Goal: Task Accomplishment & Management: Manage account settings

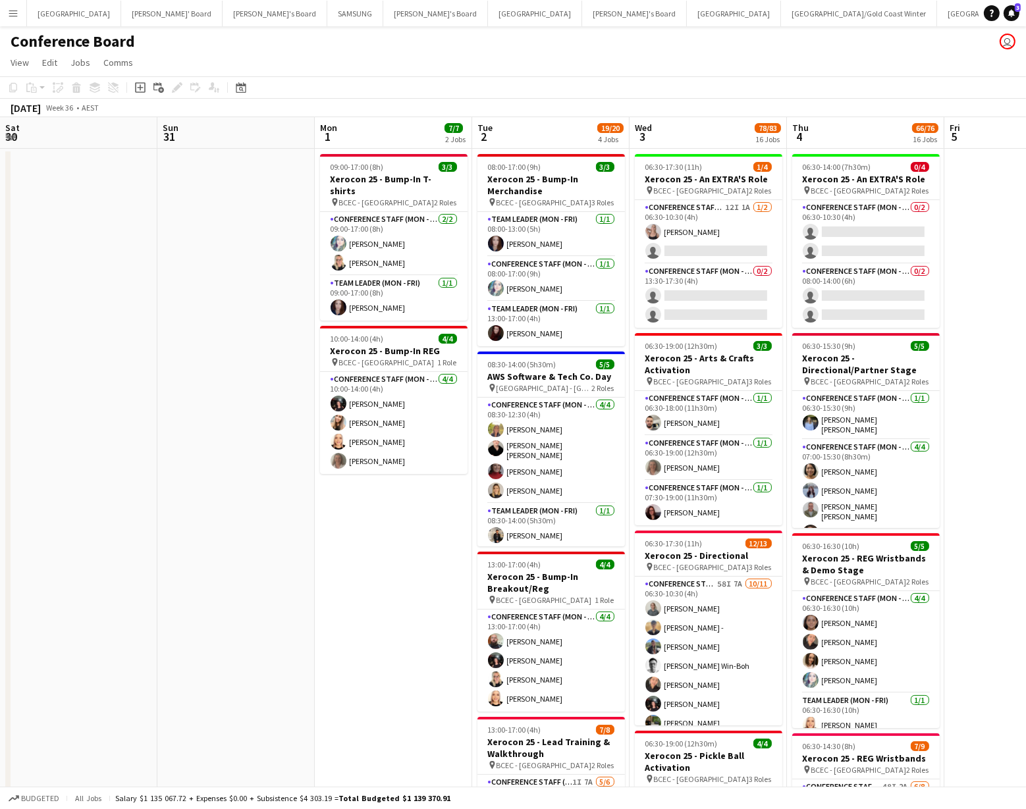
scroll to position [0, 528]
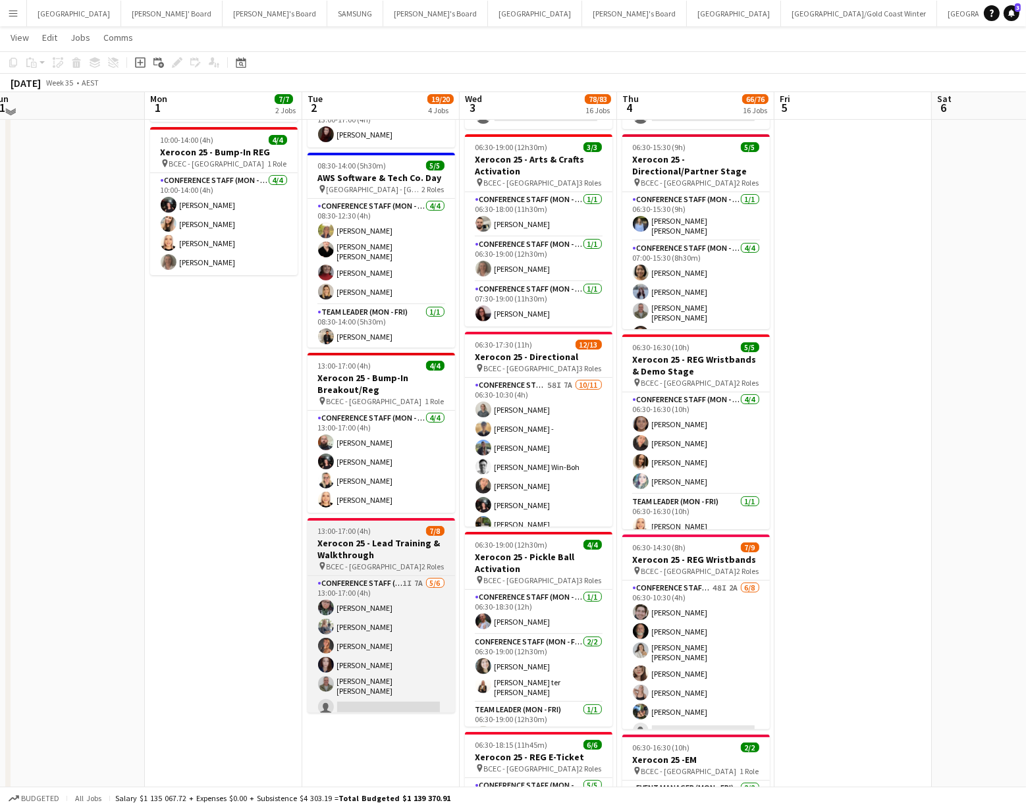
scroll to position [200, 0]
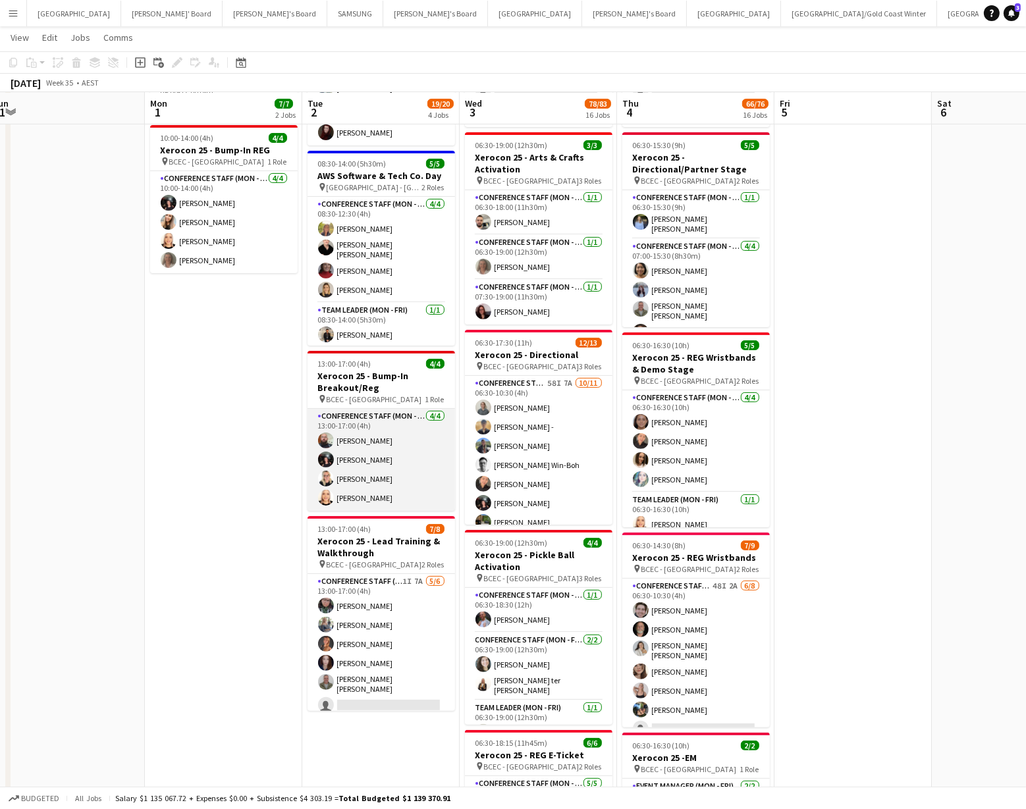
click at [328, 442] on app-user-avatar at bounding box center [326, 441] width 16 height 16
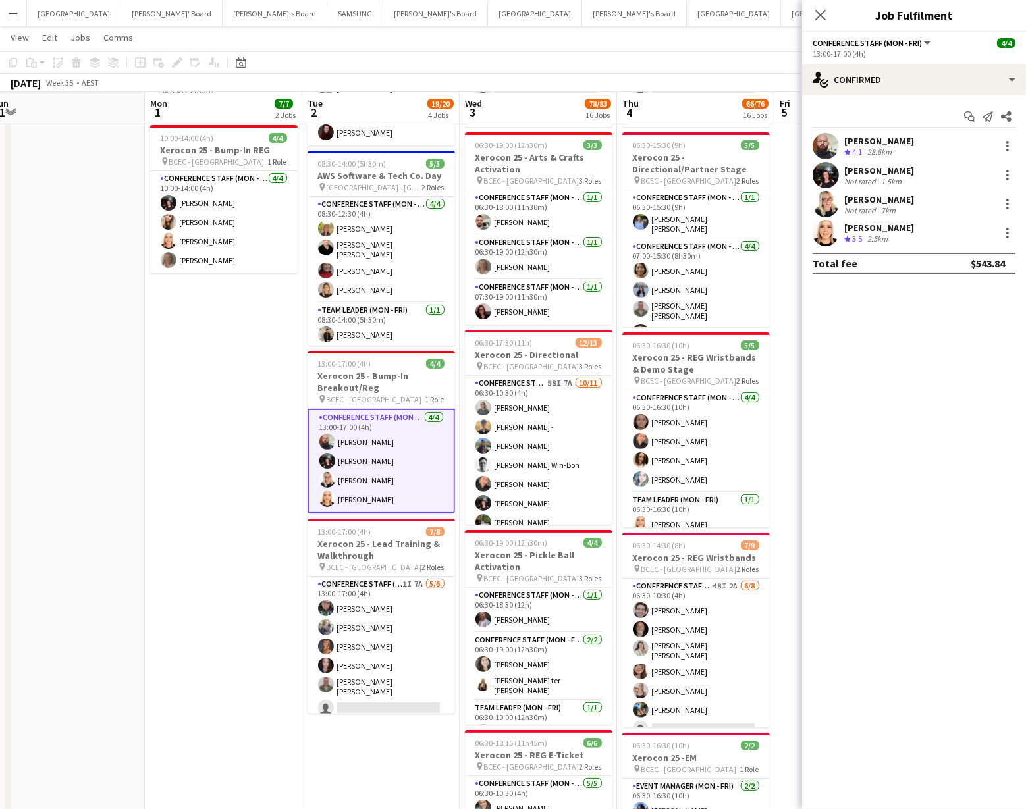
click at [825, 142] on app-user-avatar at bounding box center [826, 146] width 26 height 26
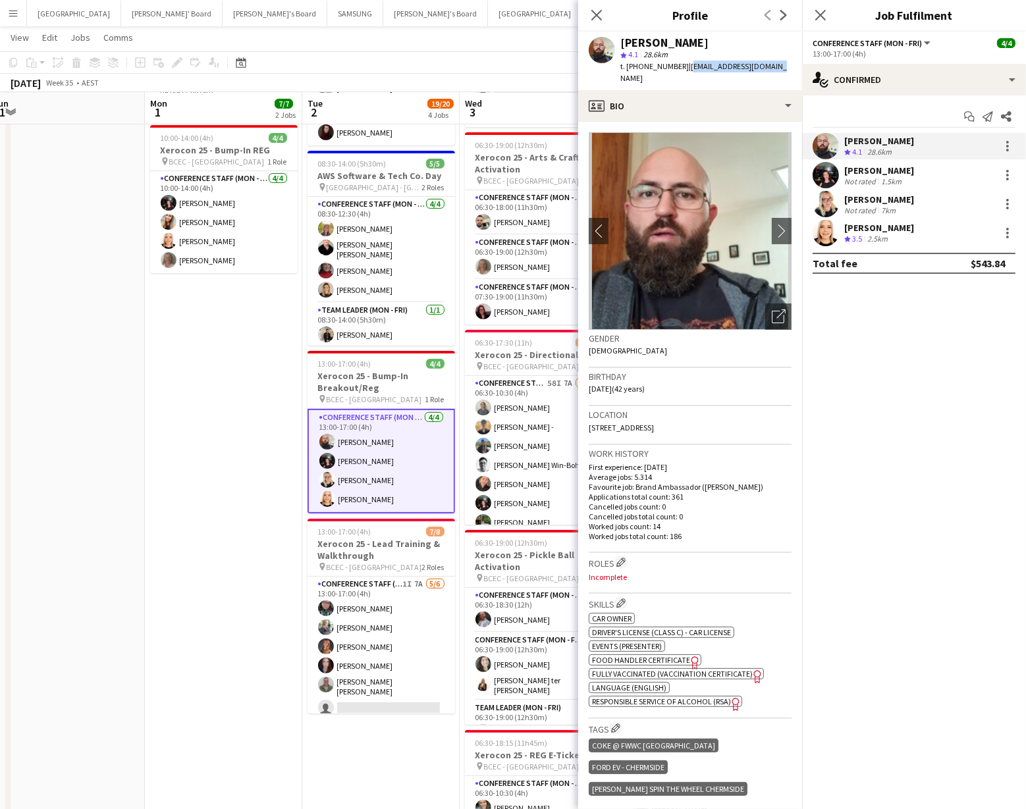
drag, startPoint x: 680, startPoint y: 66, endPoint x: 765, endPoint y: 67, distance: 85.0
click at [765, 67] on div "[PERSON_NAME] star 4.1 28.6km t. [PHONE_NUMBER] | [EMAIL_ADDRESS][DOMAIN_NAME]" at bounding box center [690, 61] width 224 height 59
copy span "[EMAIL_ADDRESS][DOMAIN_NAME]"
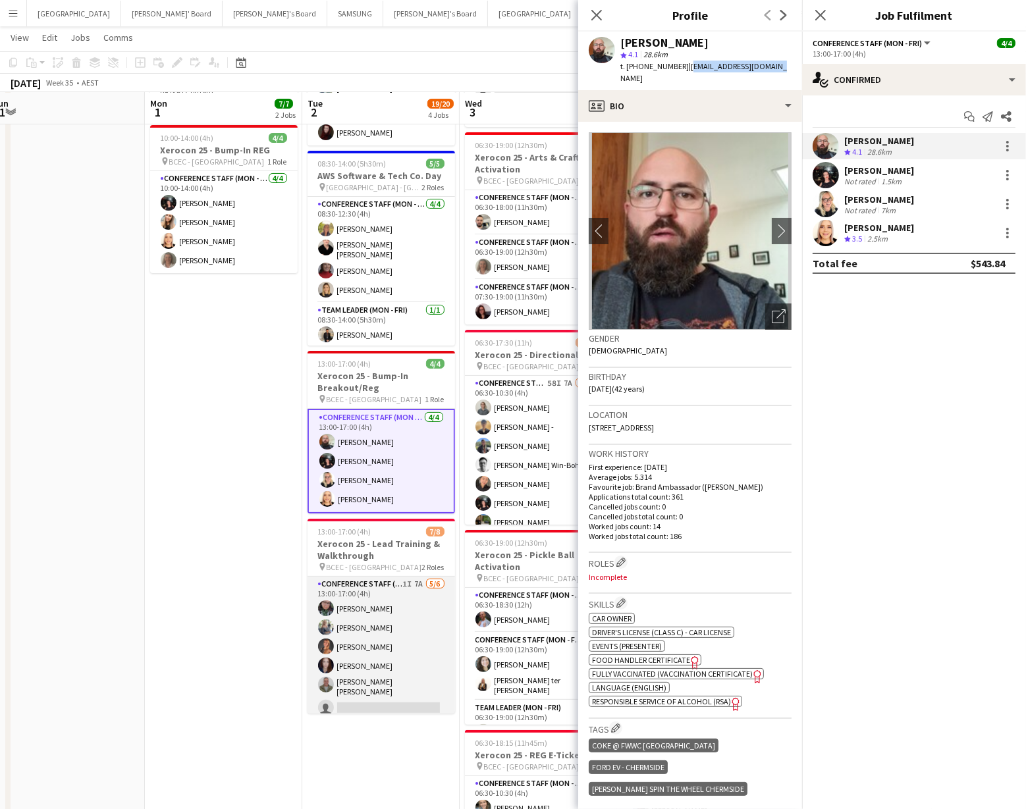
click at [368, 650] on app-card-role "Conference Staff (Mon - Fri) 1I 7A [DATE] 13:00-17:00 (4h) [PERSON_NAME] [PERSO…" at bounding box center [382, 649] width 148 height 144
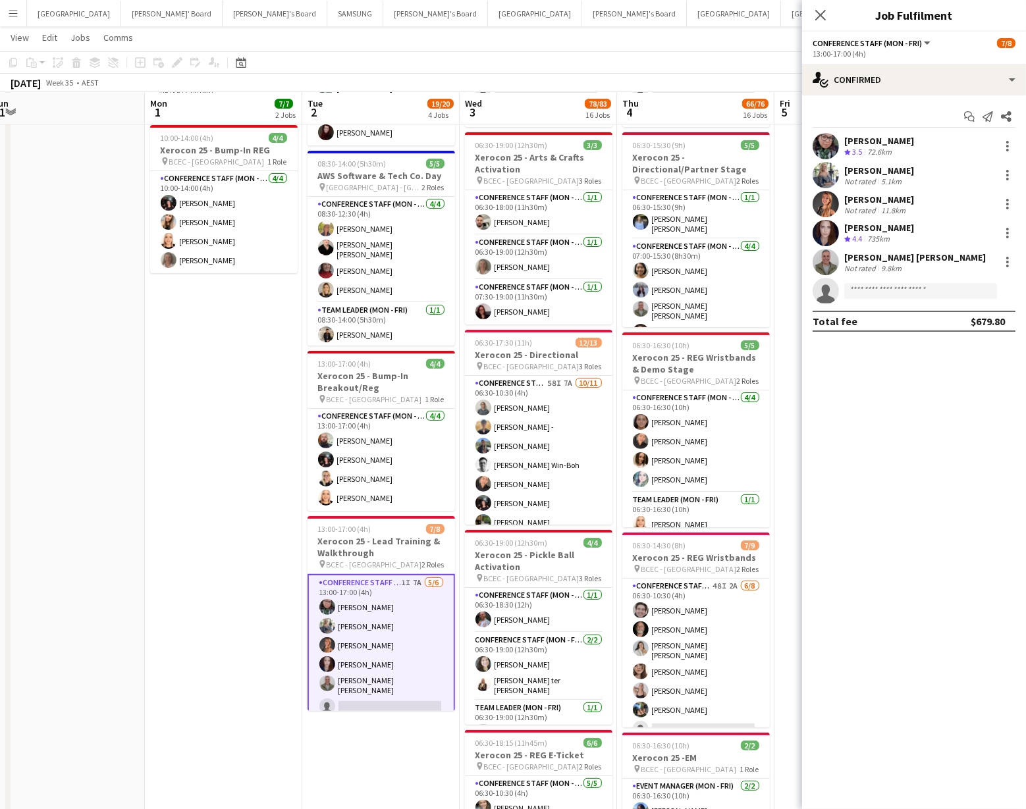
click at [819, 261] on app-user-avatar at bounding box center [826, 262] width 26 height 26
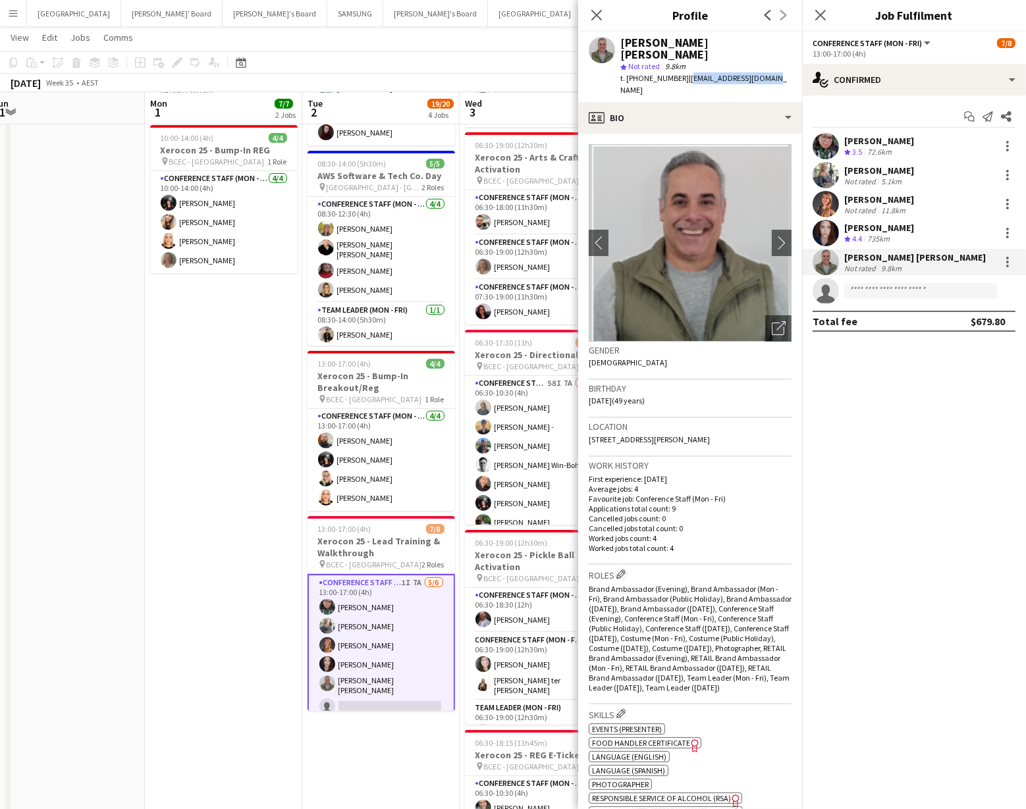
drag, startPoint x: 678, startPoint y: 67, endPoint x: 768, endPoint y: 67, distance: 89.6
click at [768, 67] on div "[PERSON_NAME] [PERSON_NAME] star Not rated 9.8km t. [PHONE_NUMBER] | [EMAIL_ADD…" at bounding box center [690, 67] width 224 height 70
copy span "[EMAIL_ADDRESS][DOMAIN_NAME]"
click at [825, 145] on app-user-avatar at bounding box center [826, 146] width 26 height 26
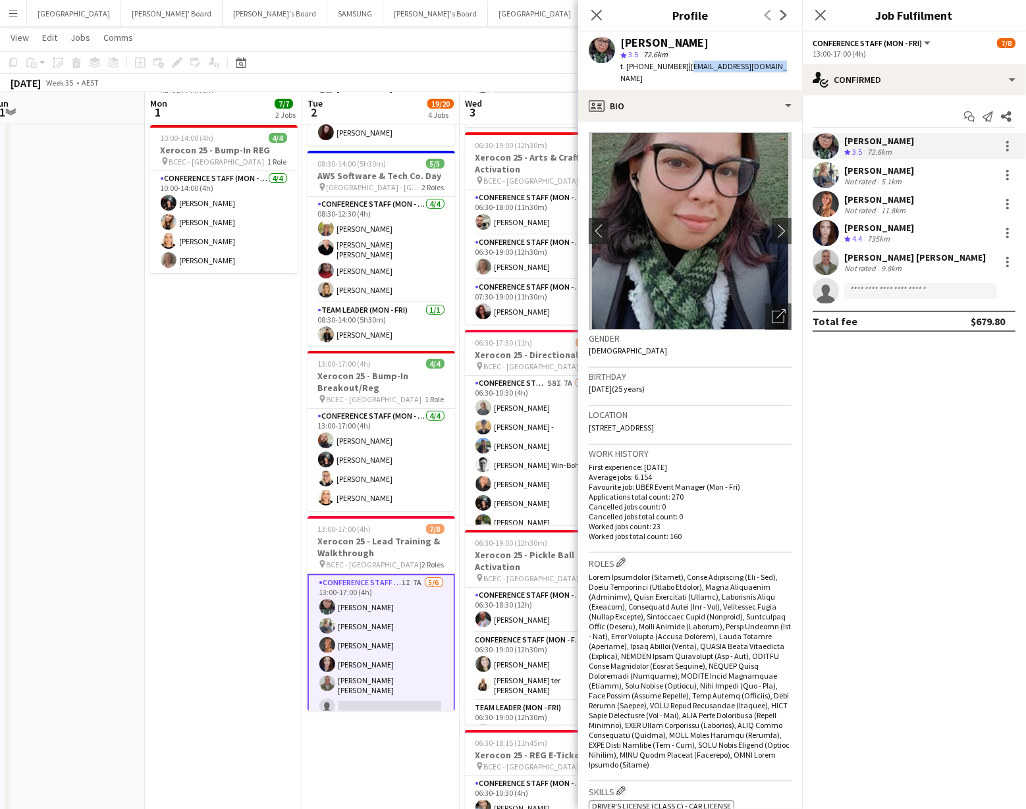
drag, startPoint x: 684, startPoint y: 67, endPoint x: 770, endPoint y: 69, distance: 85.6
click at [770, 69] on div "[PERSON_NAME] star 3.5 72.6km t. [PHONE_NUMBER] | [EMAIL_ADDRESS][DOMAIN_NAME]" at bounding box center [690, 61] width 224 height 59
copy span "[EMAIL_ADDRESS][DOMAIN_NAME]"
click at [827, 178] on app-user-avatar at bounding box center [826, 175] width 26 height 26
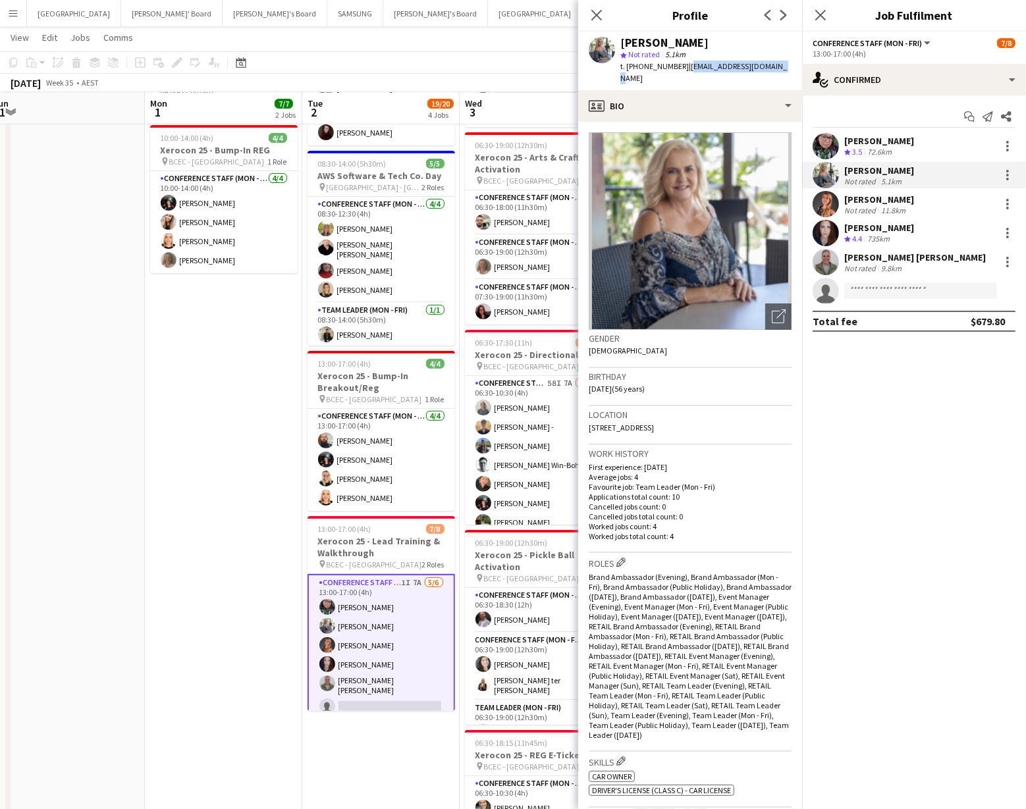
drag, startPoint x: 682, startPoint y: 66, endPoint x: 771, endPoint y: 66, distance: 88.9
click at [771, 66] on div "[PERSON_NAME] star Not rated 5.1km t. [PHONE_NUMBER] | [EMAIL_ADDRESS][DOMAIN_N…" at bounding box center [690, 61] width 224 height 59
copy span "[EMAIL_ADDRESS][DOMAIN_NAME]"
click at [825, 207] on app-user-avatar at bounding box center [826, 204] width 26 height 26
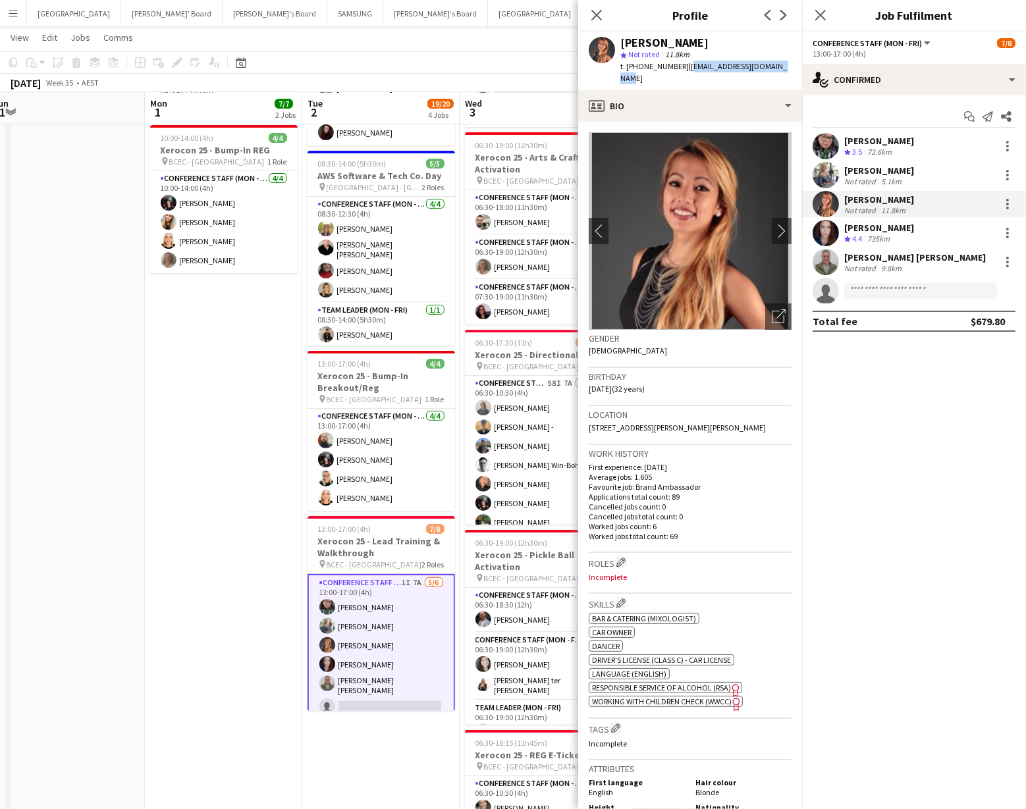
drag, startPoint x: 678, startPoint y: 68, endPoint x: 773, endPoint y: 65, distance: 94.9
click at [773, 65] on div "[PERSON_NAME] star Not rated 11.8km t. [PHONE_NUMBER] | [EMAIL_ADDRESS][DOMAIN_…" at bounding box center [690, 61] width 224 height 59
copy span "[EMAIL_ADDRESS][DOMAIN_NAME]"
click at [600, 18] on icon at bounding box center [596, 15] width 13 height 13
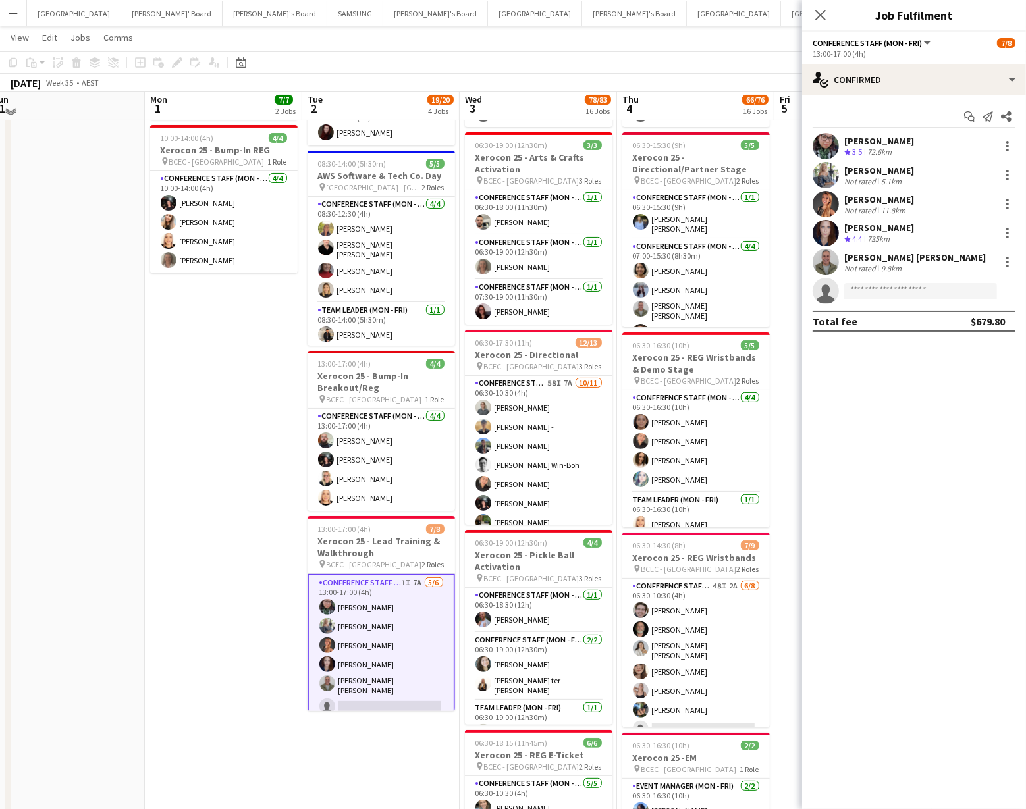
scroll to position [0, 0]
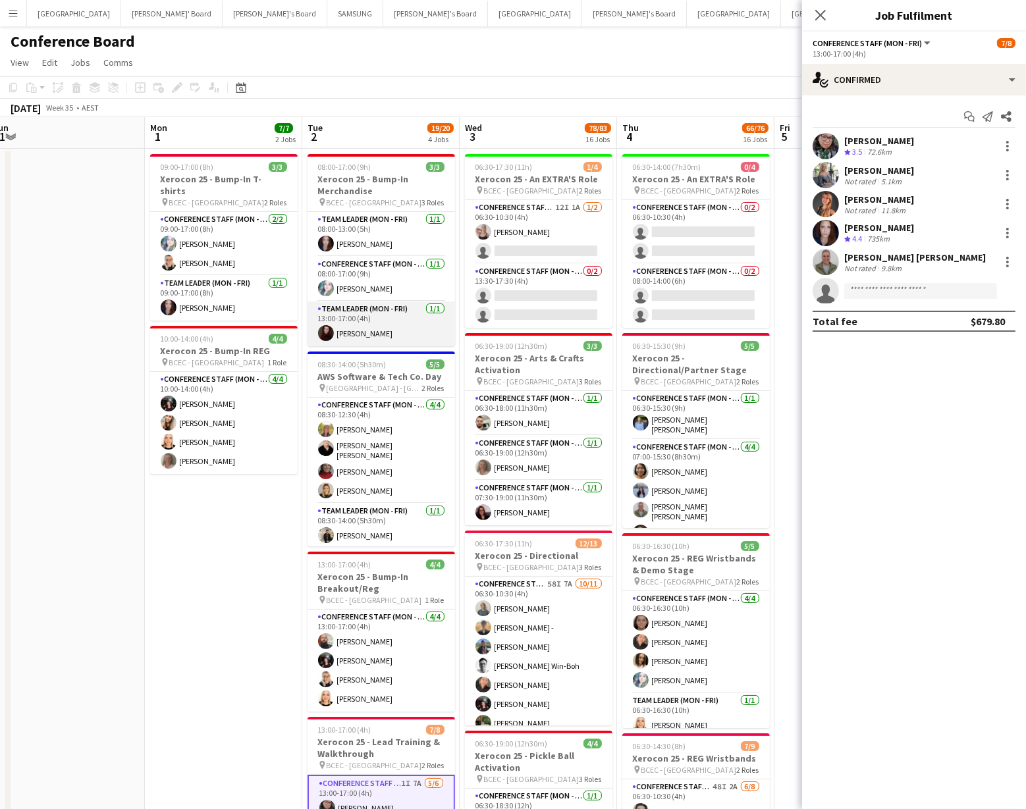
click at [344, 333] on app-card-role "Team Leader (Mon - Fri) [DATE] 13:00-17:00 (4h) [PERSON_NAME]" at bounding box center [382, 324] width 148 height 45
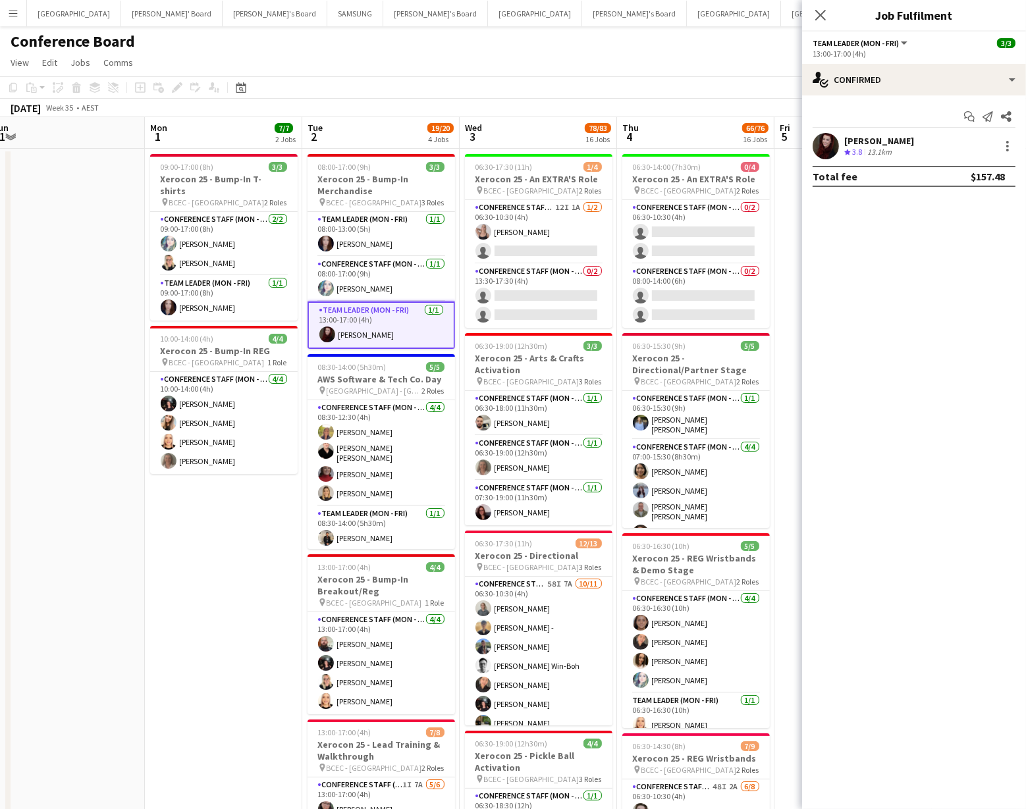
click at [817, 152] on app-user-avatar at bounding box center [826, 146] width 26 height 26
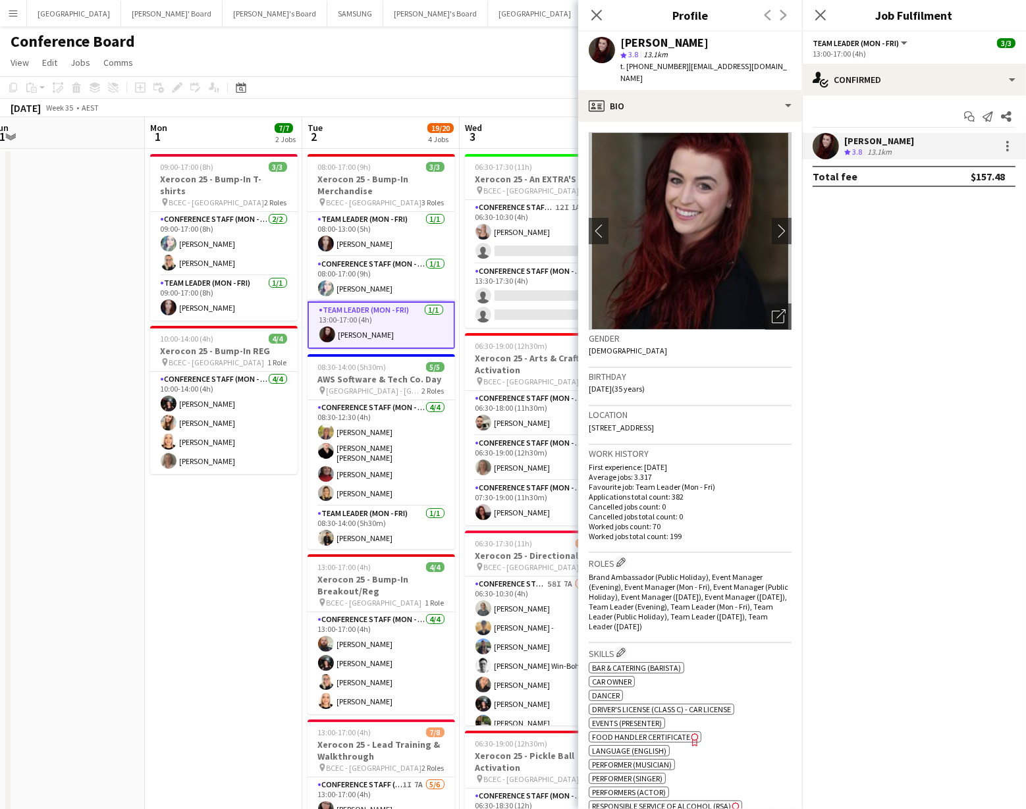
drag, startPoint x: 682, startPoint y: 68, endPoint x: 730, endPoint y: 68, distance: 47.4
click at [746, 65] on span "| [EMAIL_ADDRESS][DOMAIN_NAME]" at bounding box center [703, 72] width 167 height 22
drag, startPoint x: 684, startPoint y: 68, endPoint x: 786, endPoint y: 63, distance: 102.2
click at [786, 63] on div "[PERSON_NAME] star 3.8 13.1km t. [PHONE_NUMBER] | [EMAIL_ADDRESS][DOMAIN_NAME]" at bounding box center [690, 61] width 224 height 59
copy span "[EMAIL_ADDRESS][DOMAIN_NAME]"
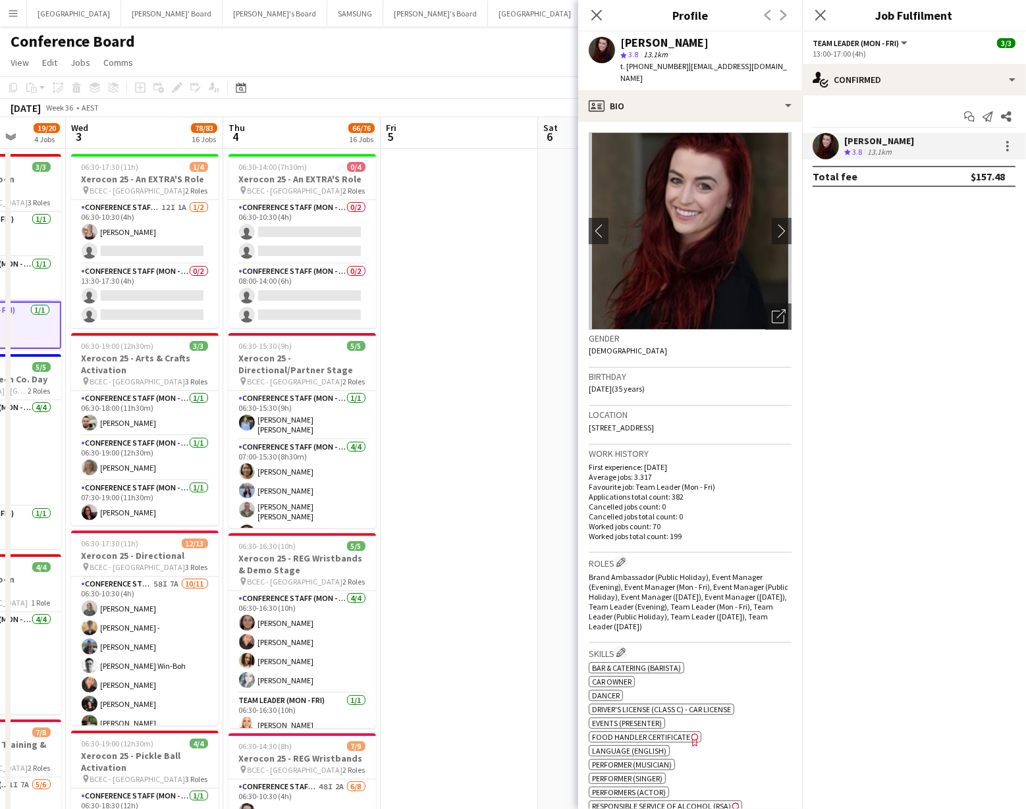
scroll to position [0, 560]
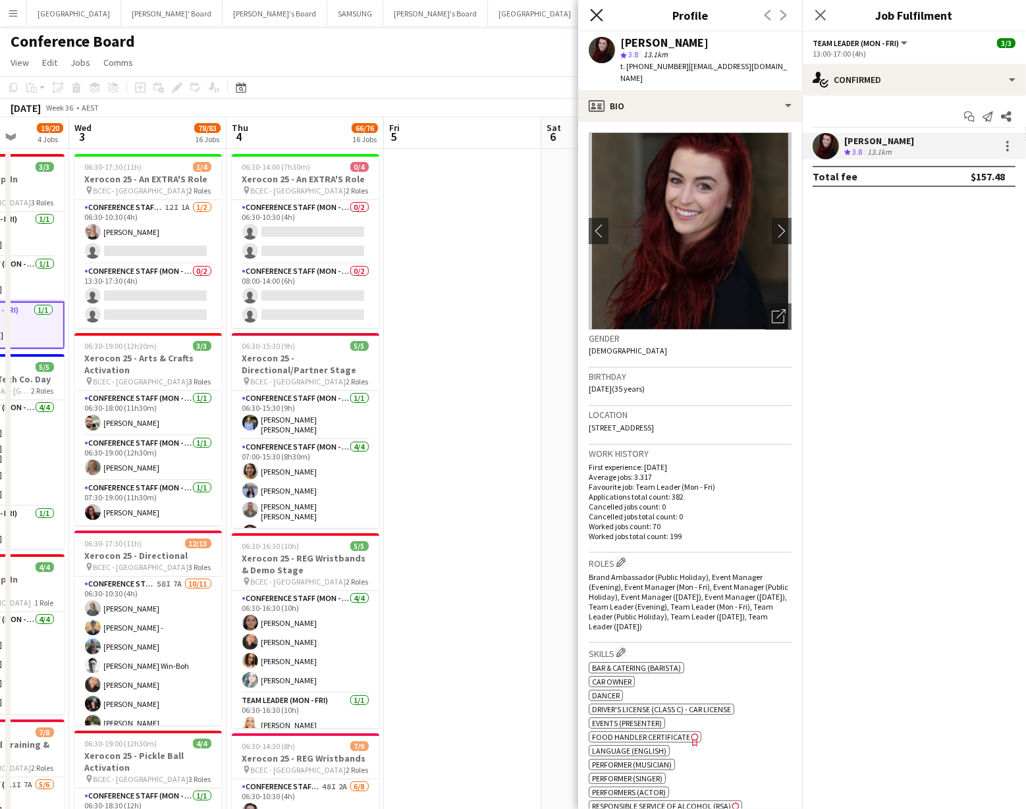
click at [599, 17] on icon at bounding box center [596, 15] width 13 height 13
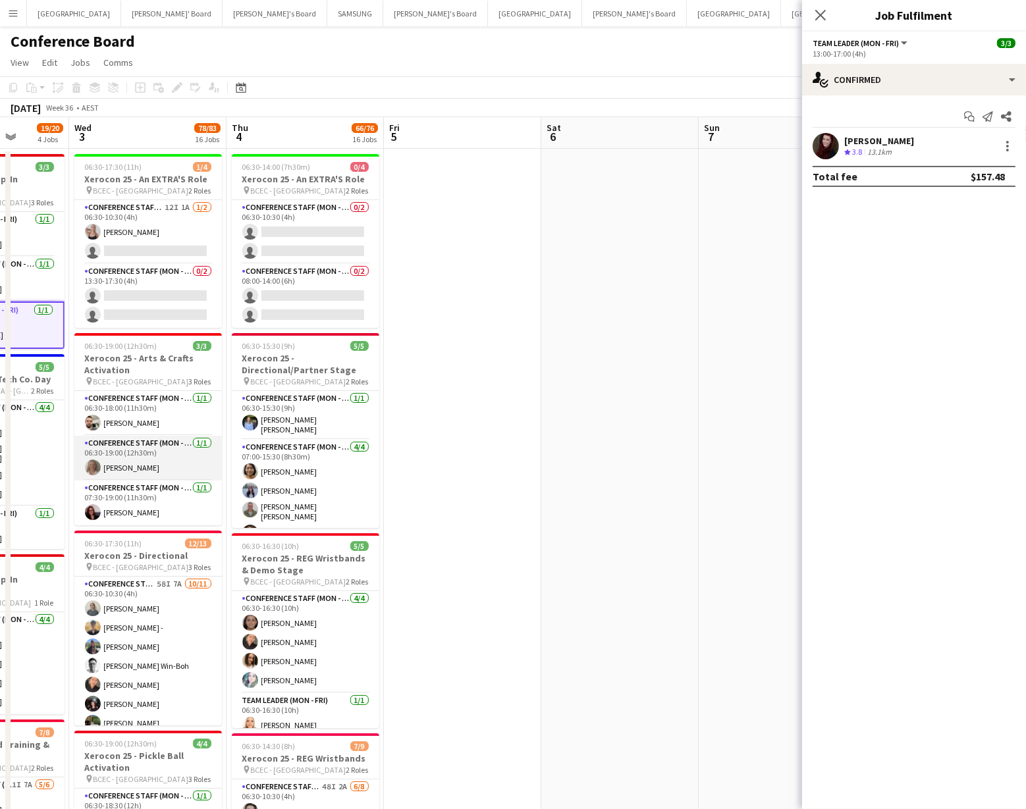
click at [124, 467] on app-card-role "Conference Staff (Mon - Fri) [DATE] 06:30-19:00 (12h30m) [PERSON_NAME]" at bounding box center [148, 458] width 148 height 45
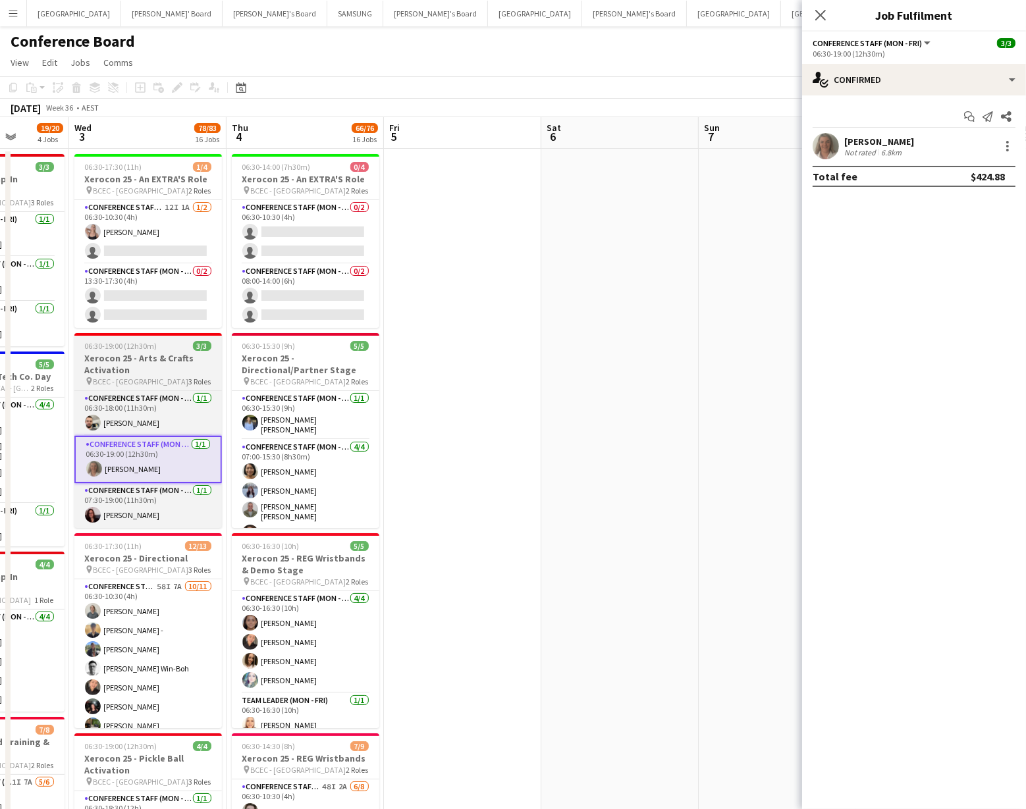
click at [130, 372] on h3 "Xerocon 25 - Arts & Crafts Activation" at bounding box center [148, 364] width 148 height 24
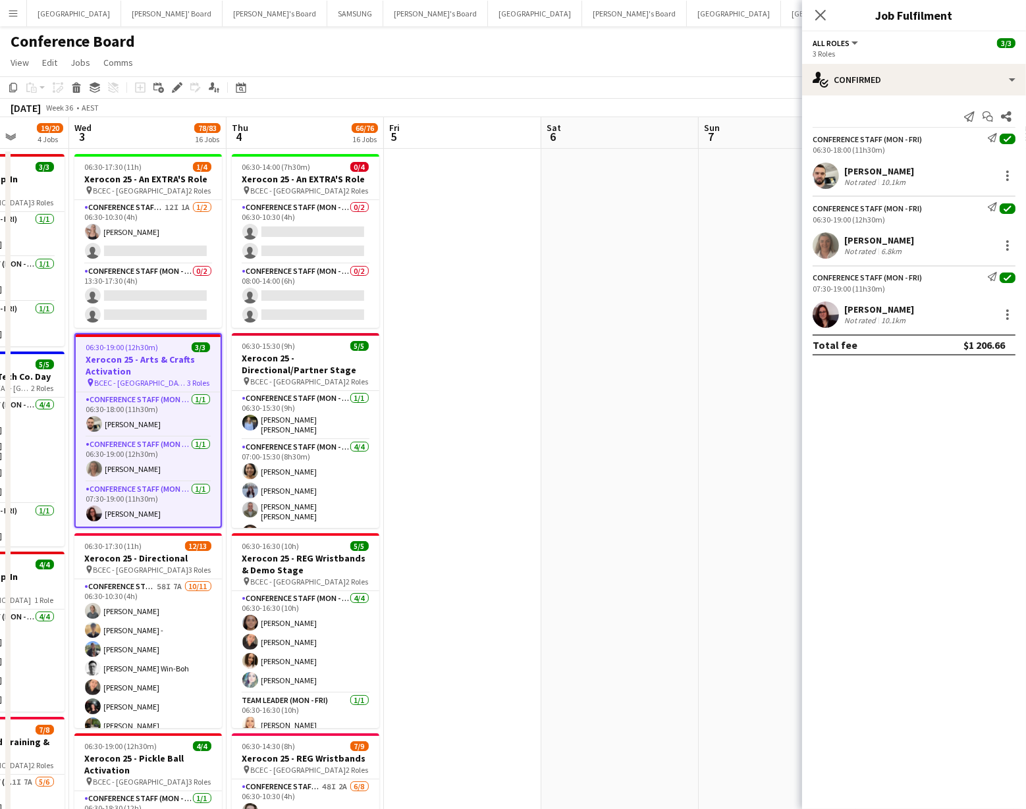
click at [838, 248] on app-user-avatar at bounding box center [826, 245] width 26 height 26
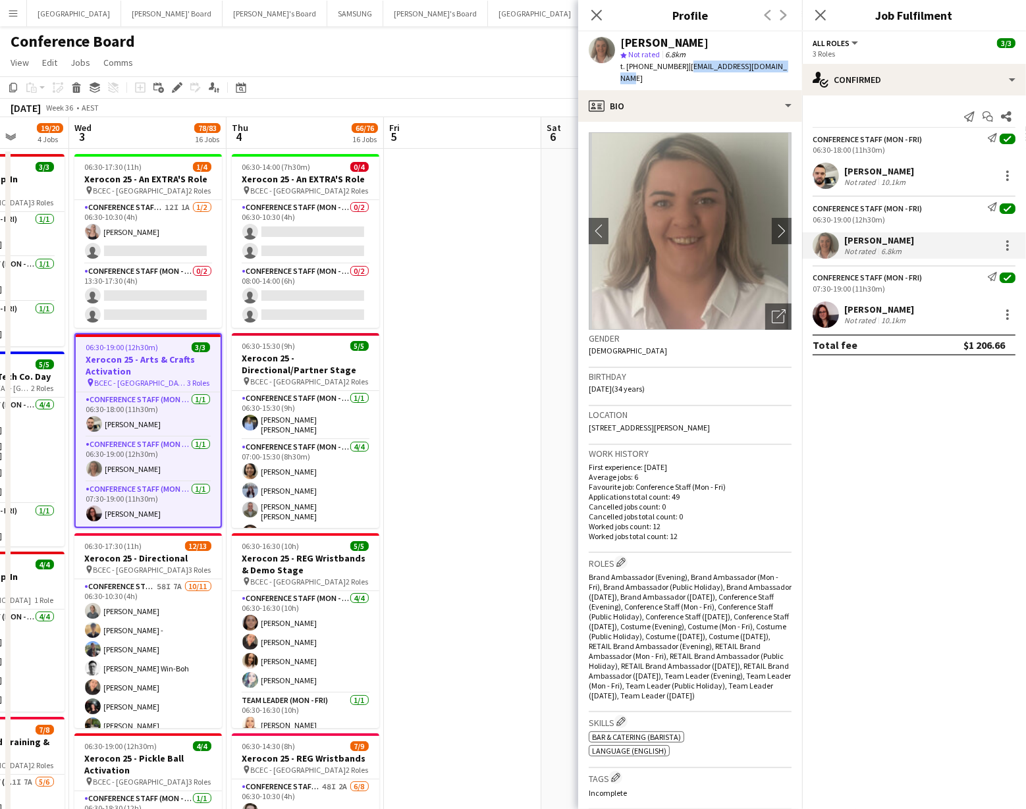
drag, startPoint x: 680, startPoint y: 66, endPoint x: 775, endPoint y: 71, distance: 95.6
click at [775, 71] on div "t. [PHONE_NUMBER] | [EMAIL_ADDRESS][DOMAIN_NAME]" at bounding box center [705, 73] width 171 height 24
copy span "[EMAIL_ADDRESS][DOMAIN_NAME]"
click at [823, 177] on app-user-avatar at bounding box center [826, 176] width 26 height 26
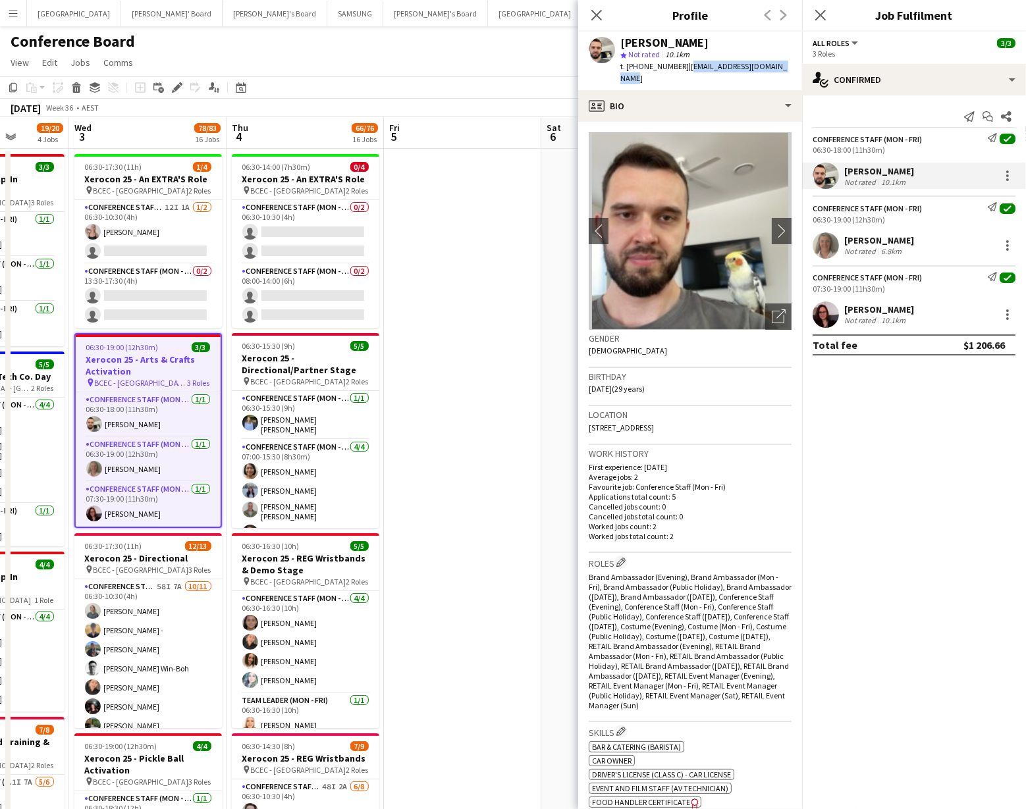
drag, startPoint x: 678, startPoint y: 67, endPoint x: 778, endPoint y: 68, distance: 99.5
click at [778, 68] on div "[PERSON_NAME] star Not rated 10.1km t. [PHONE_NUMBER] | [EMAIL_ADDRESS][DOMAIN_…" at bounding box center [690, 61] width 224 height 59
copy span "[EMAIL_ADDRESS][DOMAIN_NAME]"
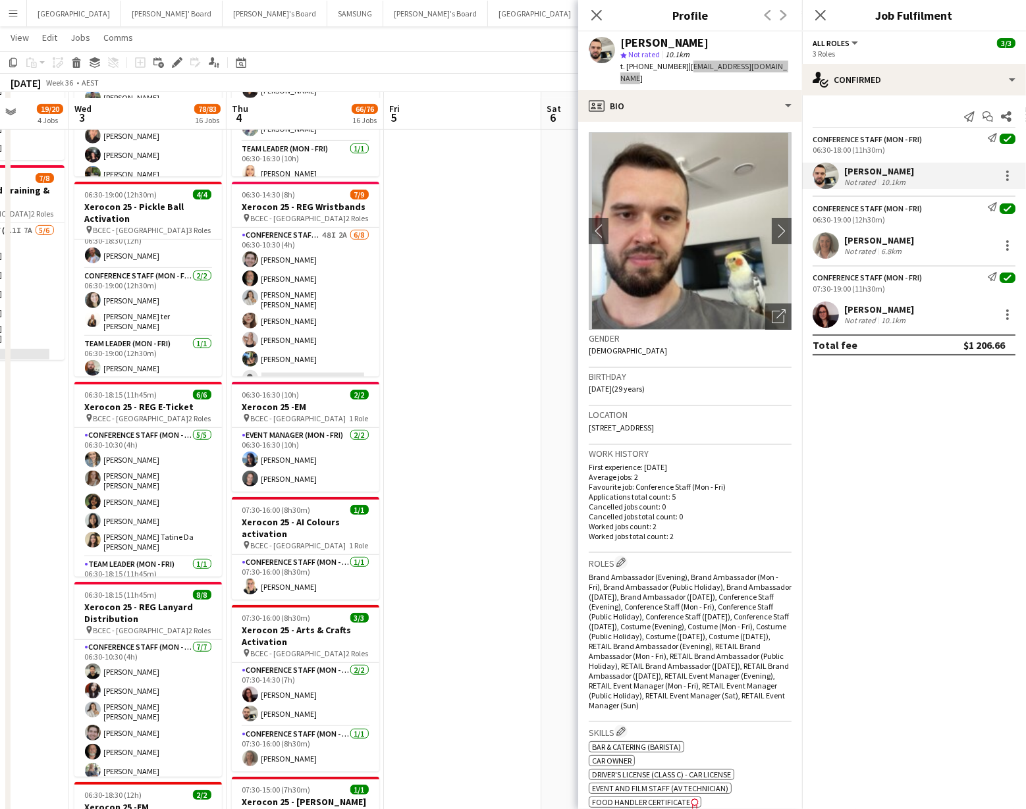
scroll to position [556, 0]
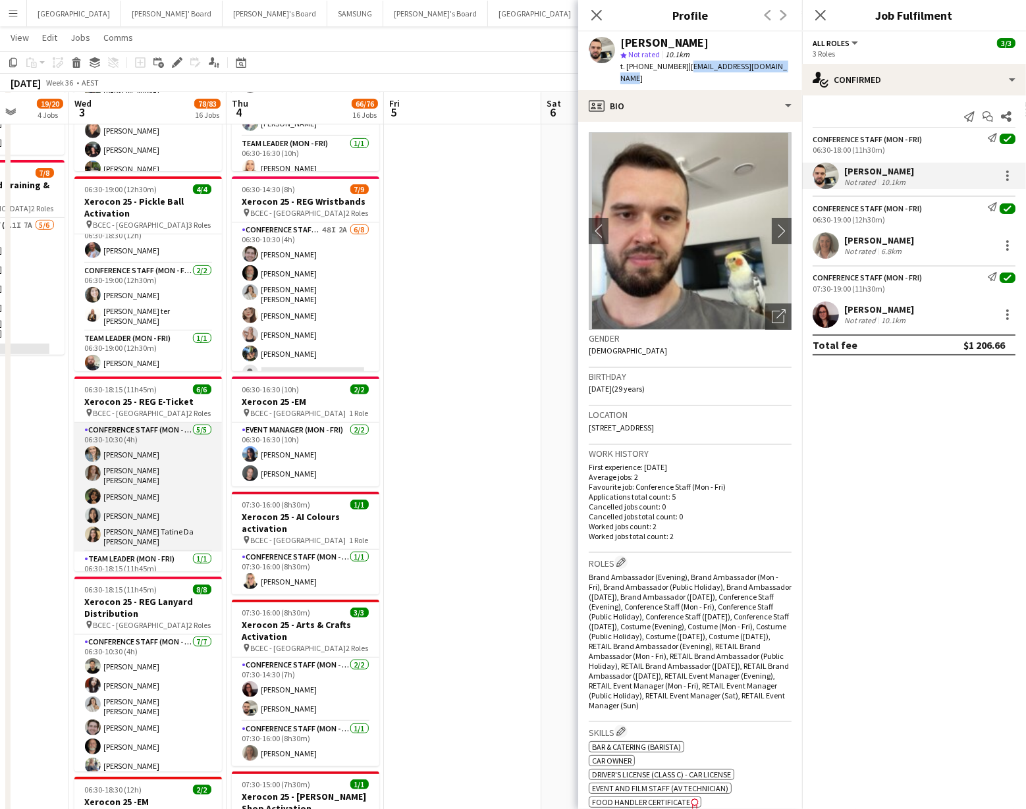
click at [116, 462] on app-card-role "Conference Staff (Mon - Fri) [DATE] 06:30-10:30 (4h) [PERSON_NAME] [PERSON_NAME…" at bounding box center [148, 487] width 148 height 129
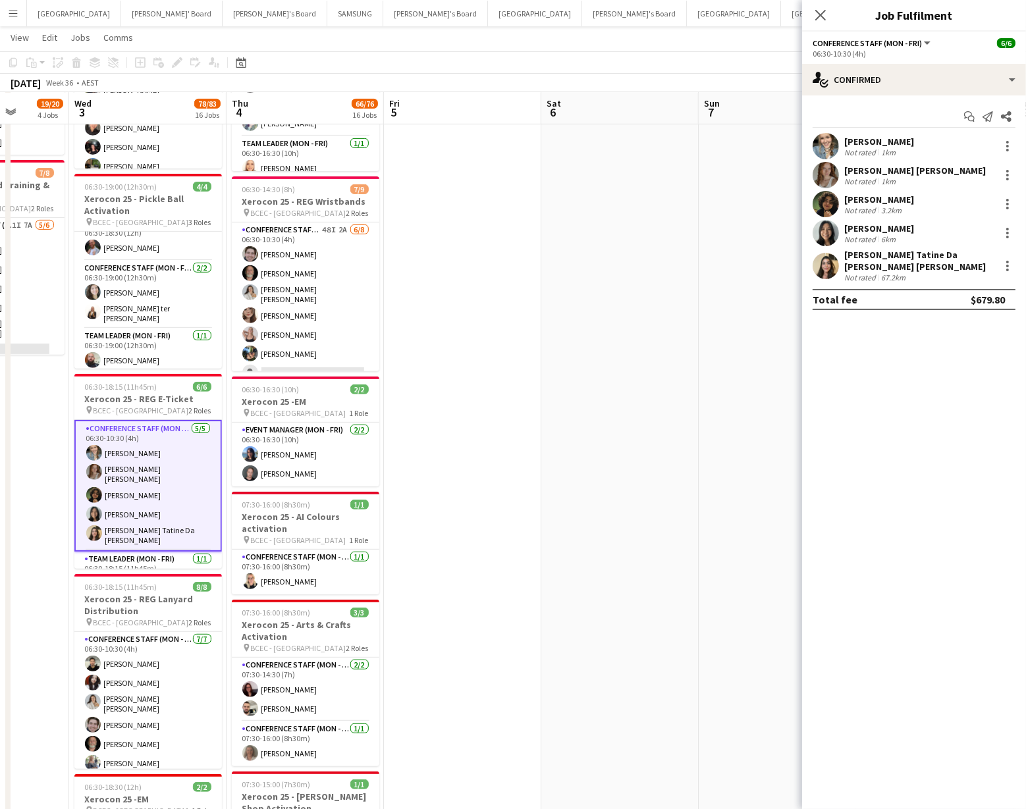
click at [819, 142] on app-user-avatar at bounding box center [826, 146] width 26 height 26
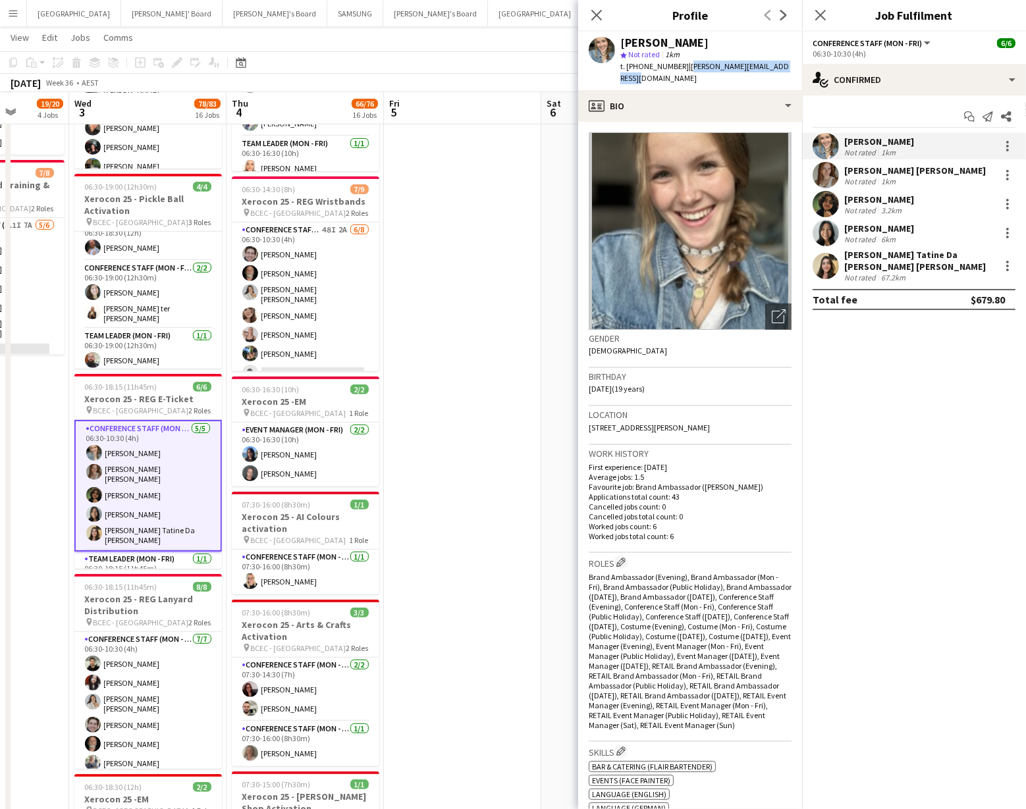
drag, startPoint x: 678, startPoint y: 67, endPoint x: 802, endPoint y: 69, distance: 123.2
click at [802, 69] on app-profile-header "[PERSON_NAME] star Not rated 1km t. [PHONE_NUMBER] | [PERSON_NAME][EMAIL_ADDRES…" at bounding box center [690, 61] width 224 height 59
copy span "[PERSON_NAME][EMAIL_ADDRESS][DOMAIN_NAME]"
click at [821, 175] on app-user-avatar at bounding box center [826, 175] width 26 height 26
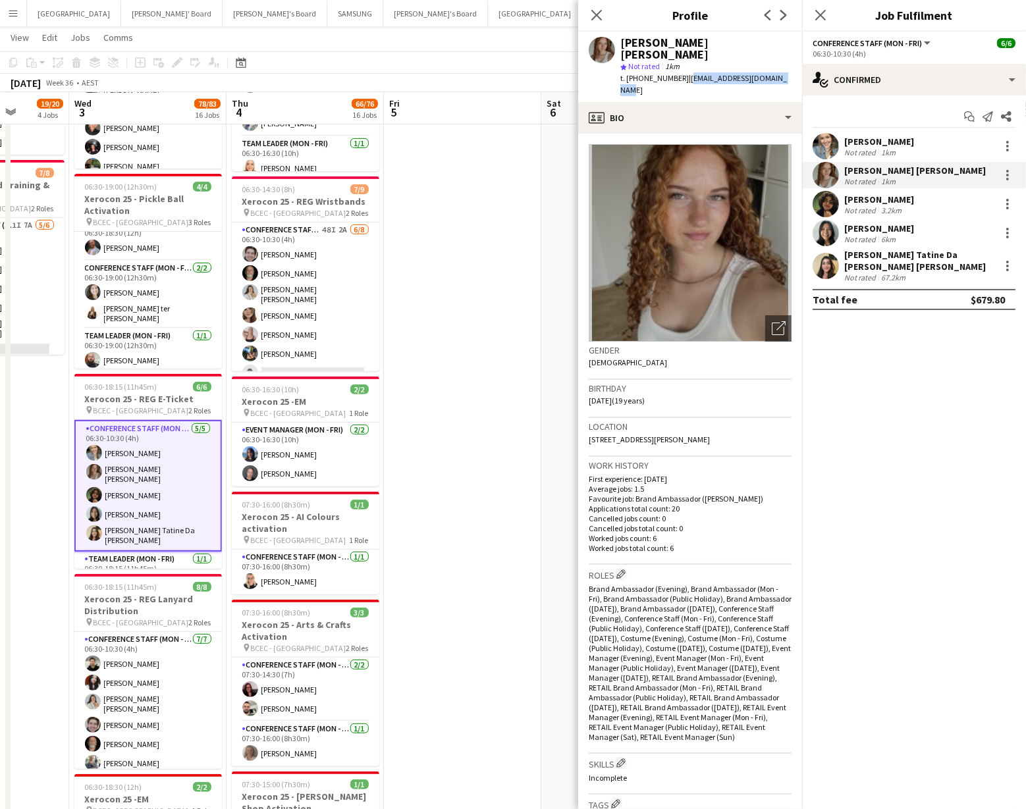
drag, startPoint x: 678, startPoint y: 67, endPoint x: 767, endPoint y: 65, distance: 88.3
click at [767, 73] on span "| [EMAIL_ADDRESS][DOMAIN_NAME]" at bounding box center [703, 84] width 167 height 22
copy span "[EMAIL_ADDRESS][DOMAIN_NAME]"
click at [828, 205] on app-user-avatar at bounding box center [826, 204] width 26 height 26
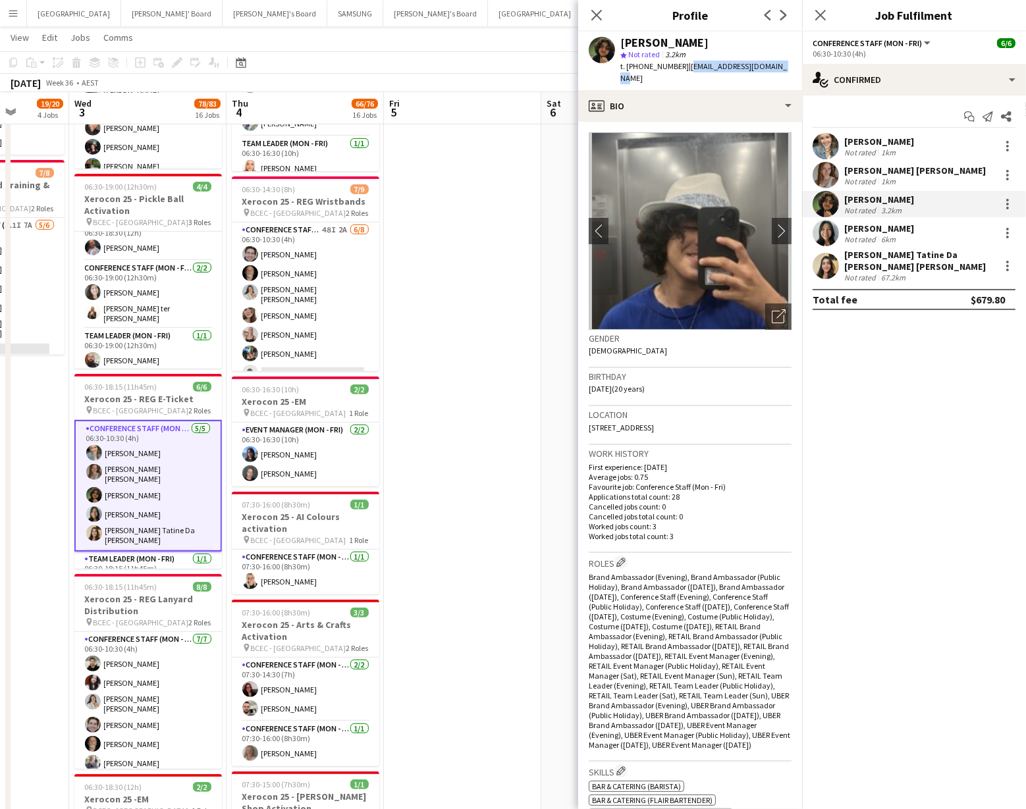
drag, startPoint x: 680, startPoint y: 67, endPoint x: 773, endPoint y: 70, distance: 92.9
click at [773, 70] on div "[PERSON_NAME] star Not rated 3.2km t. [PHONE_NUMBER] | [EMAIL_ADDRESS][DOMAIN_N…" at bounding box center [690, 61] width 224 height 59
click at [824, 234] on app-user-avatar at bounding box center [826, 233] width 26 height 26
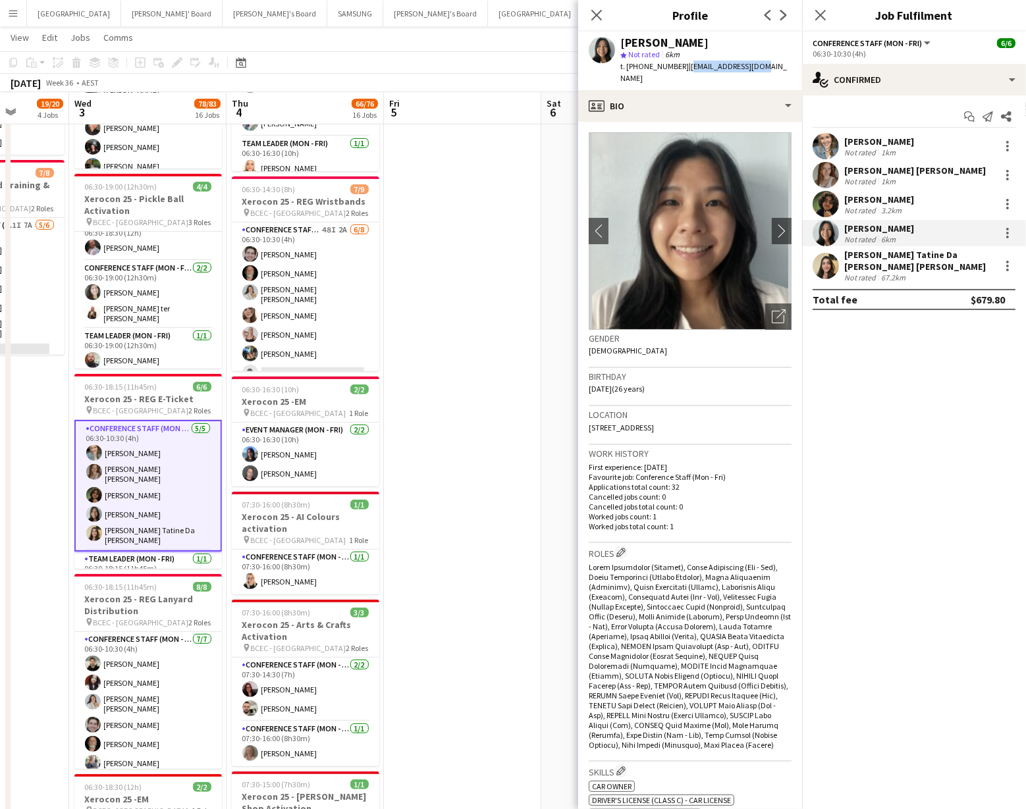
drag, startPoint x: 679, startPoint y: 66, endPoint x: 748, endPoint y: 67, distance: 68.5
click at [750, 65] on div "[PERSON_NAME] star Not rated 6km t. [PHONE_NUMBER] | [EMAIL_ADDRESS][DOMAIN_NAM…" at bounding box center [690, 61] width 224 height 59
click at [819, 263] on app-user-avatar at bounding box center [826, 266] width 26 height 26
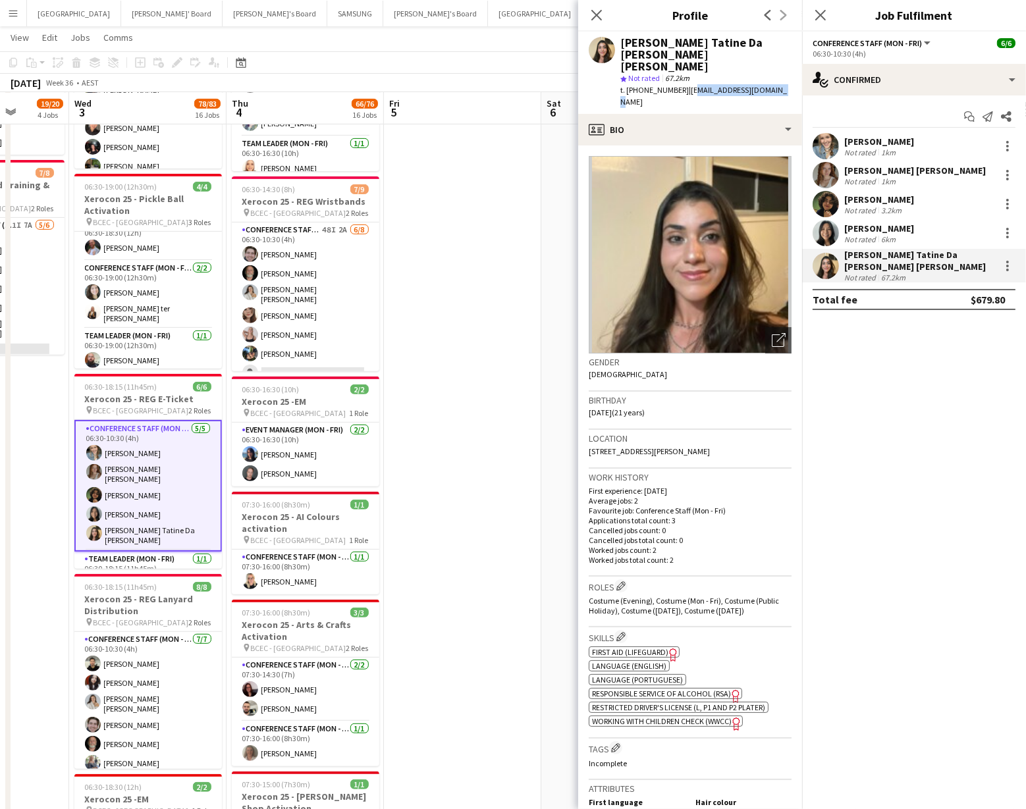
drag, startPoint x: 684, startPoint y: 78, endPoint x: 767, endPoint y: 77, distance: 82.3
click at [773, 84] on div "t. [PHONE_NUMBER] | [EMAIL_ADDRESS][DOMAIN_NAME]" at bounding box center [705, 96] width 171 height 24
drag, startPoint x: 683, startPoint y: 80, endPoint x: 772, endPoint y: 79, distance: 88.9
click at [772, 84] on div "t. [PHONE_NUMBER] | [EMAIL_ADDRESS][DOMAIN_NAME]" at bounding box center [705, 96] width 171 height 24
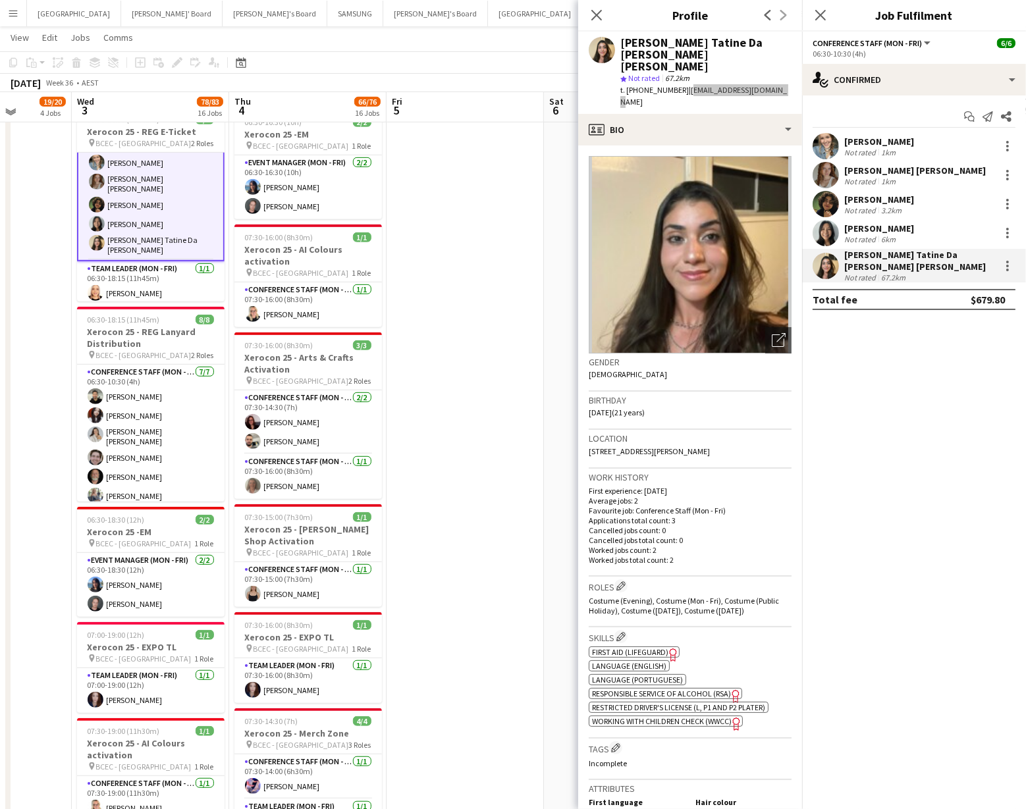
scroll to position [825, 0]
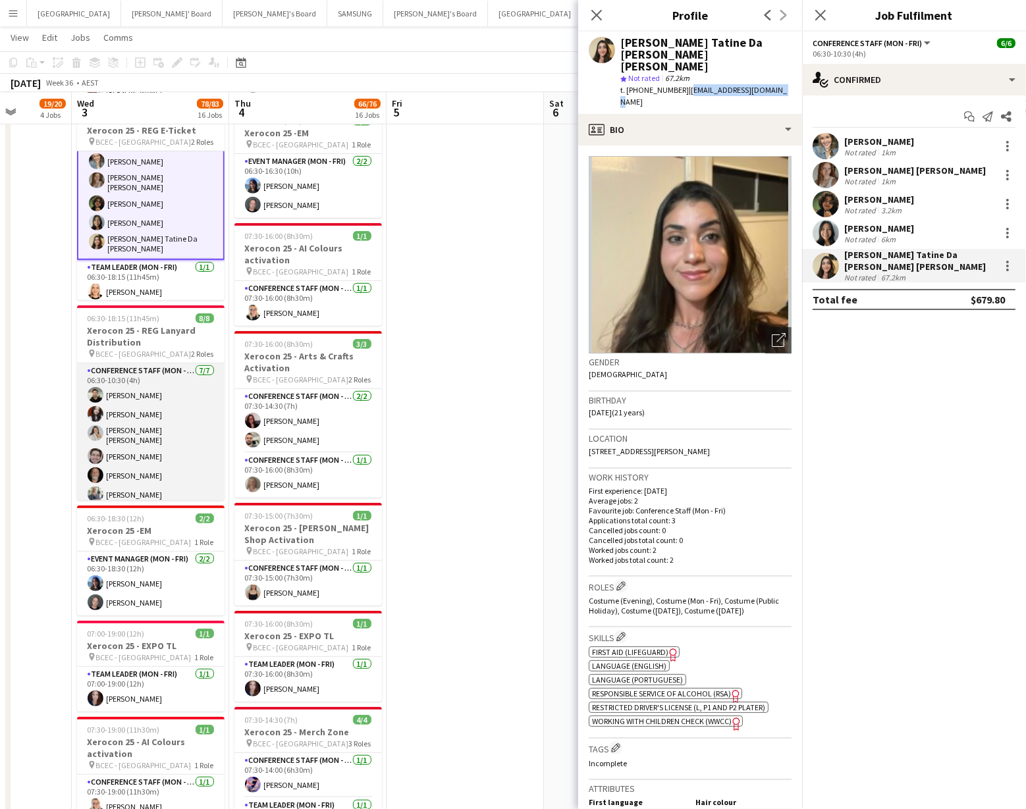
click at [142, 388] on app-card-role "Conference Staff (Mon - Fri) [DATE] 06:30-10:30 (4h) [PERSON_NAME] [PERSON_NAME…" at bounding box center [151, 445] width 148 height 163
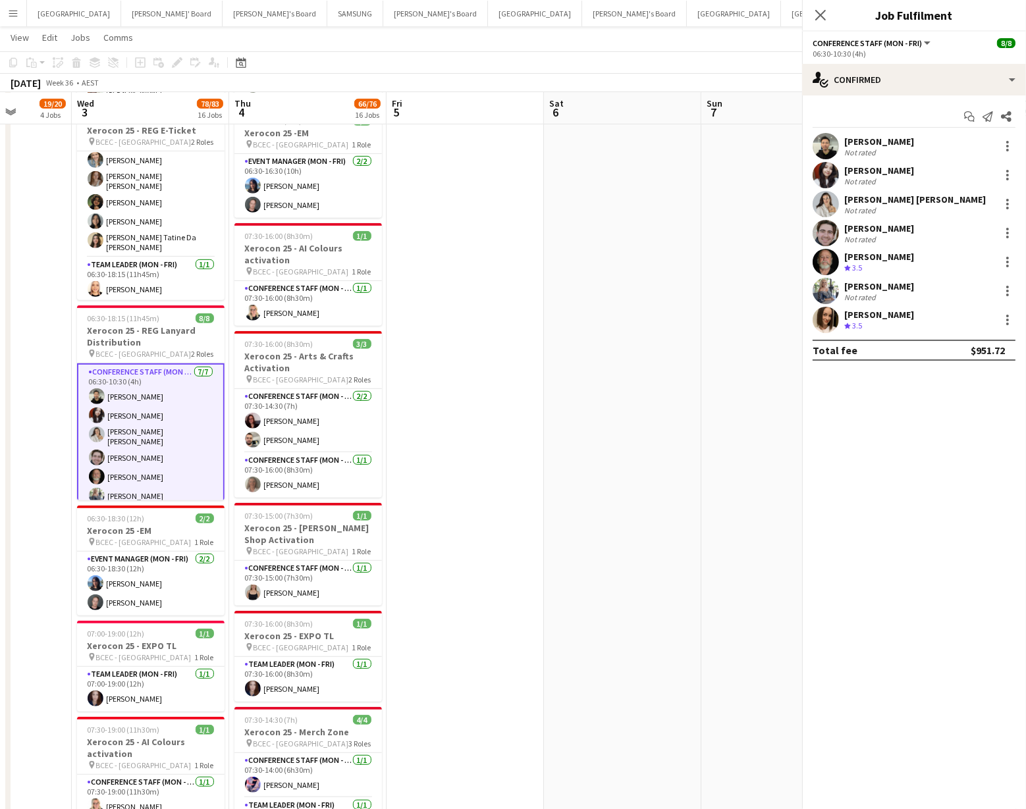
scroll to position [20, 0]
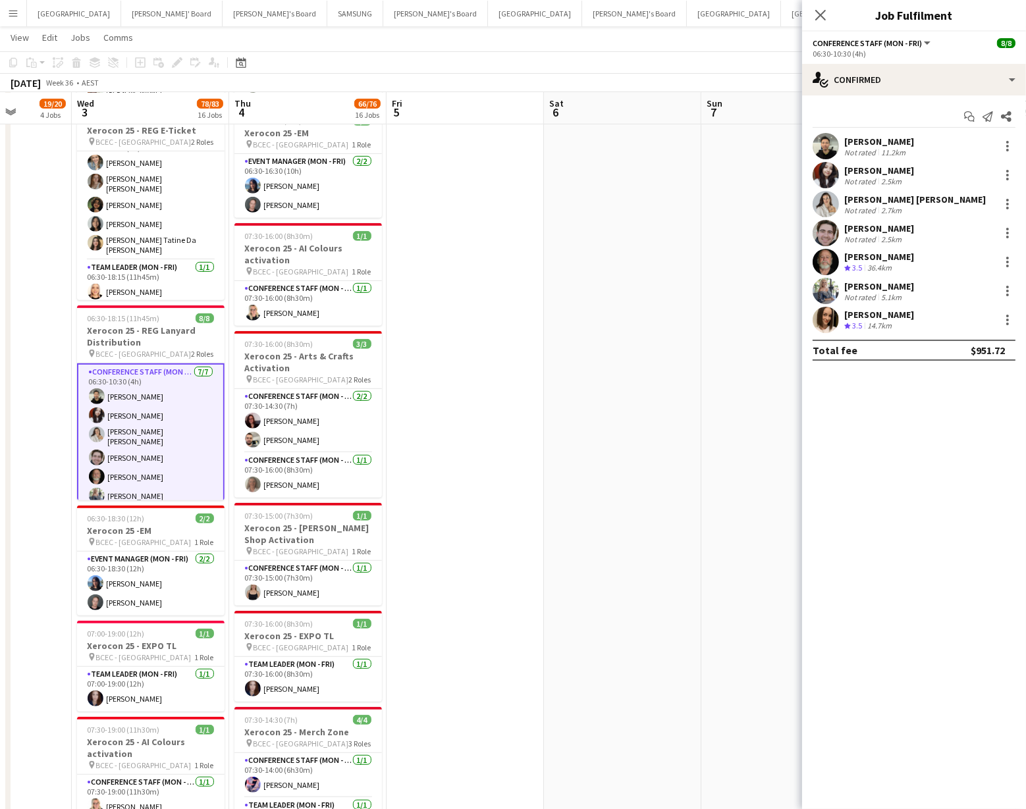
click at [826, 144] on app-user-avatar at bounding box center [826, 146] width 26 height 26
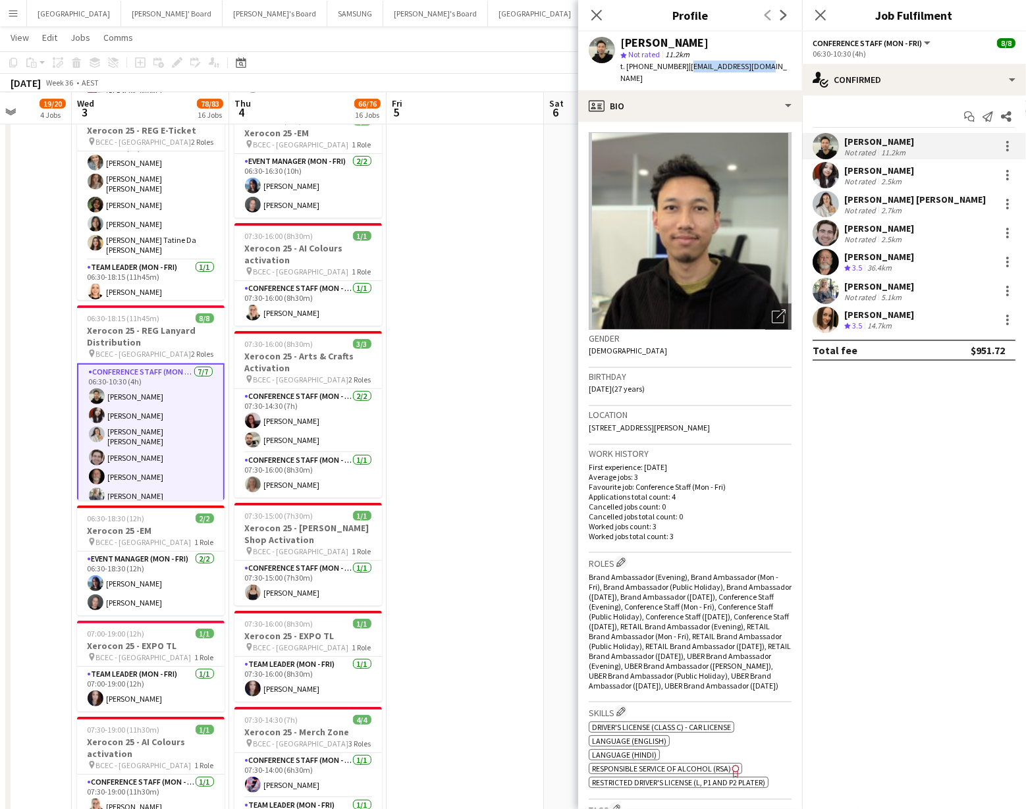
drag, startPoint x: 680, startPoint y: 68, endPoint x: 757, endPoint y: 67, distance: 77.1
click at [757, 67] on div "[PERSON_NAME] star Not rated 11.2km t. [PHONE_NUMBER] | [EMAIL_ADDRESS][DOMAIN_…" at bounding box center [690, 61] width 224 height 59
drag, startPoint x: 680, startPoint y: 67, endPoint x: 764, endPoint y: 66, distance: 84.3
click at [764, 66] on app-profile-header "[PERSON_NAME] star Not rated 11.2km t. [PHONE_NUMBER] | [EMAIL_ADDRESS][DOMAIN_…" at bounding box center [690, 61] width 224 height 59
click at [823, 178] on app-user-avatar at bounding box center [826, 175] width 26 height 26
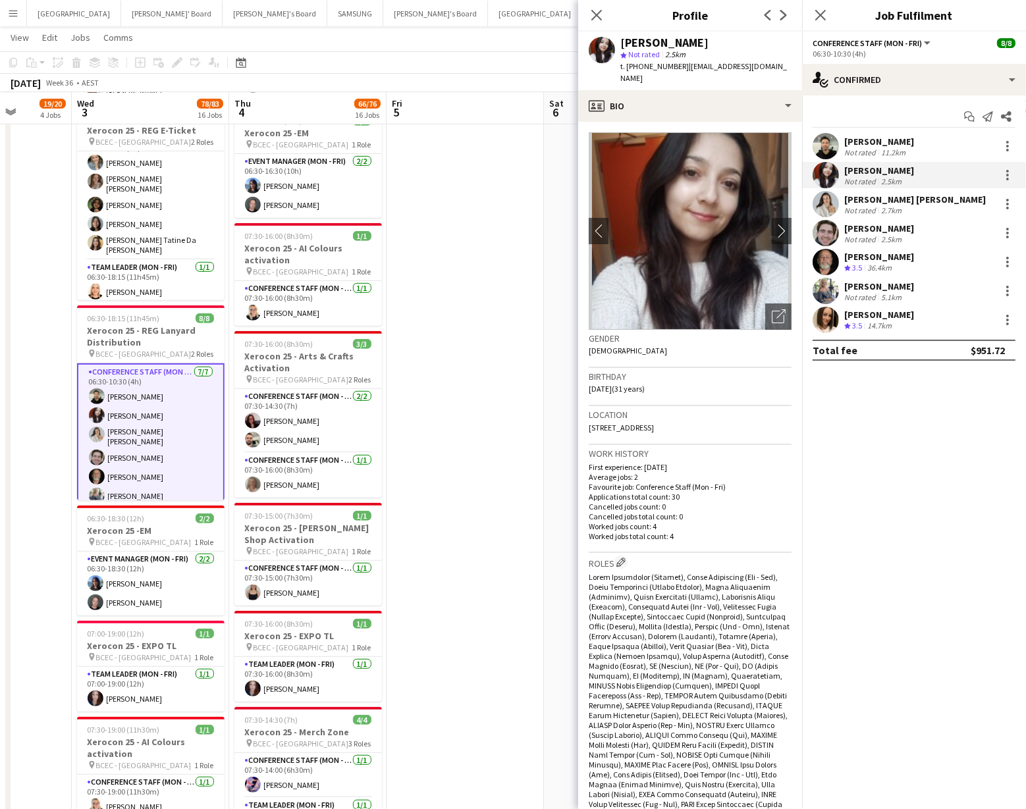
drag, startPoint x: 678, startPoint y: 67, endPoint x: 794, endPoint y: 87, distance: 117.7
click at [794, 87] on div "[PERSON_NAME] star Not rated 2.5km t. [PHONE_NUMBER] | [EMAIL_ADDRESS][DOMAIN_N…" at bounding box center [690, 61] width 224 height 59
click at [827, 206] on app-user-avatar at bounding box center [826, 204] width 26 height 26
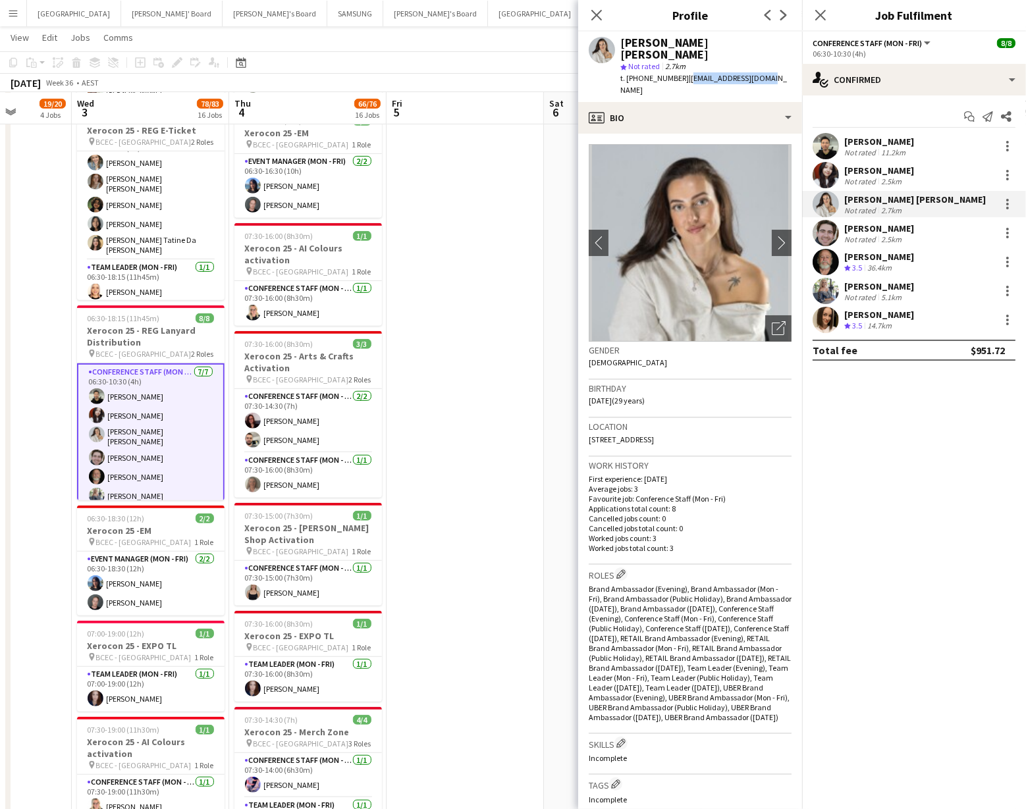
drag, startPoint x: 679, startPoint y: 69, endPoint x: 764, endPoint y: 66, distance: 85.0
click at [764, 66] on div "[PERSON_NAME] [PERSON_NAME] star Not rated 2.7km t. [PHONE_NUMBER] | [EMAIL_ADD…" at bounding box center [690, 67] width 224 height 70
click at [826, 234] on app-user-avatar at bounding box center [826, 233] width 26 height 26
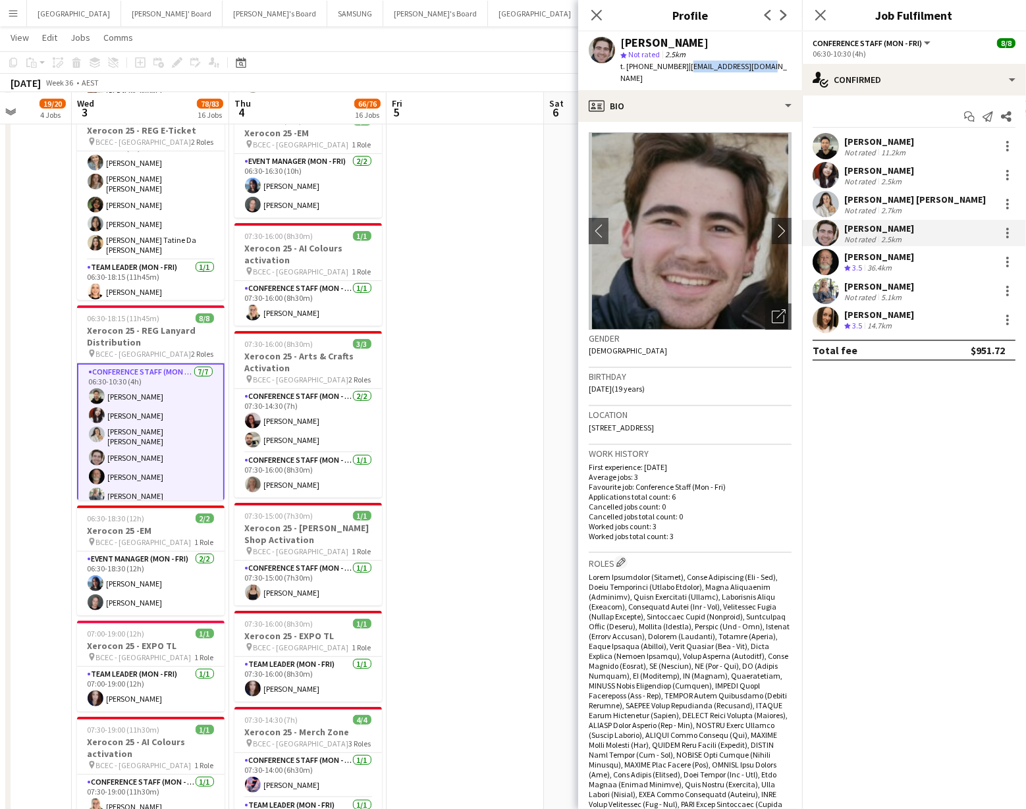
drag, startPoint x: 678, startPoint y: 67, endPoint x: 757, endPoint y: 70, distance: 78.4
click at [758, 69] on div "[PERSON_NAME] star Not rated 2.5km t. [PHONE_NUMBER] | [EMAIL_ADDRESS][DOMAIN_N…" at bounding box center [690, 61] width 224 height 59
click at [821, 264] on app-user-avatar at bounding box center [826, 262] width 26 height 26
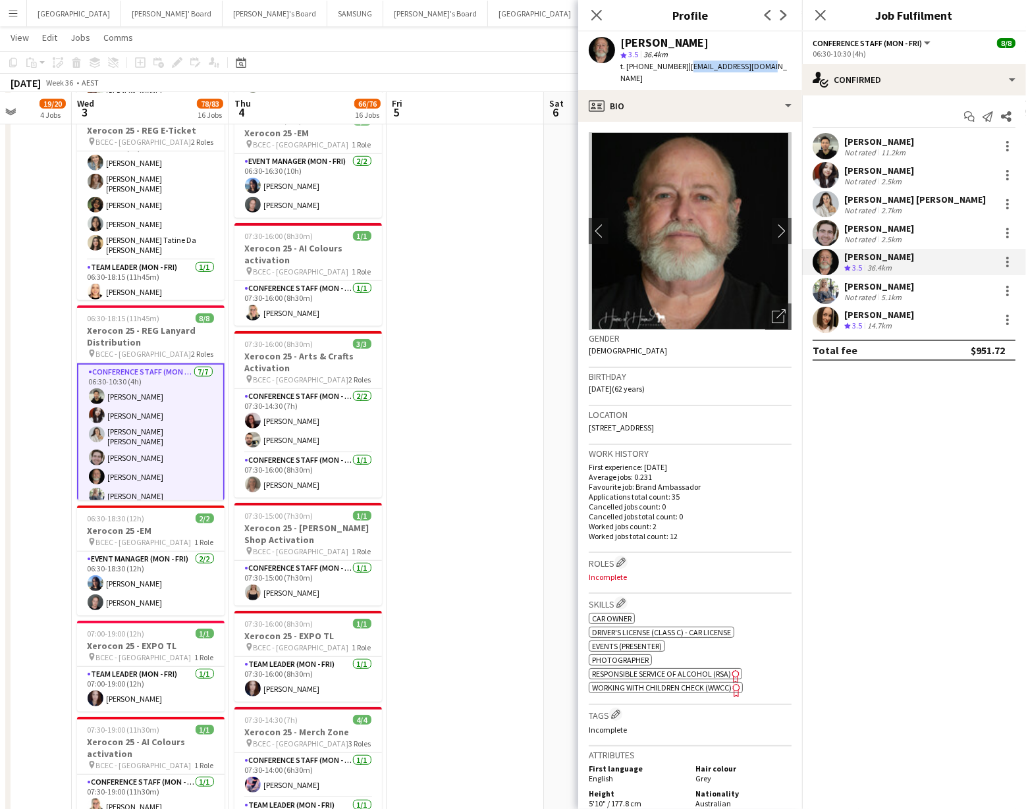
drag, startPoint x: 682, startPoint y: 68, endPoint x: 756, endPoint y: 65, distance: 73.8
click at [756, 65] on div "[PERSON_NAME] star 3.5 36.4km t. [PHONE_NUMBER] | [EMAIL_ADDRESS][DOMAIN_NAME]" at bounding box center [690, 61] width 224 height 59
click at [827, 317] on app-user-avatar at bounding box center [826, 320] width 26 height 26
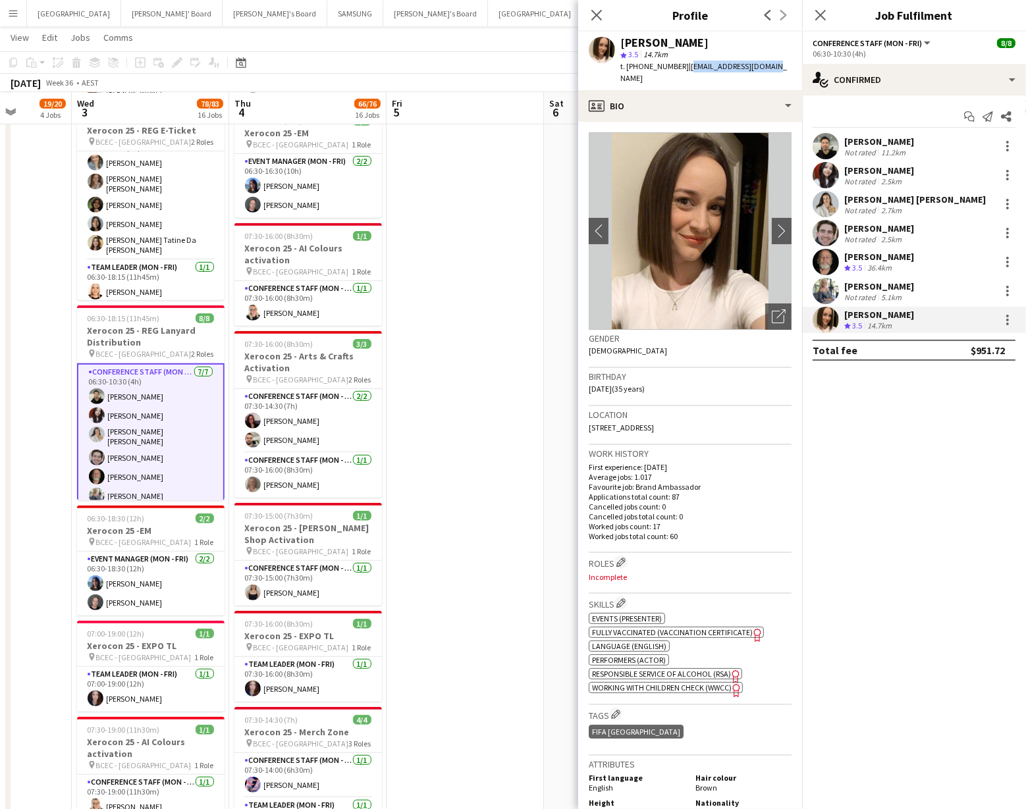
drag, startPoint x: 678, startPoint y: 67, endPoint x: 757, endPoint y: 66, distance: 78.4
click at [757, 66] on span "| [EMAIL_ADDRESS][DOMAIN_NAME]" at bounding box center [703, 72] width 167 height 22
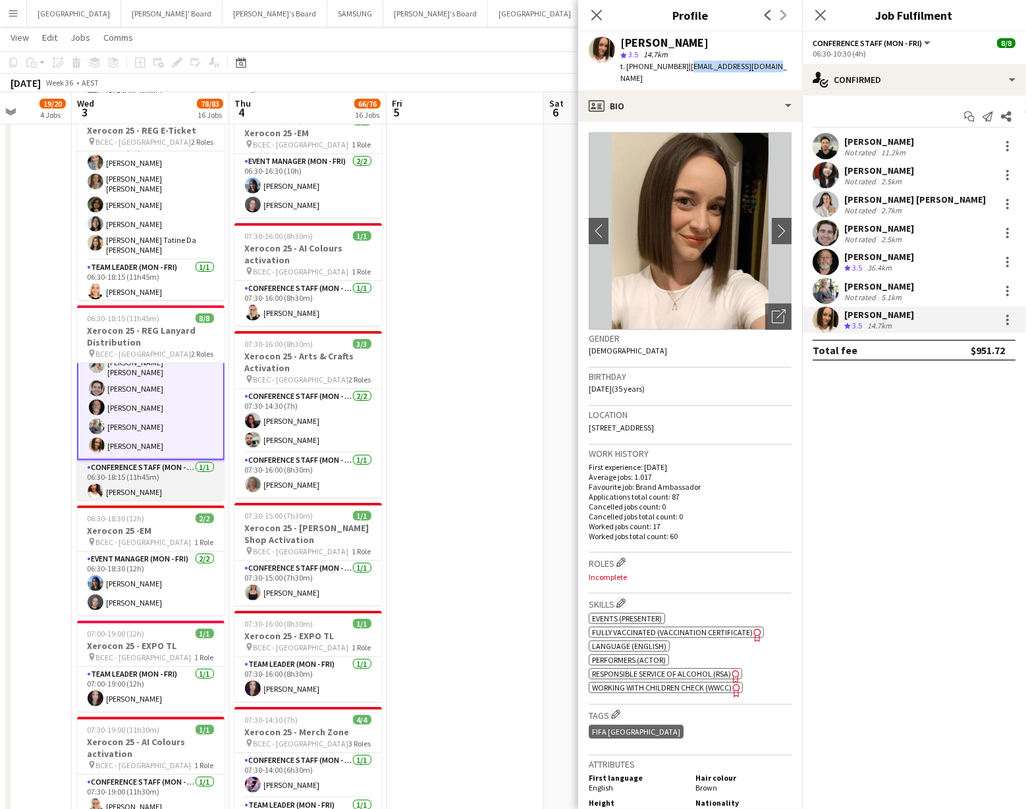
click at [117, 487] on app-card-role "Conference Staff (Mon - Fri) [DATE] 06:30-18:15 (11h45m) [PERSON_NAME]" at bounding box center [151, 482] width 148 height 45
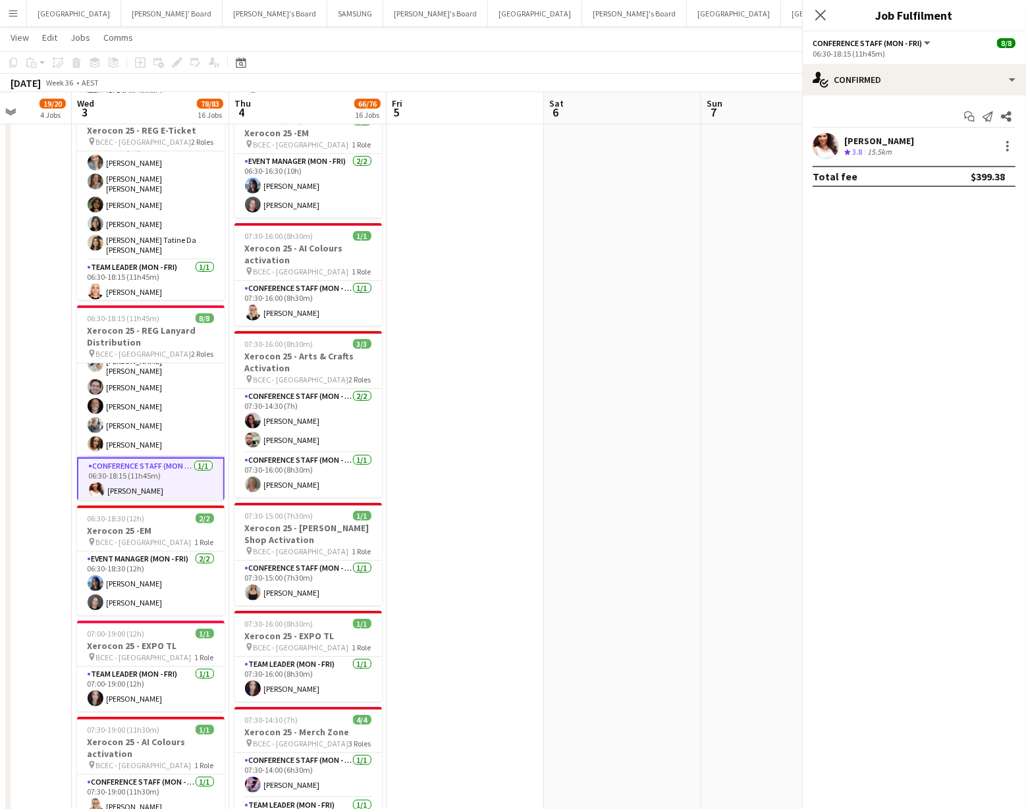
scroll to position [68, 0]
click at [823, 142] on app-user-avatar at bounding box center [826, 146] width 26 height 26
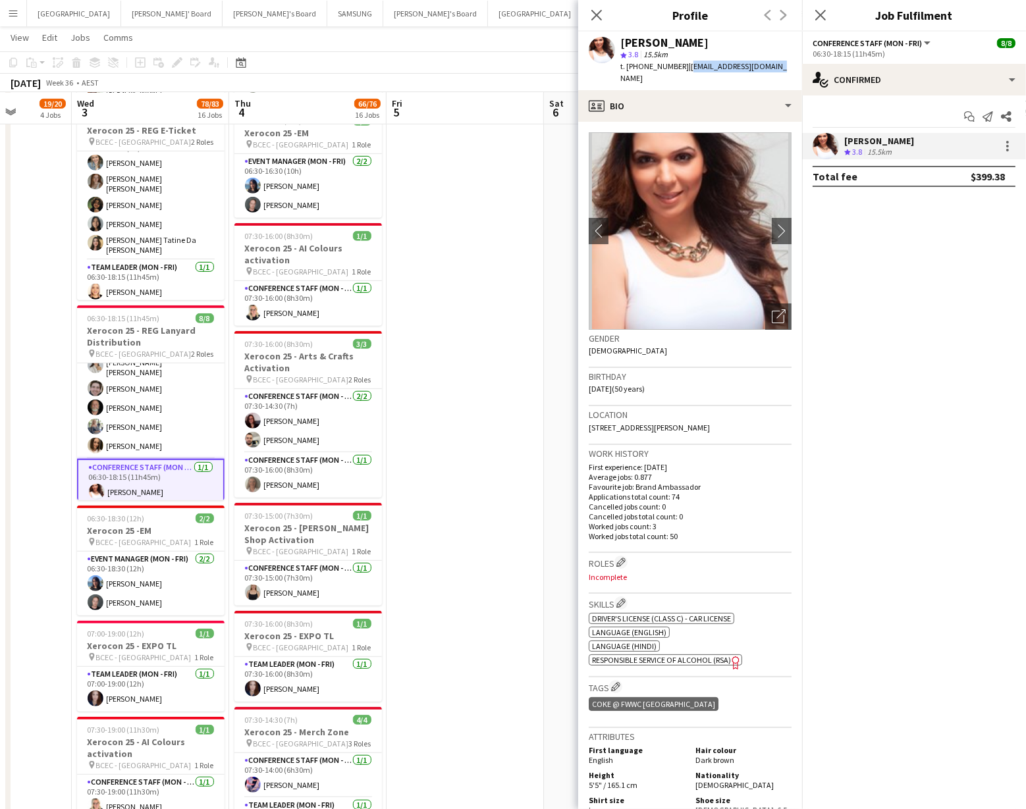
drag, startPoint x: 684, startPoint y: 67, endPoint x: 738, endPoint y: 63, distance: 54.2
click at [769, 63] on div "[PERSON_NAME] star 3.8 15.5km t. [PHONE_NUMBER] | [EMAIL_ADDRESS][DOMAIN_NAME]" at bounding box center [690, 61] width 224 height 59
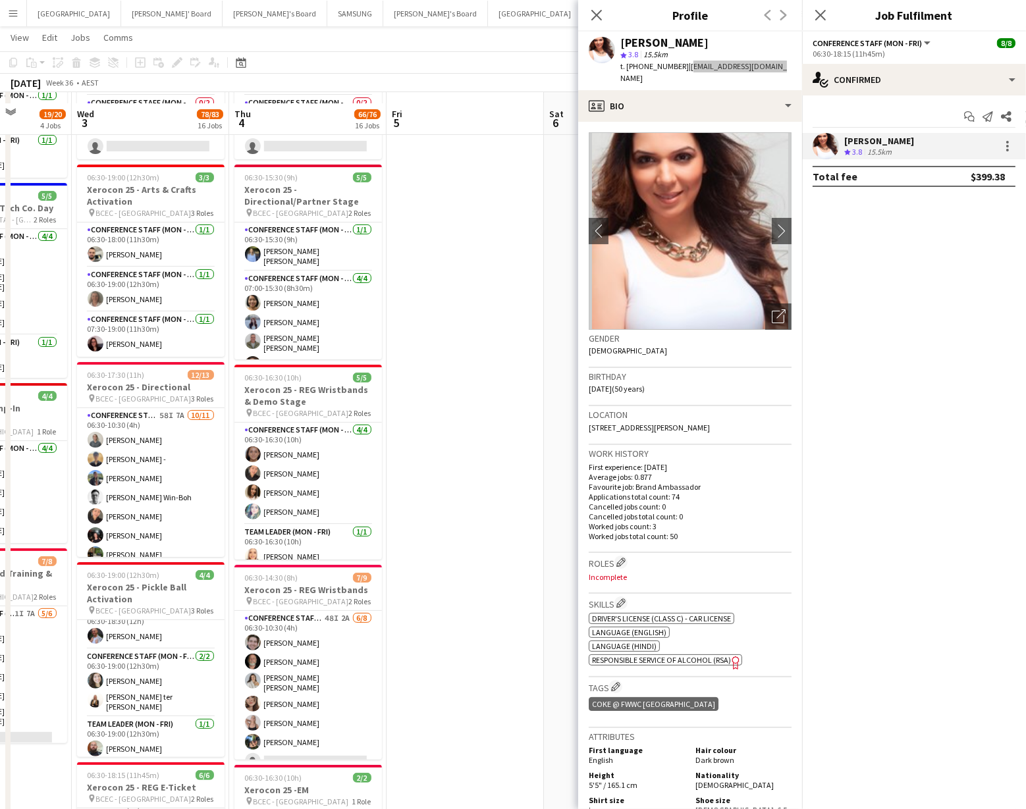
scroll to position [186, 0]
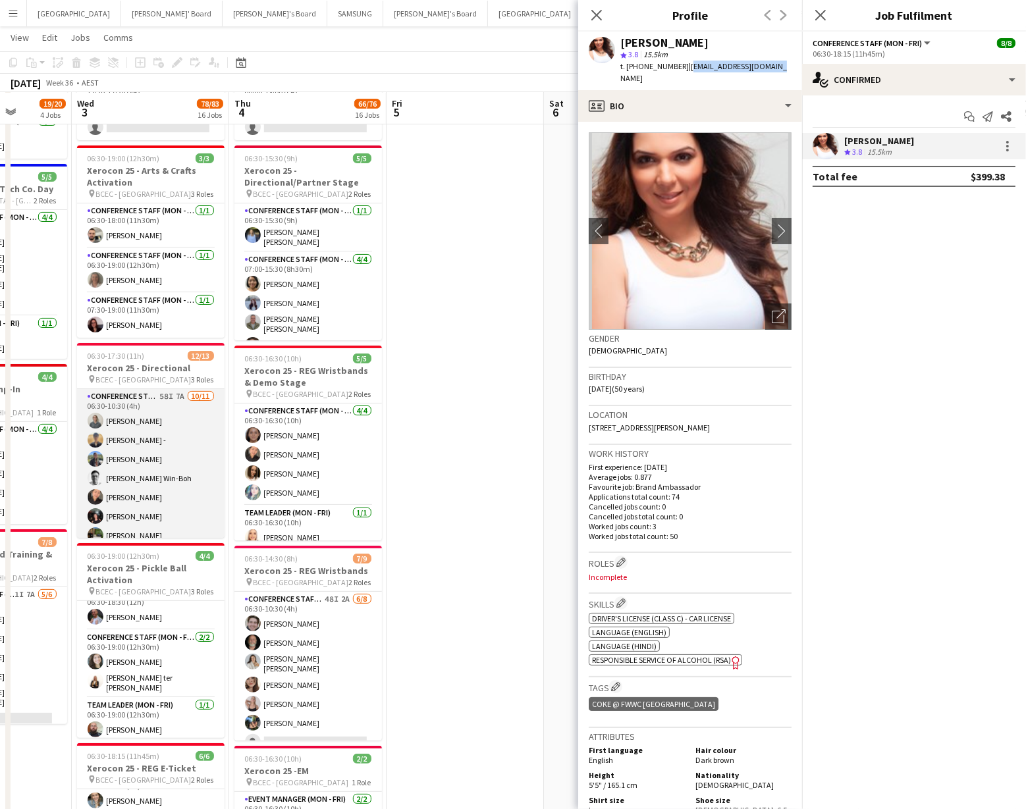
click at [112, 457] on app-card-role "Conference Staff (Mon - Fri) 58I 7A [DATE] 06:30-10:30 (4h) [PERSON_NAME] - [PE…" at bounding box center [151, 507] width 148 height 236
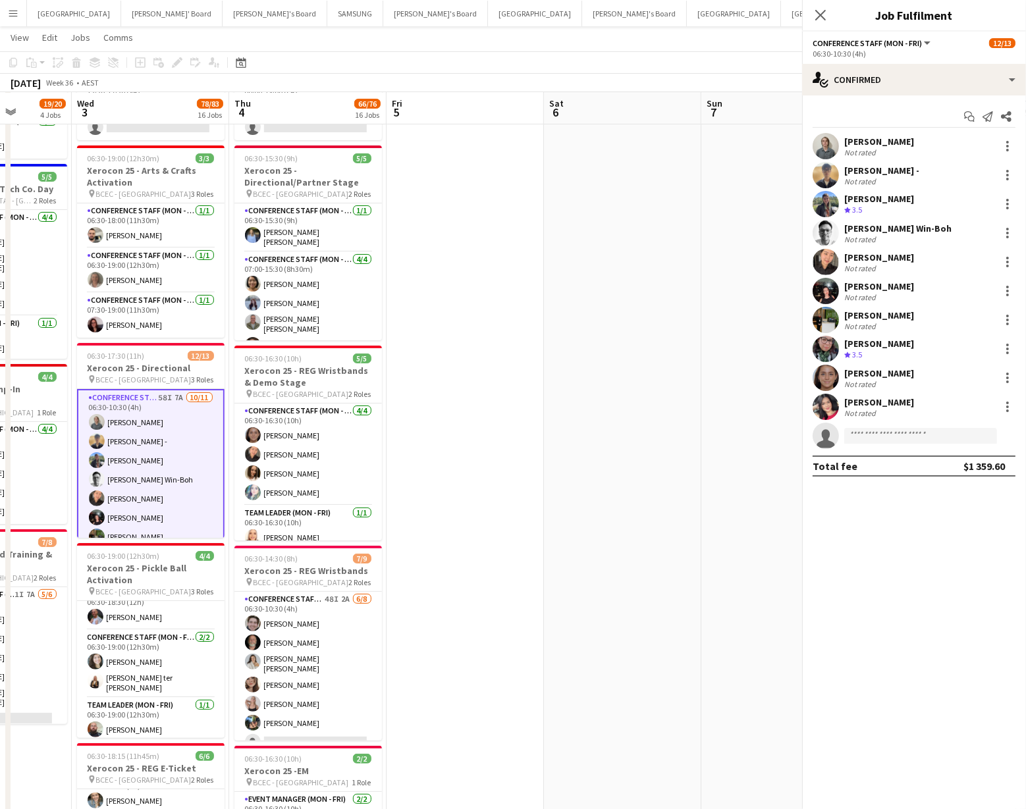
scroll to position [67, 0]
click at [822, 144] on app-user-avatar at bounding box center [826, 146] width 26 height 26
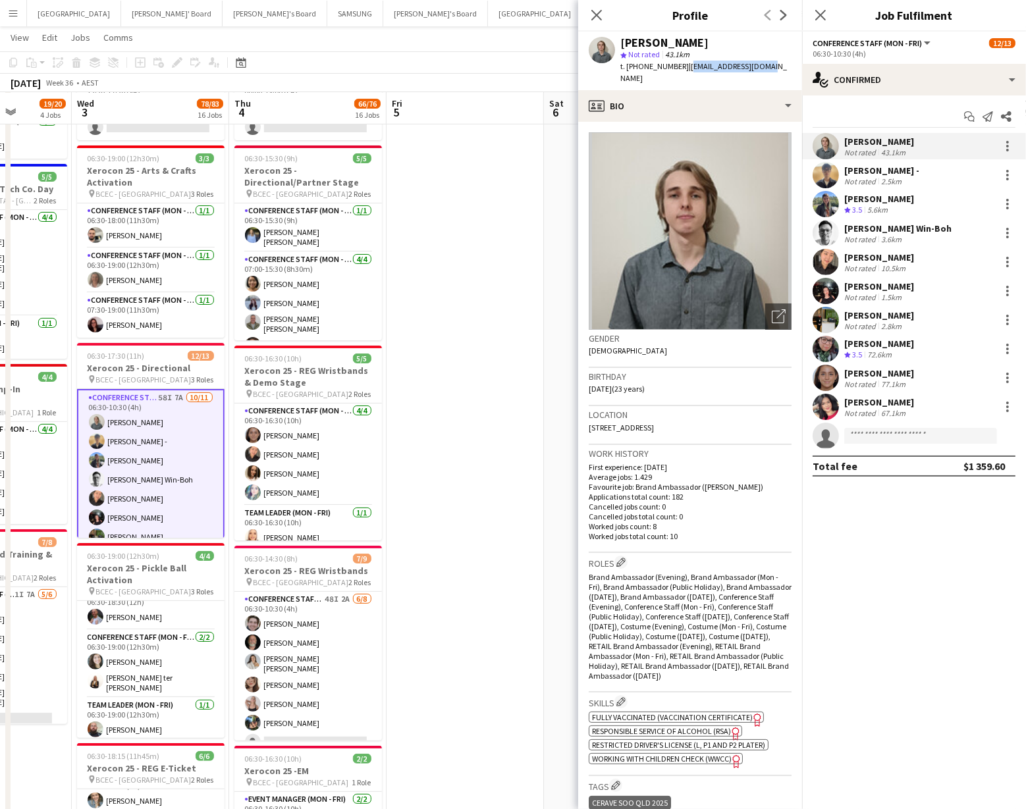
drag, startPoint x: 683, startPoint y: 67, endPoint x: 765, endPoint y: 66, distance: 82.3
click at [765, 66] on div "[PERSON_NAME] star Not rated 43.1km t. [PHONE_NUMBER] | [EMAIL_ADDRESS][DOMAIN_…" at bounding box center [690, 61] width 224 height 59
click at [819, 175] on app-user-avatar at bounding box center [826, 175] width 26 height 26
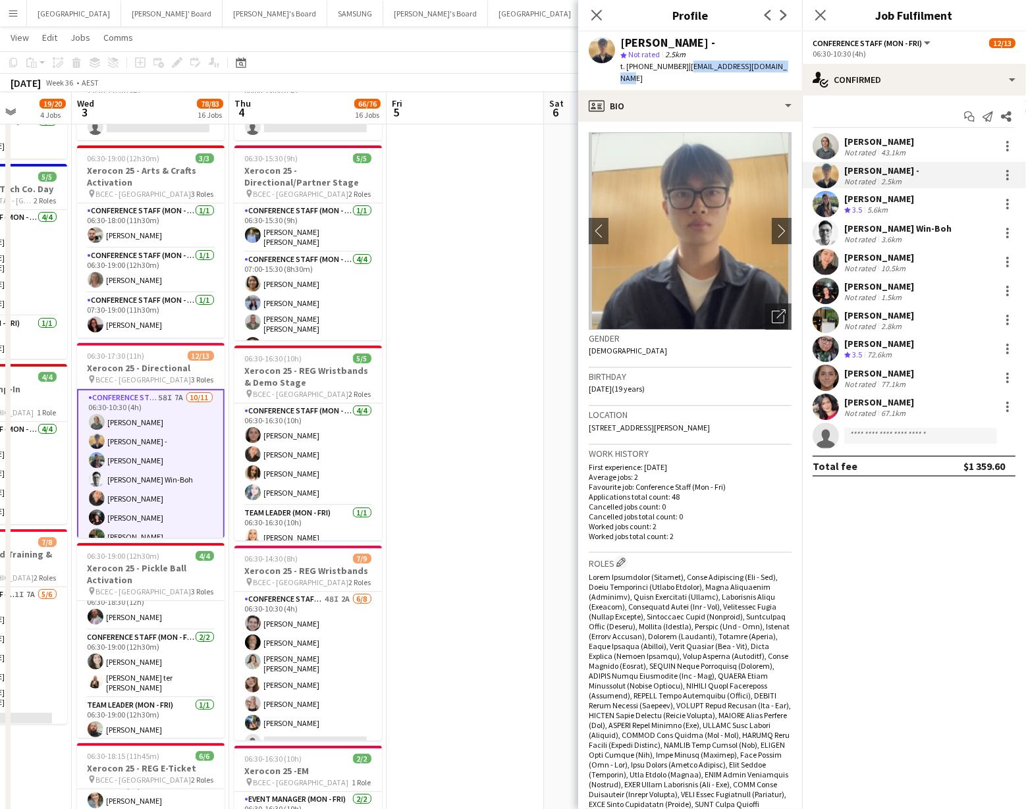
drag, startPoint x: 680, startPoint y: 68, endPoint x: 796, endPoint y: 74, distance: 116.1
click at [796, 74] on app-profile-header "[PERSON_NAME] - star Not rated 2.5km t. [PHONE_NUMBER] | [EMAIL_ADDRESS][DOMAIN…" at bounding box center [690, 61] width 224 height 59
click at [819, 204] on app-user-avatar at bounding box center [826, 204] width 26 height 26
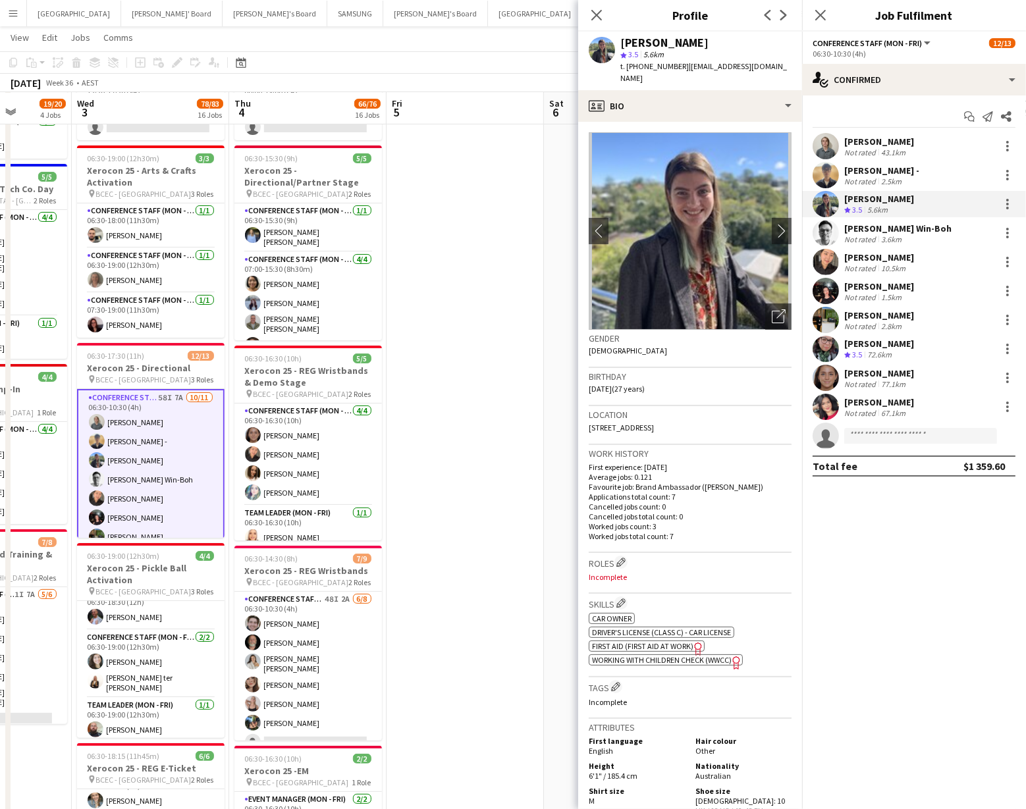
drag, startPoint x: 678, startPoint y: 67, endPoint x: 754, endPoint y: 65, distance: 76.4
click at [754, 65] on span "| [EMAIL_ADDRESS][DOMAIN_NAME]" at bounding box center [703, 72] width 167 height 22
click at [829, 235] on app-user-avatar at bounding box center [826, 233] width 26 height 26
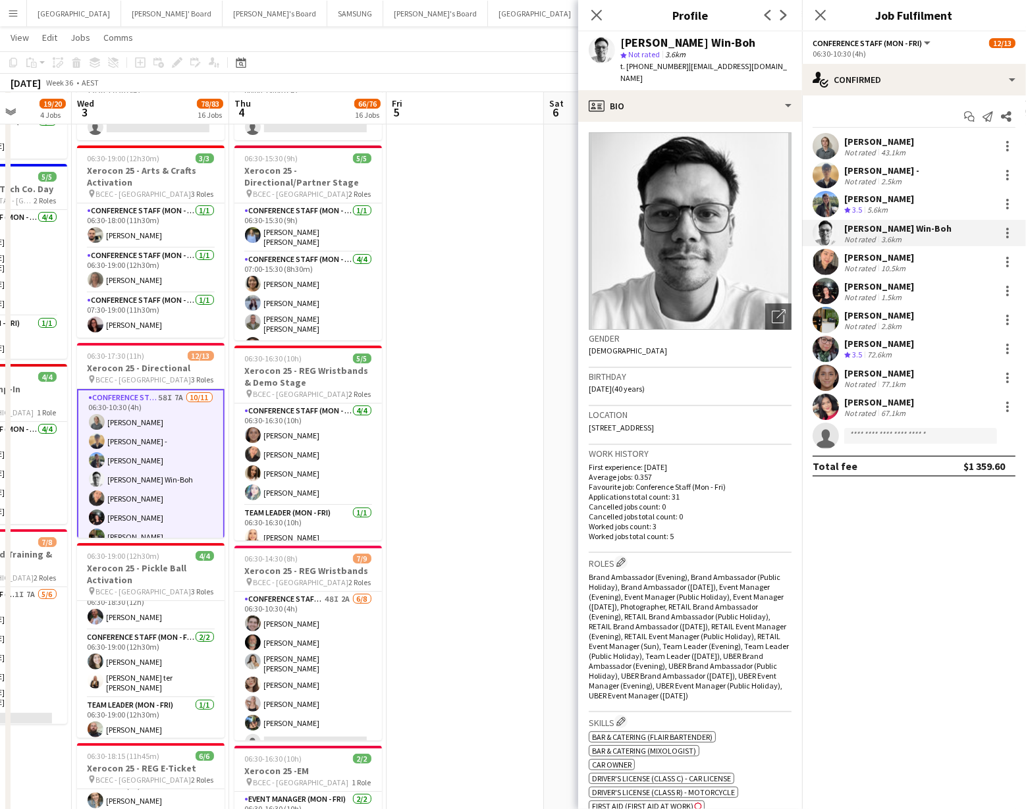
drag, startPoint x: 682, startPoint y: 67, endPoint x: 764, endPoint y: 65, distance: 82.4
click at [764, 65] on div "[PERSON_NAME] Win-Boh star Not rated 3.6km t. [PHONE_NUMBER] | [EMAIL_ADDRESS][…" at bounding box center [690, 61] width 224 height 59
click at [825, 262] on app-user-avatar at bounding box center [826, 262] width 26 height 26
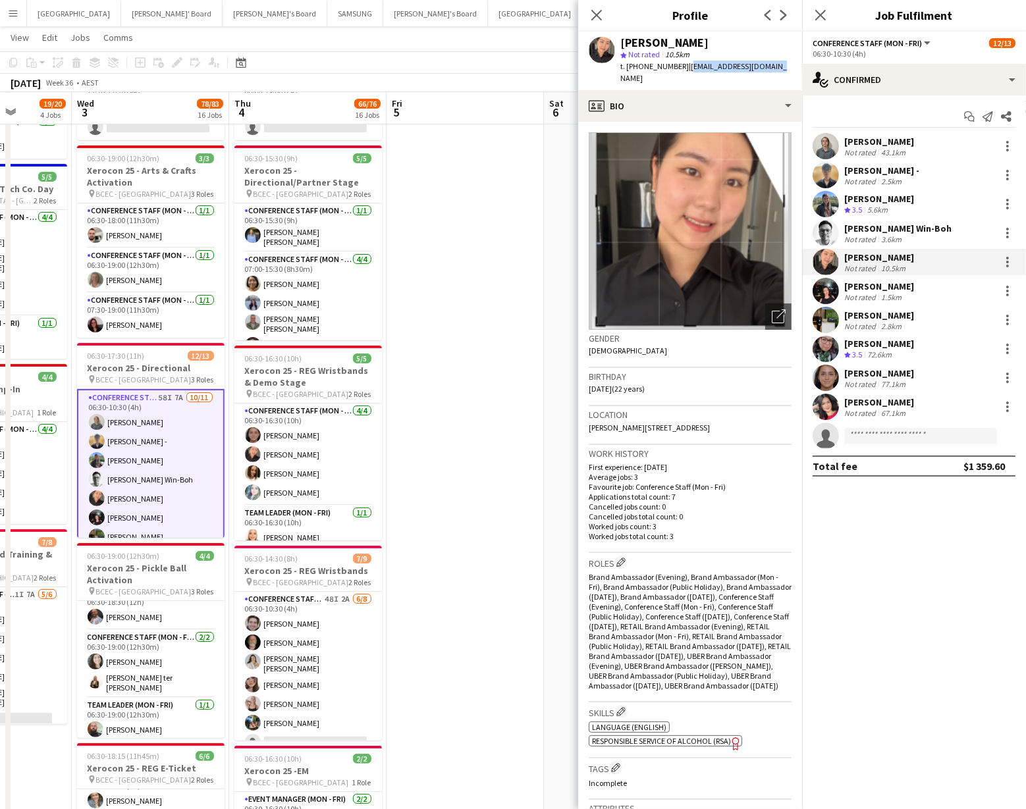
drag, startPoint x: 682, startPoint y: 67, endPoint x: 768, endPoint y: 66, distance: 85.6
click at [768, 66] on span "| [EMAIL_ADDRESS][DOMAIN_NAME]" at bounding box center [703, 72] width 167 height 22
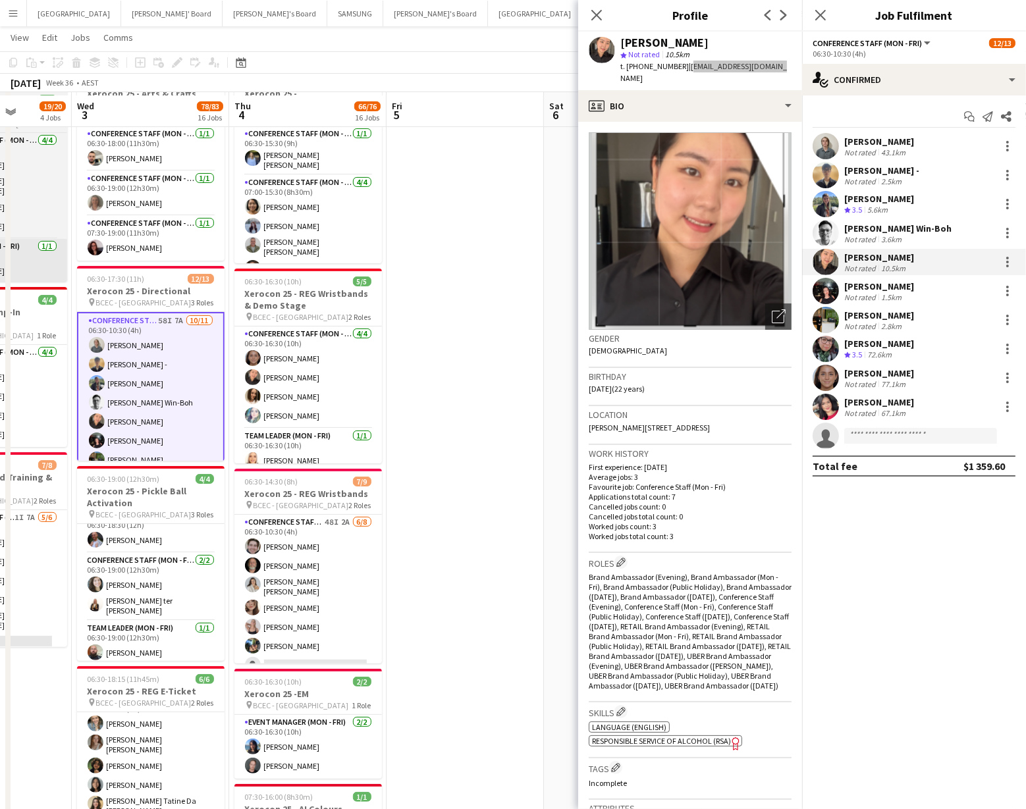
scroll to position [267, 0]
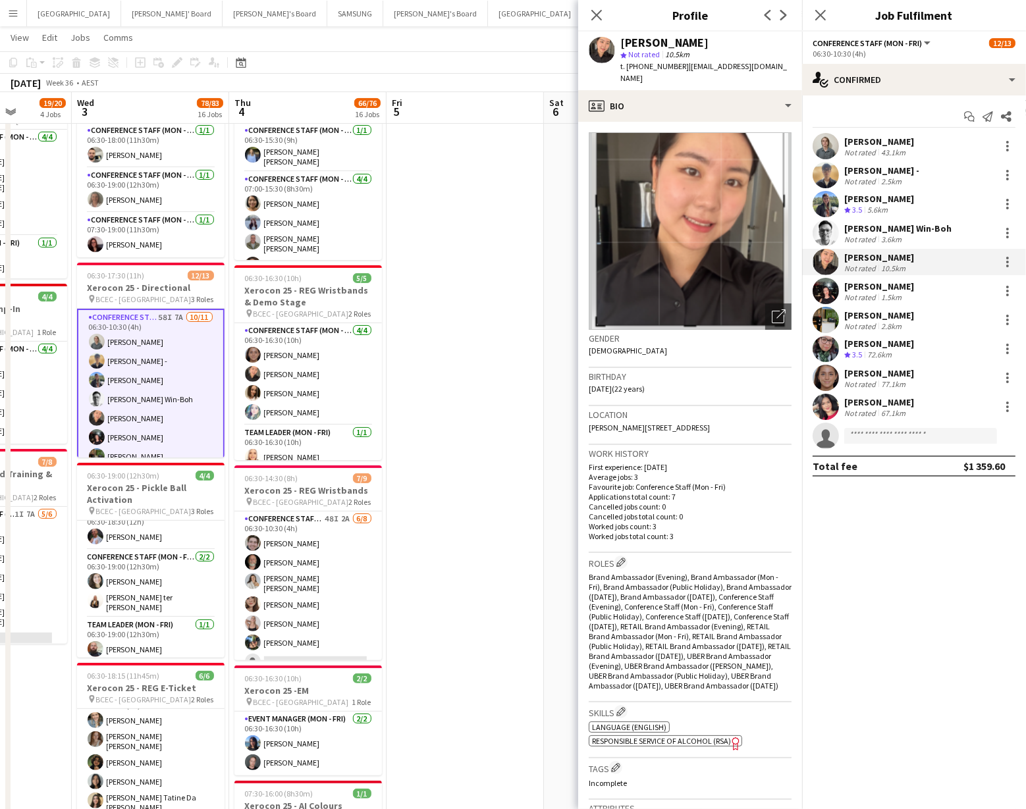
click at [830, 315] on app-user-avatar at bounding box center [826, 320] width 26 height 26
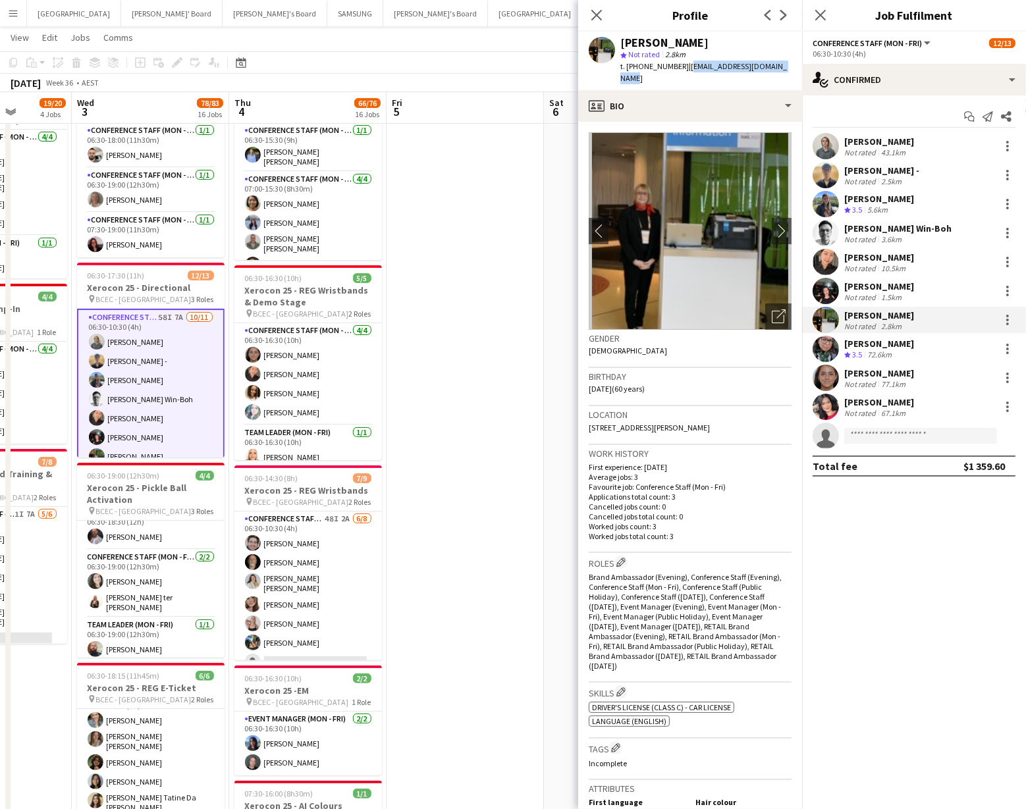
drag, startPoint x: 678, startPoint y: 67, endPoint x: 782, endPoint y: 67, distance: 104.1
click at [782, 67] on div "[PERSON_NAME] star Not rated 2.8km t. [PHONE_NUMBER] | [EMAIL_ADDRESS][DOMAIN_N…" at bounding box center [690, 61] width 224 height 59
click at [824, 353] on app-user-avatar at bounding box center [826, 349] width 26 height 26
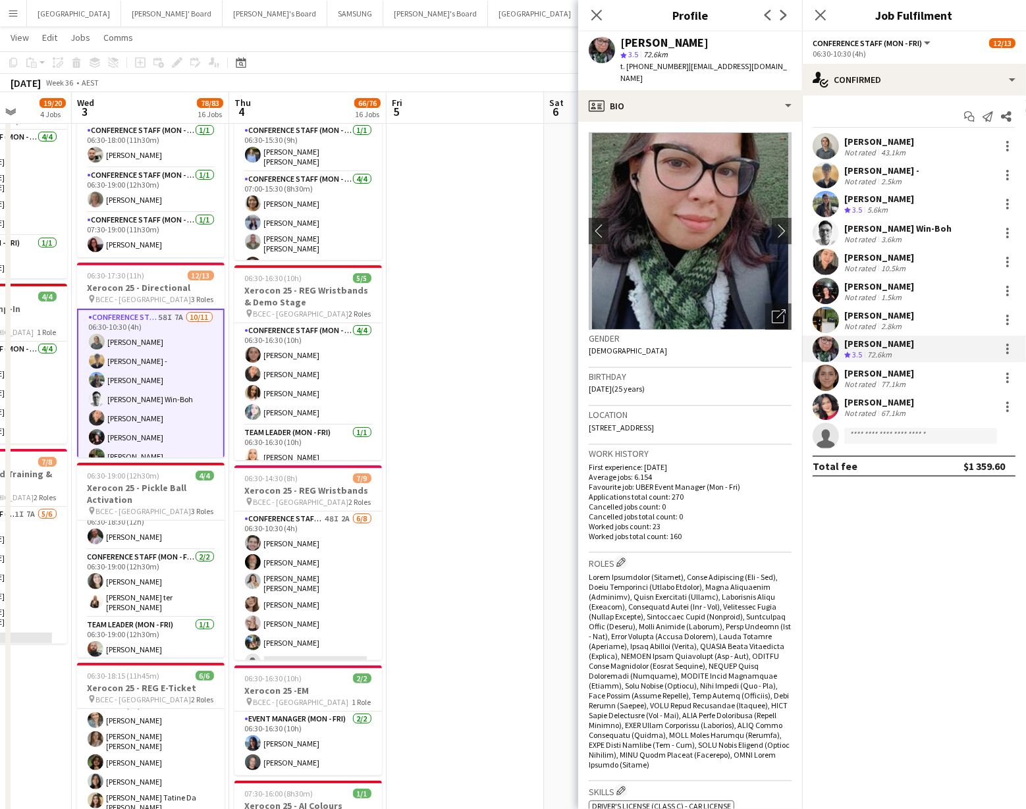
click at [815, 380] on app-user-avatar at bounding box center [826, 378] width 26 height 26
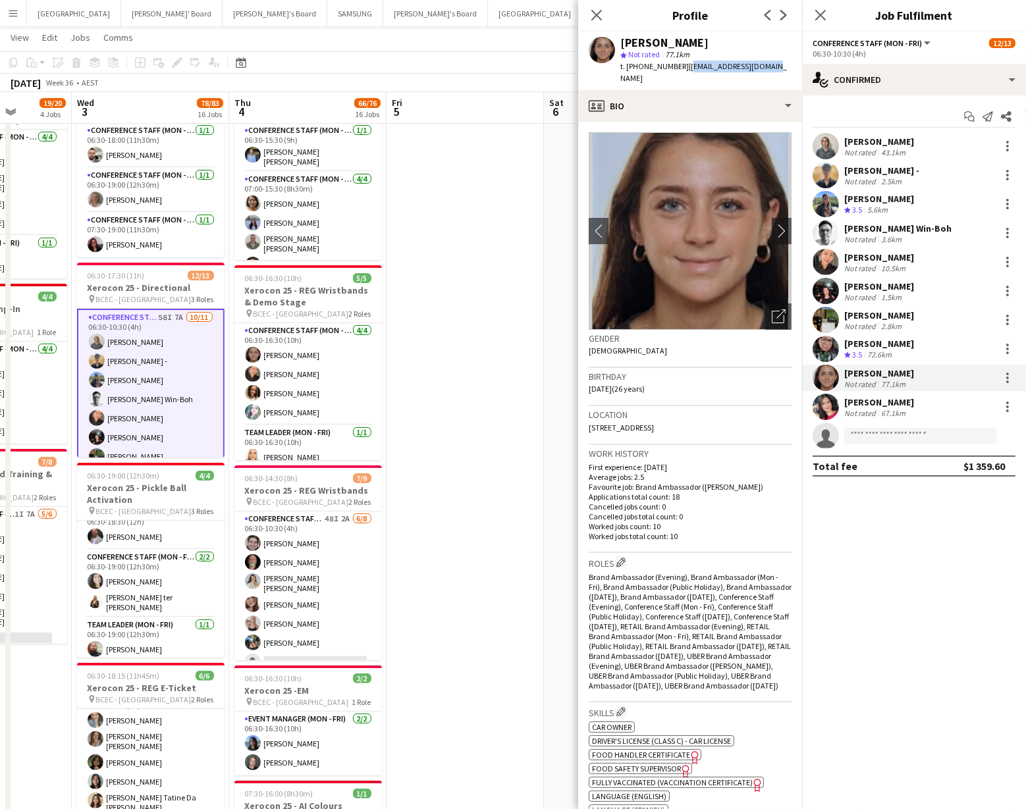
drag, startPoint x: 683, startPoint y: 66, endPoint x: 772, endPoint y: 64, distance: 88.9
click at [772, 64] on div "Leyre Ginard star Not rated 77.1km t. [PHONE_NUMBER] | [EMAIL_ADDRESS][DOMAIN_N…" at bounding box center [690, 61] width 224 height 59
click at [825, 405] on app-user-avatar at bounding box center [826, 407] width 26 height 26
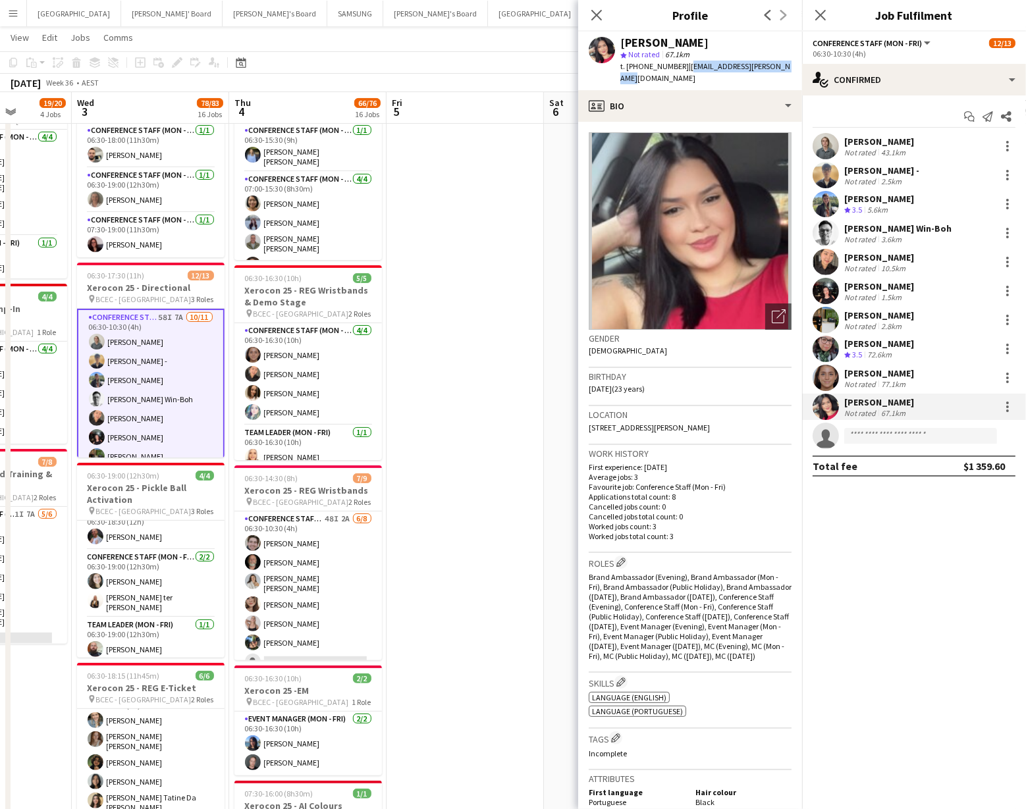
drag, startPoint x: 683, startPoint y: 70, endPoint x: 784, endPoint y: 64, distance: 100.9
click at [784, 64] on div "[PERSON_NAME] star Not rated 67.1km t. [PHONE_NUMBER] | [EMAIL_ADDRESS][PERSON_…" at bounding box center [690, 61] width 224 height 59
click at [595, 17] on icon at bounding box center [596, 15] width 13 height 13
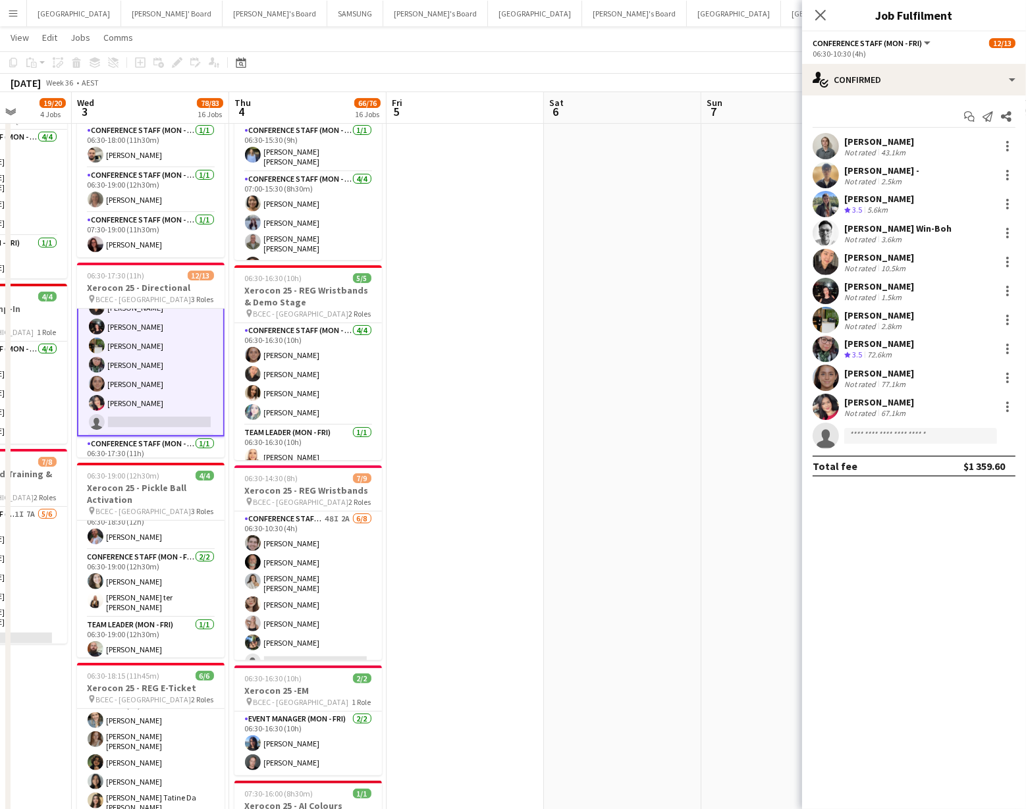
scroll to position [178, 0]
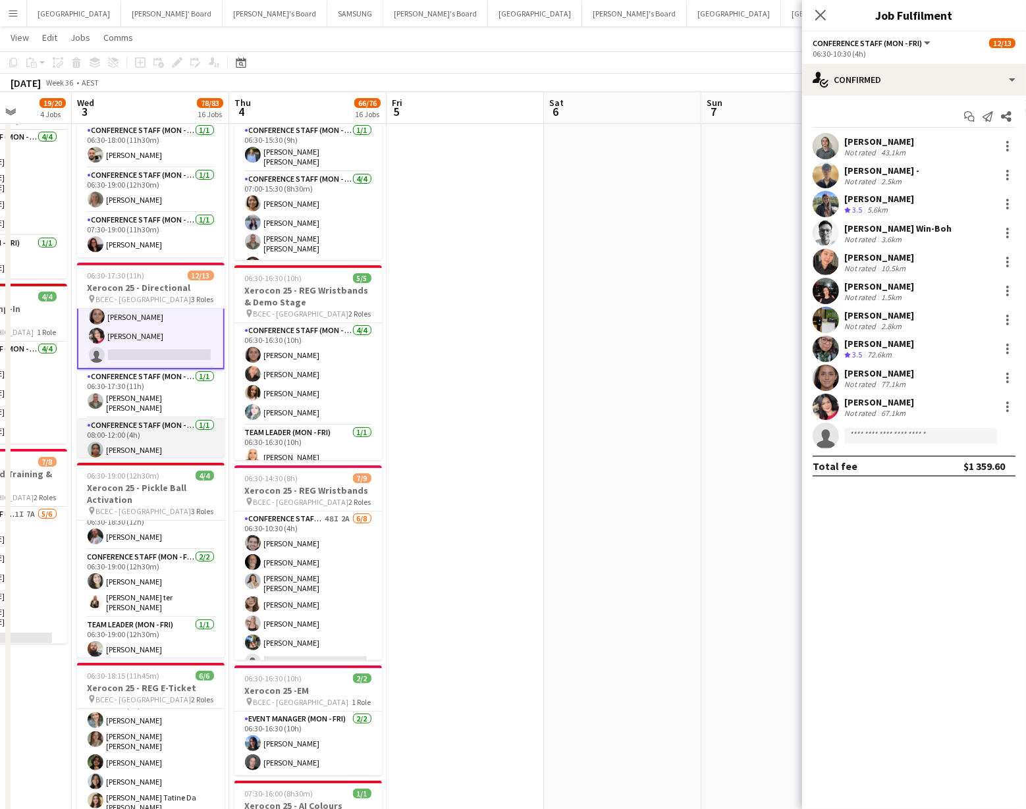
click at [139, 446] on app-card-role "Conference Staff (Mon - Fri) [DATE] 08:00-12:00 (4h) [PERSON_NAME]" at bounding box center [151, 440] width 148 height 45
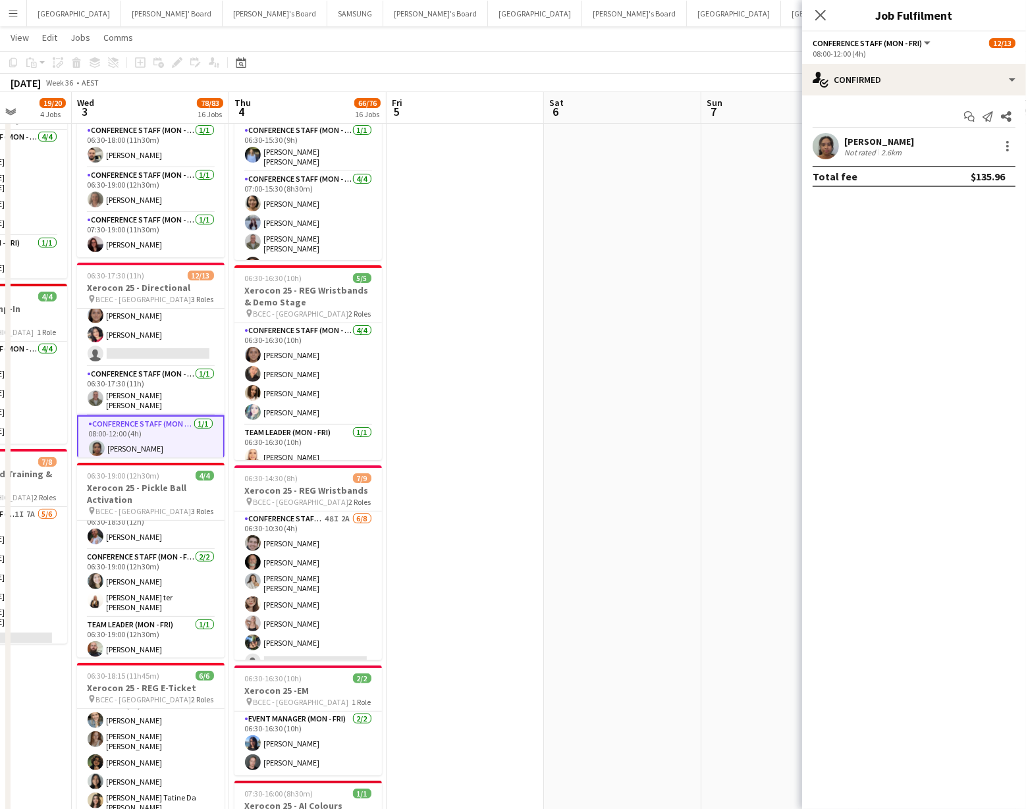
scroll to position [177, 0]
click at [830, 146] on app-user-avatar at bounding box center [826, 146] width 26 height 26
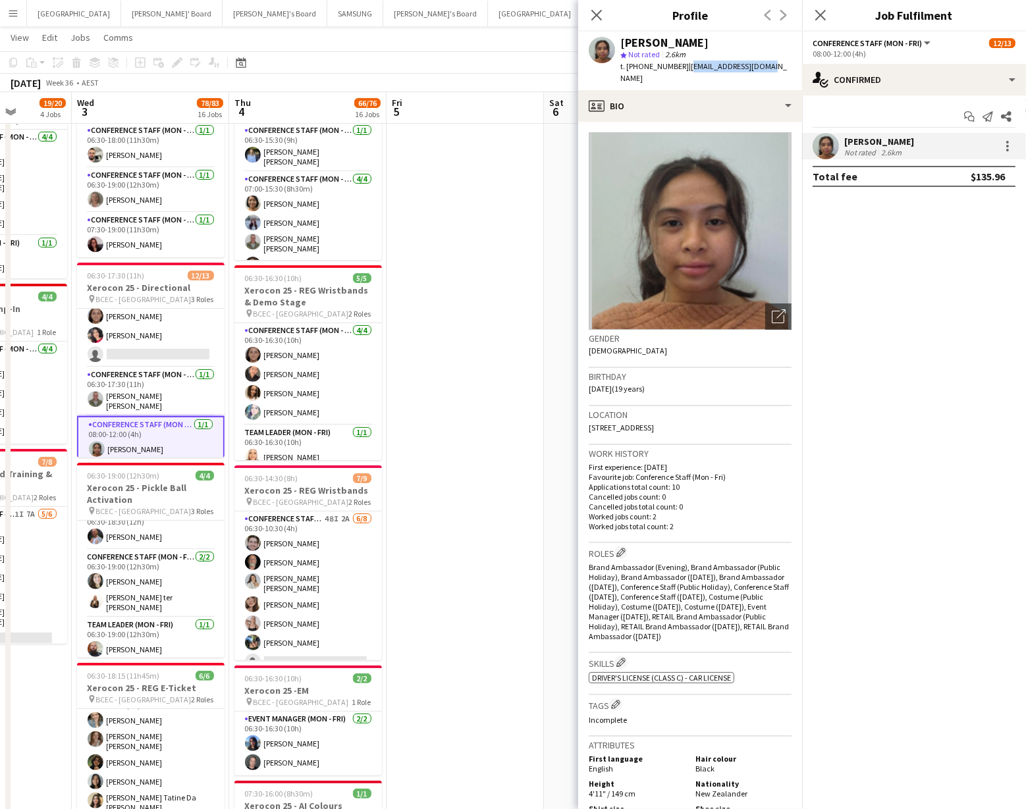
drag, startPoint x: 680, startPoint y: 67, endPoint x: 759, endPoint y: 70, distance: 79.7
click at [759, 70] on div "[PERSON_NAME] star Not rated 2.6km t. [PHONE_NUMBER] | [EMAIL_ADDRESS][DOMAIN_N…" at bounding box center [690, 61] width 224 height 59
click at [600, 15] on icon "Close pop-in" at bounding box center [596, 15] width 13 height 13
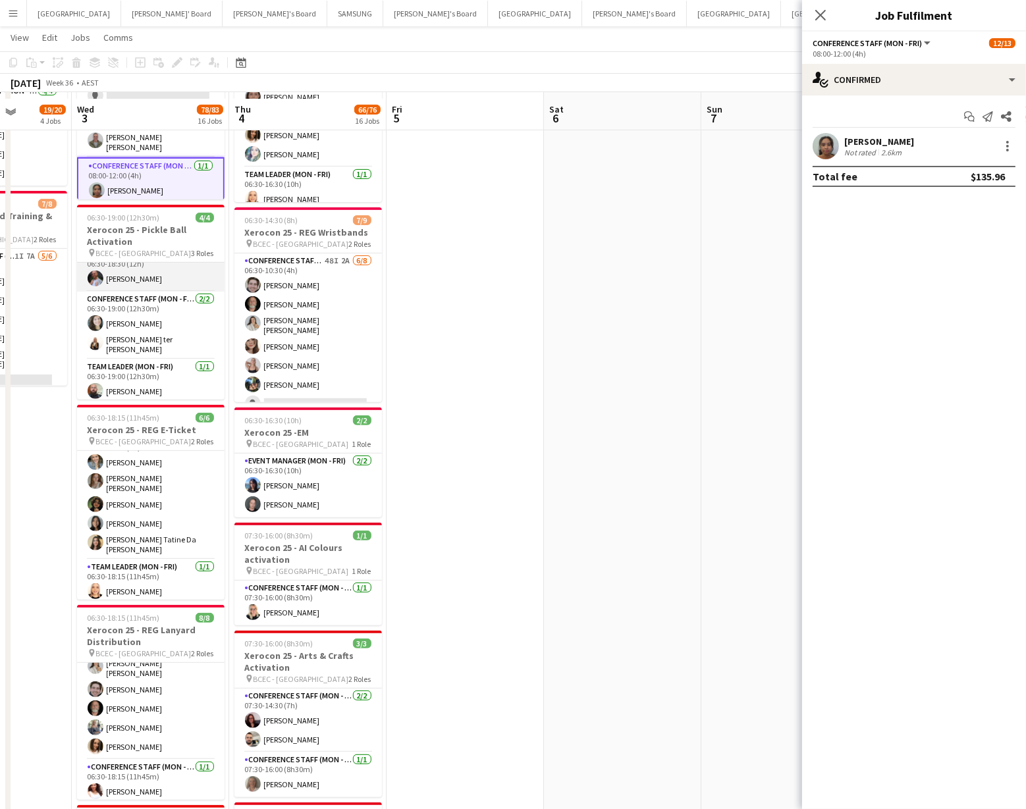
scroll to position [533, 0]
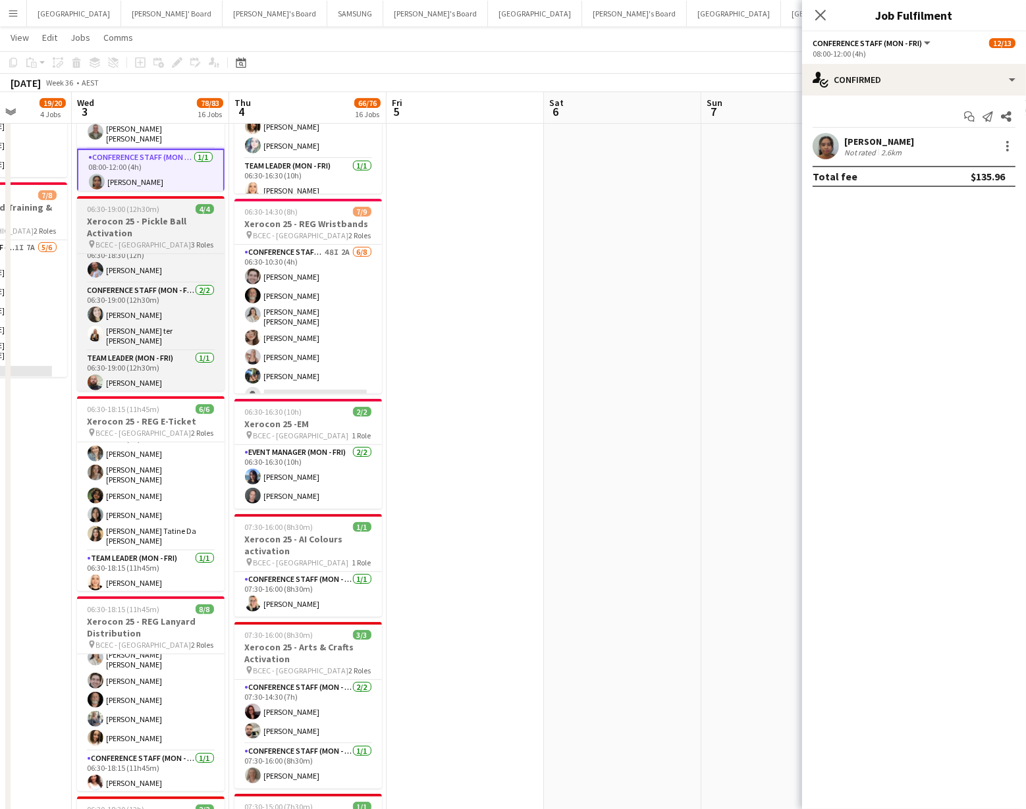
click at [158, 240] on div "pin BCEC - [GEOGRAPHIC_DATA] 3 Roles" at bounding box center [151, 244] width 148 height 11
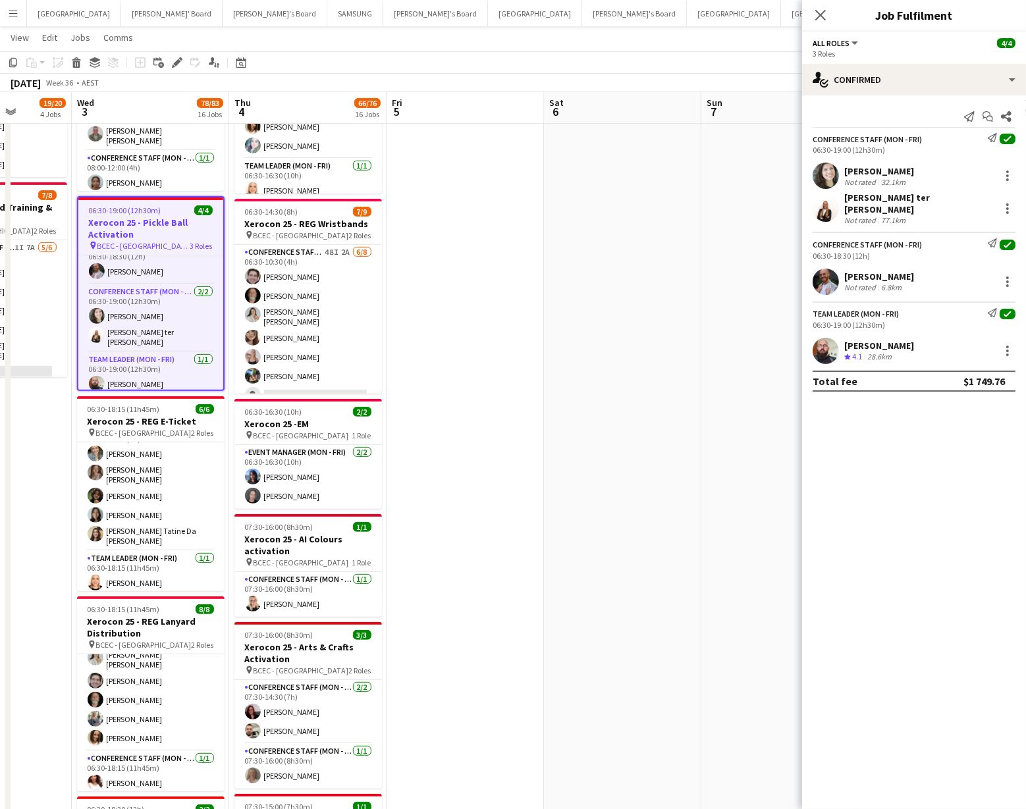
click at [827, 168] on app-user-avatar at bounding box center [826, 176] width 26 height 26
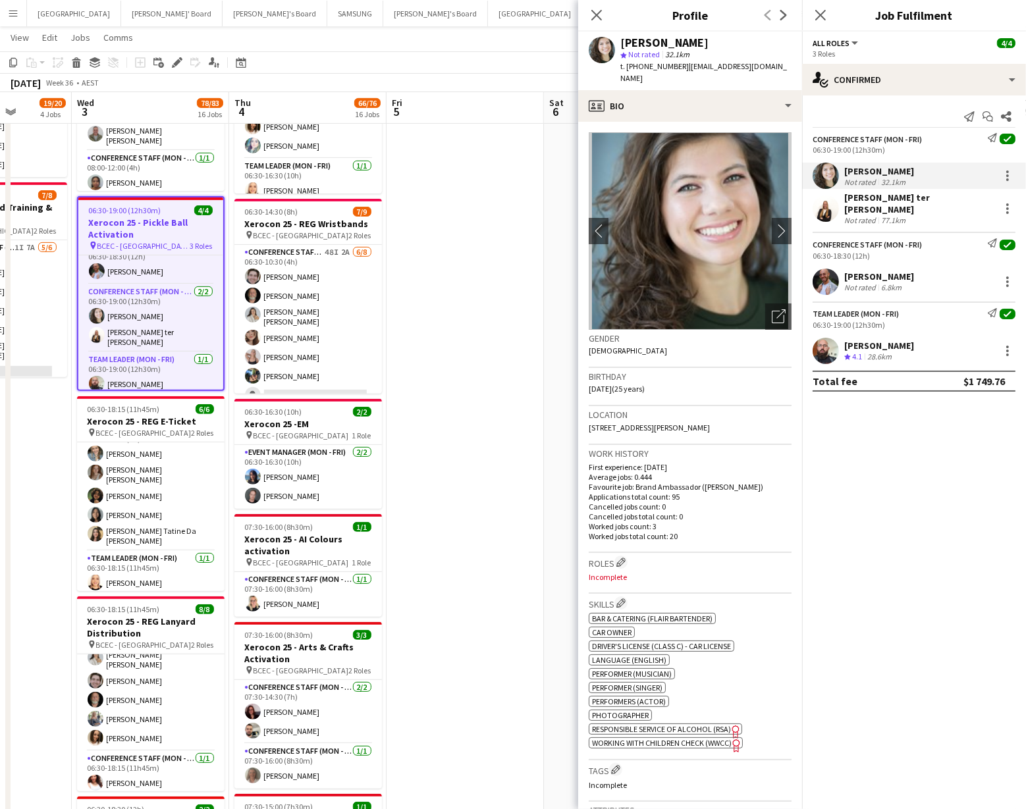
drag, startPoint x: 684, startPoint y: 67, endPoint x: 784, endPoint y: 65, distance: 100.1
click at [801, 63] on app-profile-header "[PERSON_NAME] star Not rated 32.1km t. [PHONE_NUMBER] | [EMAIL_ADDRESS][DOMAIN_…" at bounding box center [690, 61] width 224 height 59
drag, startPoint x: 682, startPoint y: 67, endPoint x: 717, endPoint y: 66, distance: 34.3
click at [786, 64] on app-profile-header "[PERSON_NAME] star Not rated 32.1km t. [PHONE_NUMBER] | [EMAIL_ADDRESS][DOMAIN_…" at bounding box center [690, 61] width 224 height 59
drag, startPoint x: 684, startPoint y: 66, endPoint x: 774, endPoint y: 65, distance: 90.2
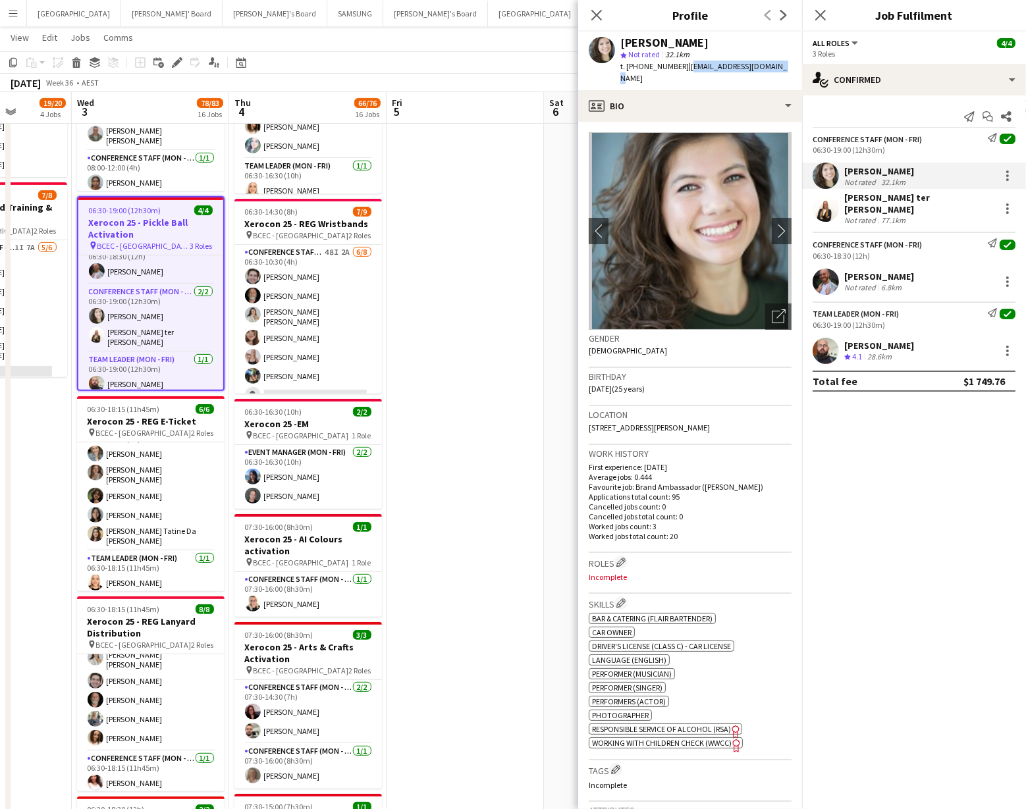
click at [774, 65] on div "[PERSON_NAME] star Not rated 32.1km t. [PHONE_NUMBER] | [EMAIL_ADDRESS][DOMAIN_…" at bounding box center [690, 61] width 224 height 59
click at [820, 208] on app-user-avatar at bounding box center [826, 209] width 26 height 26
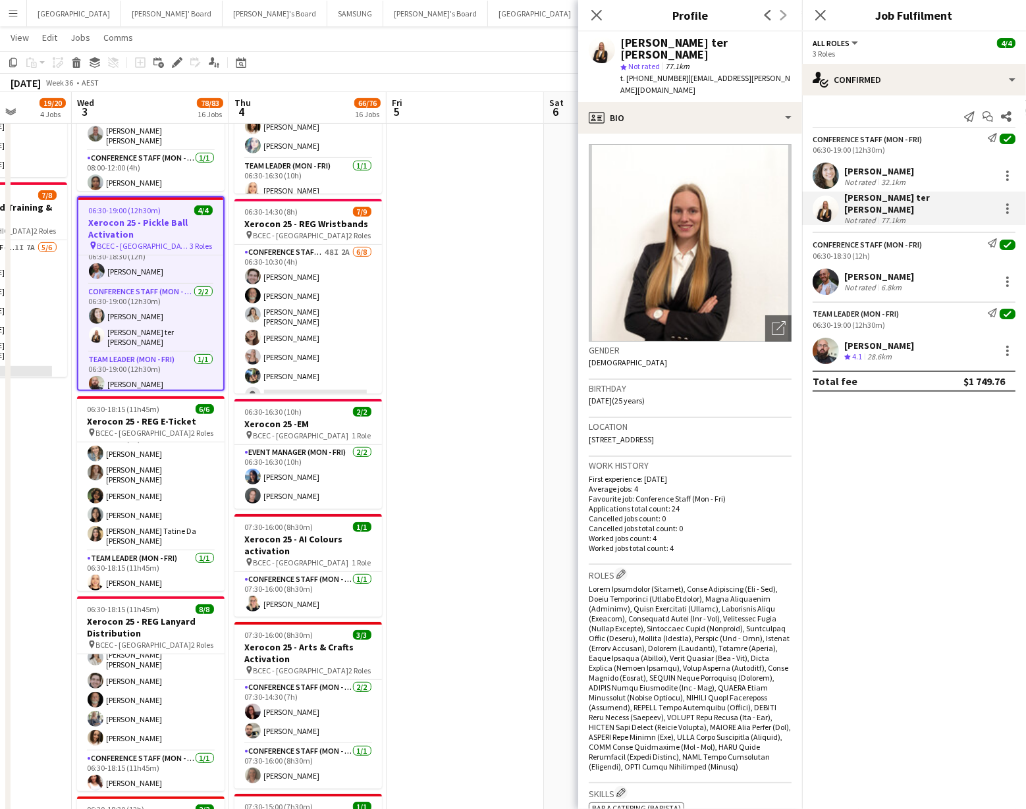
drag, startPoint x: 684, startPoint y: 67, endPoint x: 753, endPoint y: 65, distance: 68.5
click at [753, 73] on span "| [EMAIL_ADDRESS][PERSON_NAME][DOMAIN_NAME]" at bounding box center [705, 84] width 170 height 22
drag, startPoint x: 683, startPoint y: 67, endPoint x: 784, endPoint y: 69, distance: 101.4
click at [784, 69] on app-profile-header "[PERSON_NAME] ter [PERSON_NAME] star Not rated 77.1km t. [PHONE_NUMBER] | [EMAI…" at bounding box center [690, 67] width 224 height 70
click at [827, 277] on app-user-avatar at bounding box center [826, 282] width 26 height 26
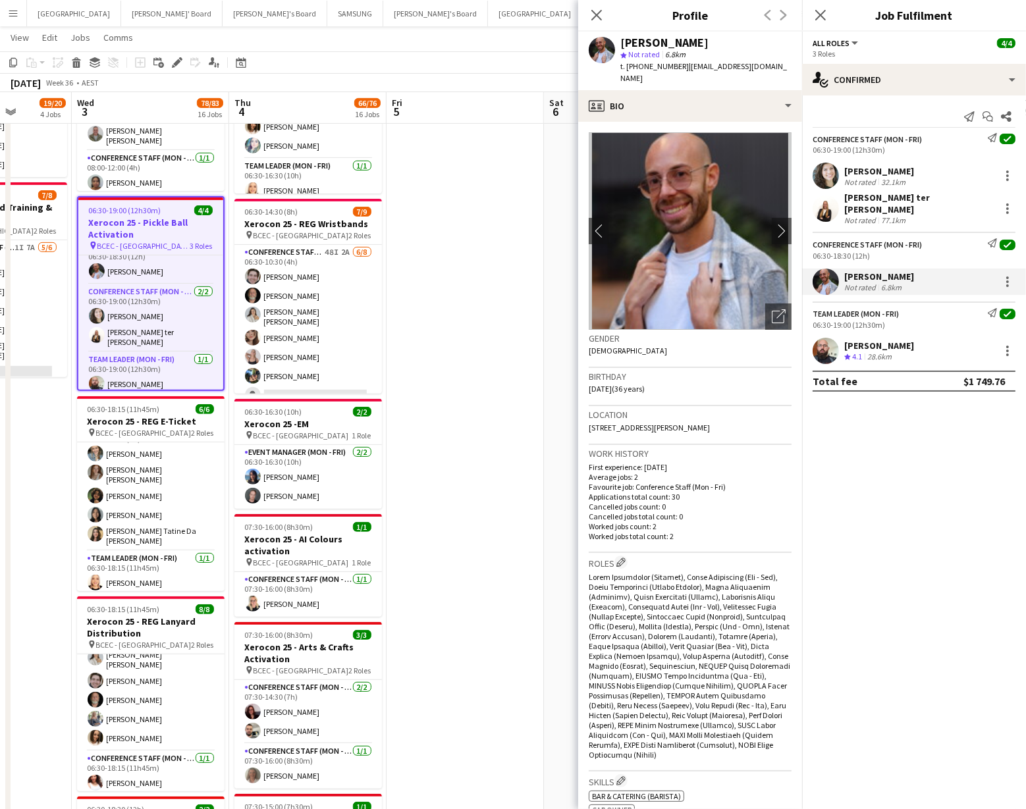
drag, startPoint x: 680, startPoint y: 67, endPoint x: 797, endPoint y: 76, distance: 117.6
click at [797, 76] on div "[PERSON_NAME] star Not rated 6.8km t. [PHONE_NUMBER] | [EMAIL_ADDRESS][DOMAIN_N…" at bounding box center [690, 61] width 224 height 59
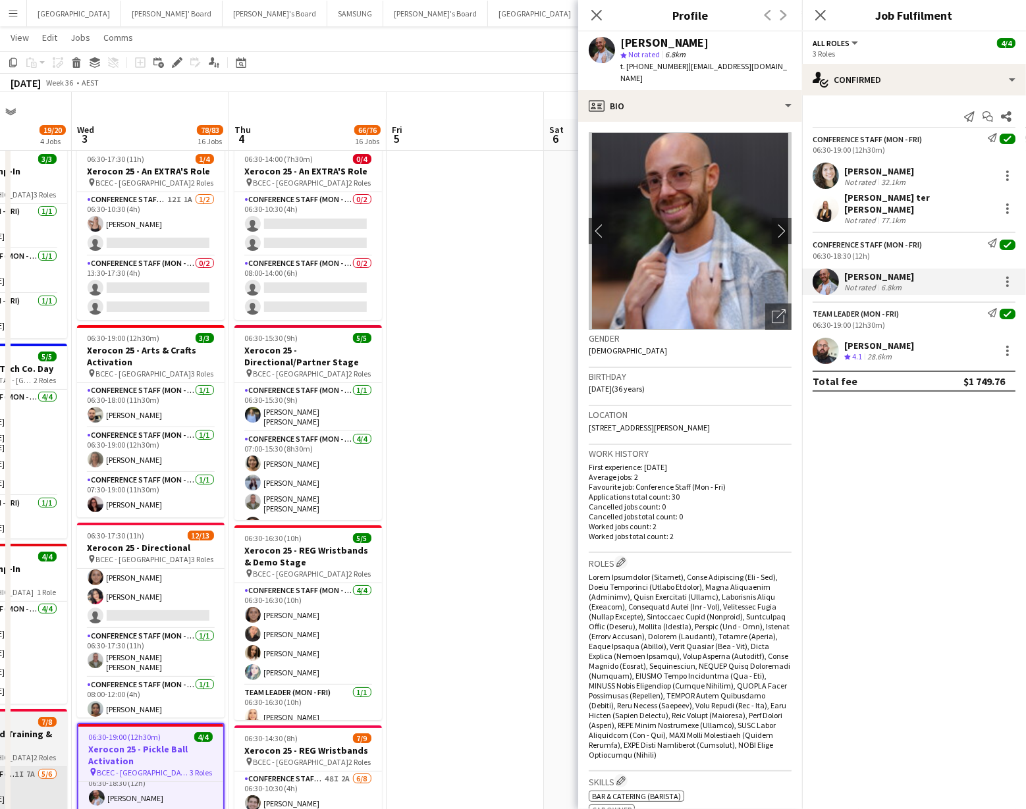
scroll to position [0, 0]
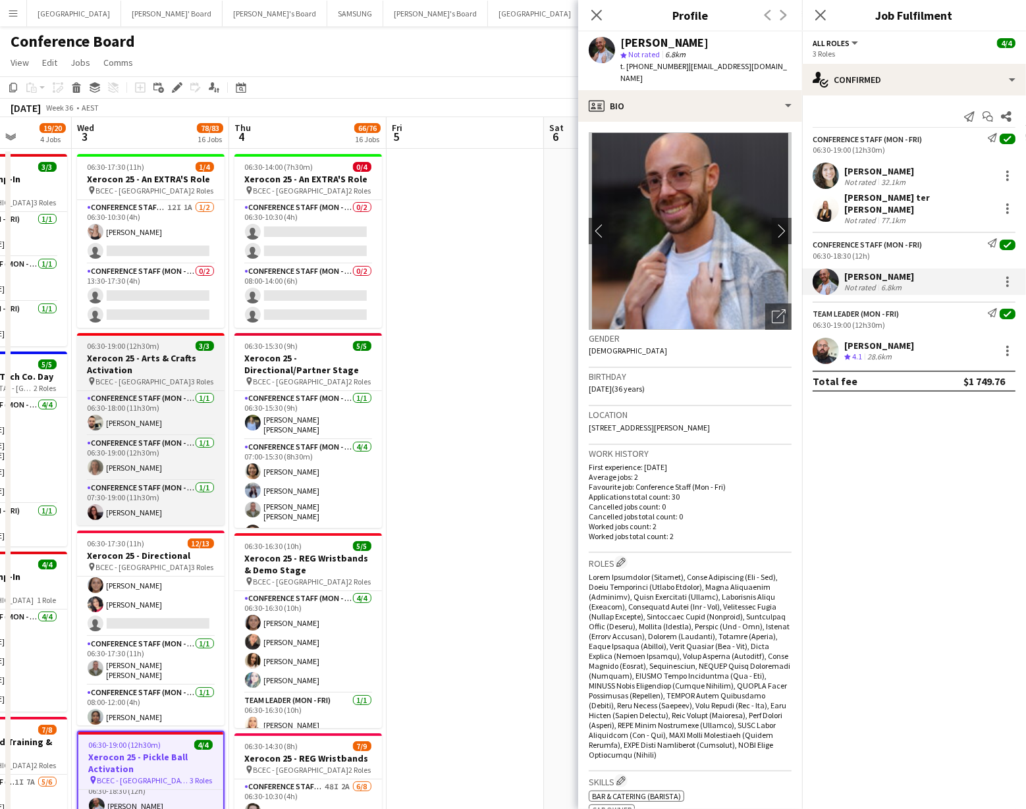
click at [138, 364] on h3 "Xerocon 25 - Arts & Crafts Activation" at bounding box center [151, 364] width 148 height 24
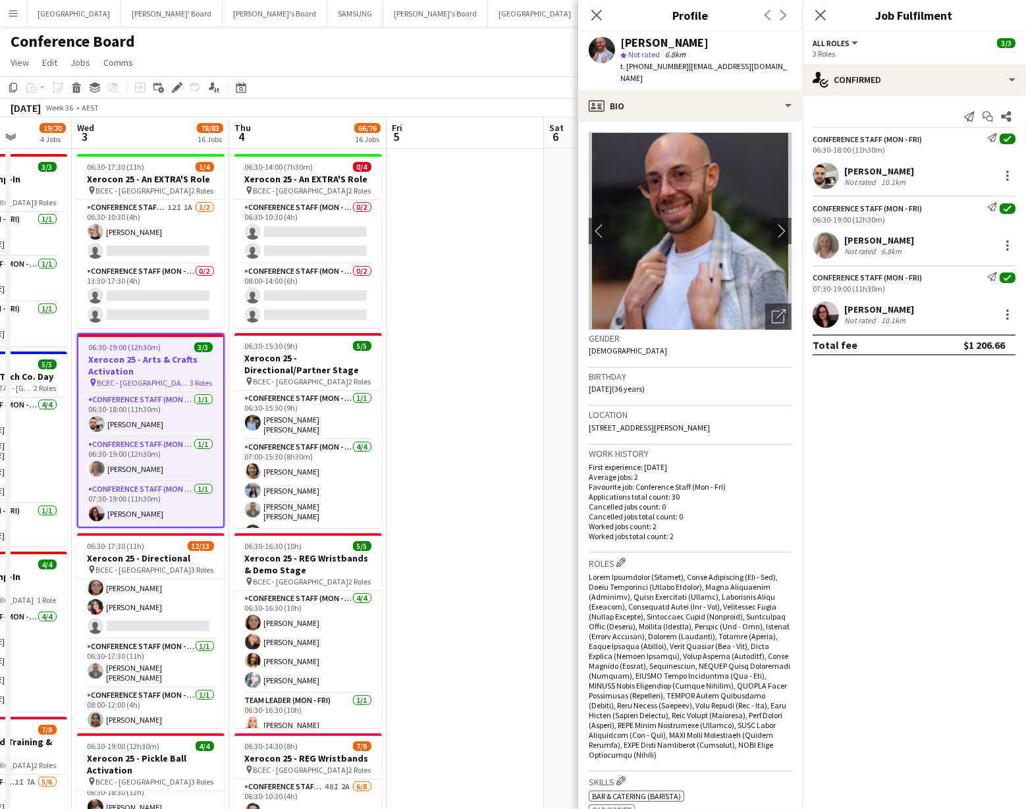
click at [827, 177] on app-user-avatar at bounding box center [826, 176] width 26 height 26
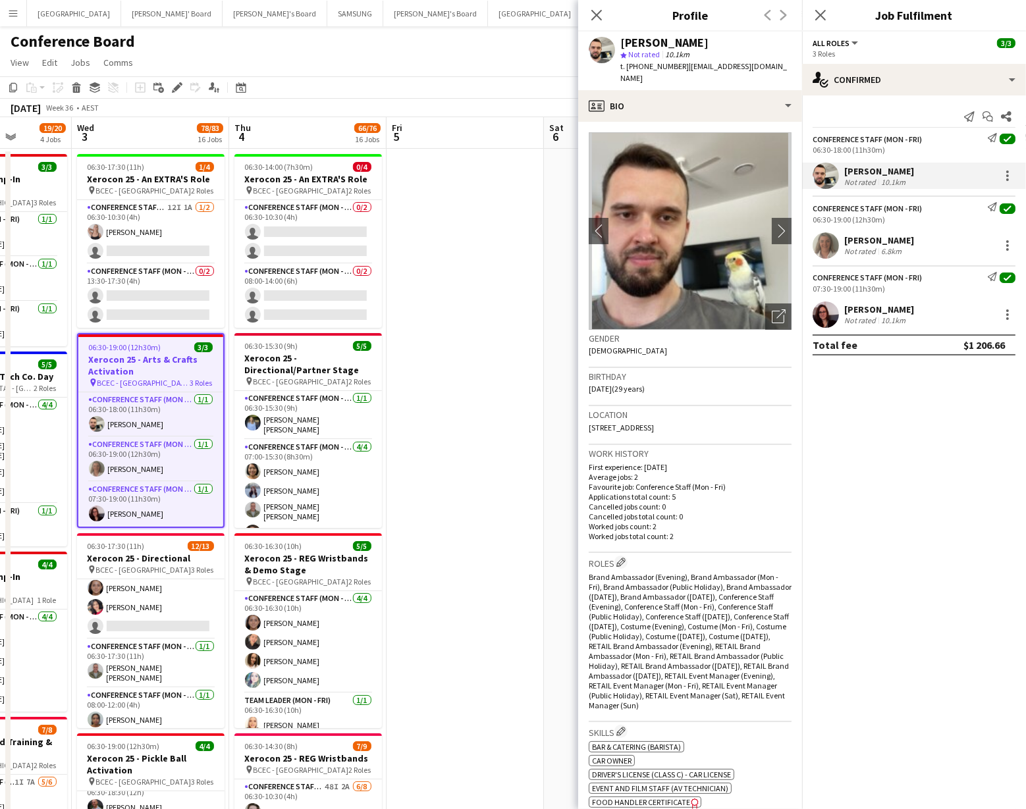
click at [817, 313] on app-user-avatar at bounding box center [826, 315] width 26 height 26
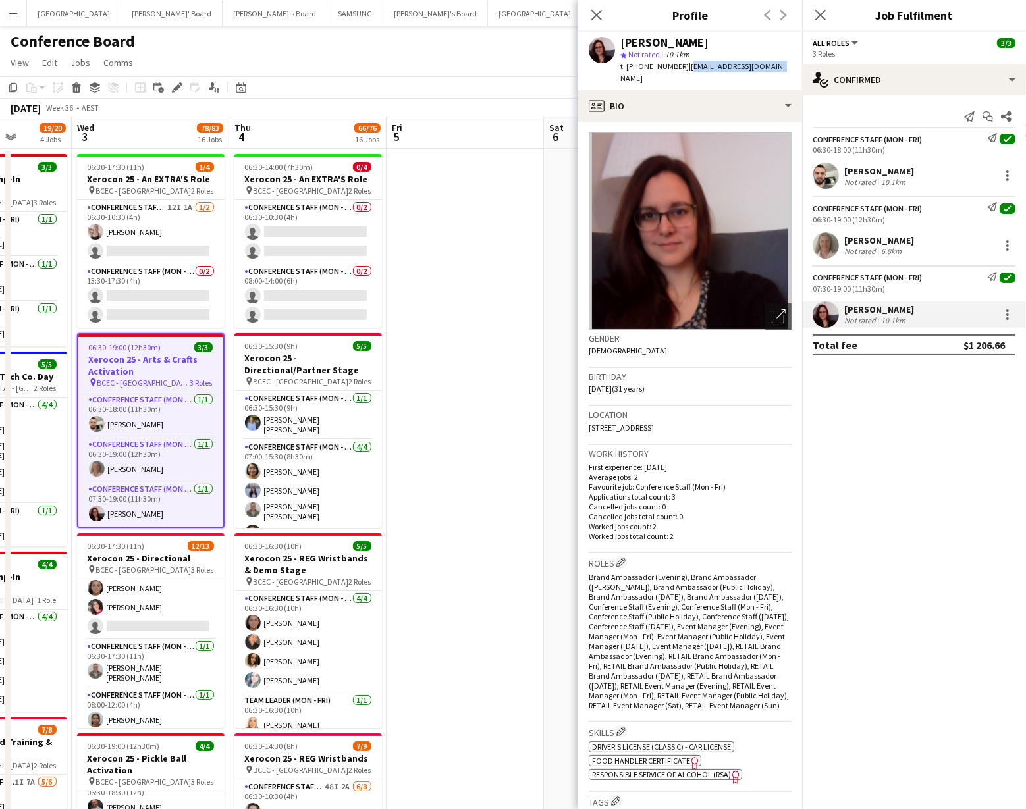
drag, startPoint x: 679, startPoint y: 67, endPoint x: 770, endPoint y: 65, distance: 90.9
click at [770, 65] on div "[PERSON_NAME] star Not rated 10.1km t. [PHONE_NUMBER] | [EMAIL_ADDRESS][DOMAIN_…" at bounding box center [690, 61] width 224 height 59
click at [822, 248] on app-user-avatar at bounding box center [826, 245] width 26 height 26
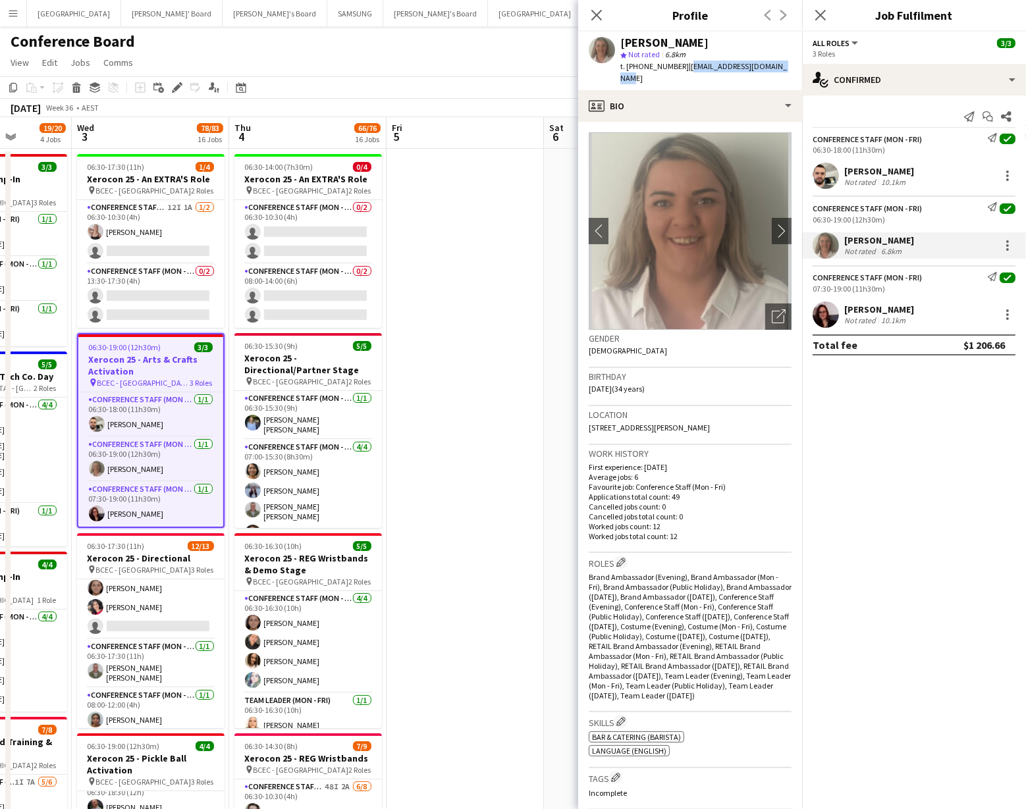
drag, startPoint x: 678, startPoint y: 67, endPoint x: 762, endPoint y: 67, distance: 83.6
click at [784, 67] on div "[PERSON_NAME] star Not rated 6.8km t. [PHONE_NUMBER] | [EMAIL_ADDRESS][DOMAIN_N…" at bounding box center [690, 61] width 224 height 59
click at [817, 179] on app-user-avatar at bounding box center [826, 176] width 26 height 26
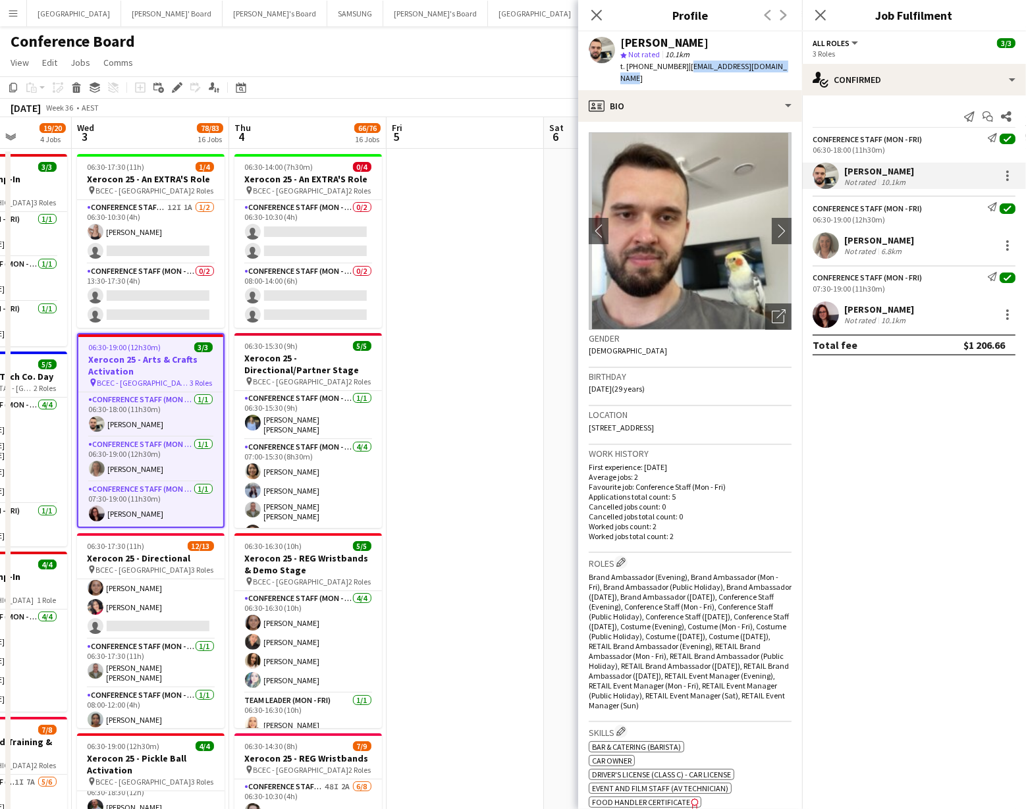
drag, startPoint x: 678, startPoint y: 67, endPoint x: 788, endPoint y: 68, distance: 109.3
click at [788, 68] on app-profile-header "[PERSON_NAME] star Not rated 10.1km t. [PHONE_NUMBER] | [EMAIL_ADDRESS][DOMAIN_…" at bounding box center [690, 61] width 224 height 59
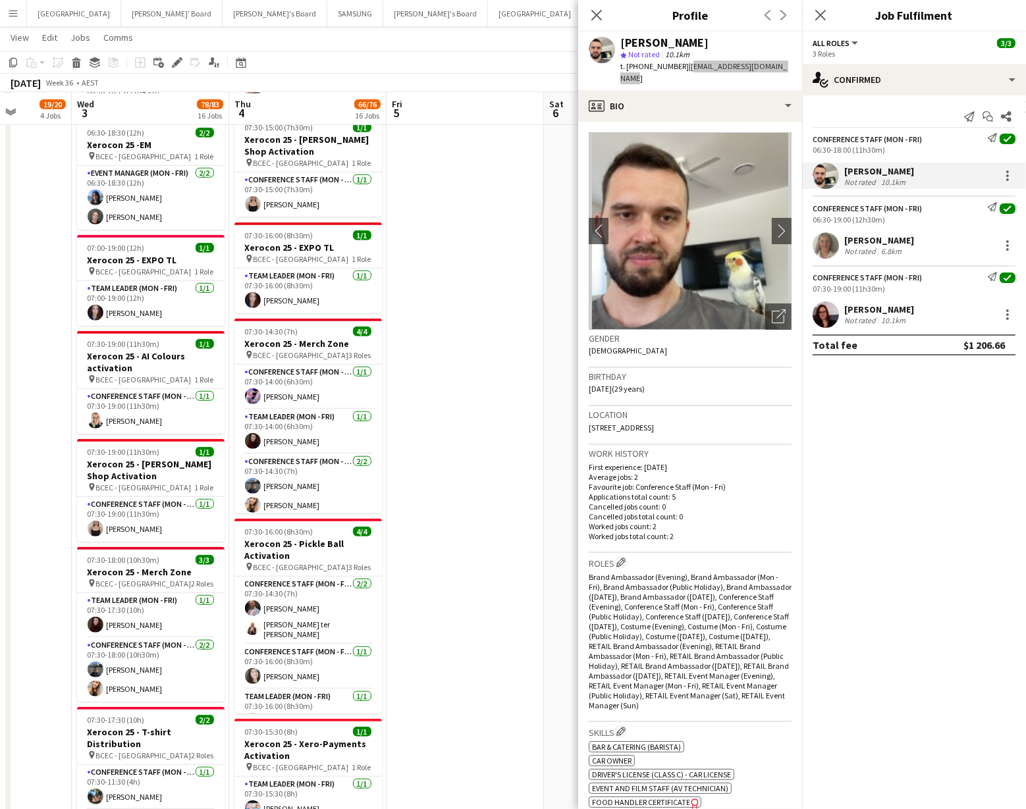
scroll to position [1214, 0]
click at [95, 526] on app-user-avatar at bounding box center [96, 528] width 16 height 16
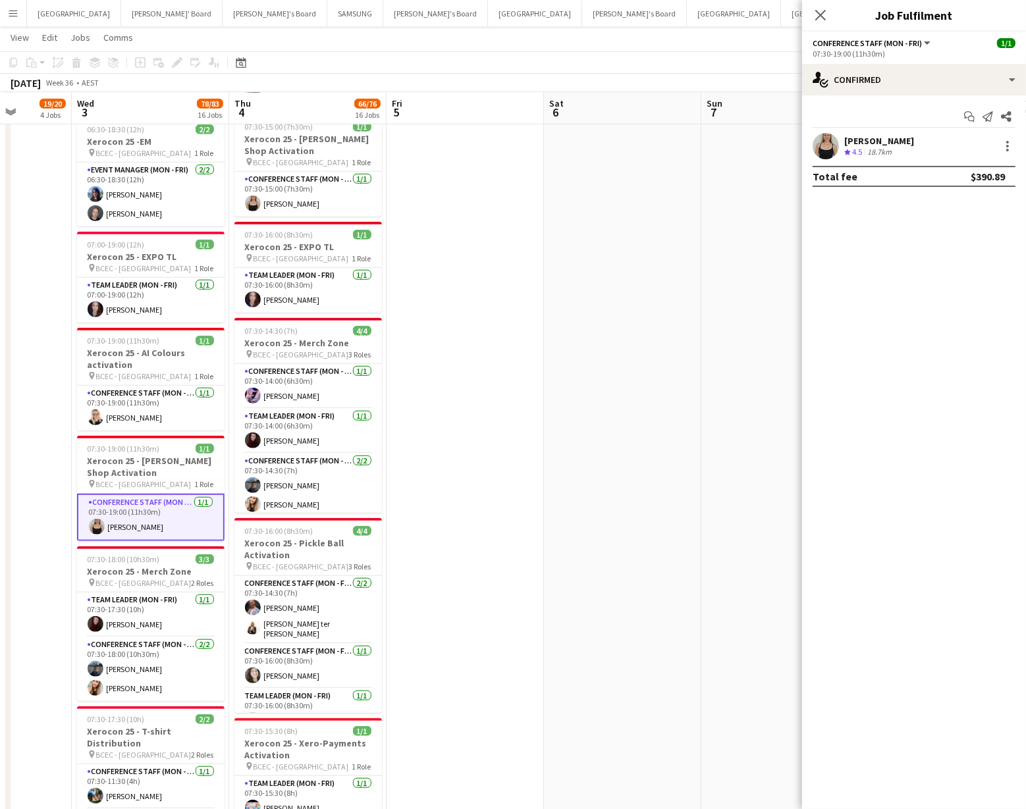
click at [824, 144] on app-user-avatar at bounding box center [826, 146] width 26 height 26
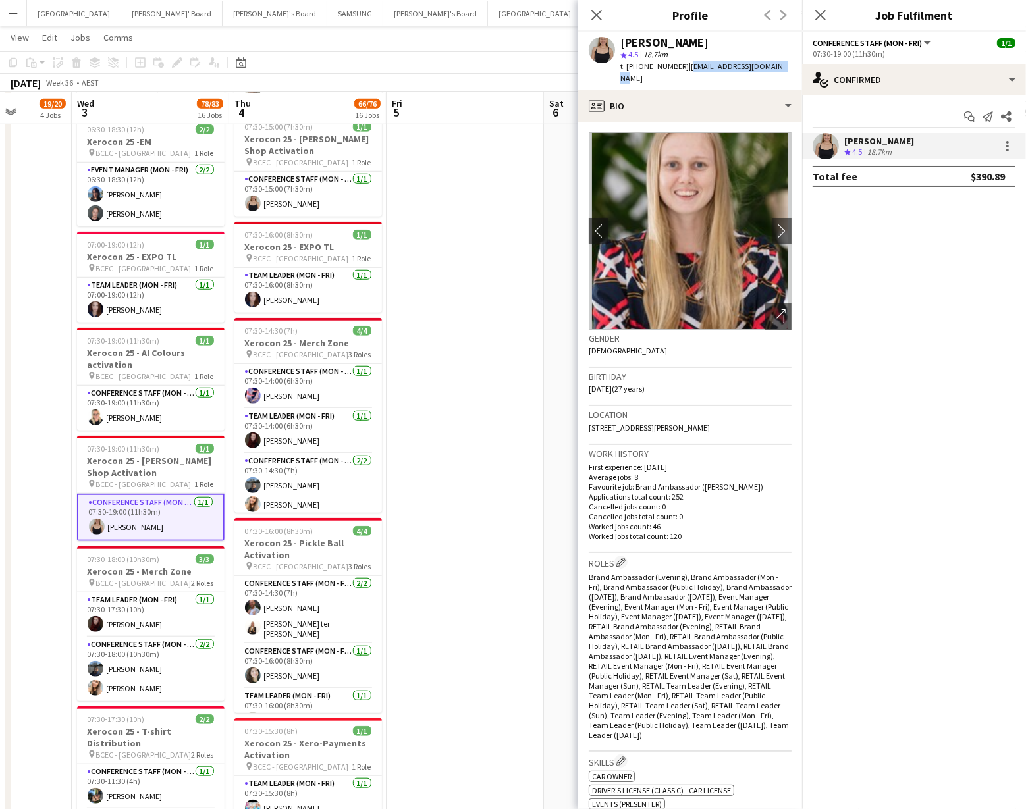
drag, startPoint x: 678, startPoint y: 65, endPoint x: 789, endPoint y: 68, distance: 110.7
click at [789, 68] on app-profile-header "[PERSON_NAME] star 4.5 18.7km t. [PHONE_NUMBER] | [EMAIL_ADDRESS][DOMAIN_NAME]" at bounding box center [690, 61] width 224 height 59
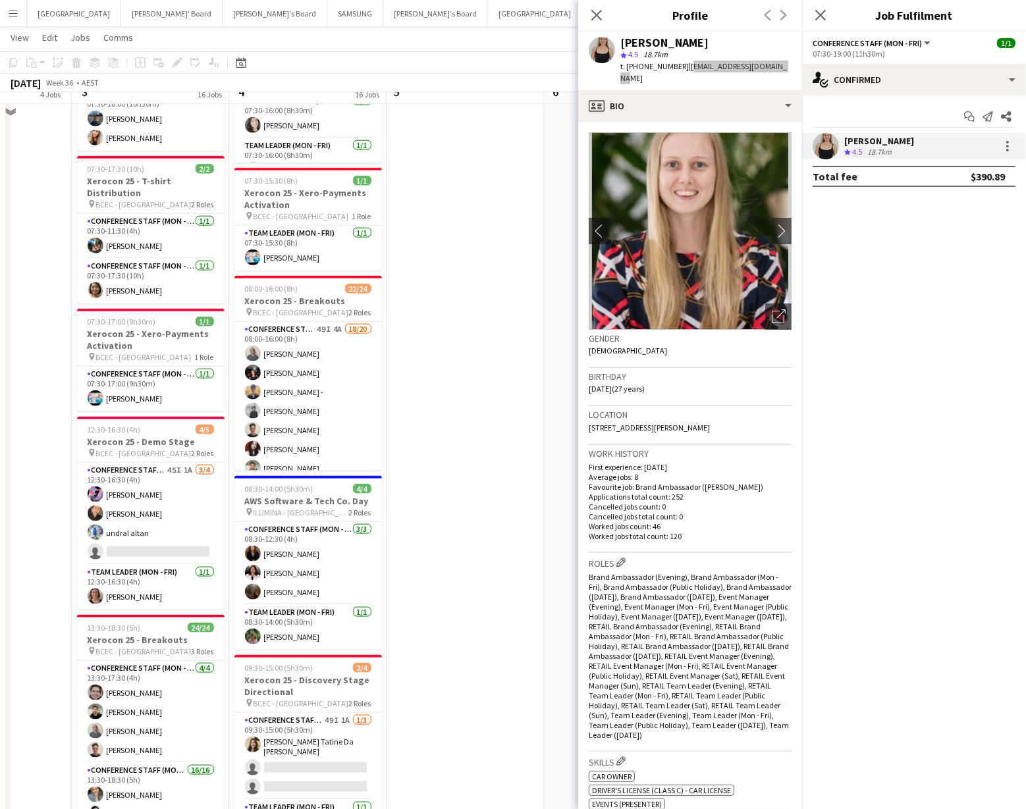
scroll to position [1788, 0]
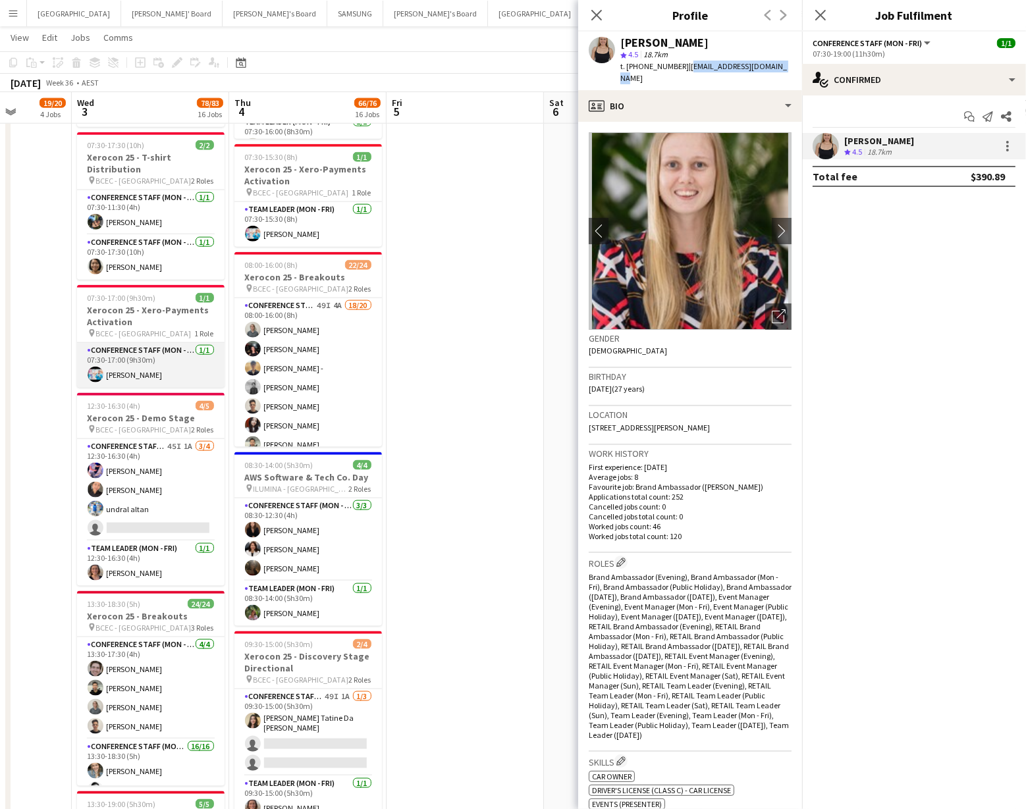
click at [113, 374] on app-card-role "Conference Staff (Mon - Fri) [DATE] 07:30-17:00 (9h30m) [PERSON_NAME]" at bounding box center [151, 365] width 148 height 45
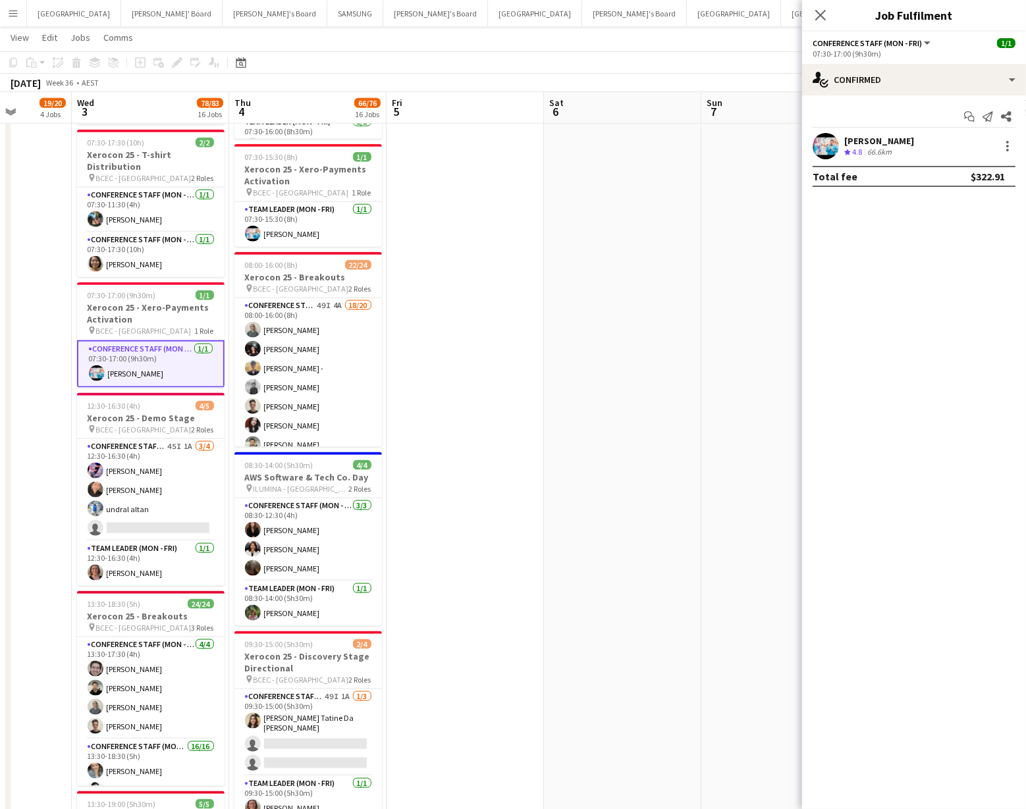
click at [831, 146] on app-user-avatar at bounding box center [826, 146] width 26 height 26
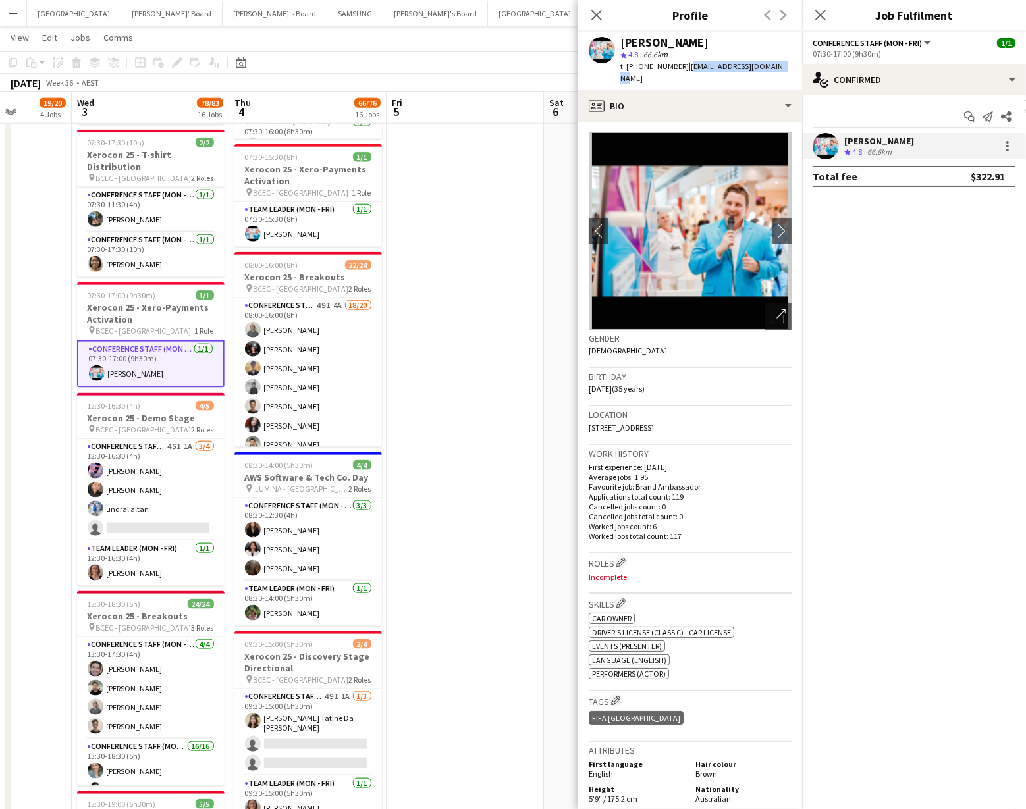
drag, startPoint x: 678, startPoint y: 65, endPoint x: 785, endPoint y: 66, distance: 106.7
click at [785, 66] on app-profile-header "[PERSON_NAME] star 4.8 66.6km t. [PHONE_NUMBER] | [EMAIL_ADDRESS][DOMAIN_NAME]" at bounding box center [690, 61] width 224 height 59
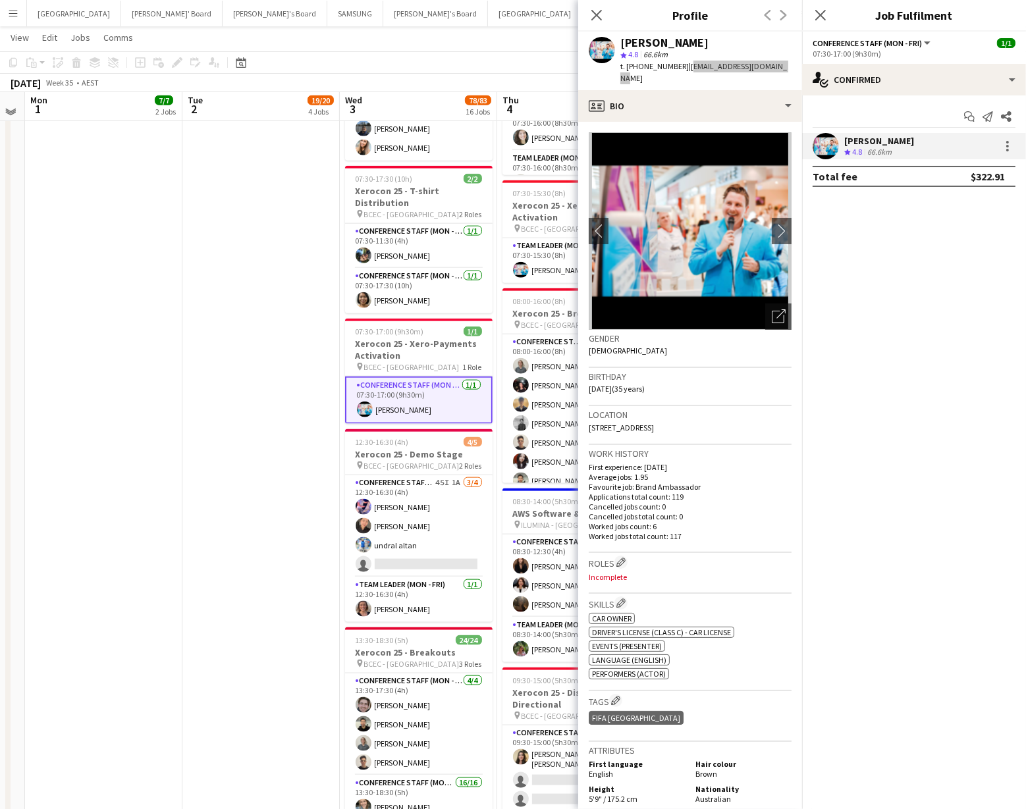
scroll to position [1747, 0]
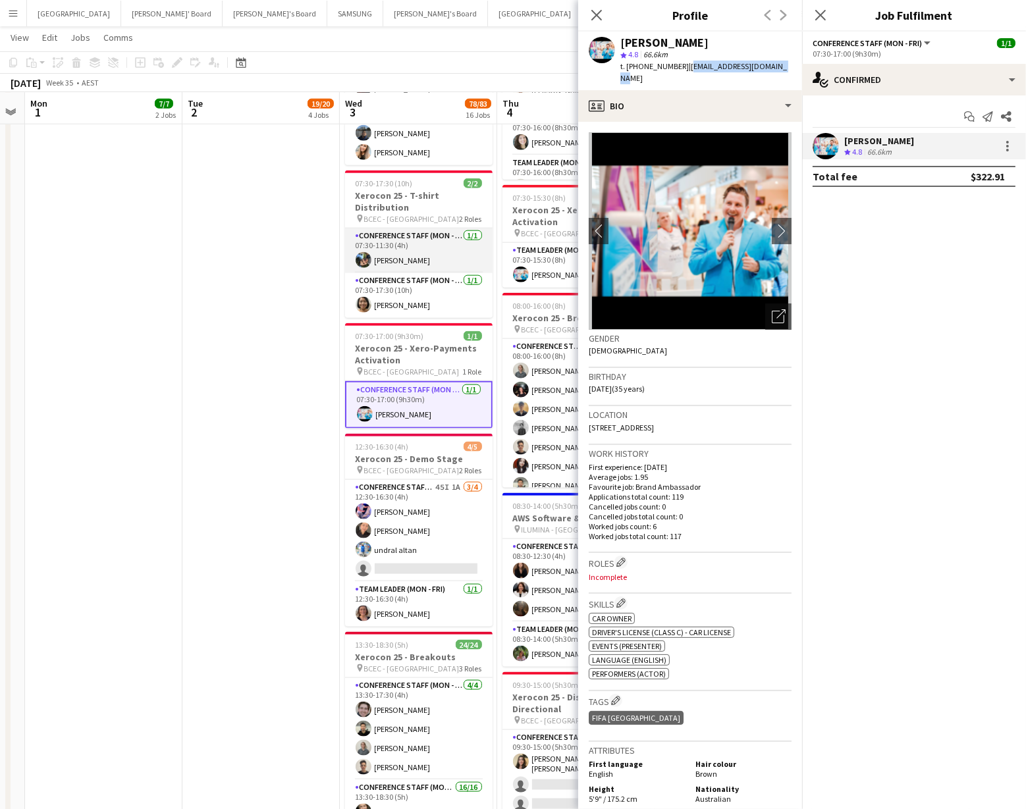
click at [362, 258] on app-user-avatar at bounding box center [364, 260] width 16 height 16
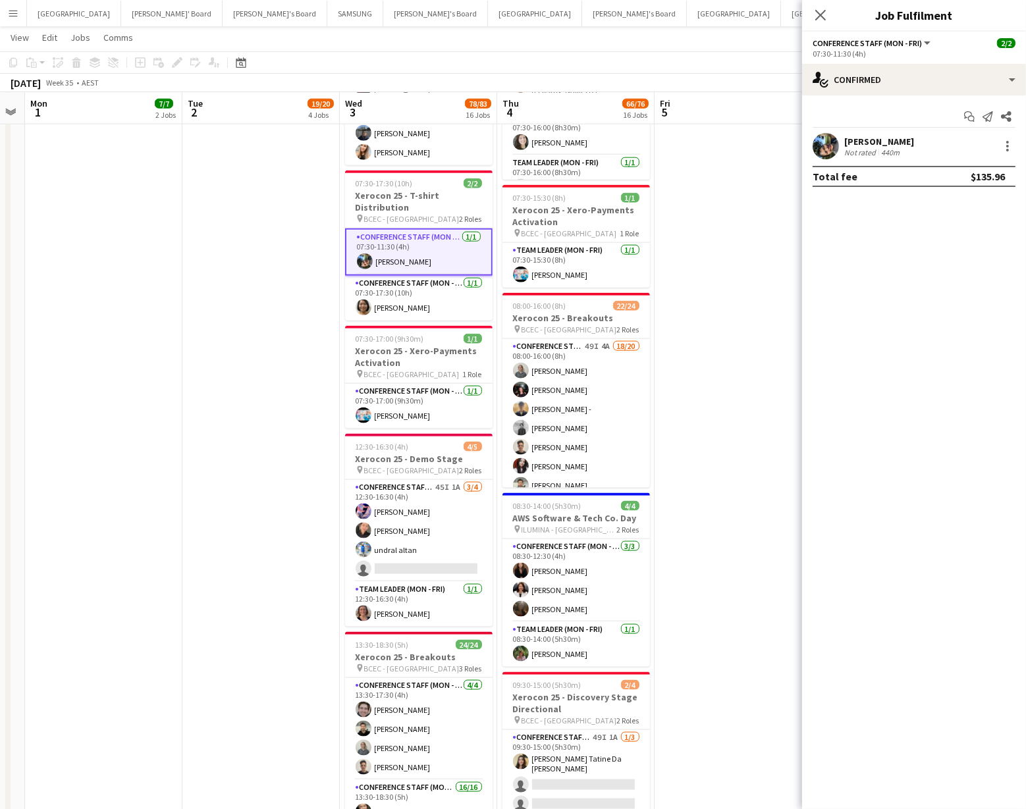
click at [819, 142] on app-user-avatar at bounding box center [826, 146] width 26 height 26
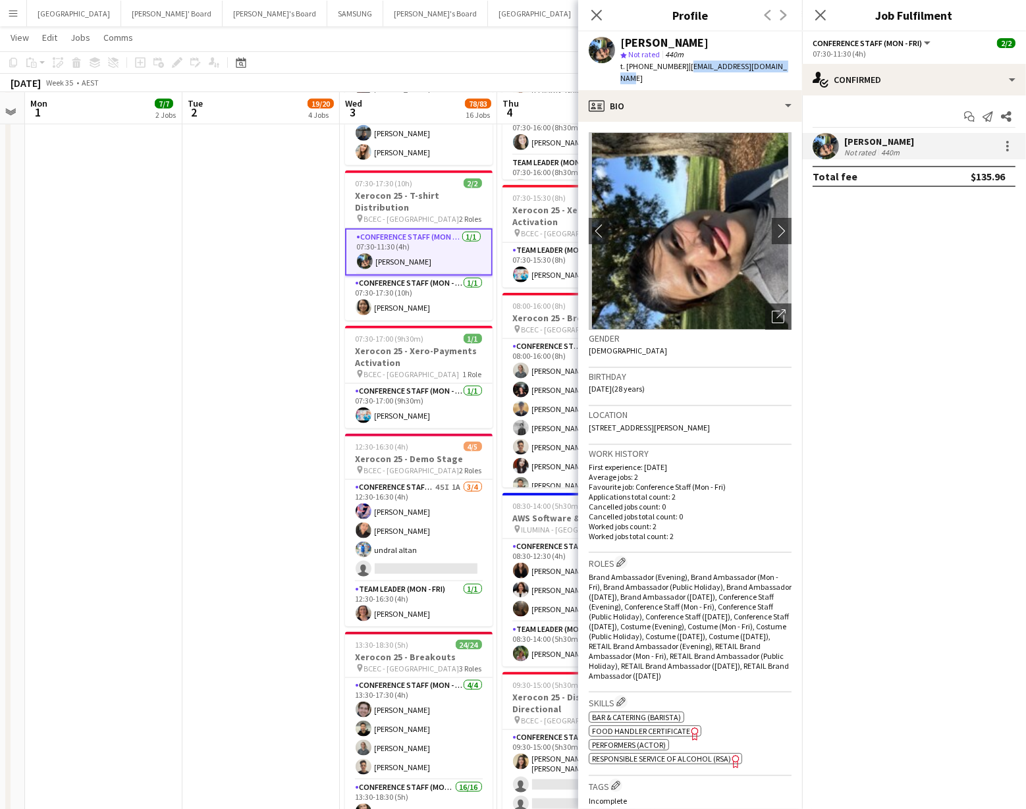
drag, startPoint x: 680, startPoint y: 67, endPoint x: 787, endPoint y: 70, distance: 107.4
click at [787, 70] on div "[PERSON_NAME] star Not rated 440m t. [PHONE_NUMBER] | [EMAIL_ADDRESS][DOMAIN_NA…" at bounding box center [690, 61] width 224 height 59
click at [375, 307] on app-card-role "Conference Staff (Mon - Fri) [DATE] 07:30-17:30 (10h) [PERSON_NAME]" at bounding box center [419, 298] width 148 height 45
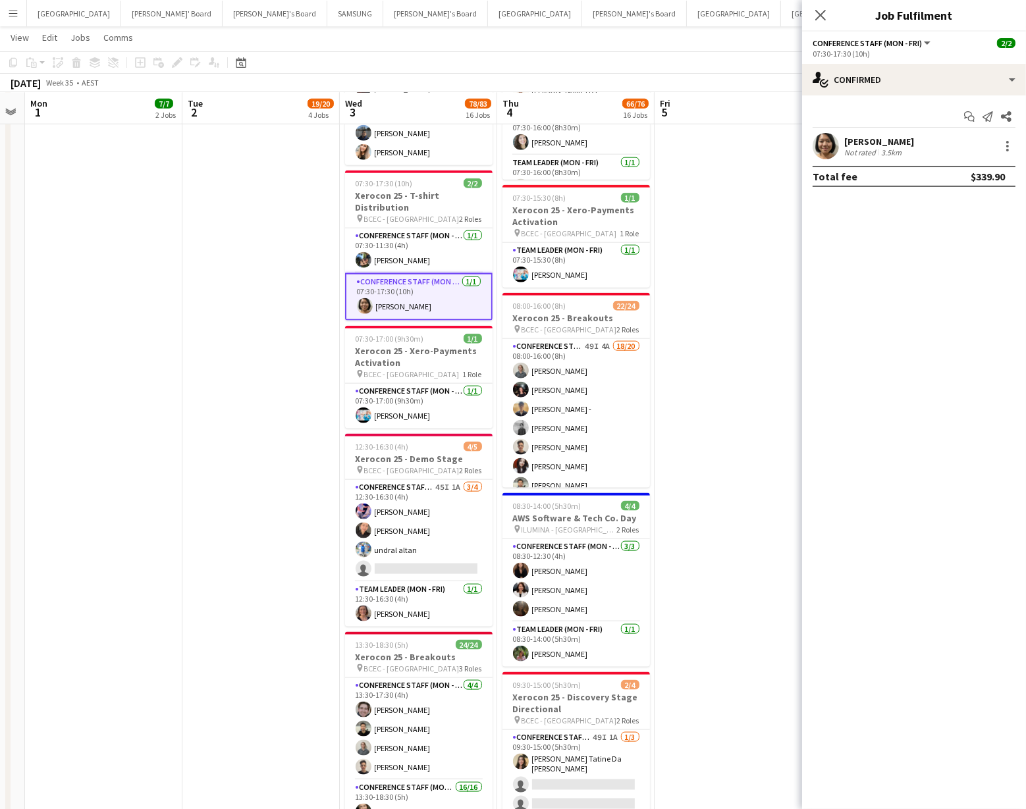
click at [824, 143] on app-user-avatar at bounding box center [826, 146] width 26 height 26
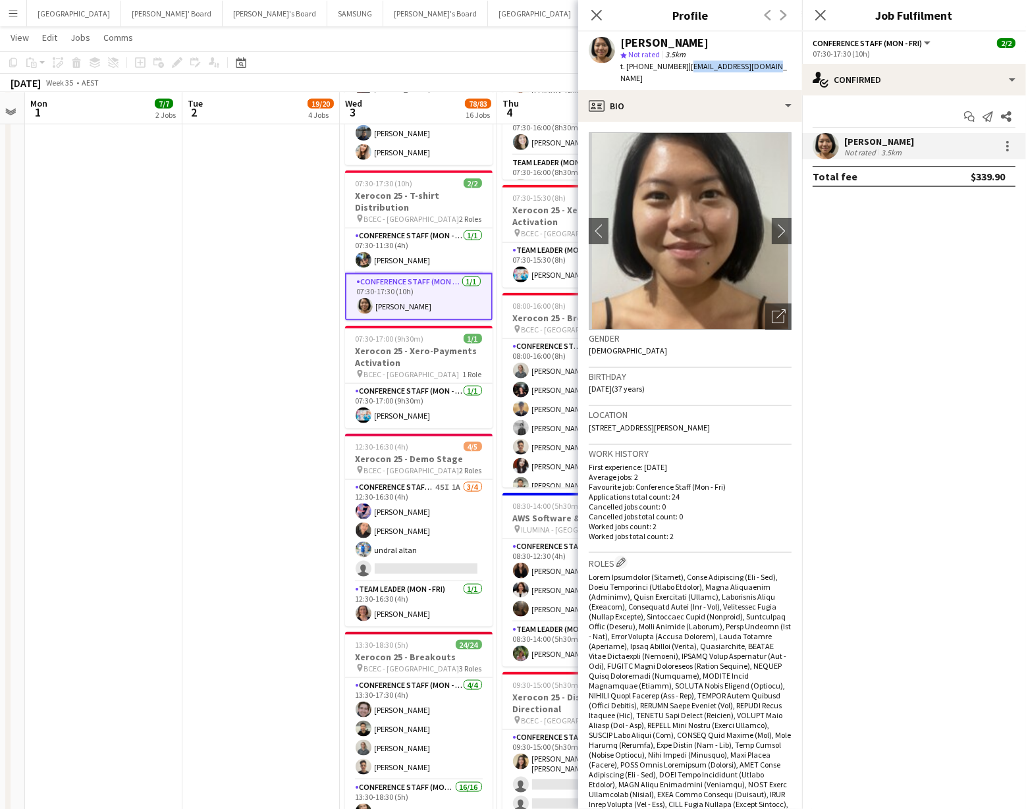
drag, startPoint x: 679, startPoint y: 66, endPoint x: 753, endPoint y: 67, distance: 73.8
click at [777, 66] on app-profile-header "[PERSON_NAME] Not rated 3.5km t. [PHONE_NUMBER] | [EMAIL_ADDRESS][DOMAIN_NAME]" at bounding box center [690, 61] width 224 height 59
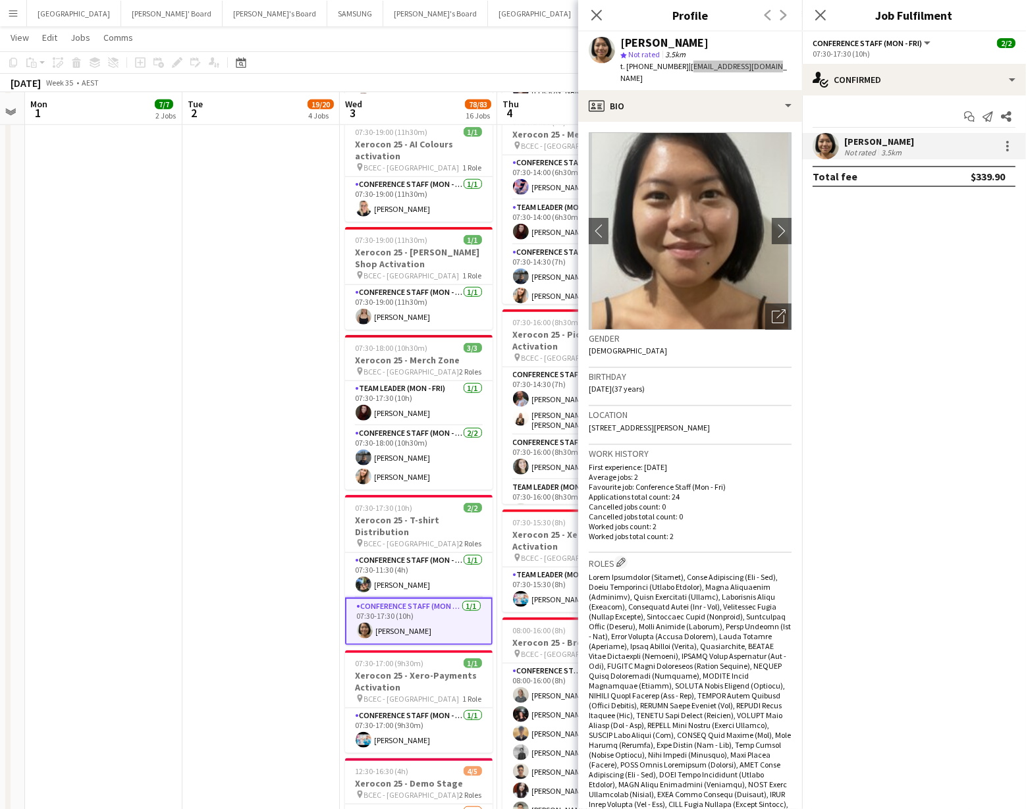
scroll to position [1419, 0]
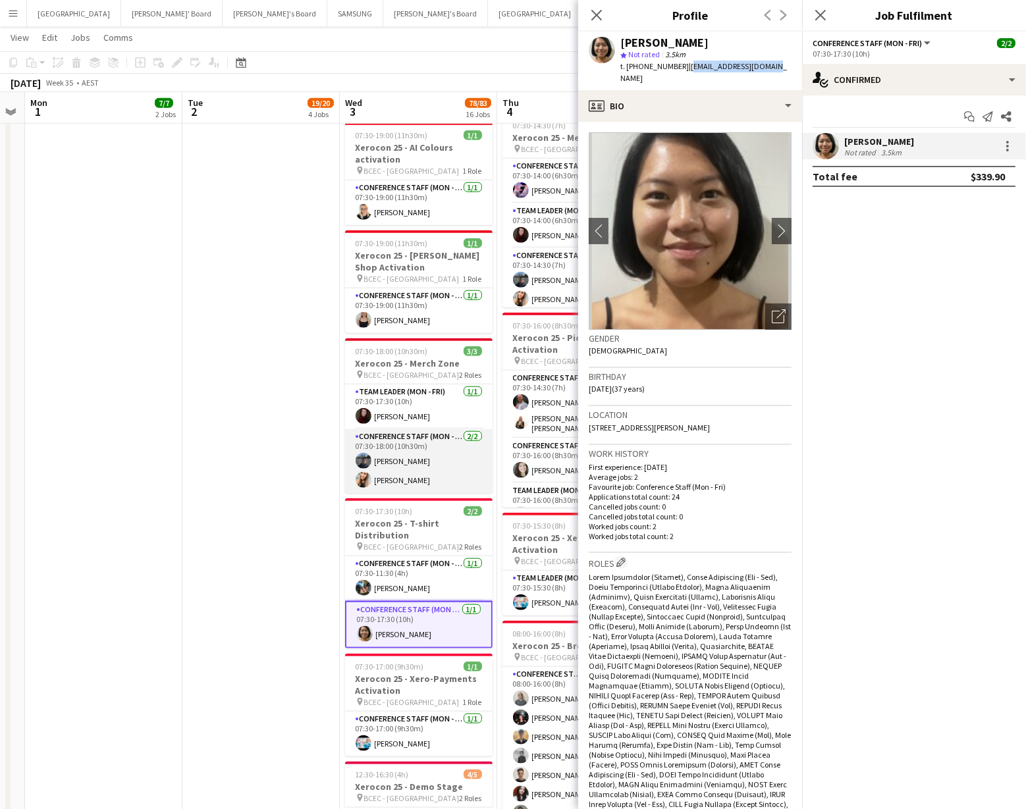
drag, startPoint x: 372, startPoint y: 460, endPoint x: 356, endPoint y: 459, distance: 15.9
click at [372, 460] on app-card-role "Conference Staff (Mon - Fri) [DATE] 07:30-18:00 (10h30m) [PERSON_NAME] [PERSON_…" at bounding box center [419, 461] width 148 height 64
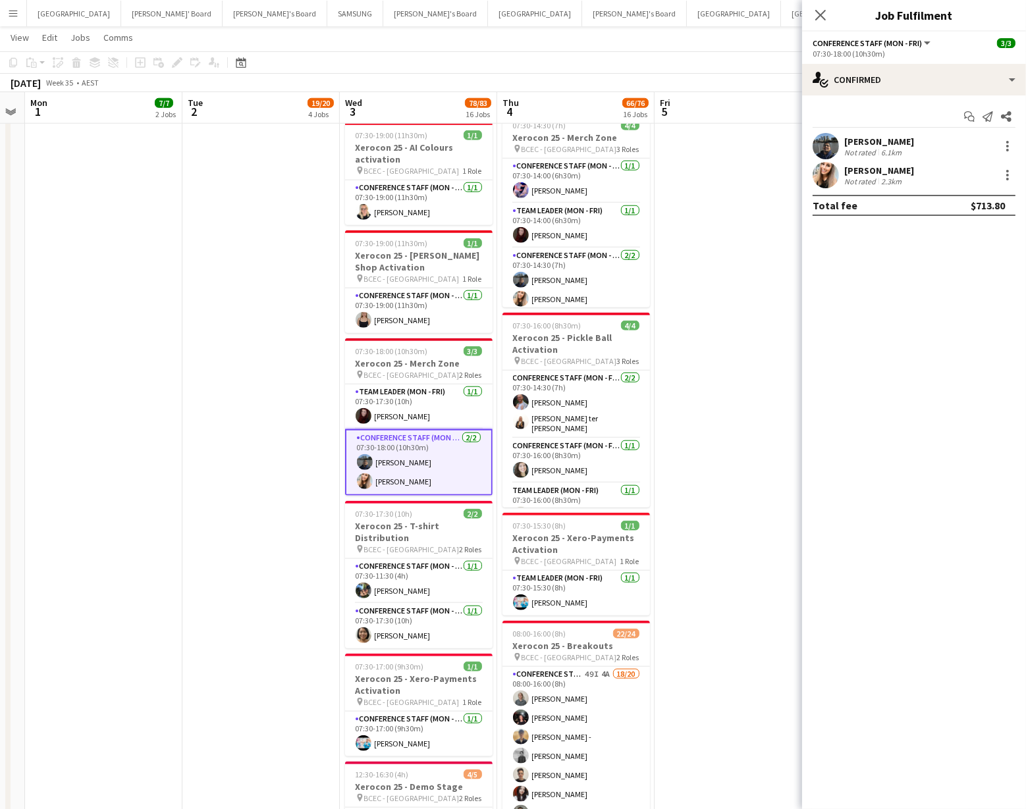
click at [812, 142] on div "[PERSON_NAME] Not rated 6.1km" at bounding box center [914, 146] width 224 height 26
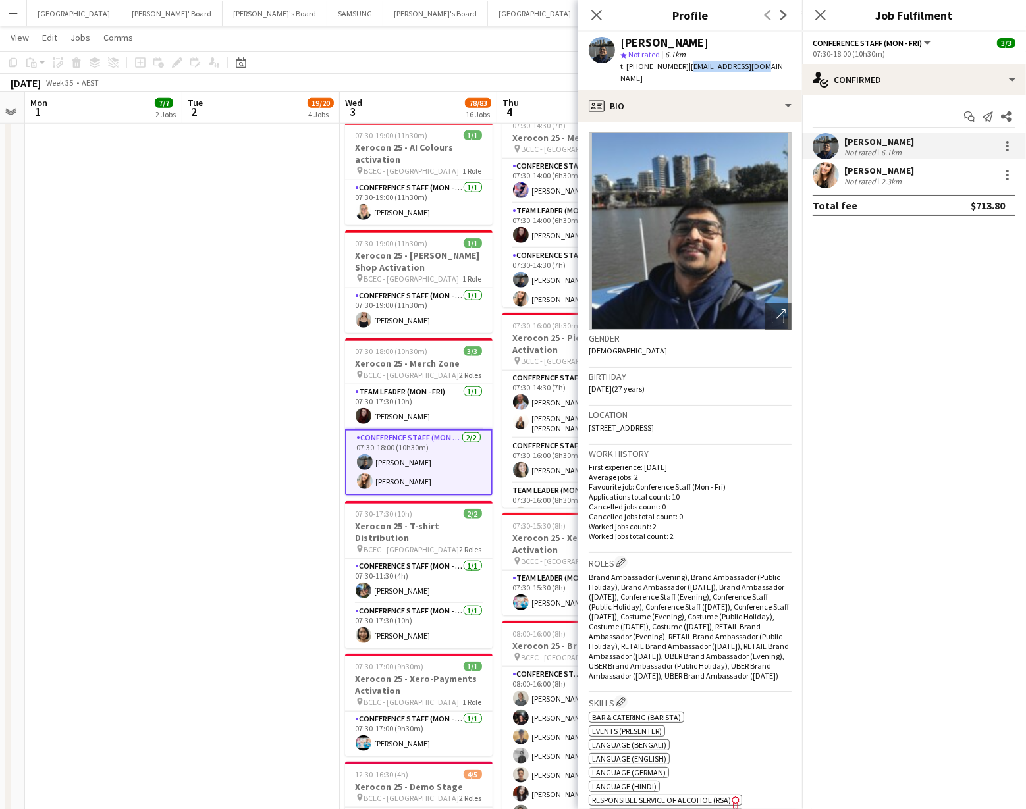
drag, startPoint x: 679, startPoint y: 68, endPoint x: 778, endPoint y: 67, distance: 98.8
click at [778, 67] on app-profile-header "[PERSON_NAME] star Not rated 6.1km t. [PHONE_NUMBER] | [EMAIL_ADDRESS][DOMAIN_N…" at bounding box center [690, 61] width 224 height 59
click at [831, 173] on app-user-avatar at bounding box center [826, 175] width 26 height 26
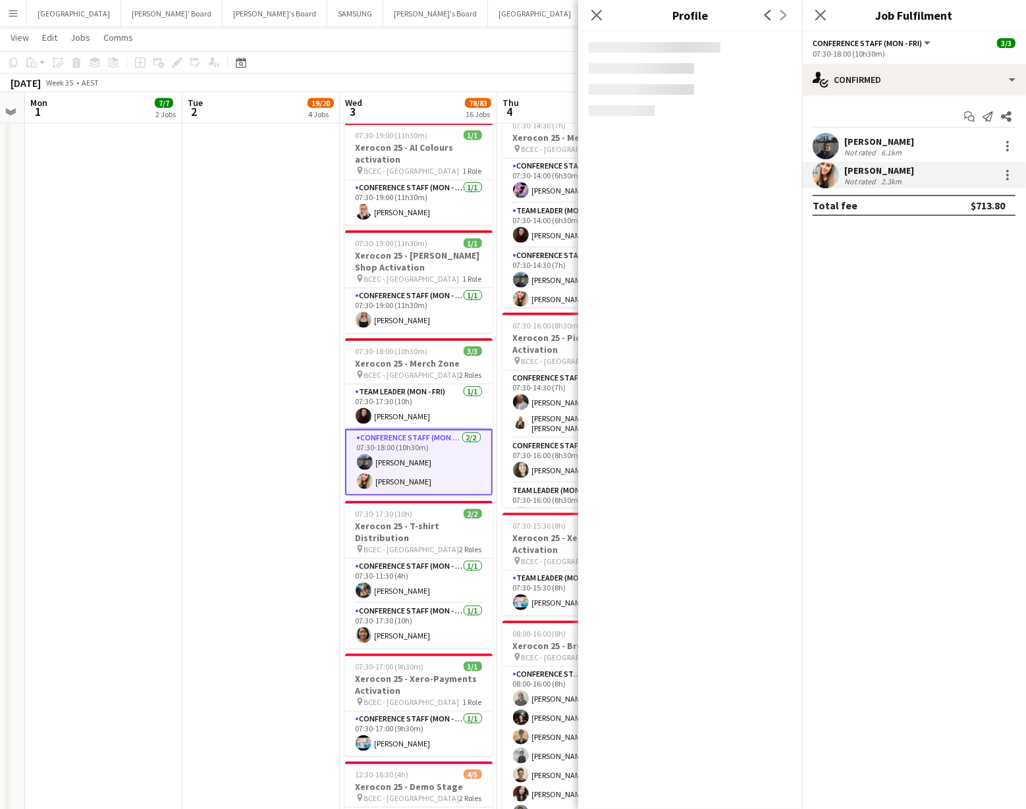
click at [831, 173] on app-user-avatar at bounding box center [826, 175] width 26 height 26
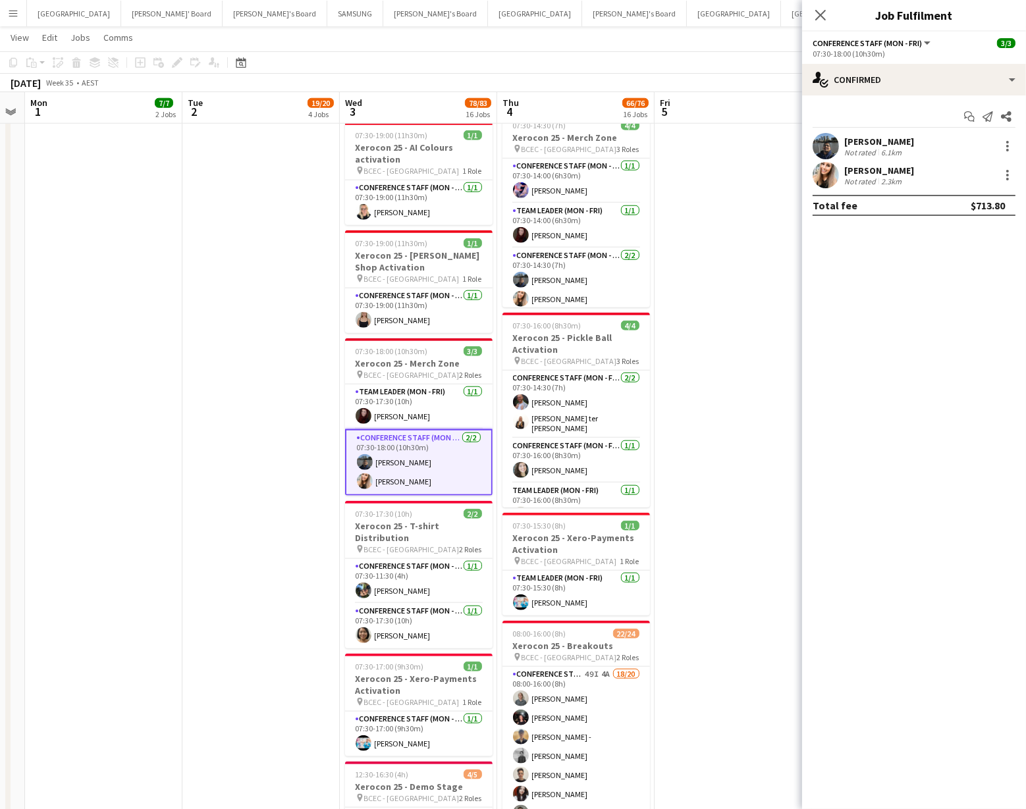
click at [838, 175] on div "[PERSON_NAME] Not rated 2.3km" at bounding box center [914, 175] width 224 height 26
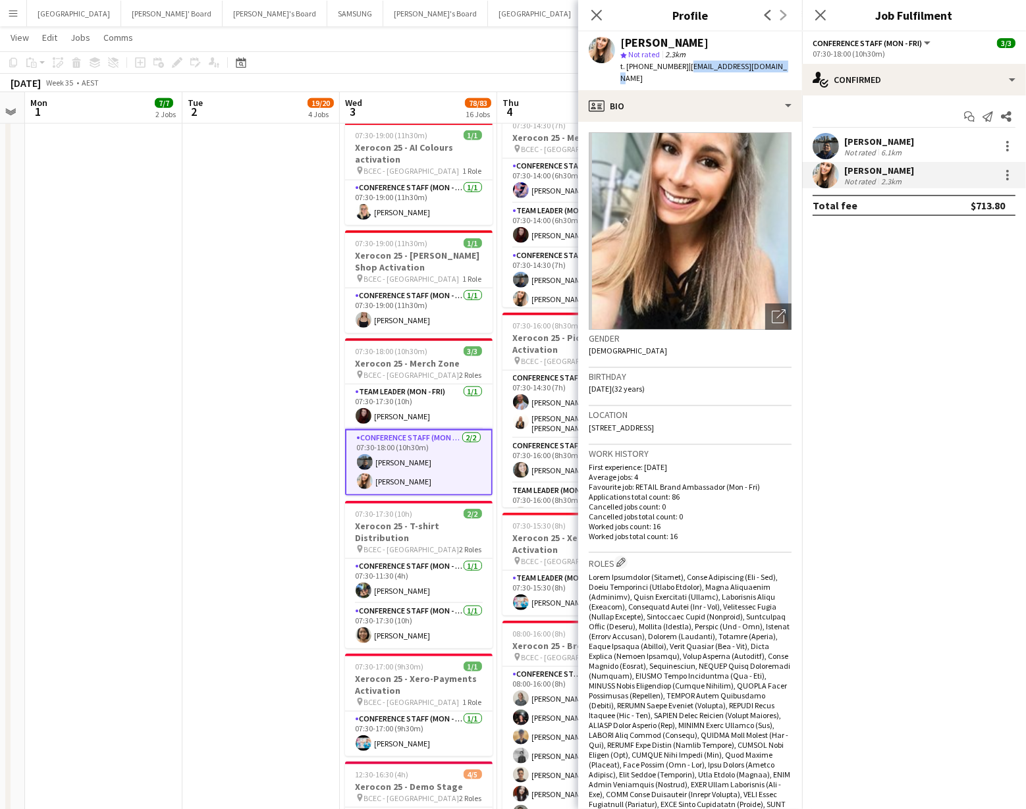
drag, startPoint x: 679, startPoint y: 67, endPoint x: 752, endPoint y: 67, distance: 73.1
click at [777, 68] on app-profile-header "[PERSON_NAME] star Not rated 2.3km t. [PHONE_NUMBER] | [EMAIL_ADDRESS][DOMAIN_N…" at bounding box center [690, 61] width 224 height 59
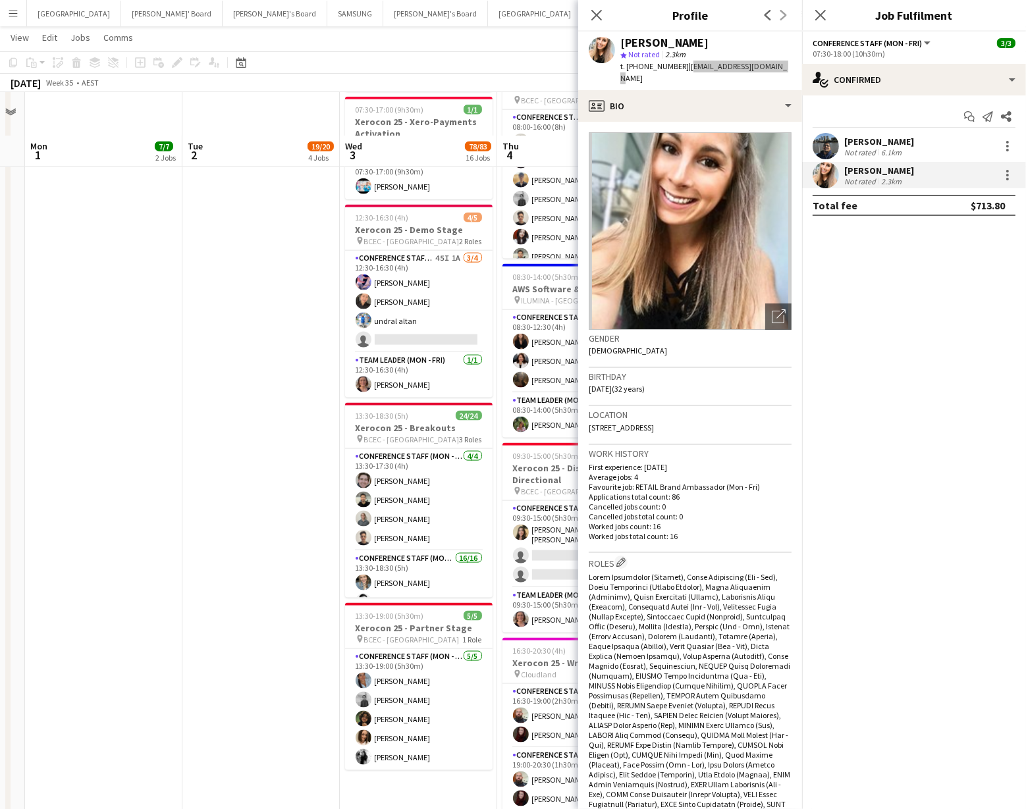
scroll to position [2069, 0]
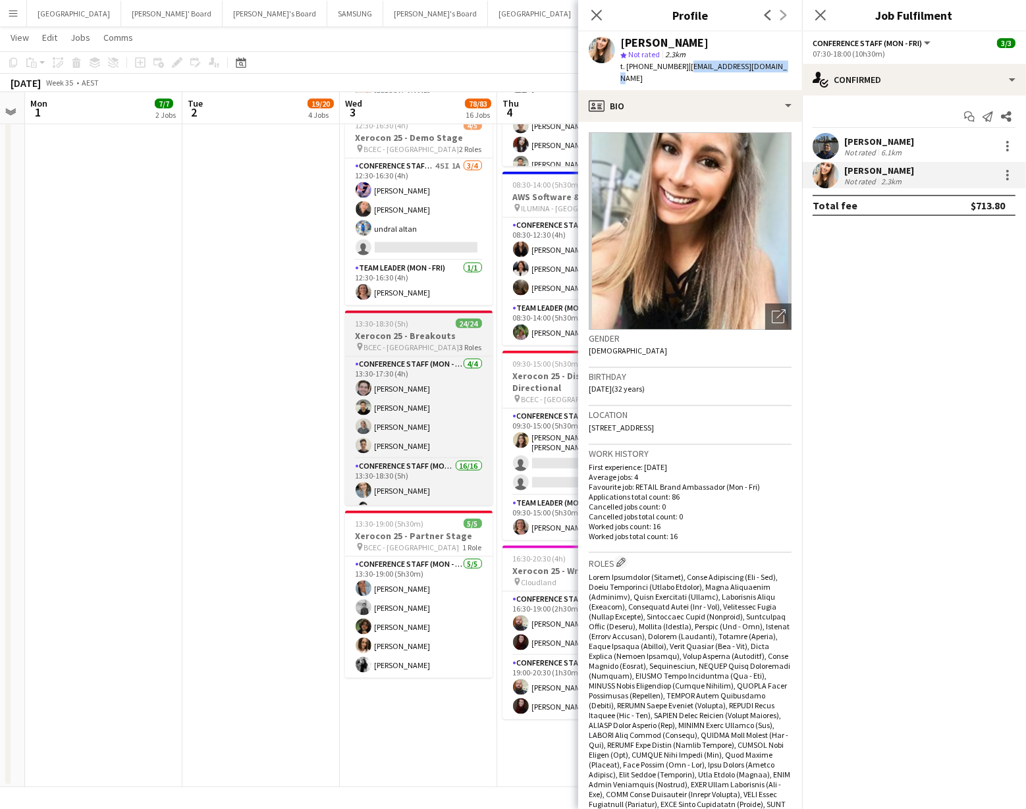
click at [412, 348] on span "BCEC - [GEOGRAPHIC_DATA]" at bounding box center [412, 347] width 96 height 10
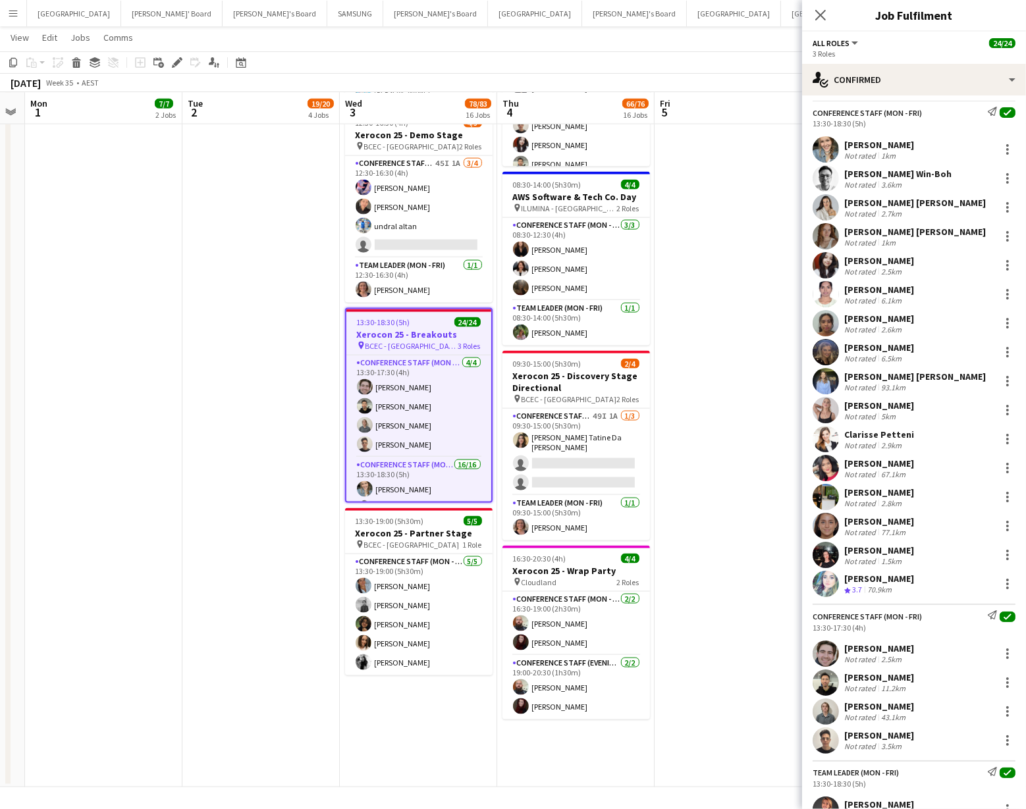
scroll to position [0, 0]
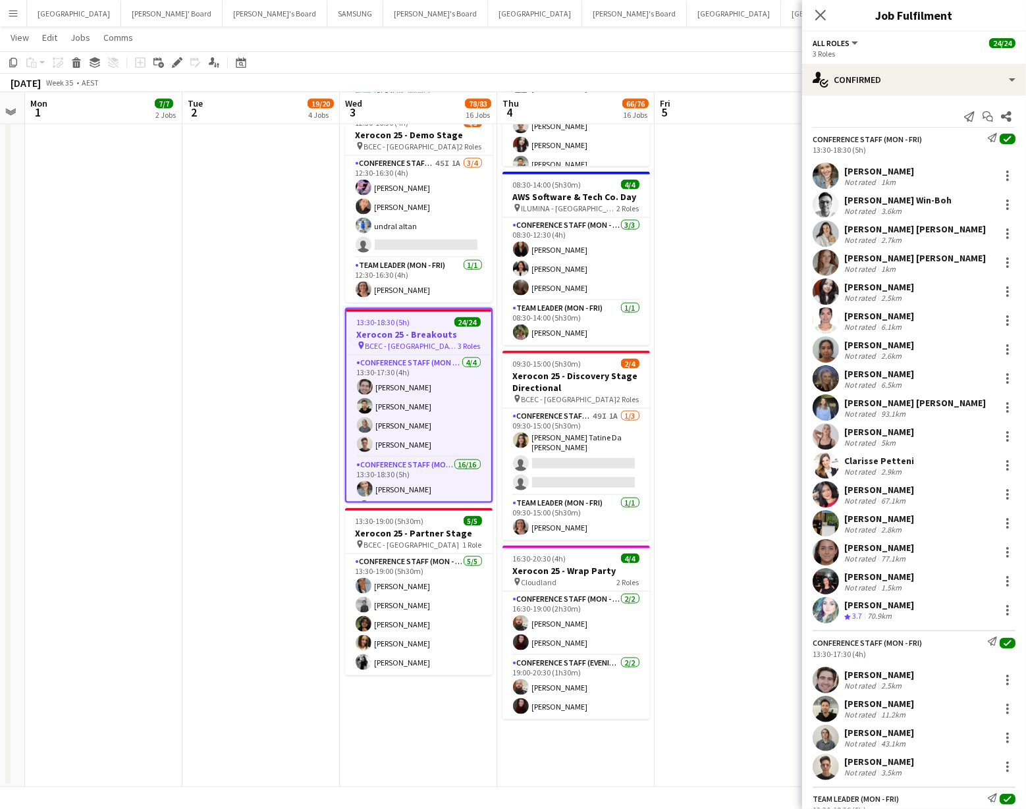
click at [828, 317] on app-user-avatar at bounding box center [826, 321] width 26 height 26
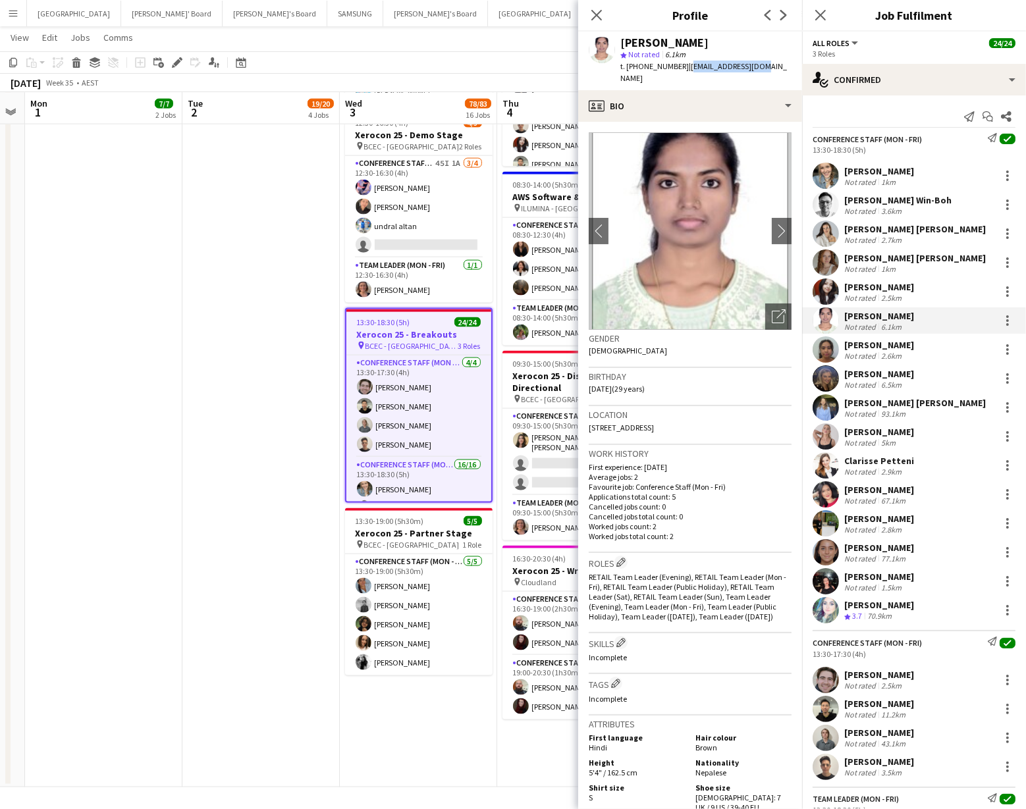
drag, startPoint x: 678, startPoint y: 67, endPoint x: 753, endPoint y: 65, distance: 74.5
click at [753, 65] on div "t. [PHONE_NUMBER] | [EMAIL_ADDRESS][DOMAIN_NAME]" at bounding box center [705, 73] width 171 height 24
click at [831, 380] on app-user-avatar at bounding box center [826, 379] width 26 height 26
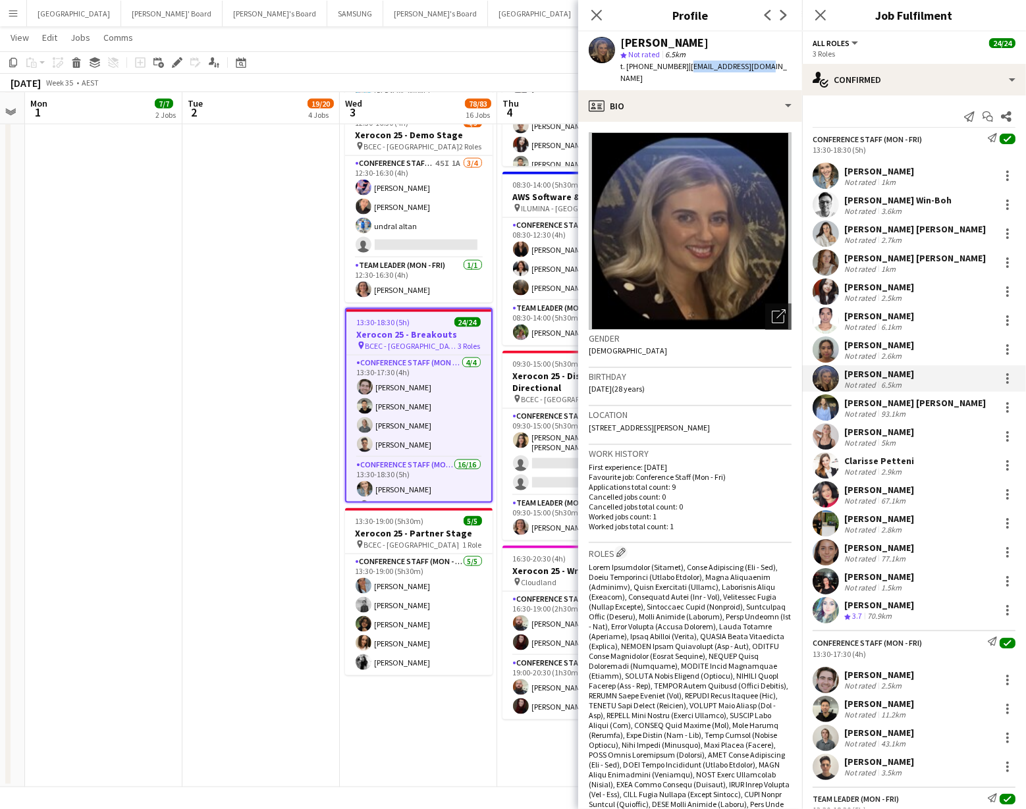
drag, startPoint x: 679, startPoint y: 67, endPoint x: 755, endPoint y: 69, distance: 75.8
click at [755, 69] on div "[PERSON_NAME] star Not rated 6.5km t. [PHONE_NUMBER] | [EMAIL_ADDRESS][DOMAIN_N…" at bounding box center [690, 61] width 224 height 59
click at [825, 410] on app-user-avatar at bounding box center [826, 408] width 26 height 26
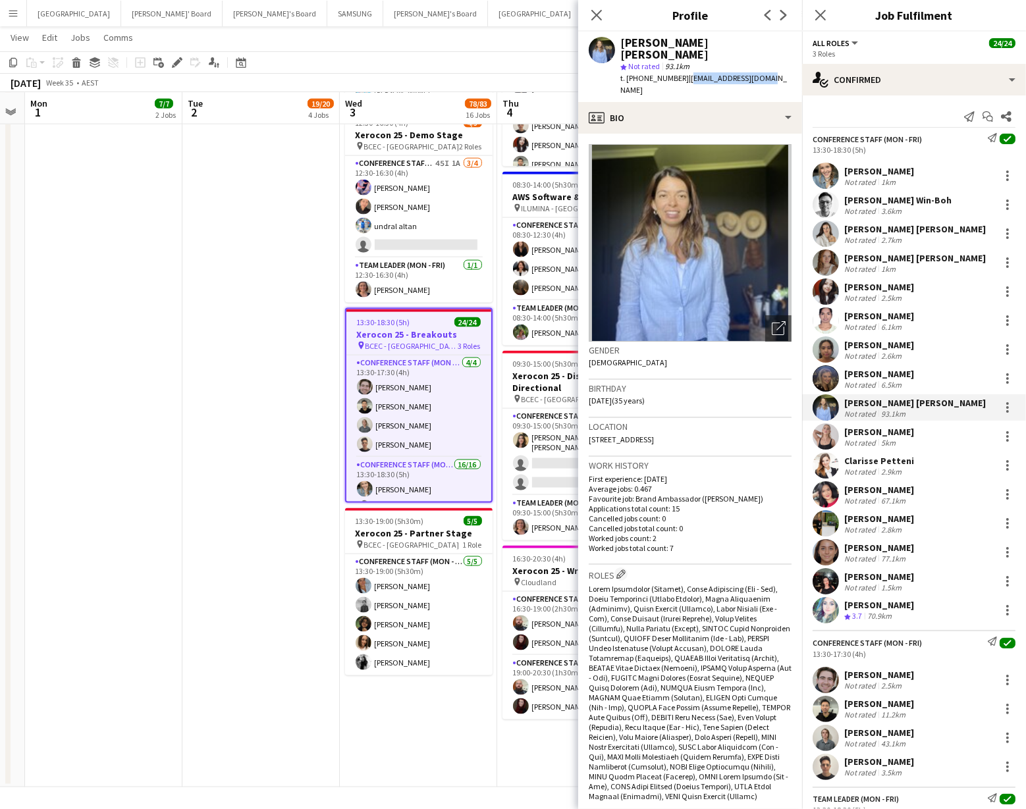
drag, startPoint x: 679, startPoint y: 66, endPoint x: 748, endPoint y: 65, distance: 68.5
click at [755, 65] on div "[PERSON_NAME] [PERSON_NAME] star Not rated 93.1km t. [PHONE_NUMBER] | [PERSON_N…" at bounding box center [690, 67] width 224 height 70
click at [821, 439] on app-user-avatar at bounding box center [826, 436] width 26 height 26
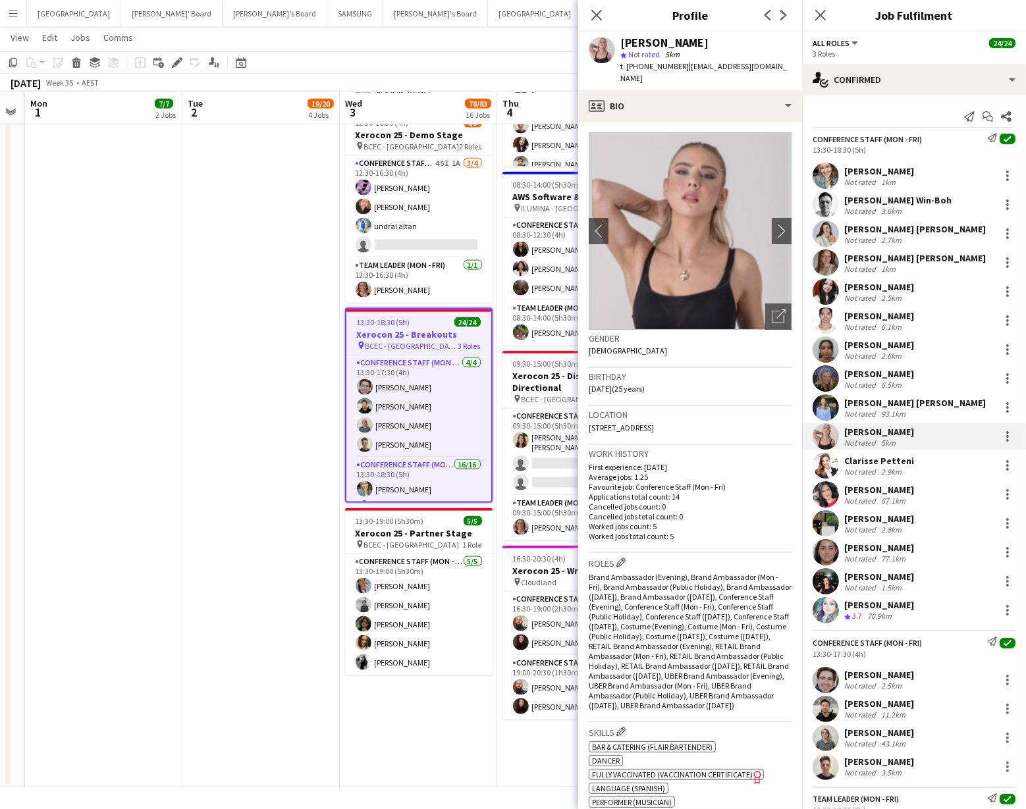
drag, startPoint x: 684, startPoint y: 67, endPoint x: 779, endPoint y: 70, distance: 94.9
click at [779, 70] on app-profile-header "[PERSON_NAME] star Not rated 5km t. [PHONE_NUMBER] | [EMAIL_ADDRESS][DOMAIN_NAM…" at bounding box center [690, 61] width 224 height 59
drag, startPoint x: 684, startPoint y: 68, endPoint x: 786, endPoint y: 70, distance: 102.8
click at [786, 70] on app-profile-header "[PERSON_NAME] star Not rated 5km t. [PHONE_NUMBER] | [EMAIL_ADDRESS][DOMAIN_NAM…" at bounding box center [690, 61] width 224 height 59
click at [821, 464] on app-user-avatar at bounding box center [826, 465] width 26 height 26
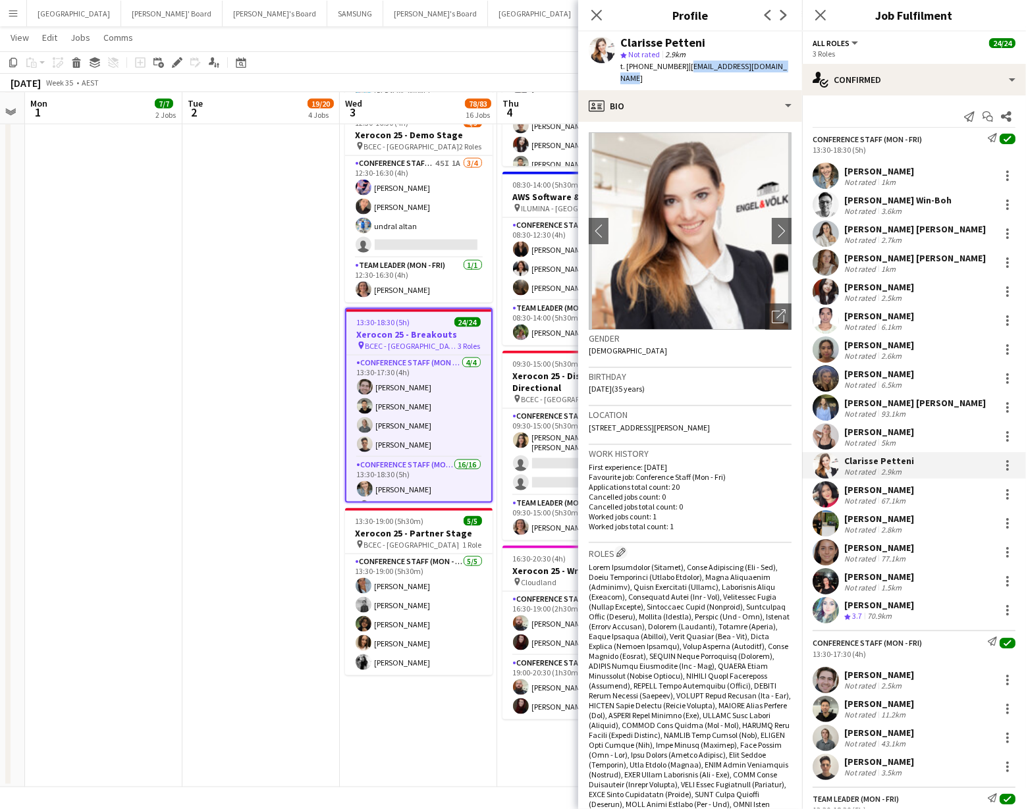
drag, startPoint x: 684, startPoint y: 67, endPoint x: 773, endPoint y: 72, distance: 89.0
click at [773, 72] on div "t. [PHONE_NUMBER] | [EMAIL_ADDRESS][DOMAIN_NAME]" at bounding box center [705, 73] width 171 height 24
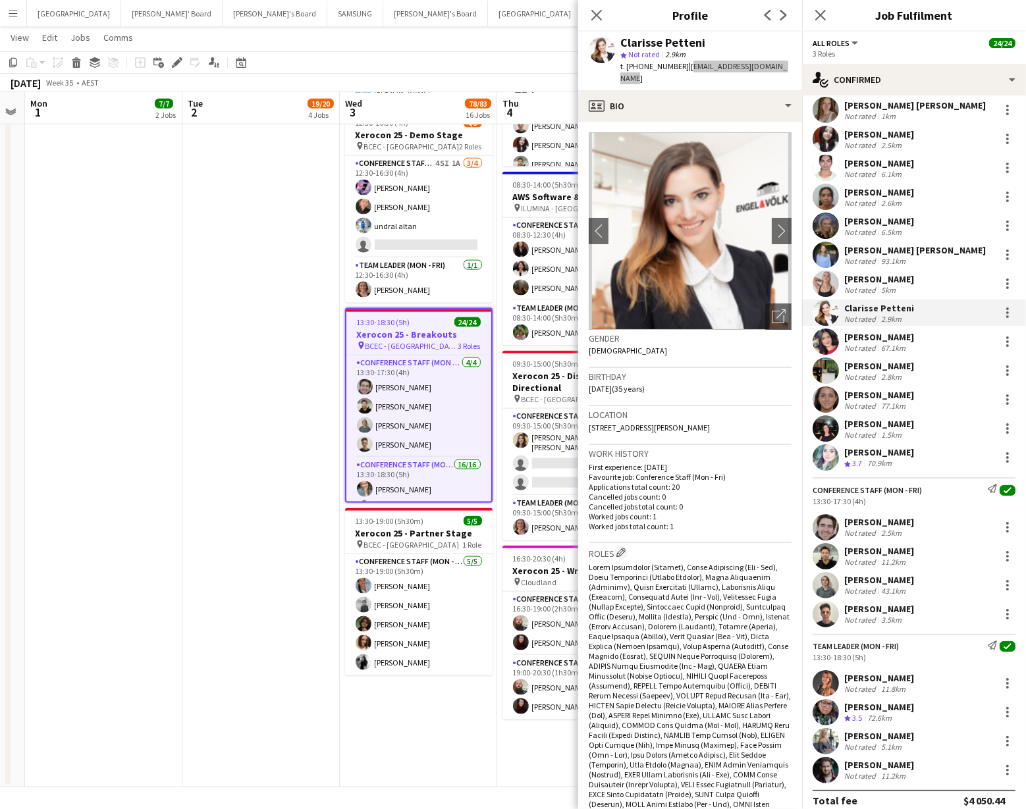
scroll to position [165, 0]
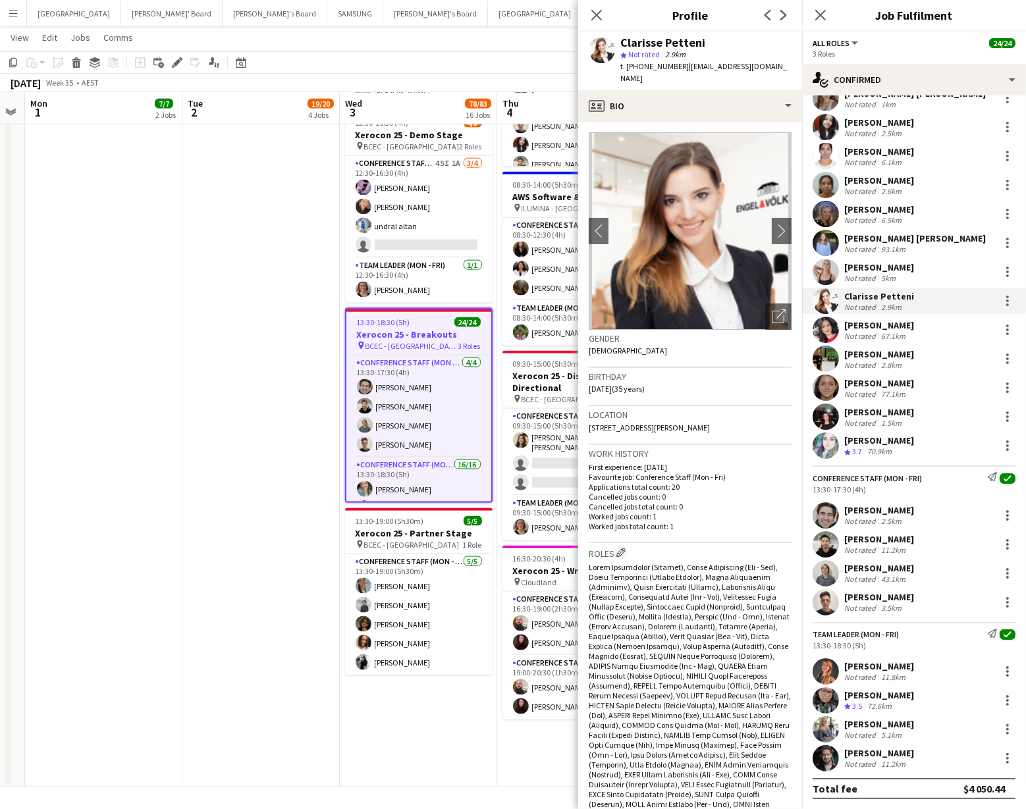
click at [825, 759] on app-user-avatar at bounding box center [826, 759] width 26 height 26
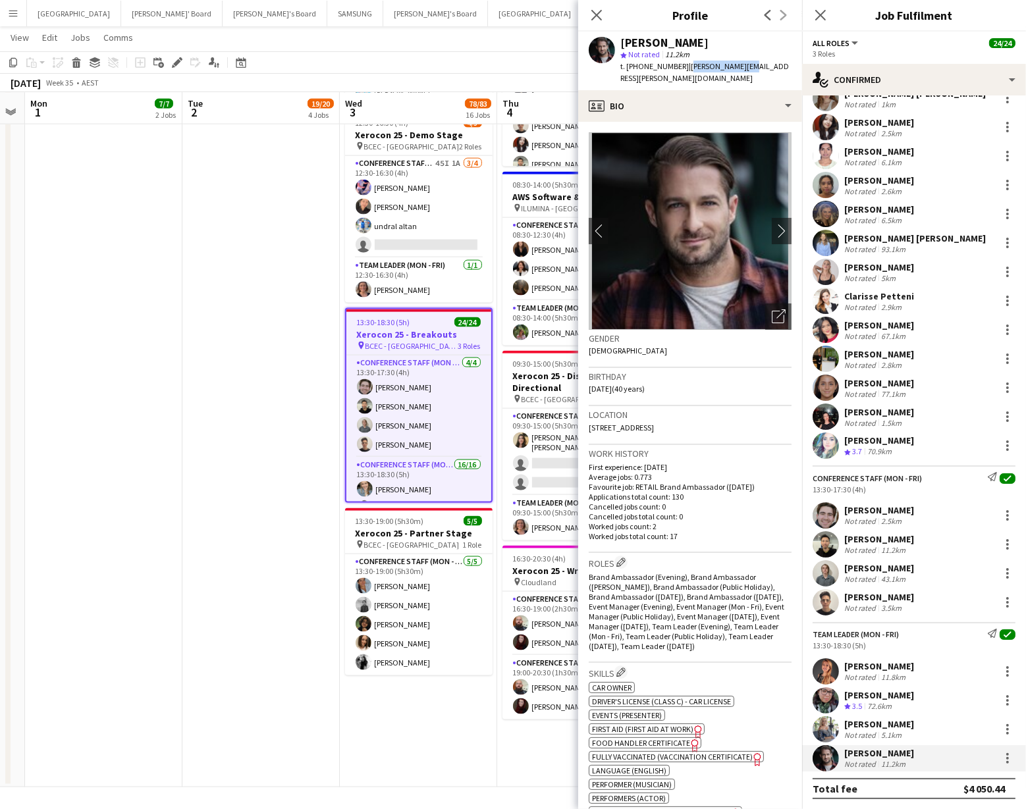
drag, startPoint x: 679, startPoint y: 68, endPoint x: 738, endPoint y: 70, distance: 59.3
click at [738, 70] on div "[PERSON_NAME] star Not rated 11.2km t. [PHONE_NUMBER] | [PERSON_NAME][EMAIL_ADD…" at bounding box center [690, 61] width 224 height 59
click at [823, 360] on app-user-avatar at bounding box center [826, 359] width 26 height 26
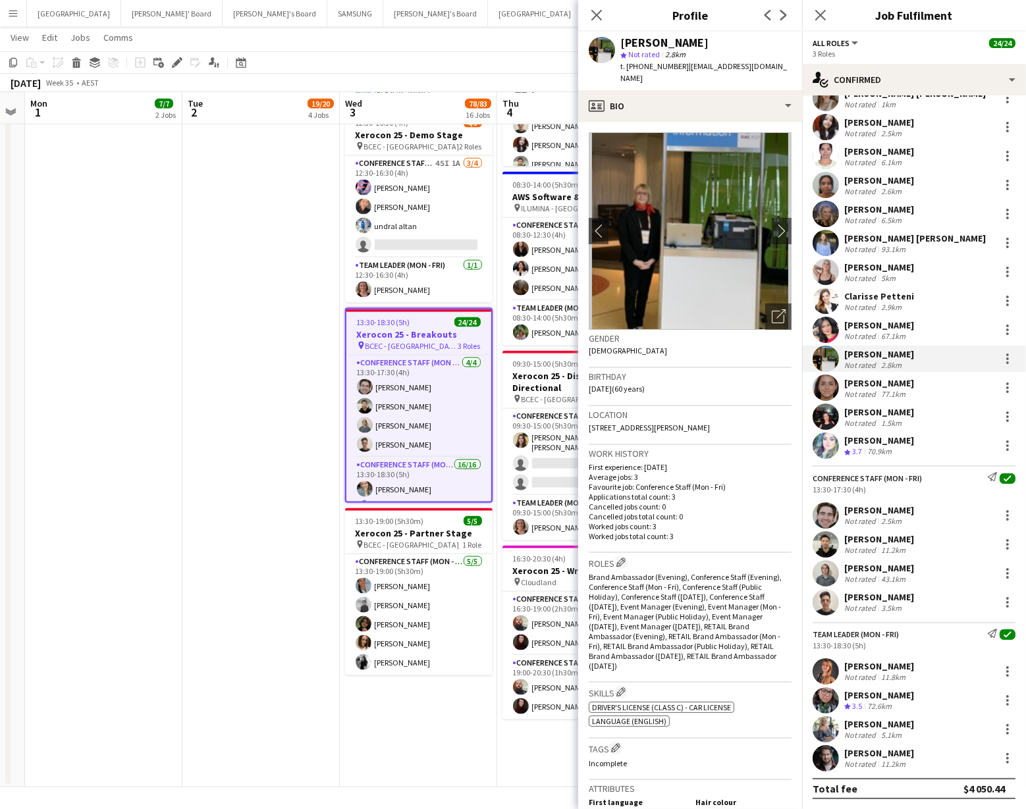
click at [821, 601] on app-user-avatar at bounding box center [826, 602] width 26 height 26
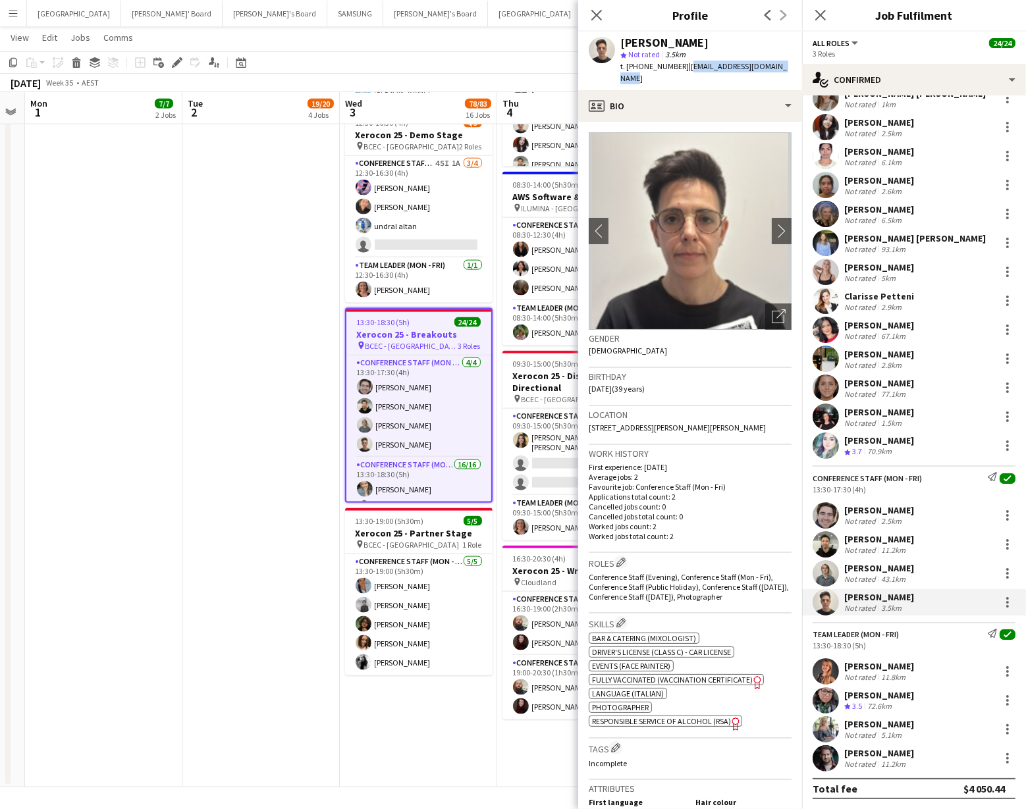
drag, startPoint x: 684, startPoint y: 68, endPoint x: 789, endPoint y: 69, distance: 105.4
click at [789, 69] on div "[PERSON_NAME] star Not rated 3.5km t. [PHONE_NUMBER] | [EMAIL_ADDRESS][DOMAIN_N…" at bounding box center [690, 61] width 224 height 59
click at [366, 288] on app-user-avatar at bounding box center [364, 290] width 16 height 16
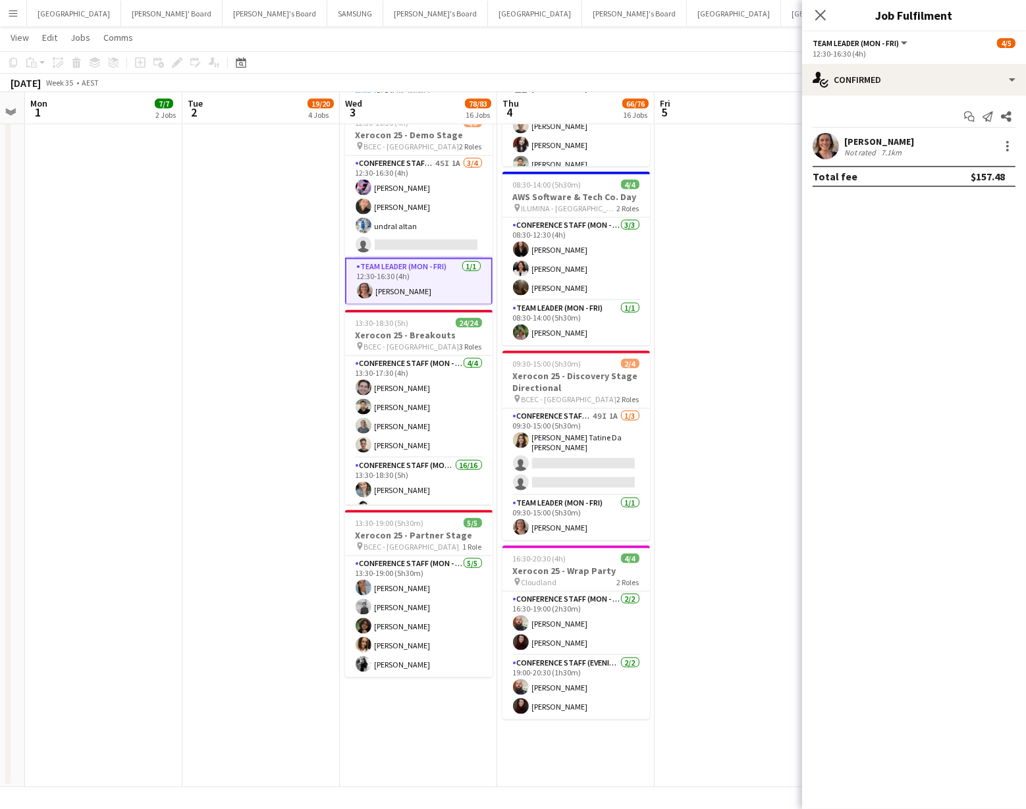
click at [823, 150] on app-user-avatar at bounding box center [826, 146] width 26 height 26
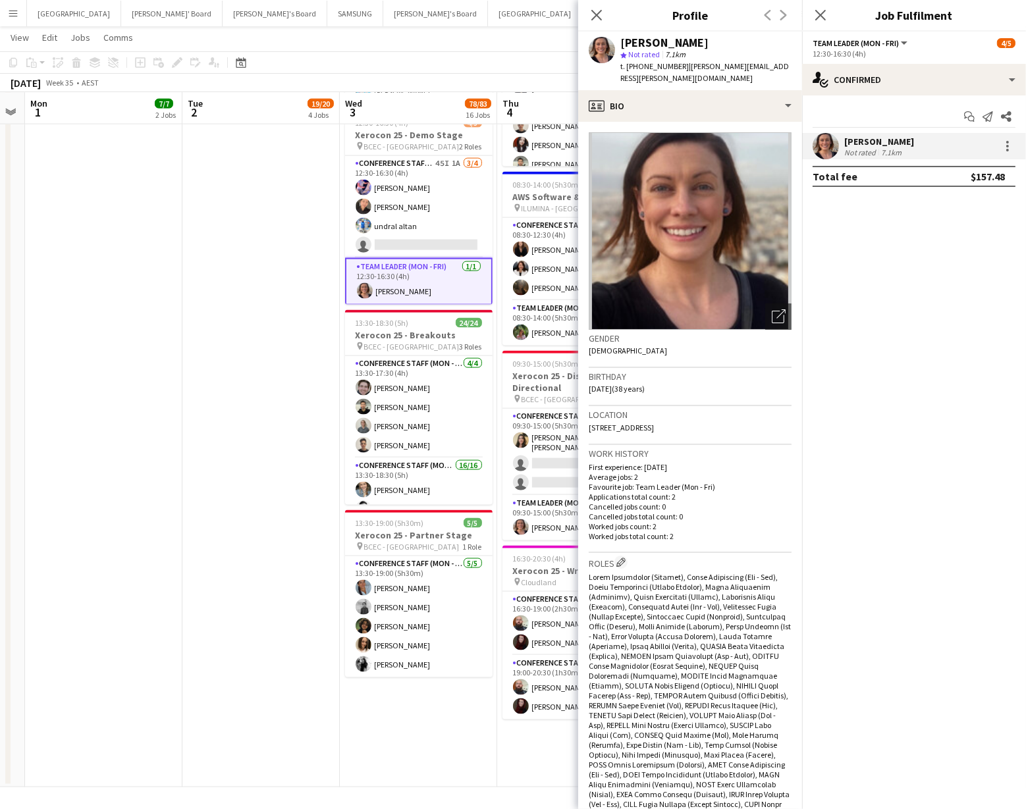
drag, startPoint x: 678, startPoint y: 65, endPoint x: 748, endPoint y: 67, distance: 69.8
click at [748, 67] on span "| [PERSON_NAME][EMAIL_ADDRESS][PERSON_NAME][DOMAIN_NAME]" at bounding box center [704, 72] width 169 height 22
drag, startPoint x: 680, startPoint y: 66, endPoint x: 776, endPoint y: 67, distance: 96.2
click at [776, 67] on app-profile-header "[PERSON_NAME] star Not rated 7.1km t. [PHONE_NUMBER] | [PERSON_NAME][EMAIL_ADDR…" at bounding box center [690, 61] width 224 height 59
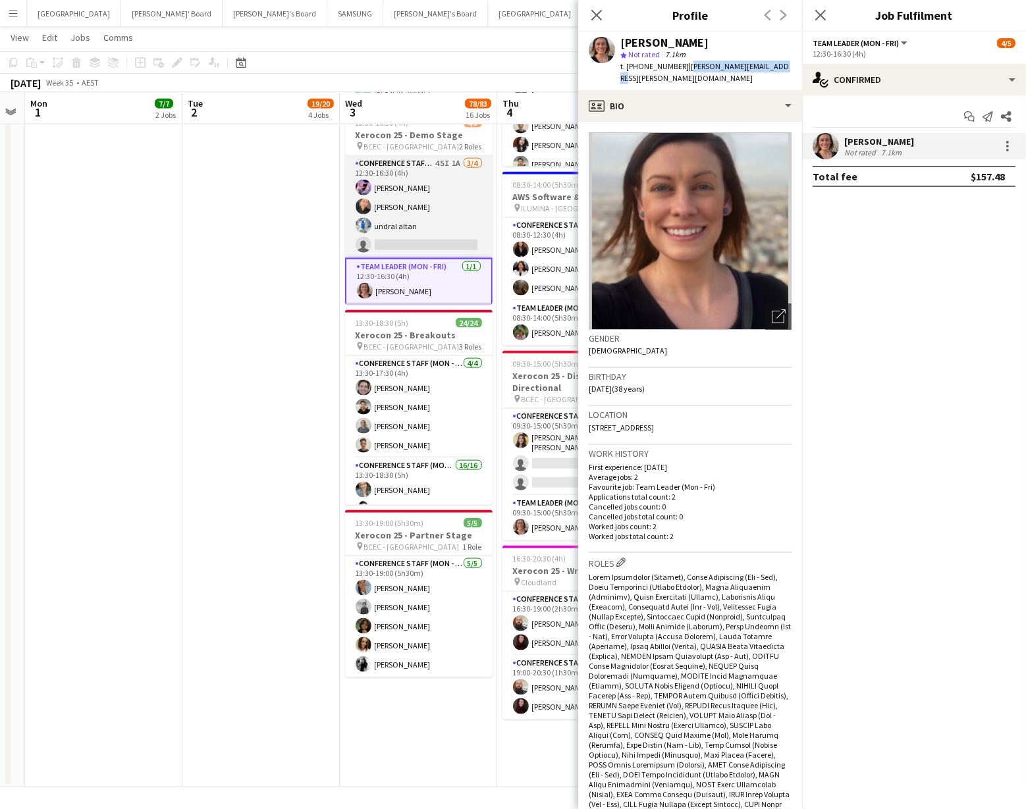
click at [380, 219] on app-card-role "Conference Staff (Mon - Fri) 45I 1A [DATE] 12:30-16:30 (4h) [PERSON_NAME] Chaew…" at bounding box center [419, 207] width 148 height 102
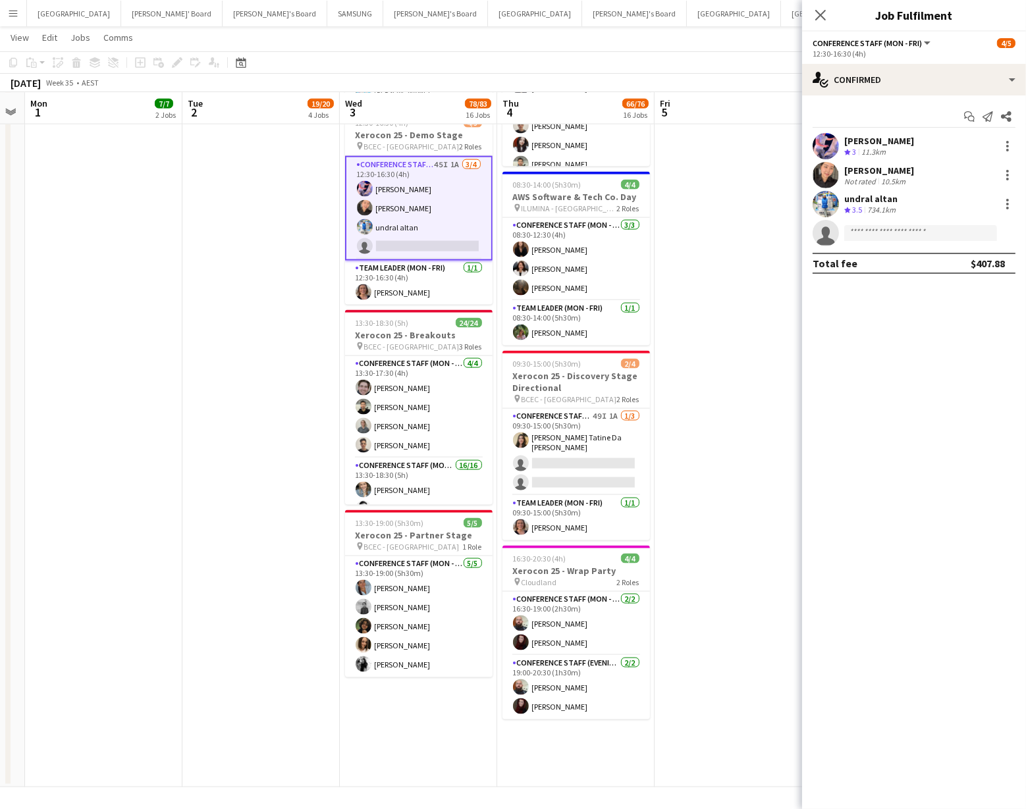
drag, startPoint x: 843, startPoint y: 146, endPoint x: 827, endPoint y: 145, distance: 15.8
click at [831, 146] on div "[PERSON_NAME] Crew rating 3 11.3km" at bounding box center [914, 146] width 224 height 26
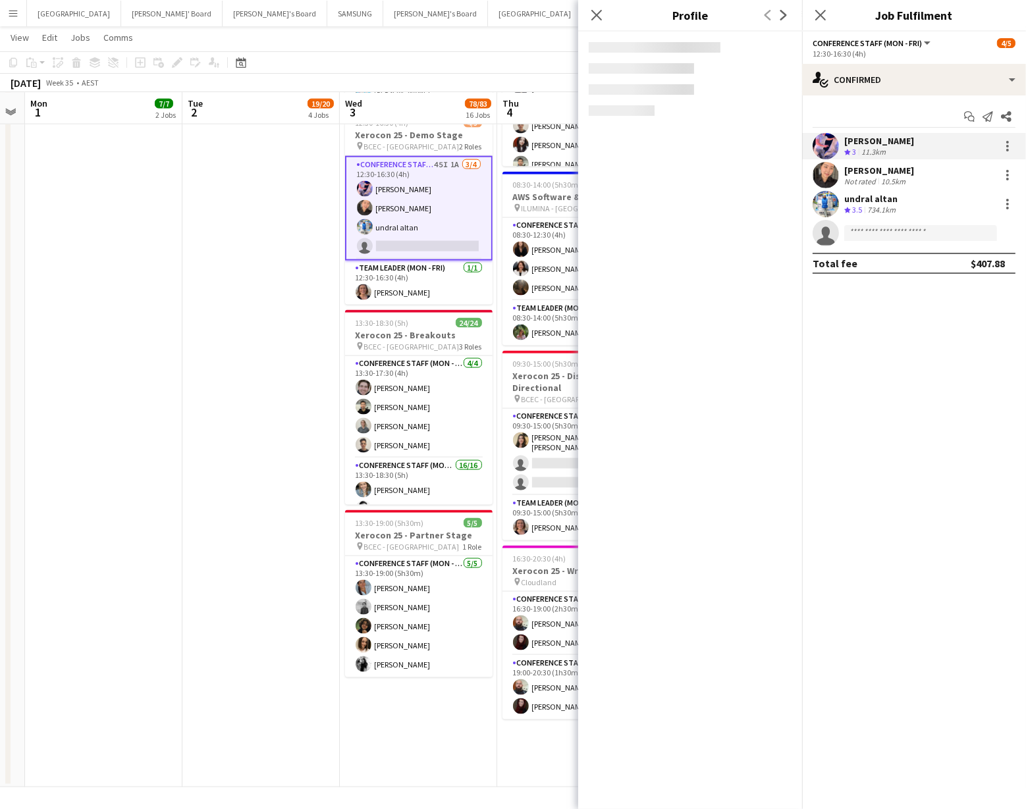
click at [825, 144] on app-user-avatar at bounding box center [826, 146] width 26 height 26
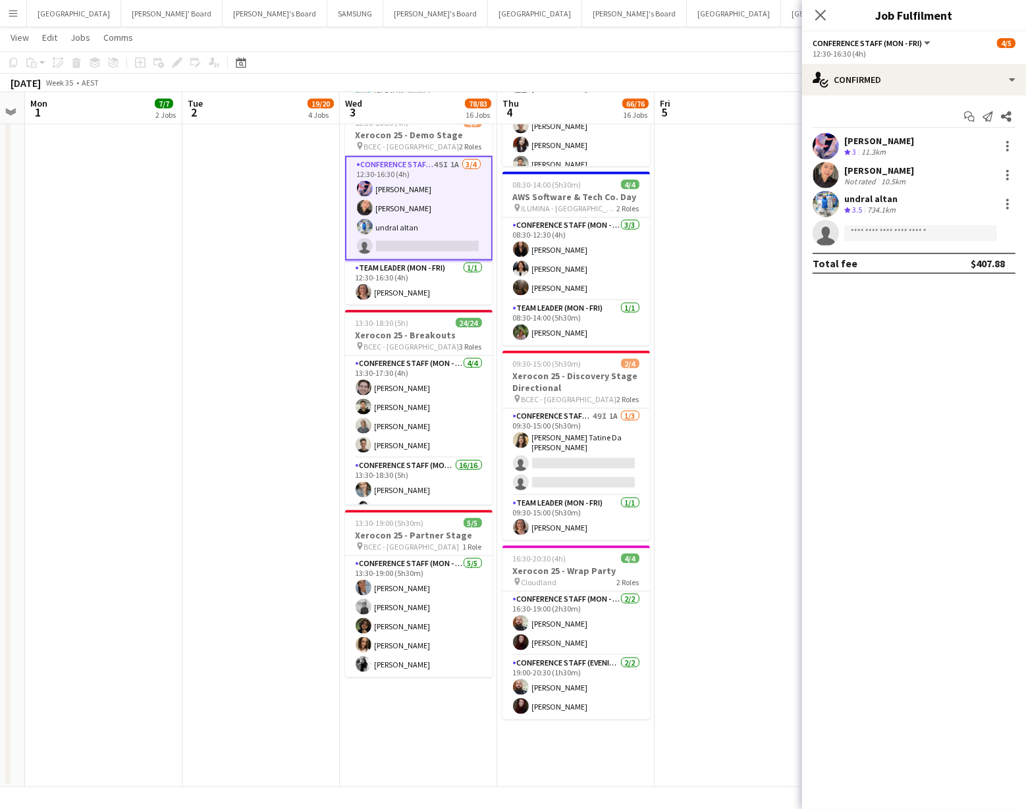
drag, startPoint x: 839, startPoint y: 136, endPoint x: 829, endPoint y: 137, distance: 10.6
click at [839, 136] on div "[PERSON_NAME] Crew rating 3 11.3km" at bounding box center [914, 146] width 224 height 26
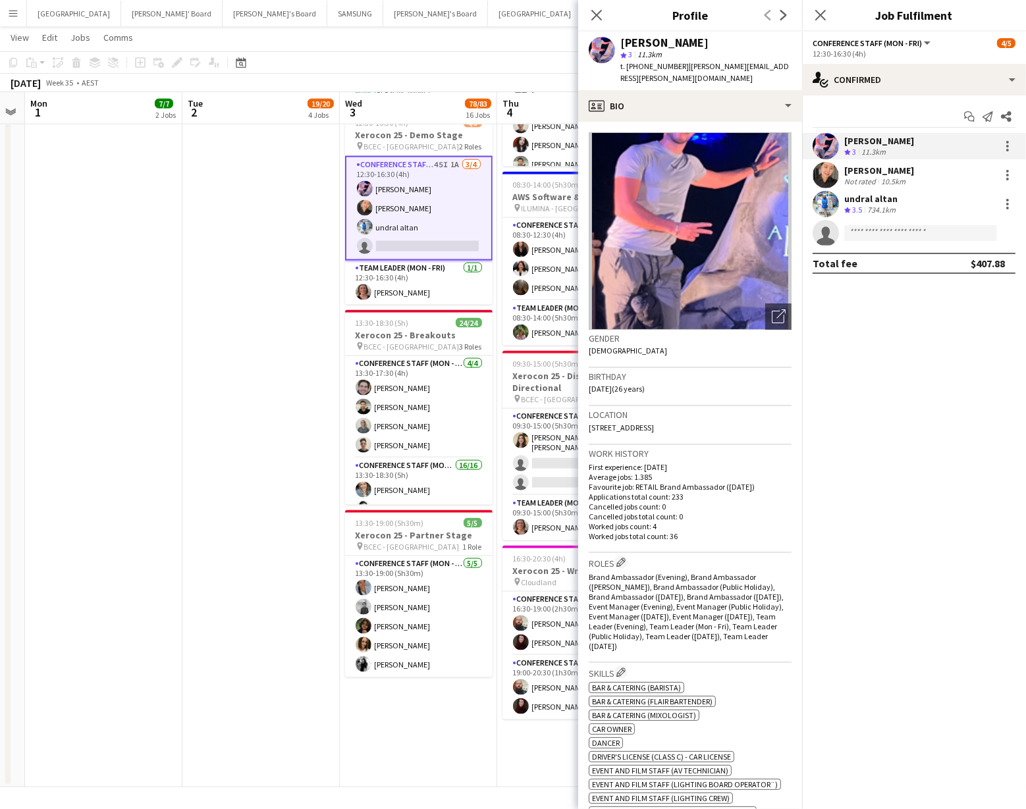
drag, startPoint x: 678, startPoint y: 67, endPoint x: 773, endPoint y: 67, distance: 95.5
click at [794, 72] on app-profile-header "[PERSON_NAME] star 3 11.3km t. [PHONE_NUMBER] | [PERSON_NAME][EMAIL_ADDRESS][PE…" at bounding box center [690, 61] width 224 height 59
click at [825, 199] on app-user-avatar at bounding box center [826, 204] width 26 height 26
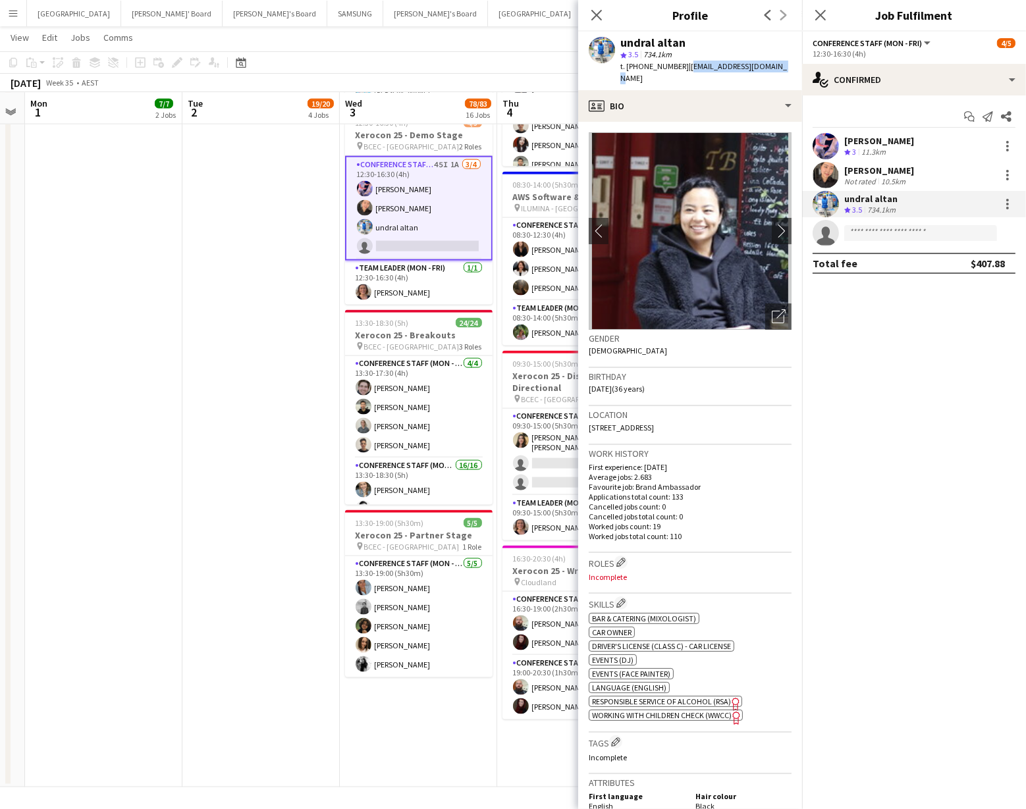
drag, startPoint x: 680, startPoint y: 68, endPoint x: 771, endPoint y: 67, distance: 91.6
click at [788, 66] on app-profile-header "undral altan star 3.5 734.1km t. [PHONE_NUMBER] | [EMAIL_ADDRESS][DOMAIN_NAME]" at bounding box center [690, 61] width 224 height 59
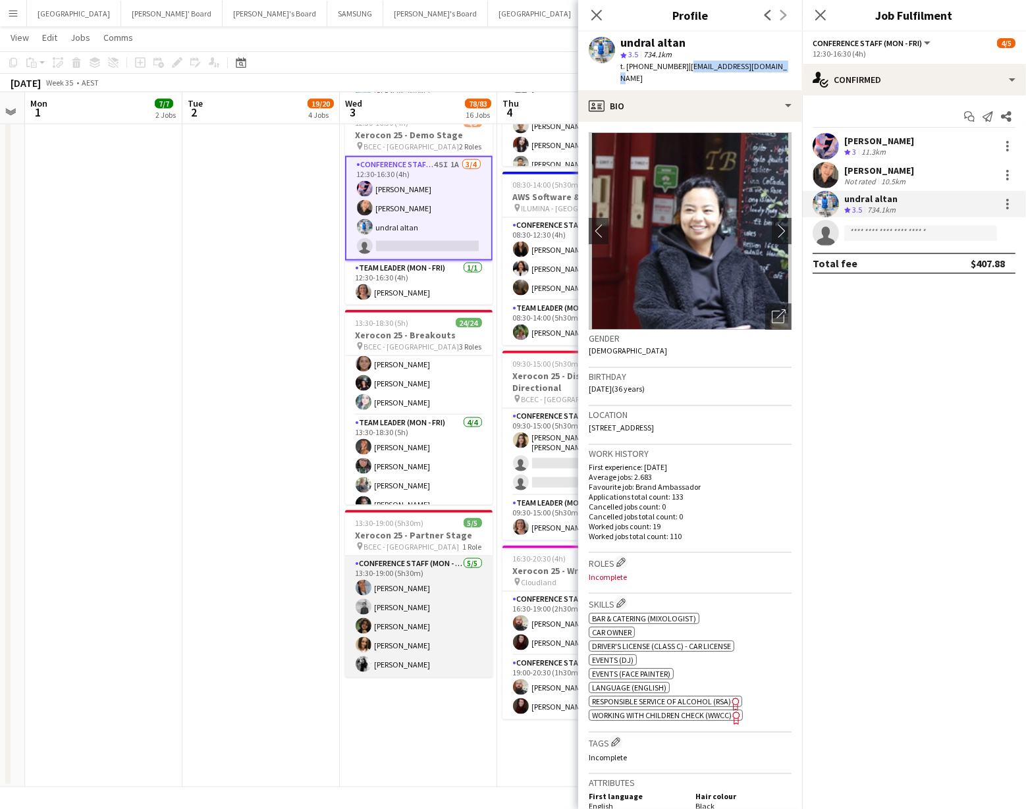
click at [375, 595] on app-card-role "Conference Staff (Mon - Fri) [DATE] 13:30-19:00 (5h30m) [PERSON_NAME] [PERSON_N…" at bounding box center [419, 617] width 148 height 121
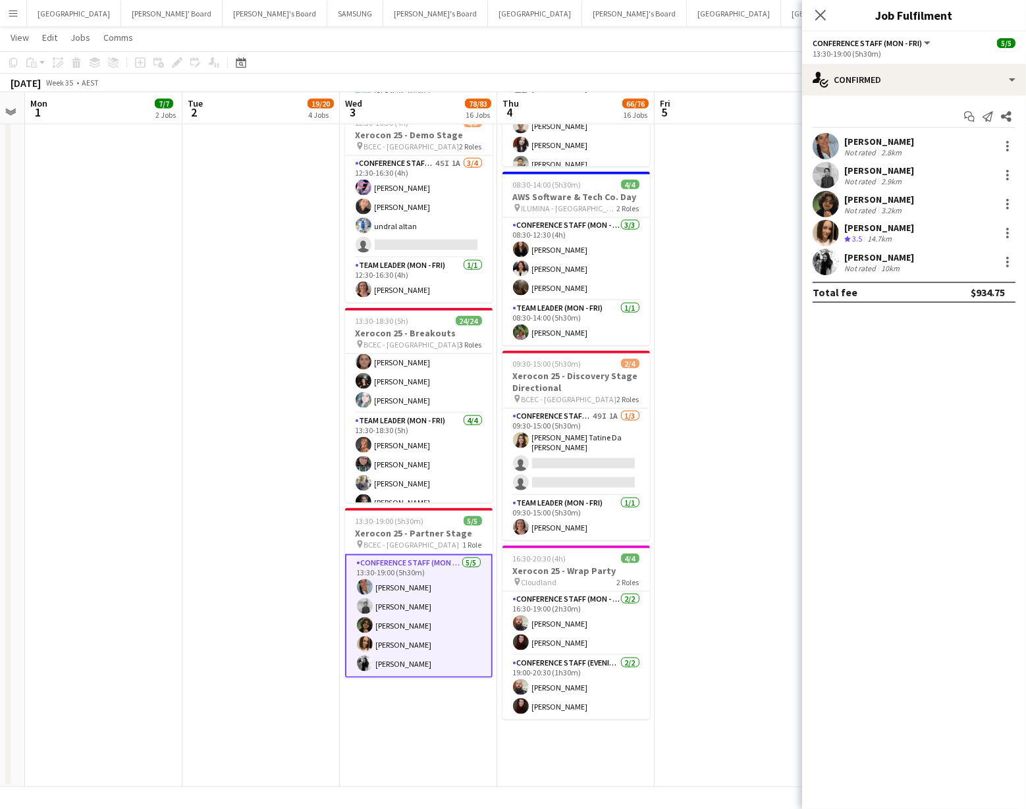
click at [825, 144] on app-user-avatar at bounding box center [826, 146] width 26 height 26
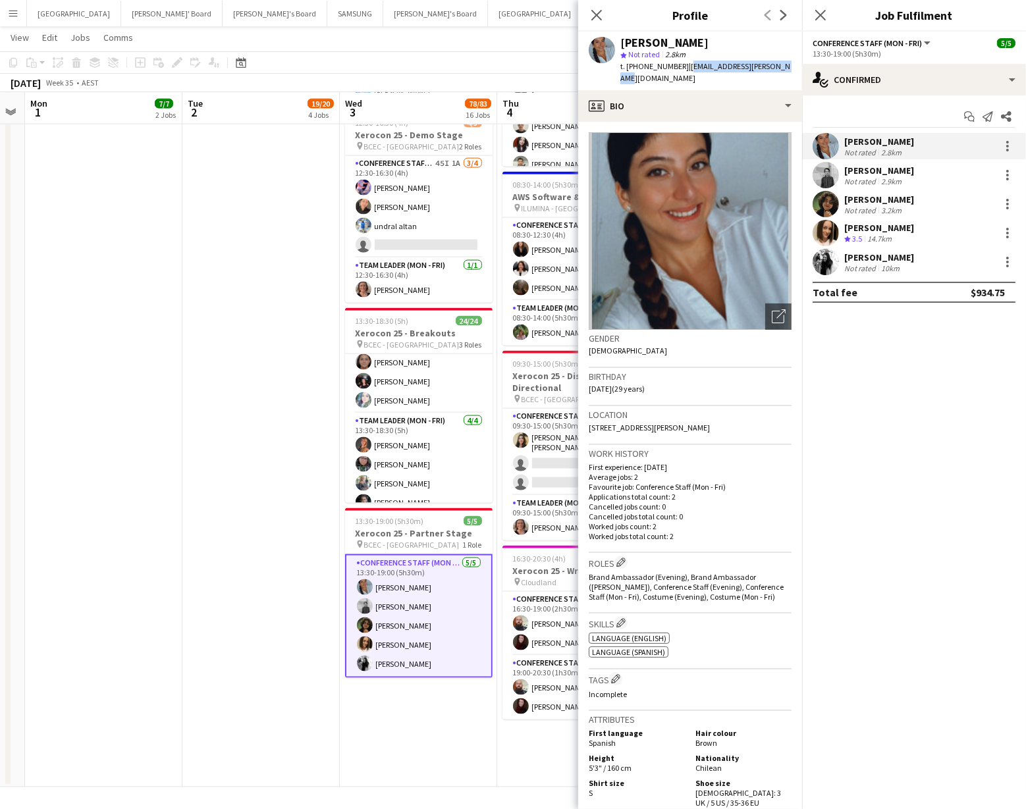
drag, startPoint x: 680, startPoint y: 68, endPoint x: 759, endPoint y: 67, distance: 79.0
click at [773, 71] on div "[PERSON_NAME] star Not rated 2.8km t. [PHONE_NUMBER] | [EMAIL_ADDRESS][PERSON_N…" at bounding box center [690, 61] width 224 height 59
click at [759, 66] on span "| [EMAIL_ADDRESS][PERSON_NAME][DOMAIN_NAME]" at bounding box center [705, 72] width 170 height 22
drag, startPoint x: 680, startPoint y: 67, endPoint x: 773, endPoint y: 71, distance: 93.0
click at [783, 74] on app-profile-header "[PERSON_NAME] star Not rated 2.8km t. [PHONE_NUMBER] | [EMAIL_ADDRESS][PERSON_N…" at bounding box center [690, 61] width 224 height 59
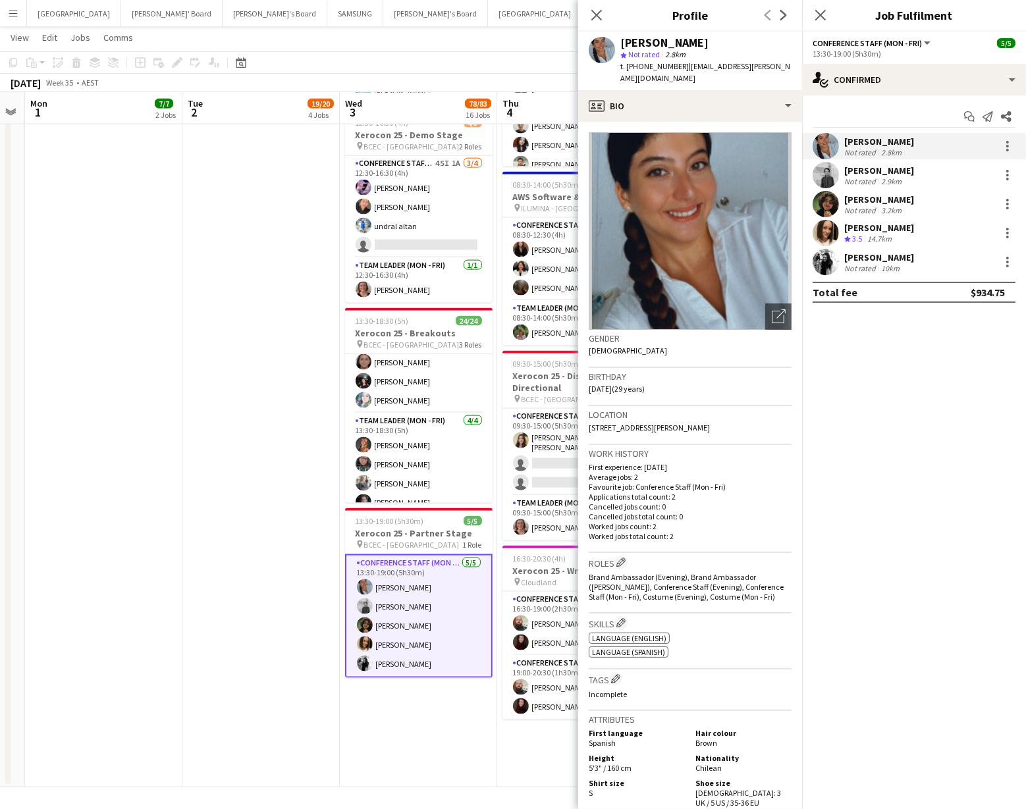
click at [827, 177] on app-user-avatar at bounding box center [826, 175] width 26 height 26
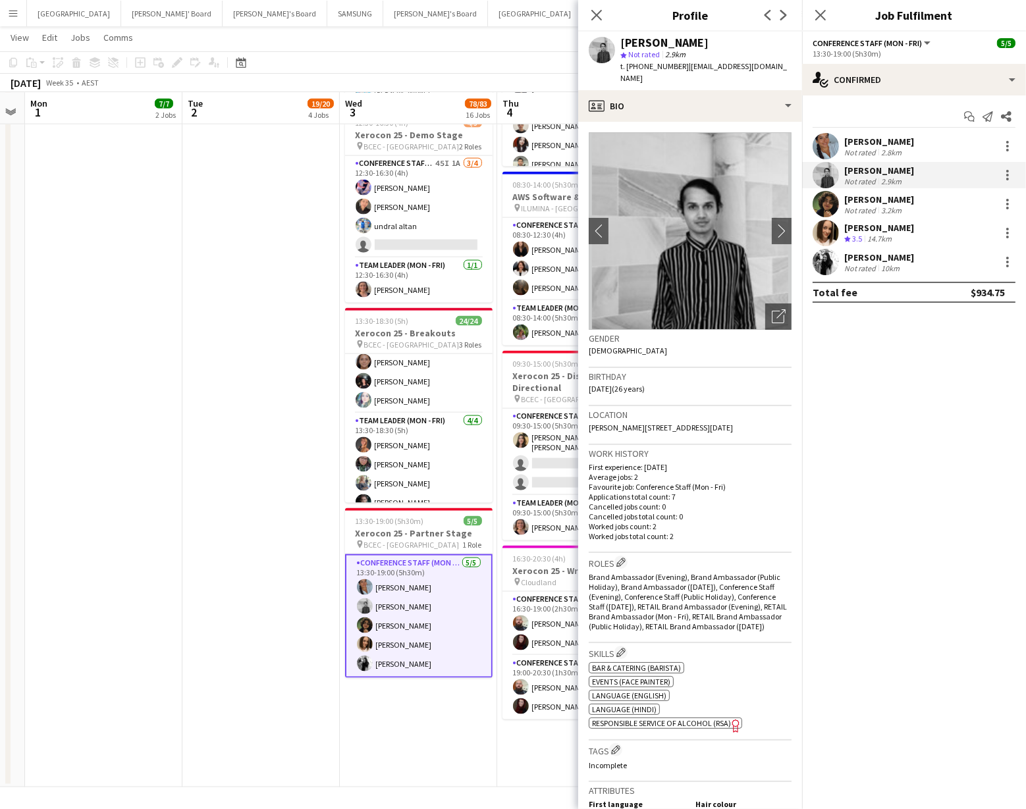
drag, startPoint x: 684, startPoint y: 68, endPoint x: 759, endPoint y: 84, distance: 76.9
click at [759, 84] on div "t. [PHONE_NUMBER] | [EMAIL_ADDRESS][DOMAIN_NAME]" at bounding box center [705, 73] width 171 height 24
click at [829, 208] on app-user-avatar at bounding box center [826, 204] width 26 height 26
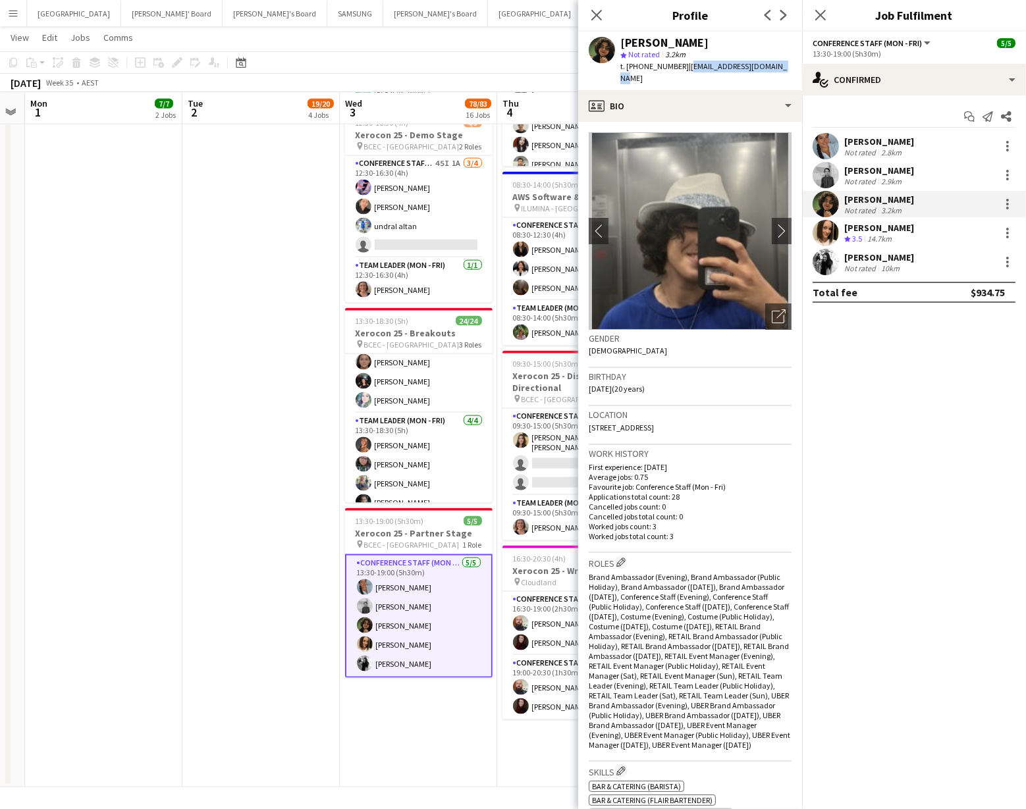
drag, startPoint x: 680, startPoint y: 67, endPoint x: 769, endPoint y: 67, distance: 88.9
click at [769, 67] on div "[PERSON_NAME] star Not rated 3.2km t. [PHONE_NUMBER] | [EMAIL_ADDRESS][DOMAIN_N…" at bounding box center [690, 61] width 224 height 59
click at [826, 265] on app-user-avatar at bounding box center [826, 262] width 26 height 26
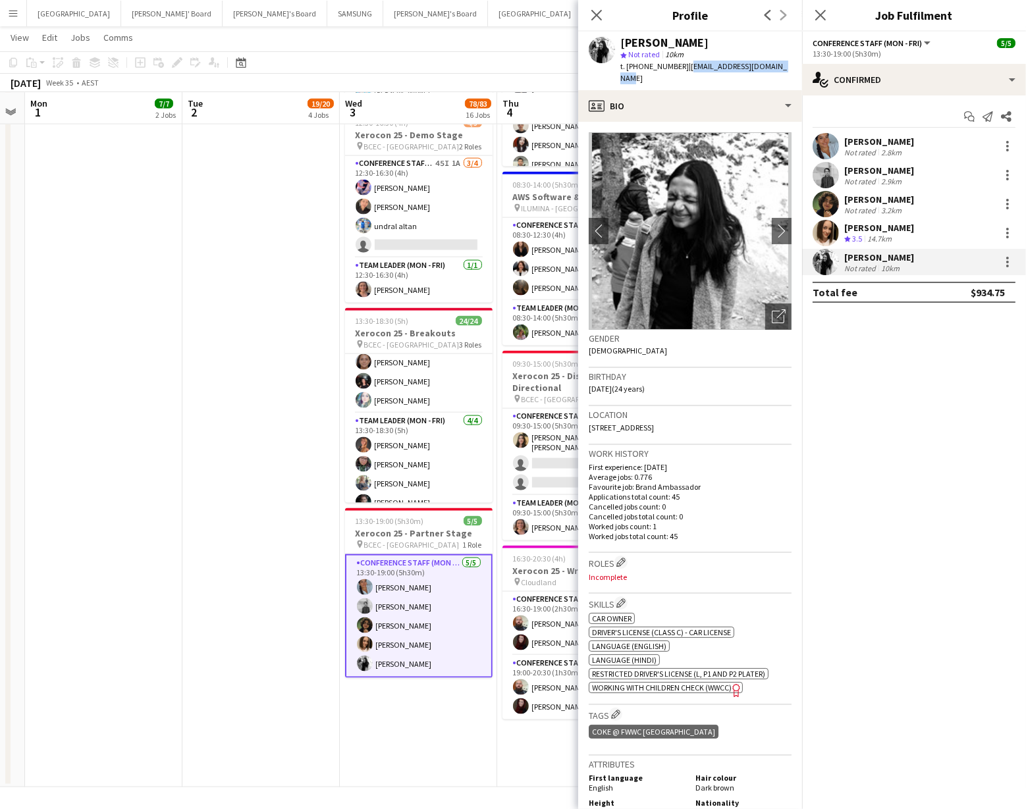
drag, startPoint x: 683, startPoint y: 69, endPoint x: 781, endPoint y: 70, distance: 98.1
click at [781, 70] on span "| [EMAIL_ADDRESS][DOMAIN_NAME]" at bounding box center [703, 72] width 167 height 22
click at [595, 16] on icon at bounding box center [596, 15] width 13 height 13
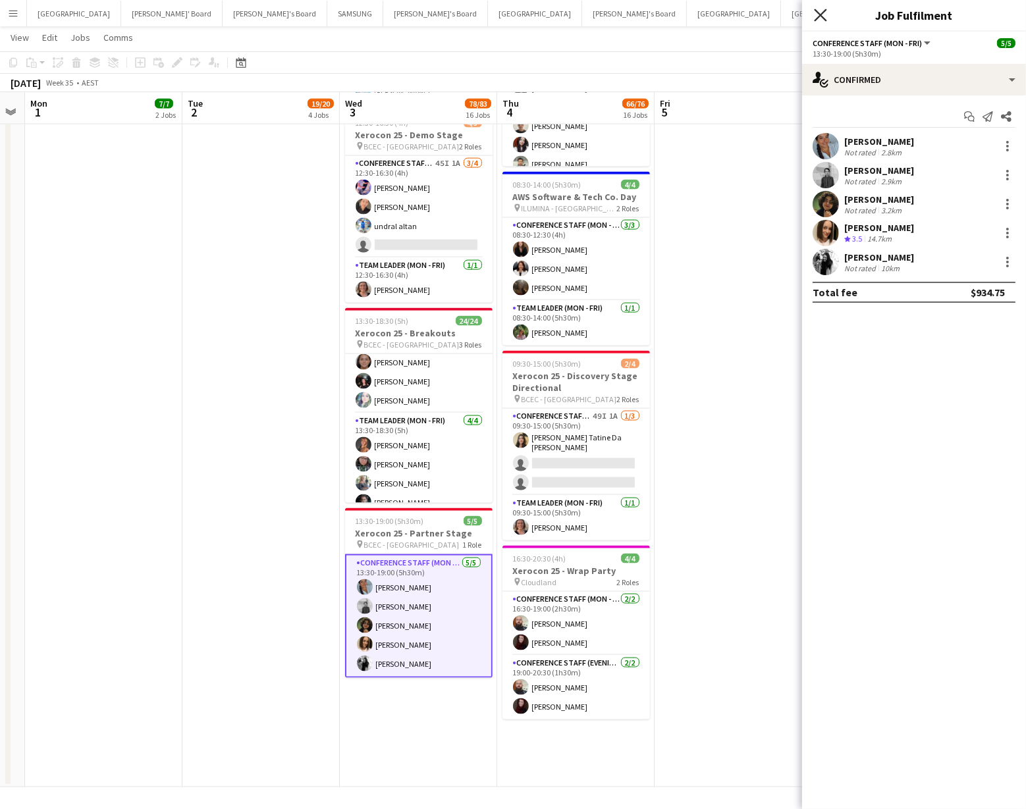
click at [817, 16] on icon "Close pop-in" at bounding box center [820, 15] width 13 height 13
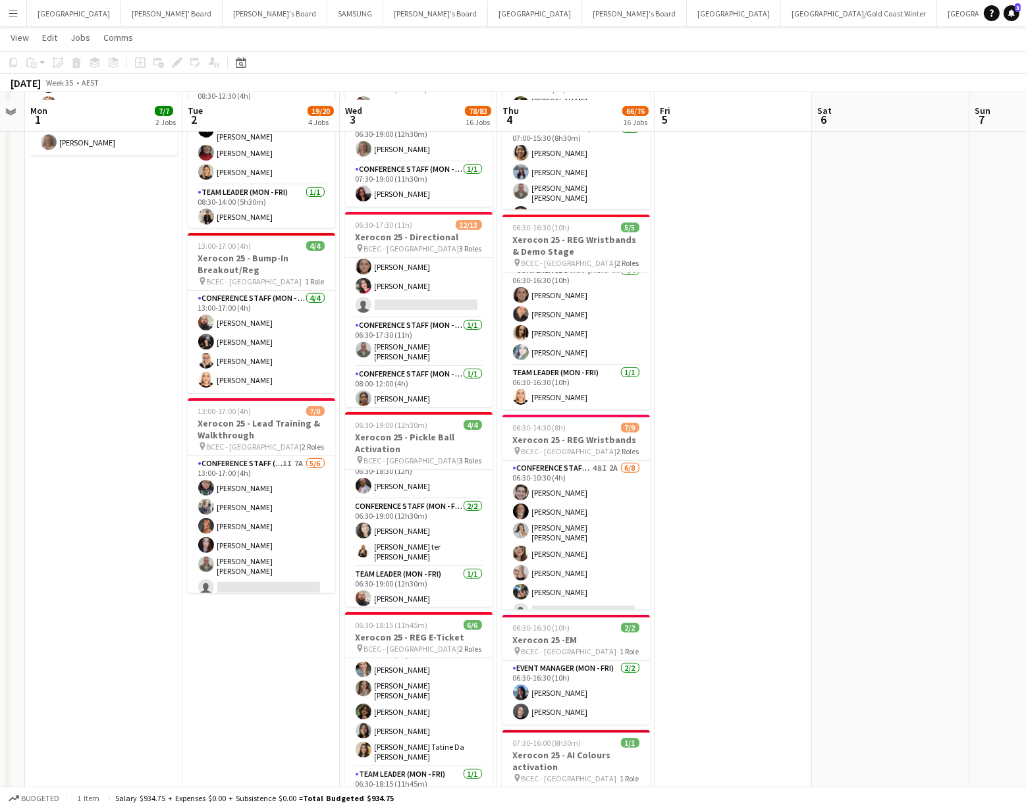
scroll to position [325, 0]
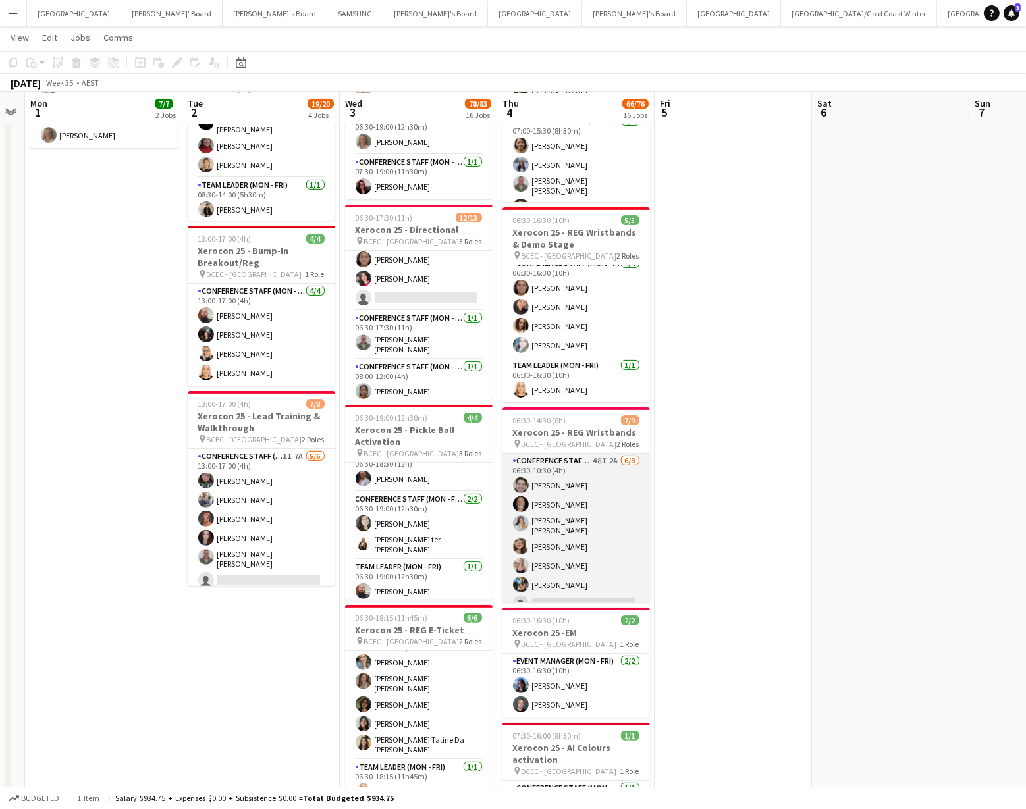
click at [518, 543] on app-user-avatar at bounding box center [521, 547] width 16 height 16
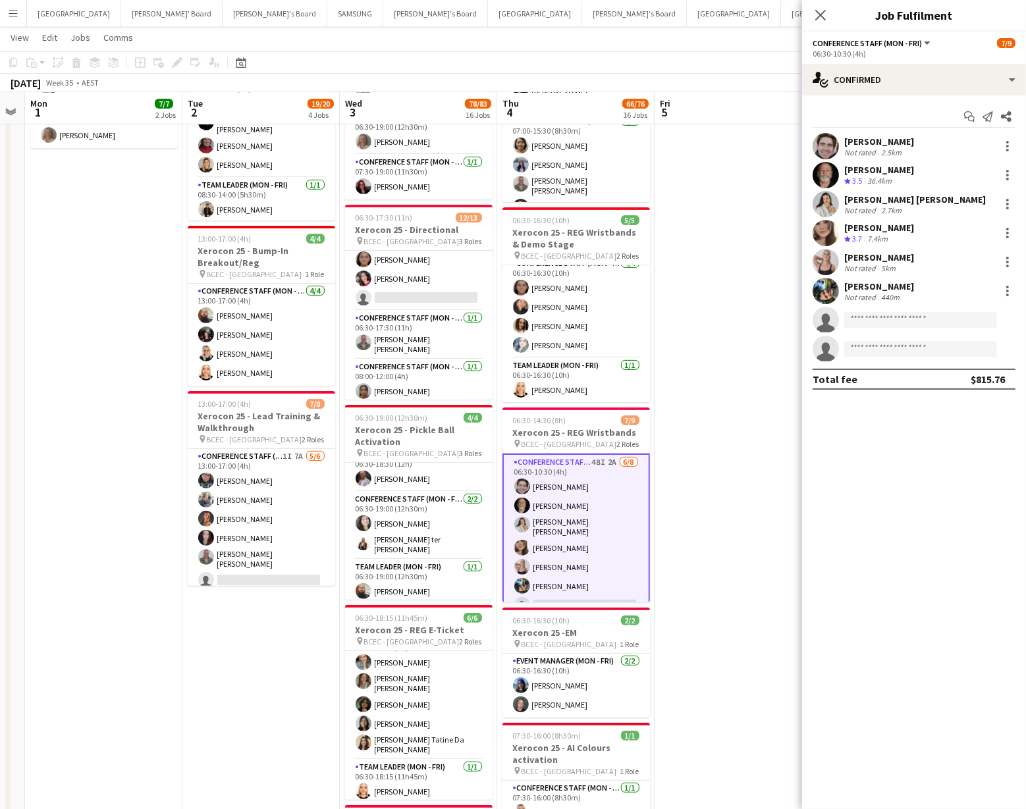
click at [827, 234] on app-user-avatar at bounding box center [826, 233] width 26 height 26
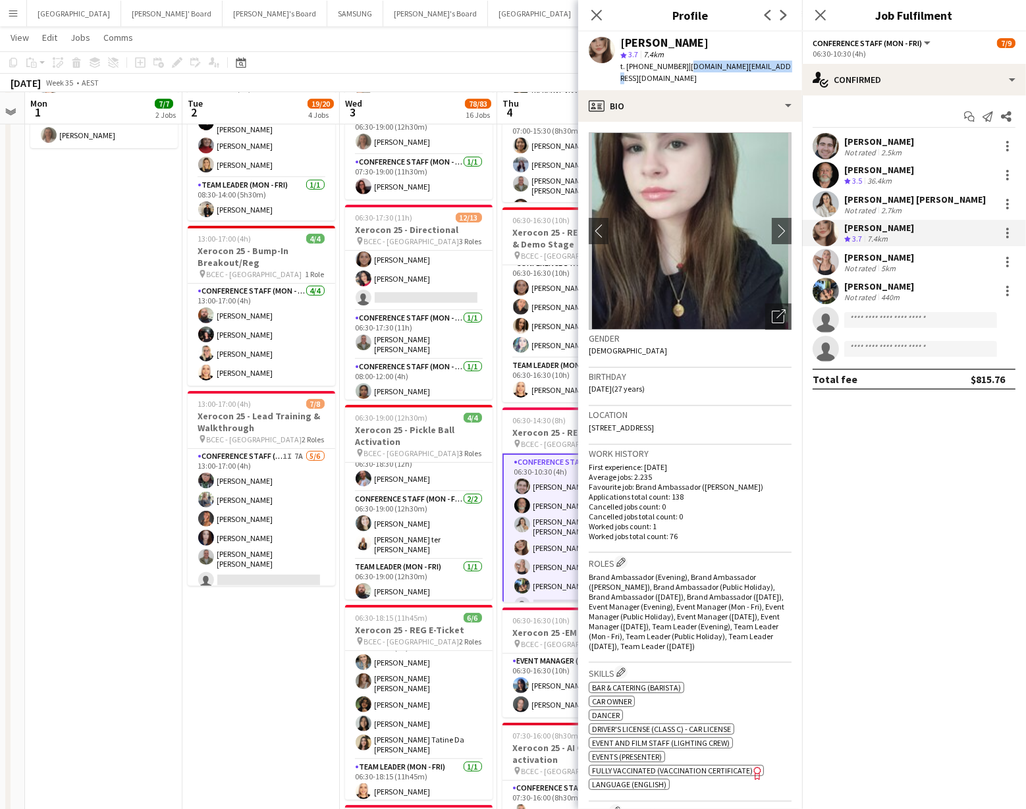
drag, startPoint x: 684, startPoint y: 68, endPoint x: 792, endPoint y: 69, distance: 108.0
click at [792, 69] on app-profile-header "[PERSON_NAME] star 3.7 7.4km t. [PHONE_NUMBER] | [DOMAIN_NAME][EMAIL_ADDRESS][D…" at bounding box center [690, 61] width 224 height 59
click at [439, 291] on app-card-role "Conference Staff (Mon - Fri) 58I 7A [DATE] 06:30-10:30 (4h) [PERSON_NAME] - [PE…" at bounding box center [419, 193] width 148 height 236
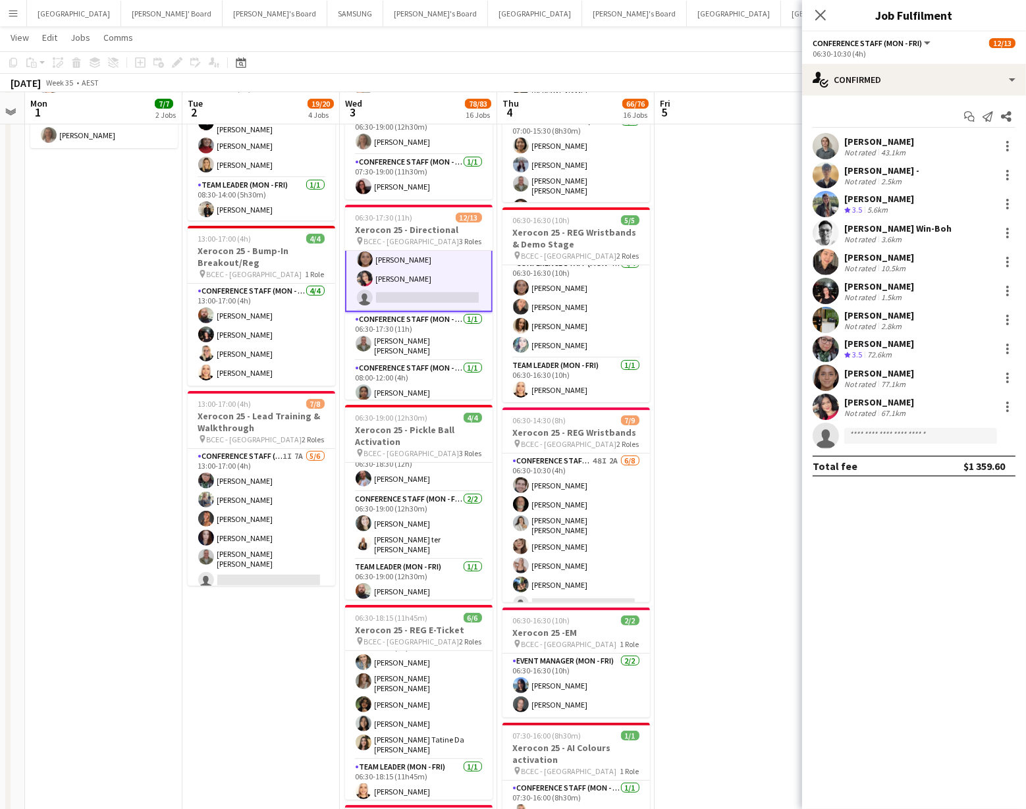
click at [438, 291] on app-card-role "Conference Staff (Mon - Fri) 58I 7A [DATE] 06:30-10:30 (4h) [PERSON_NAME] - [PE…" at bounding box center [419, 193] width 148 height 238
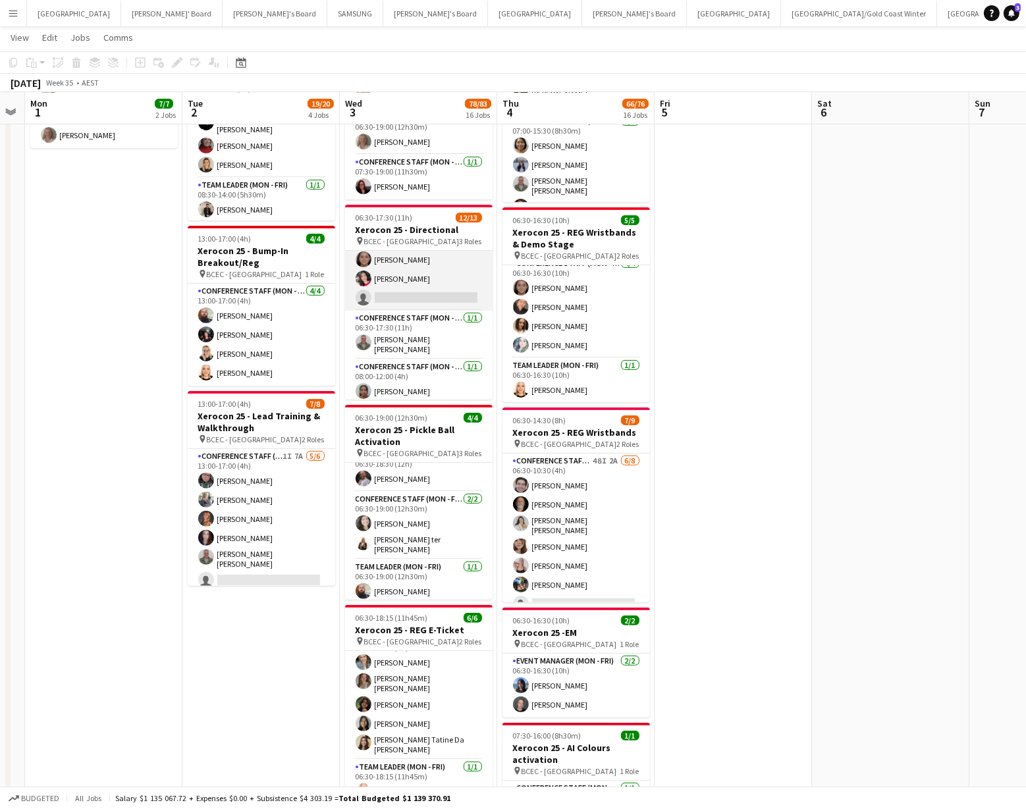
click at [431, 292] on app-card-role "Conference Staff (Mon - Fri) 58I 7A [DATE] 06:30-10:30 (4h) [PERSON_NAME] - [PE…" at bounding box center [419, 193] width 148 height 236
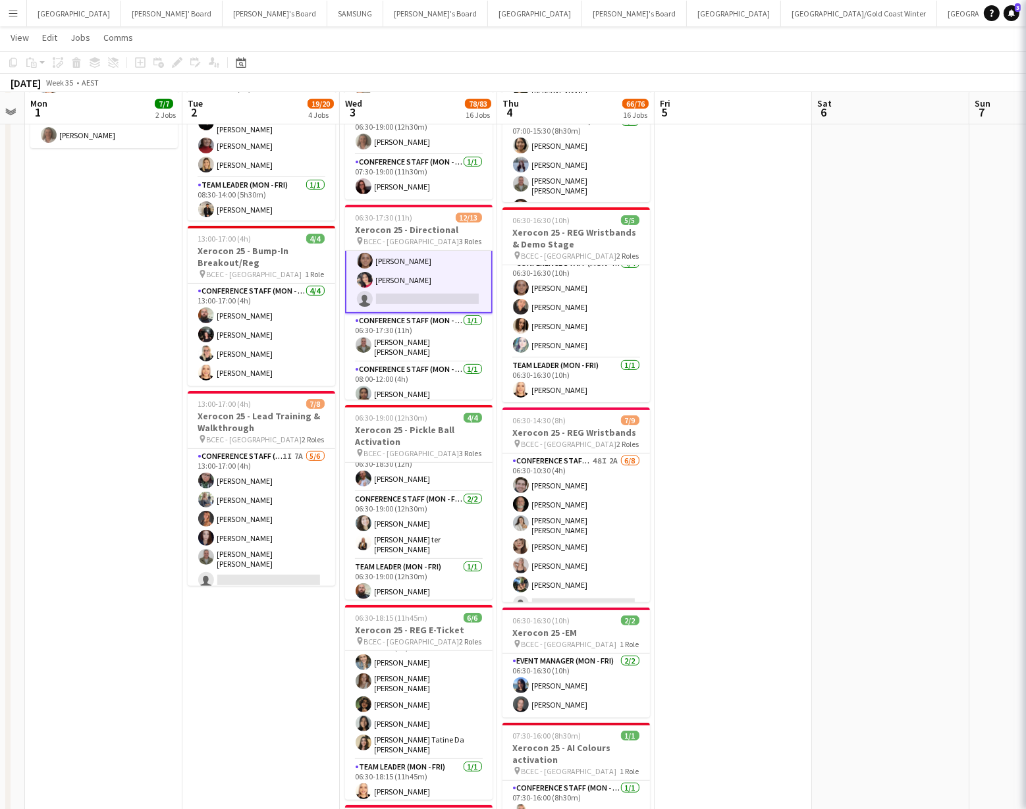
scroll to position [177, 0]
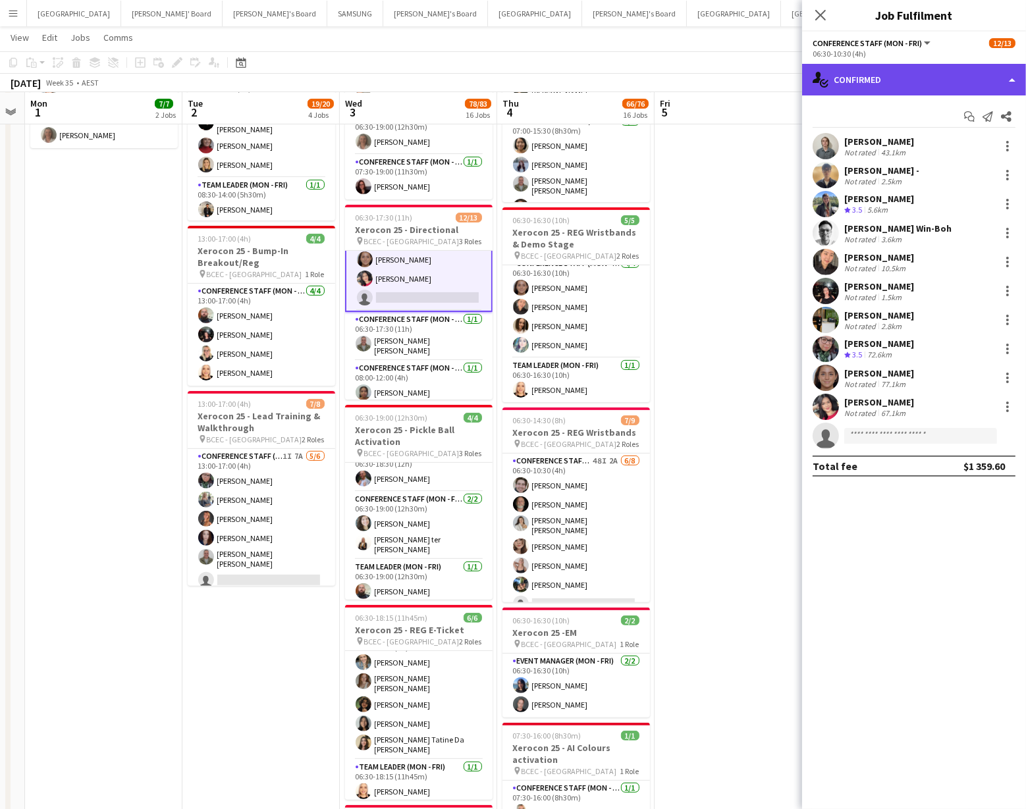
click at [906, 80] on div "single-neutral-actions-check-2 Confirmed" at bounding box center [914, 80] width 224 height 32
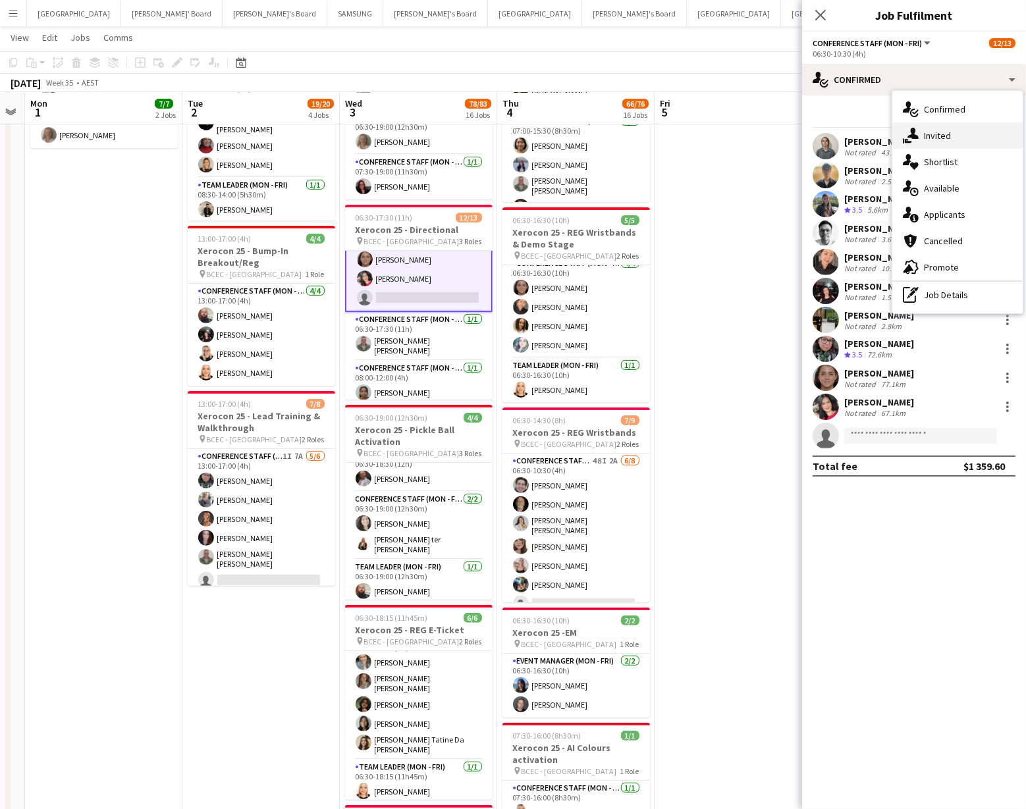
click at [920, 139] on div "single-neutral-actions-share-1 Invited" at bounding box center [957, 136] width 130 height 26
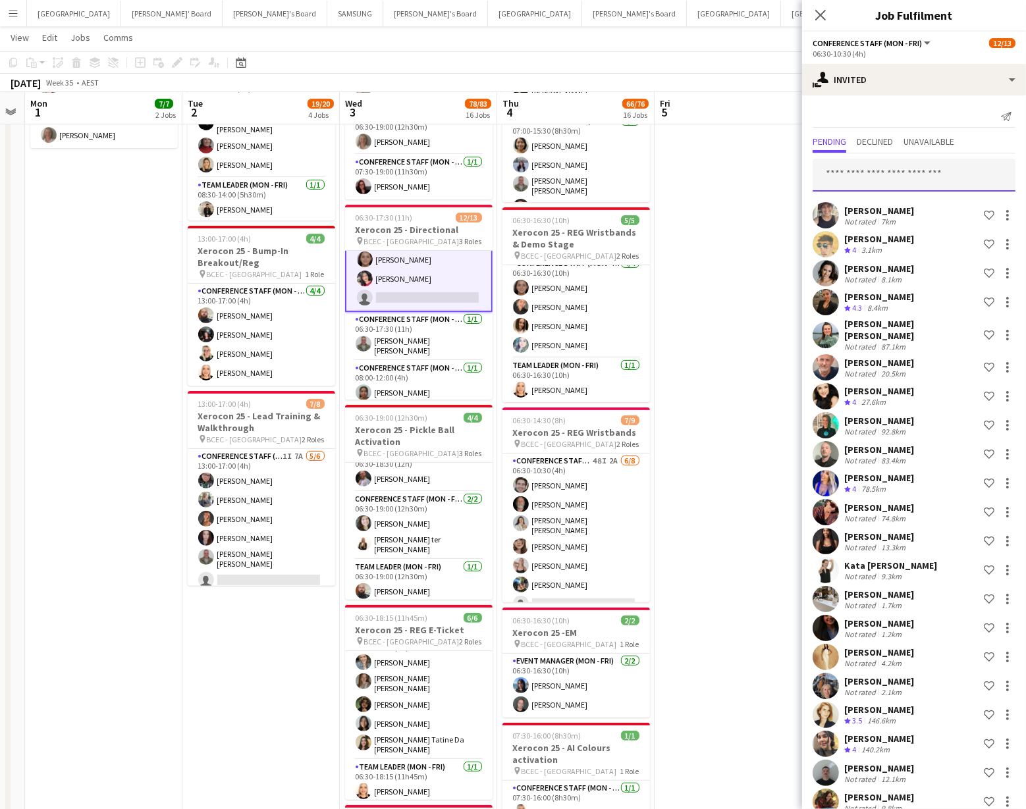
click at [834, 178] on input "text" at bounding box center [914, 175] width 203 height 33
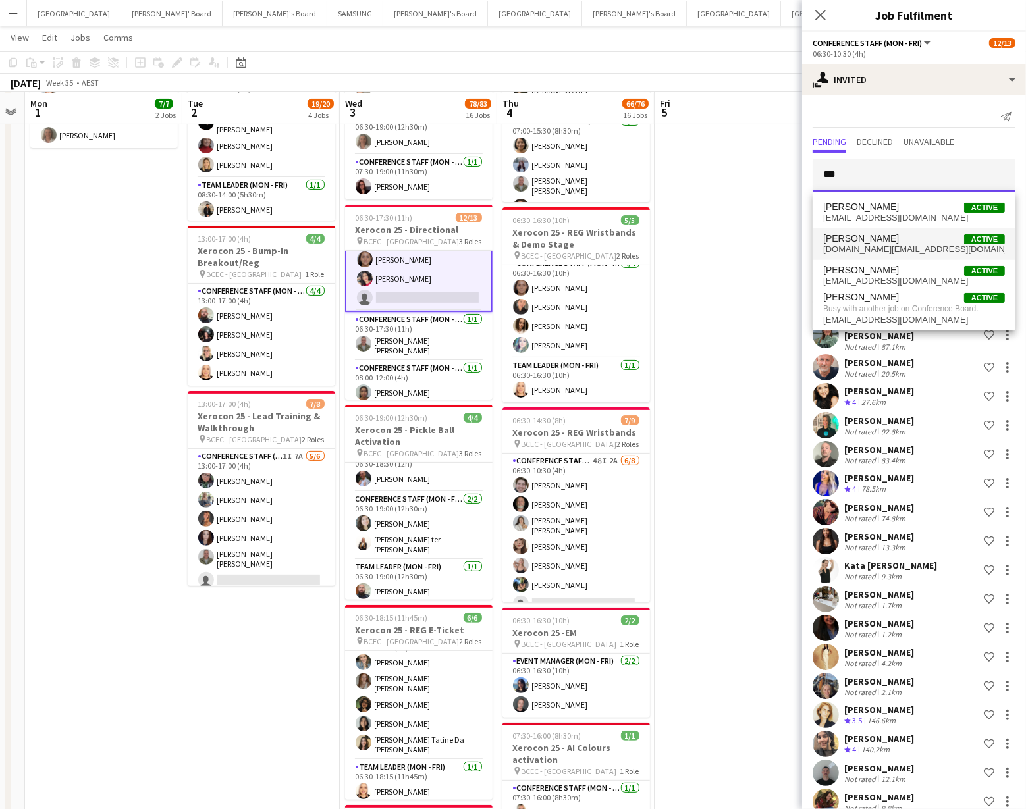
type input "***"
click at [835, 242] on span "[PERSON_NAME]" at bounding box center [861, 238] width 76 height 11
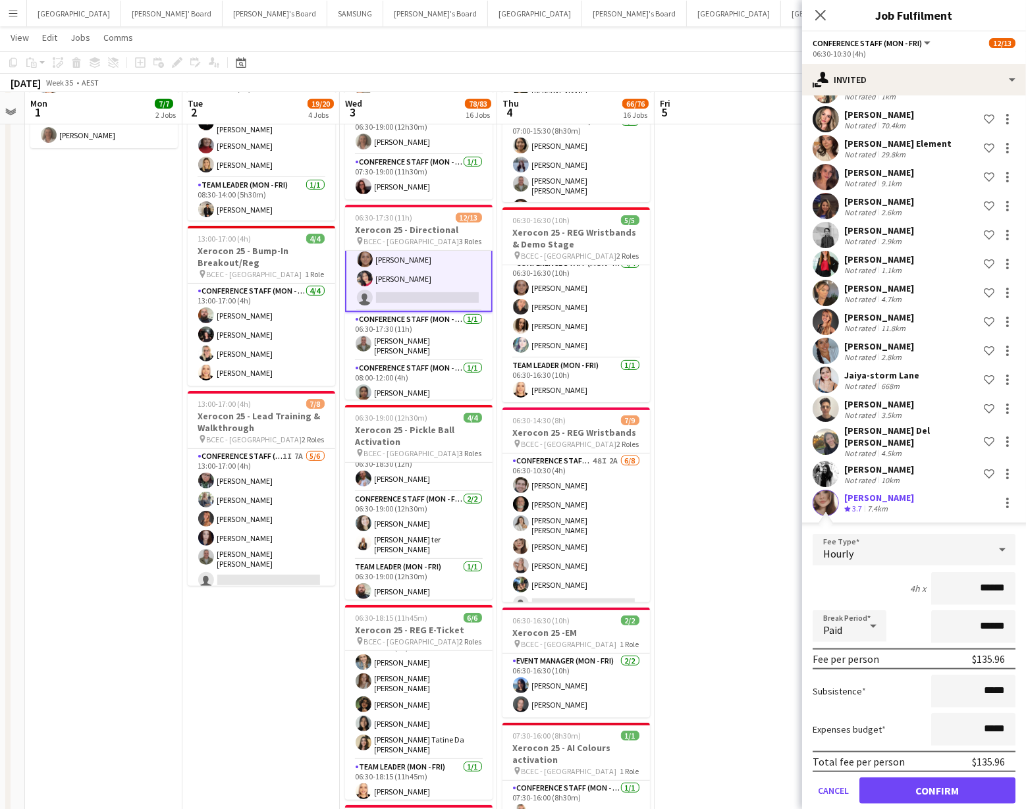
scroll to position [1389, 0]
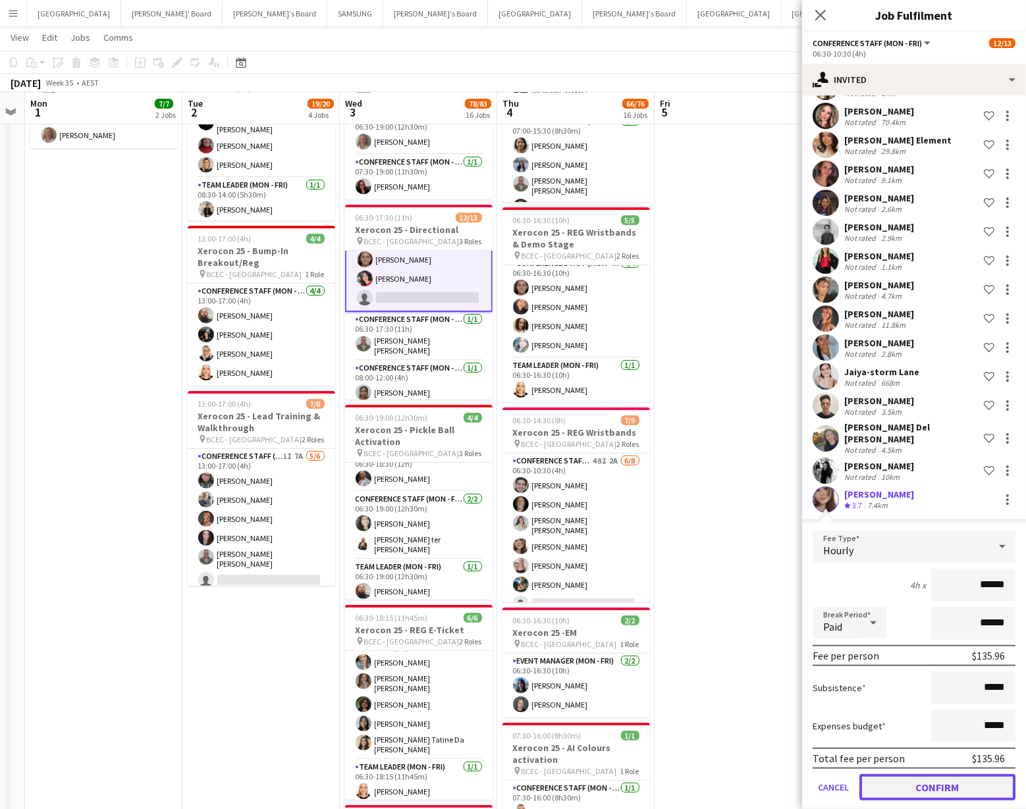
click at [913, 775] on button "Confirm" at bounding box center [938, 788] width 156 height 26
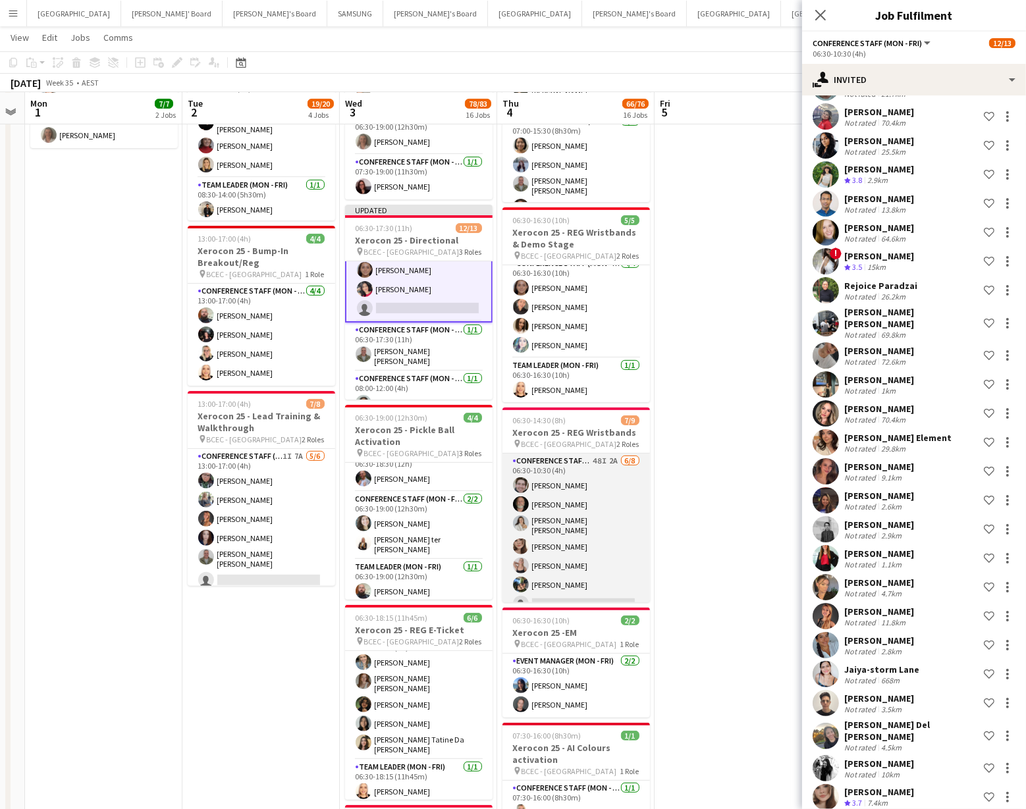
click at [531, 535] on app-card-role "Conference Staff (Mon - Fri) 48I 2A [DATE] 06:30-10:30 (4h) [PERSON_NAME] [PERS…" at bounding box center [577, 545] width 148 height 182
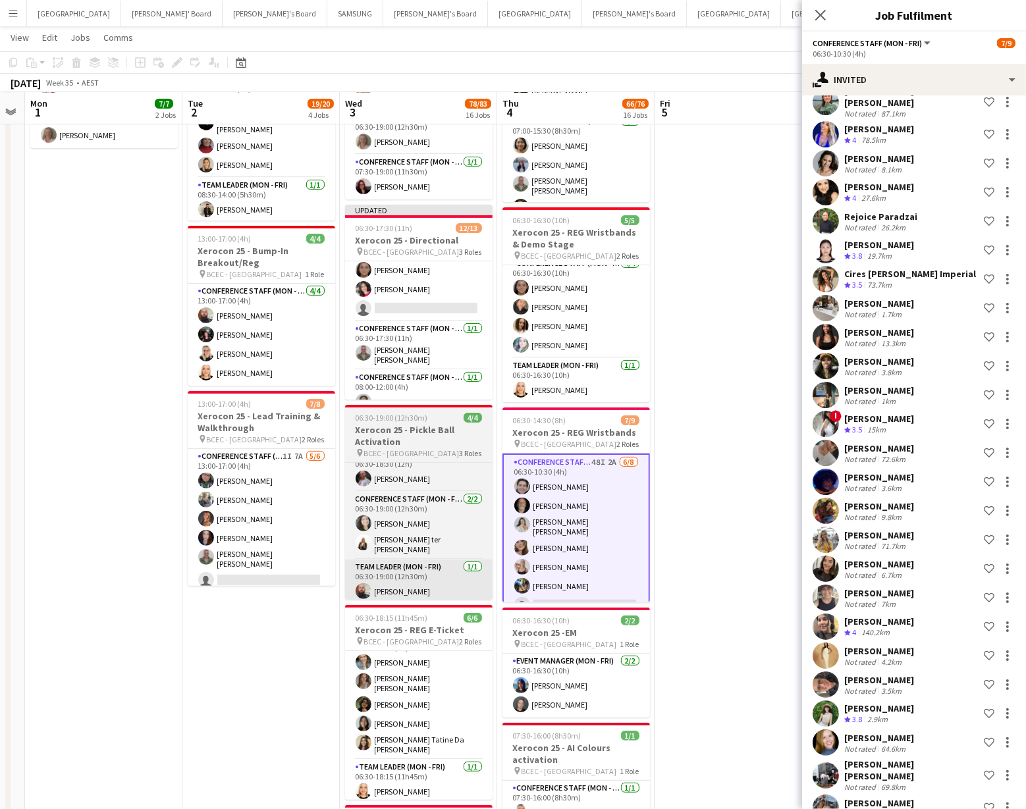
scroll to position [209, 0]
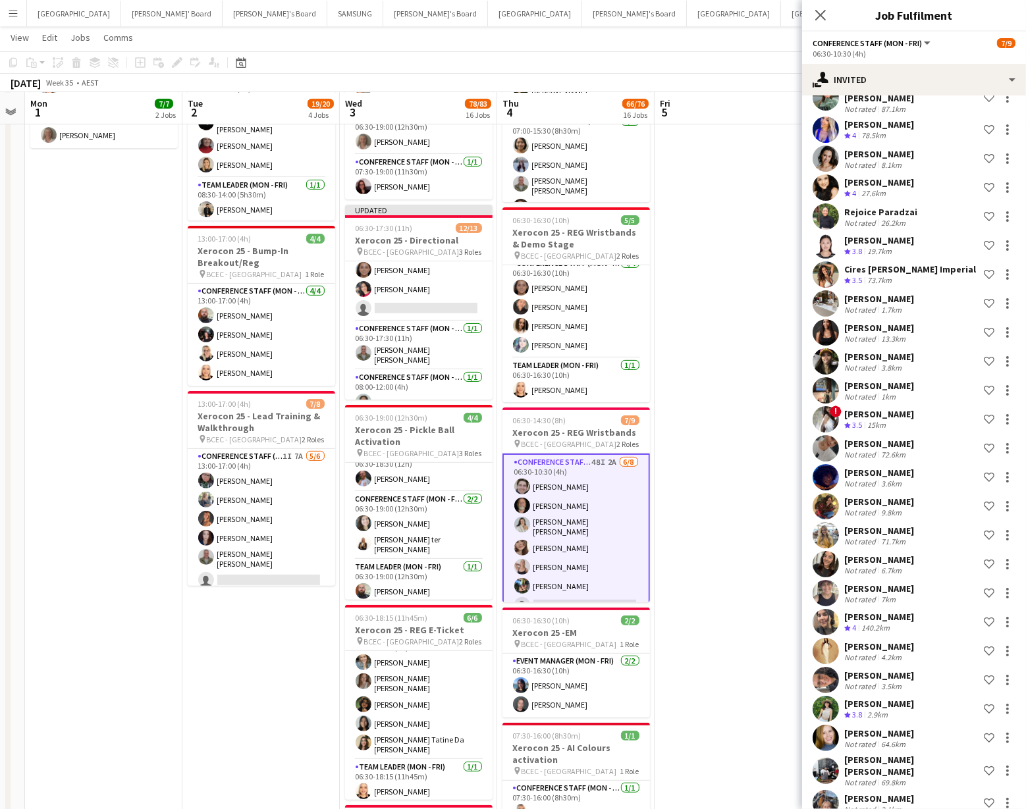
click at [535, 539] on app-card-role "Conference Staff (Mon - Fri) 48I 2A [DATE] 06:30-10:30 (4h) [PERSON_NAME] [PERS…" at bounding box center [577, 546] width 148 height 185
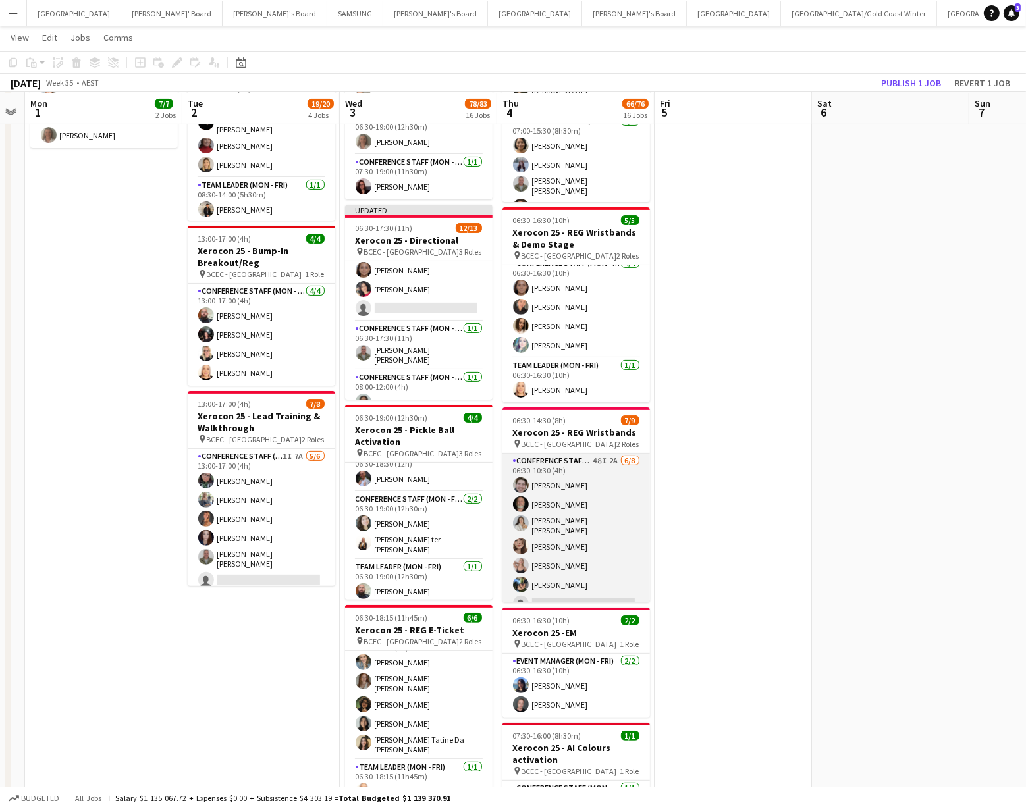
click at [550, 540] on app-card-role "Conference Staff (Mon - Fri) 48I 2A [DATE] 06:30-10:30 (4h) [PERSON_NAME] [PERS…" at bounding box center [577, 545] width 148 height 182
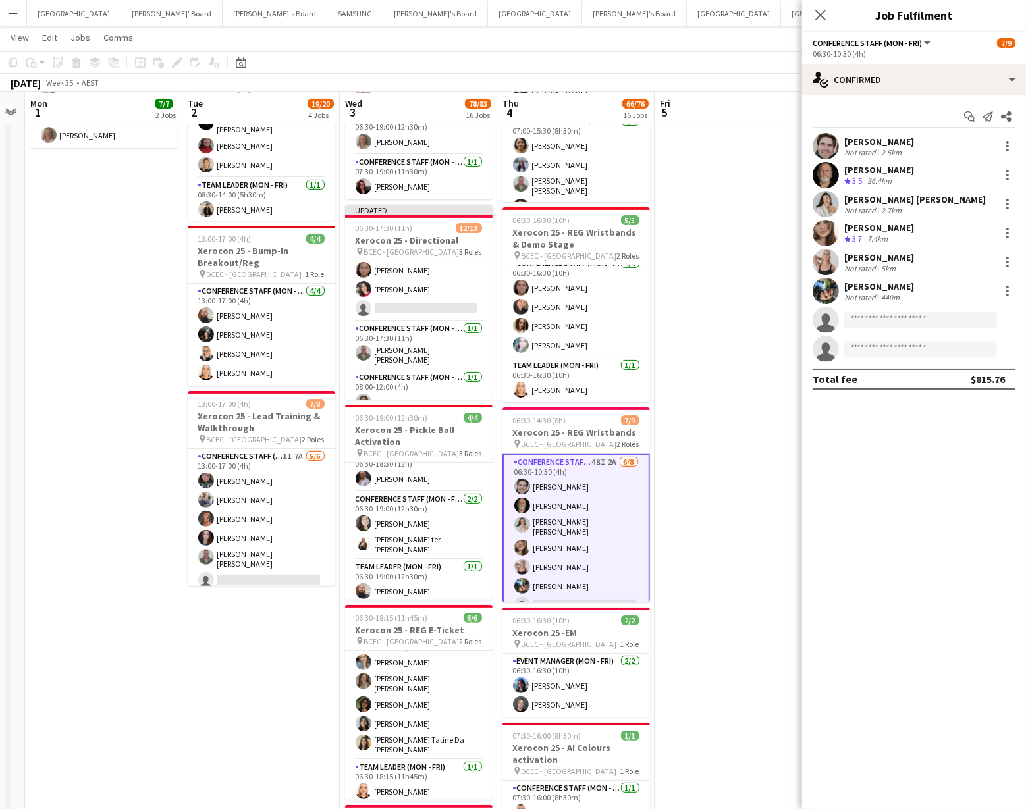
click at [816, 225] on app-user-avatar at bounding box center [826, 233] width 26 height 26
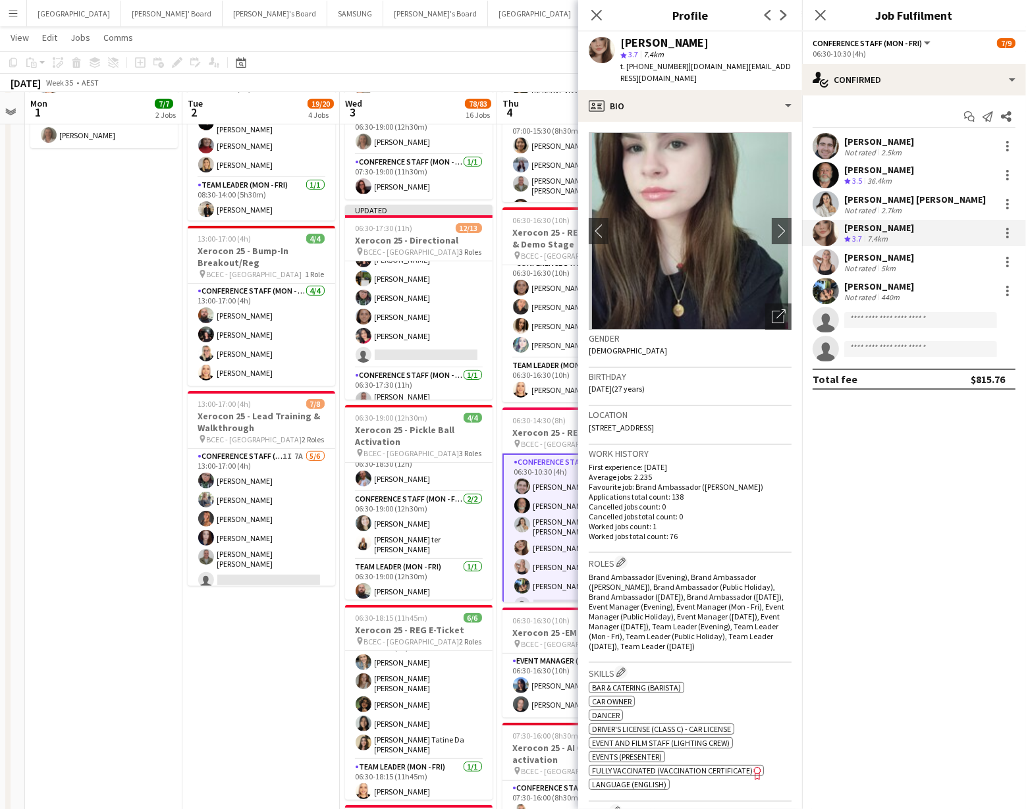
scroll to position [130, 0]
click at [393, 346] on app-card-role "Conference Staff (Mon - Fri) 59I 7A [DATE] 06:30-10:30 (4h) [PERSON_NAME] - [PE…" at bounding box center [419, 250] width 148 height 236
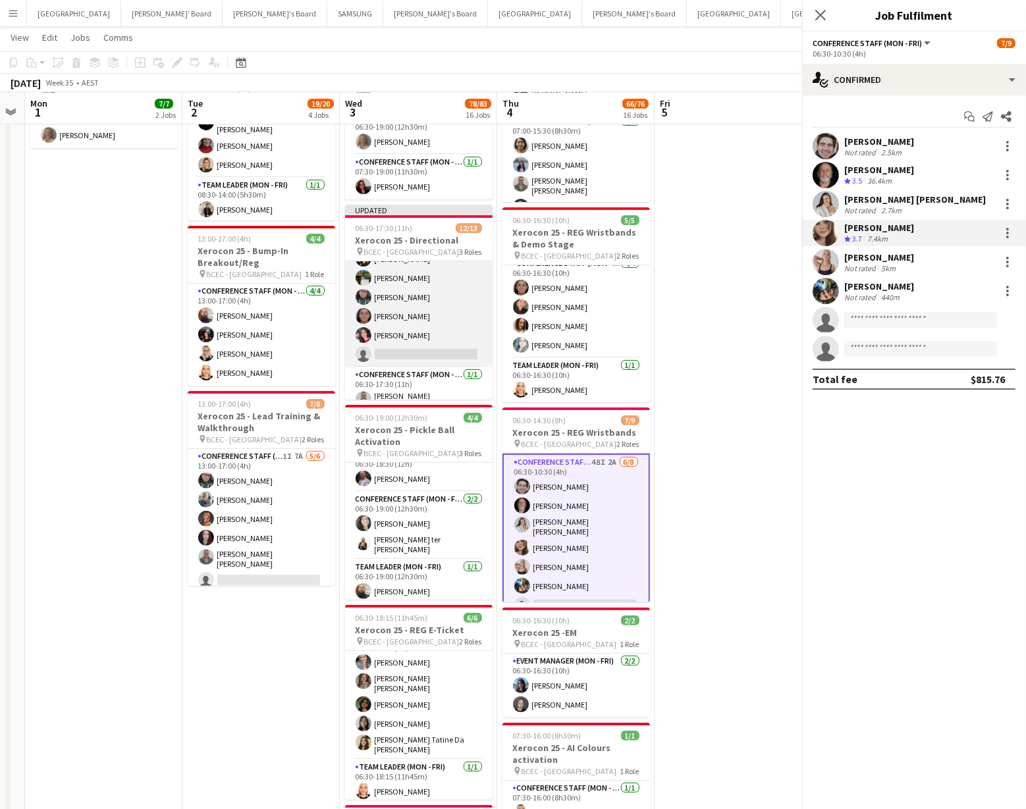
scroll to position [131, 0]
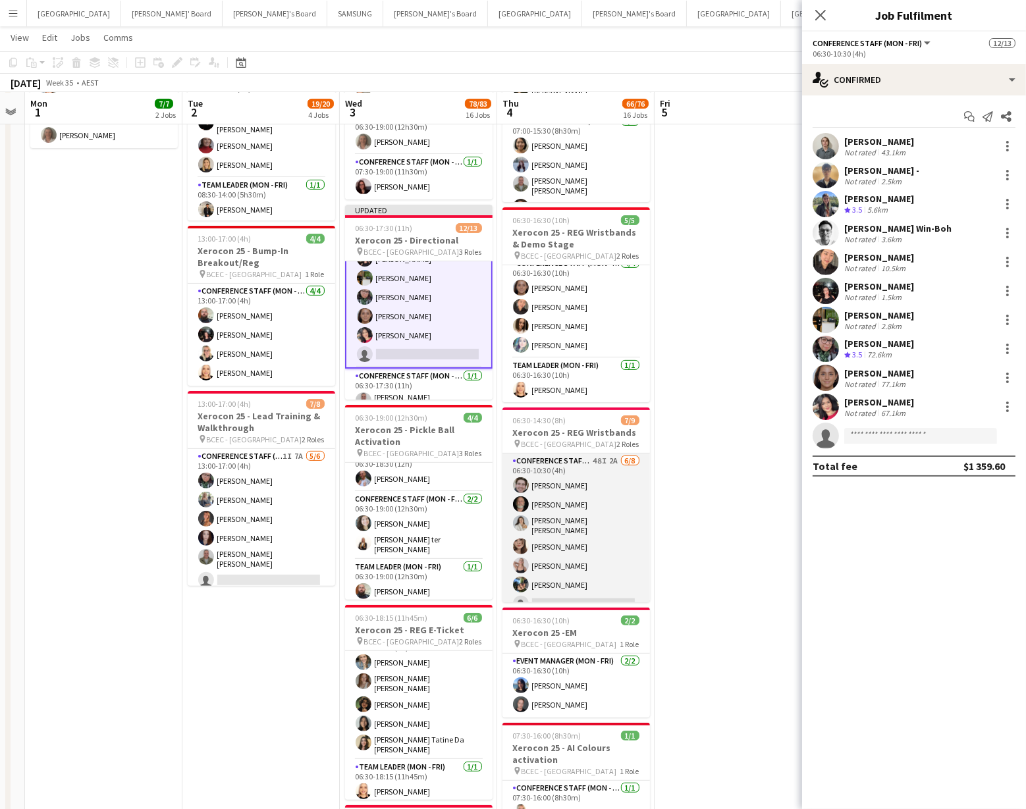
click at [556, 559] on app-card-role "Conference Staff (Mon - Fri) 48I 2A [DATE] 06:30-10:30 (4h) [PERSON_NAME] [PERS…" at bounding box center [577, 545] width 148 height 182
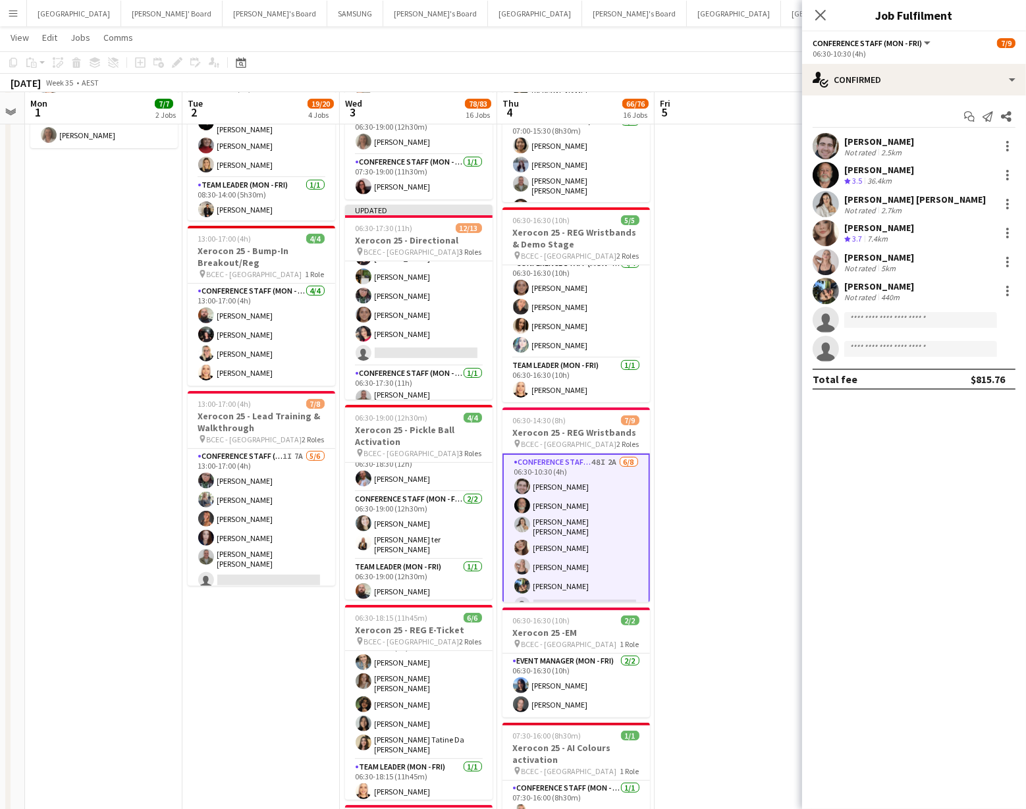
scroll to position [130, 0]
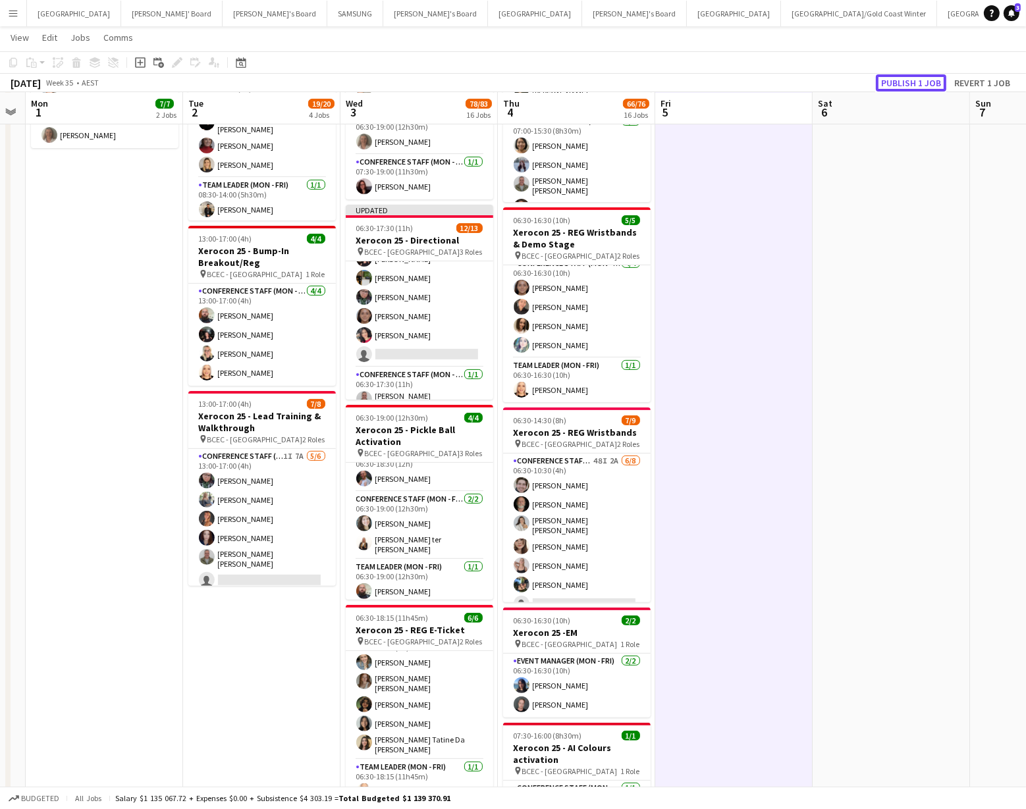
click at [908, 86] on button "Publish 1 job" at bounding box center [911, 82] width 70 height 17
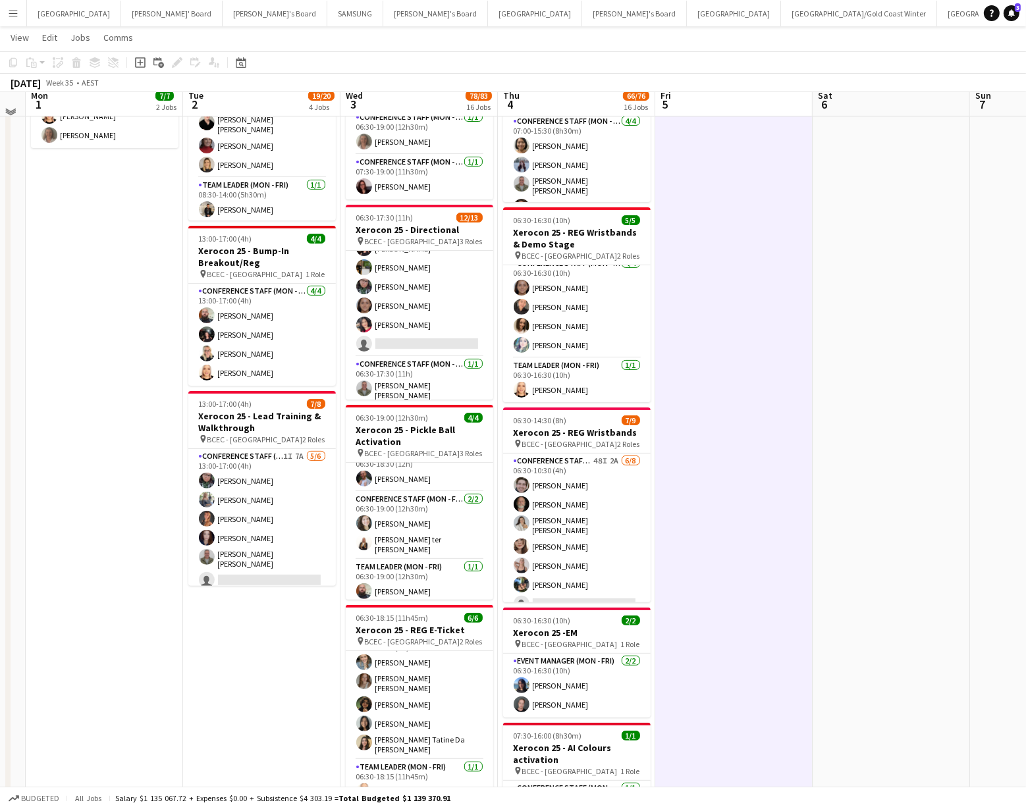
scroll to position [0, 0]
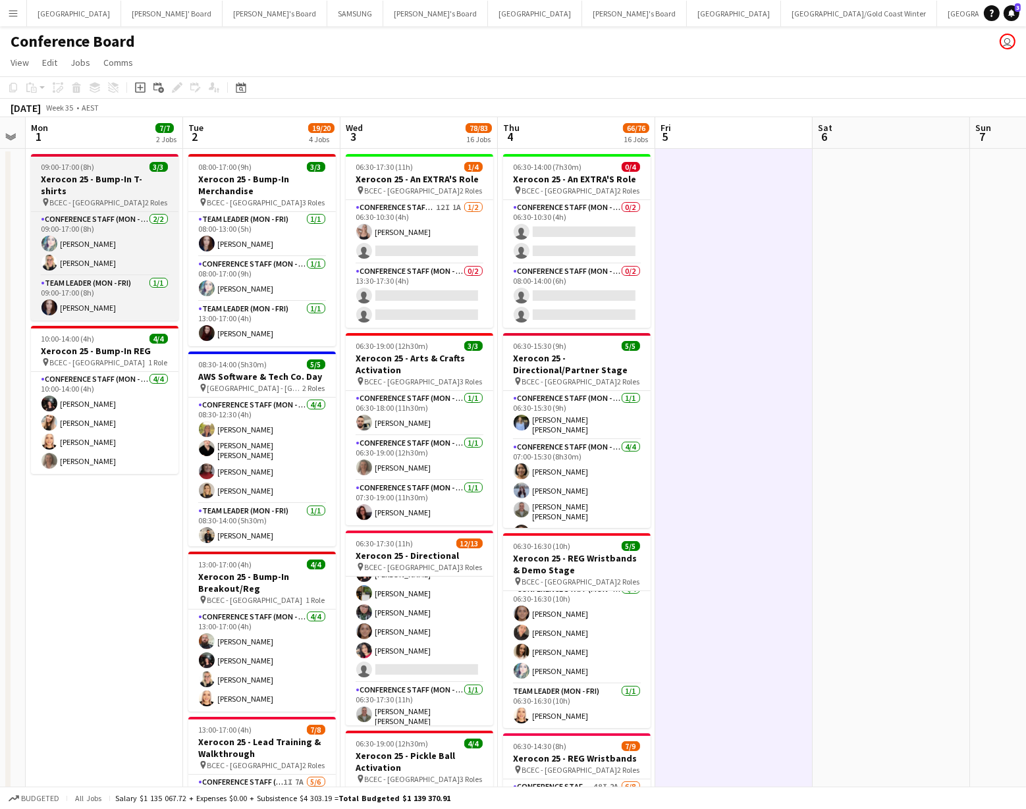
click at [97, 181] on h3 "Xerocon 25 - Bump-In T-shirts" at bounding box center [105, 185] width 148 height 24
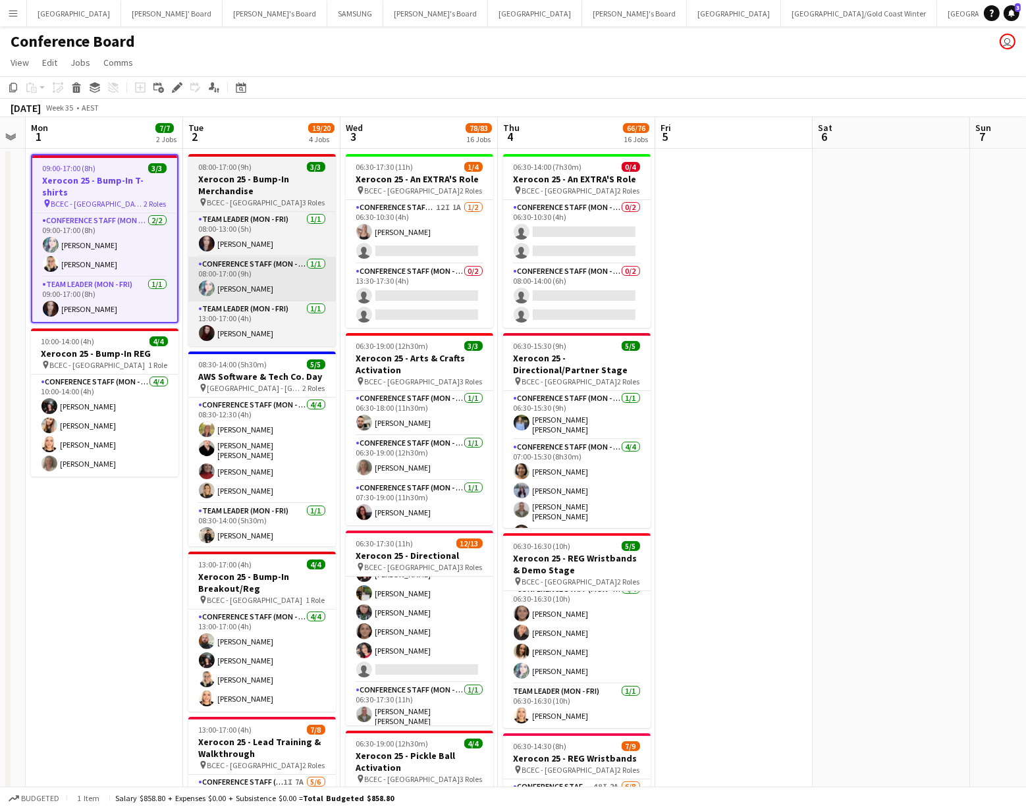
drag, startPoint x: 296, startPoint y: 182, endPoint x: 238, endPoint y: 295, distance: 127.6
click at [296, 182] on h3 "Xerocon 25 - Bump-In Merchandise" at bounding box center [262, 185] width 148 height 24
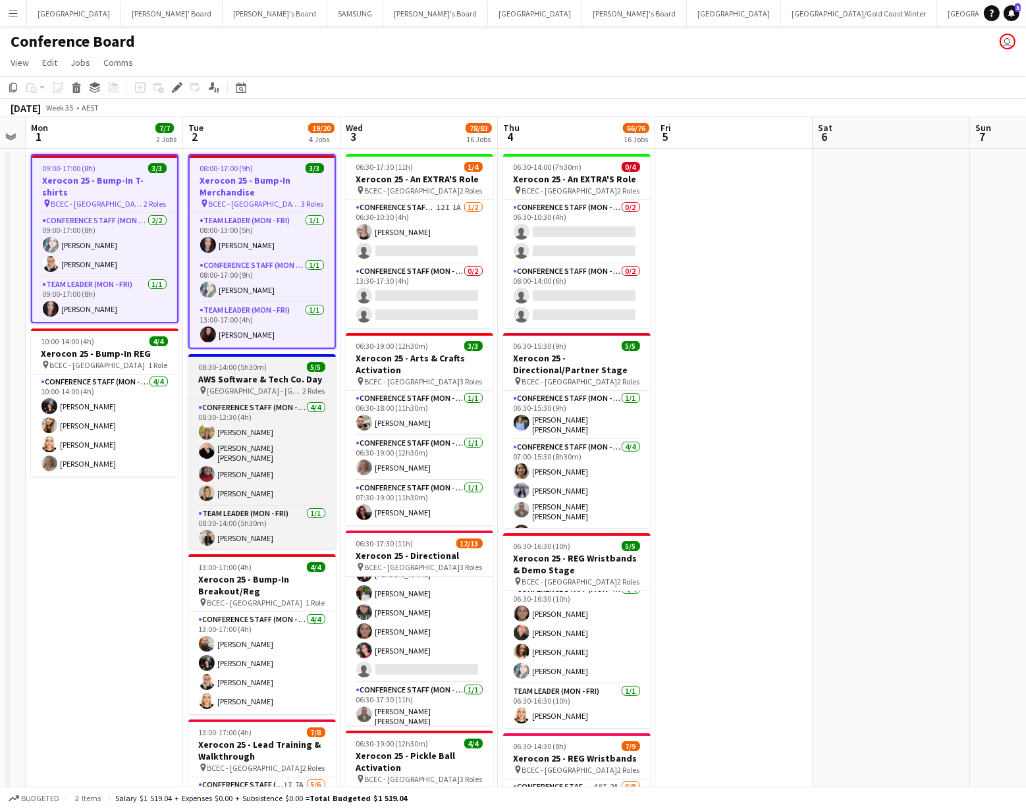
drag, startPoint x: 125, startPoint y: 335, endPoint x: 241, endPoint y: 383, distance: 125.7
click at [125, 348] on h3 "Xerocon 25 - Bump-In REG" at bounding box center [105, 354] width 148 height 12
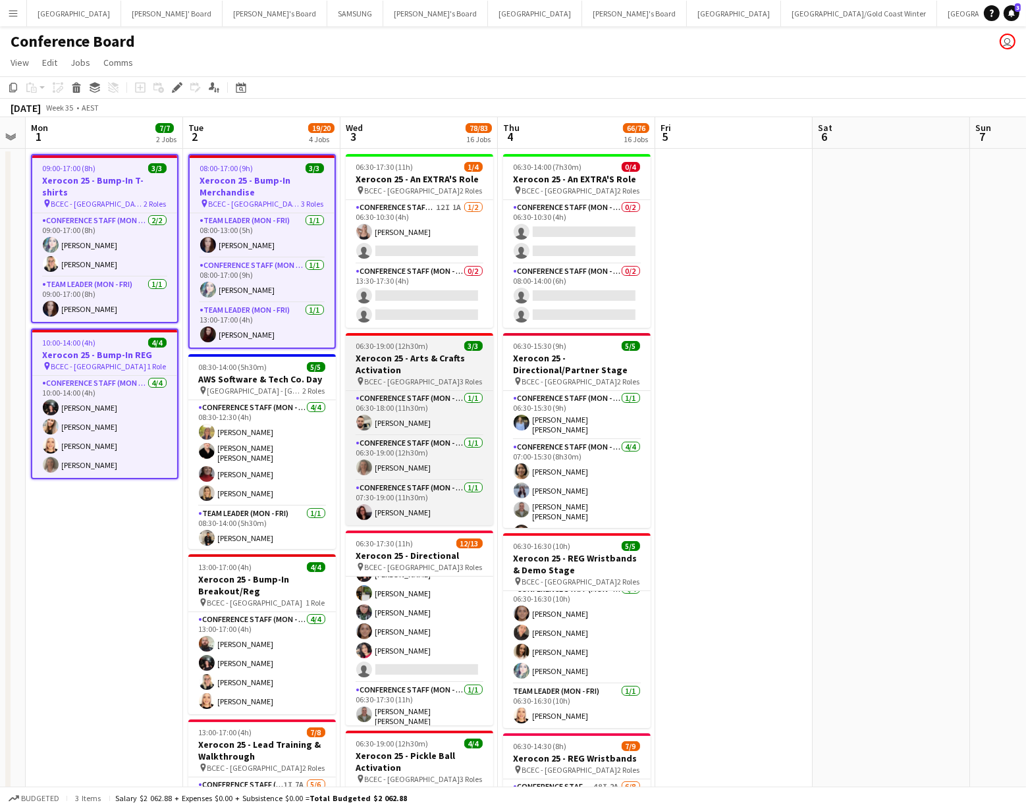
drag, startPoint x: 428, startPoint y: 374, endPoint x: 443, endPoint y: 378, distance: 15.7
click at [428, 374] on h3 "Xerocon 25 - Arts & Crafts Activation" at bounding box center [420, 364] width 148 height 24
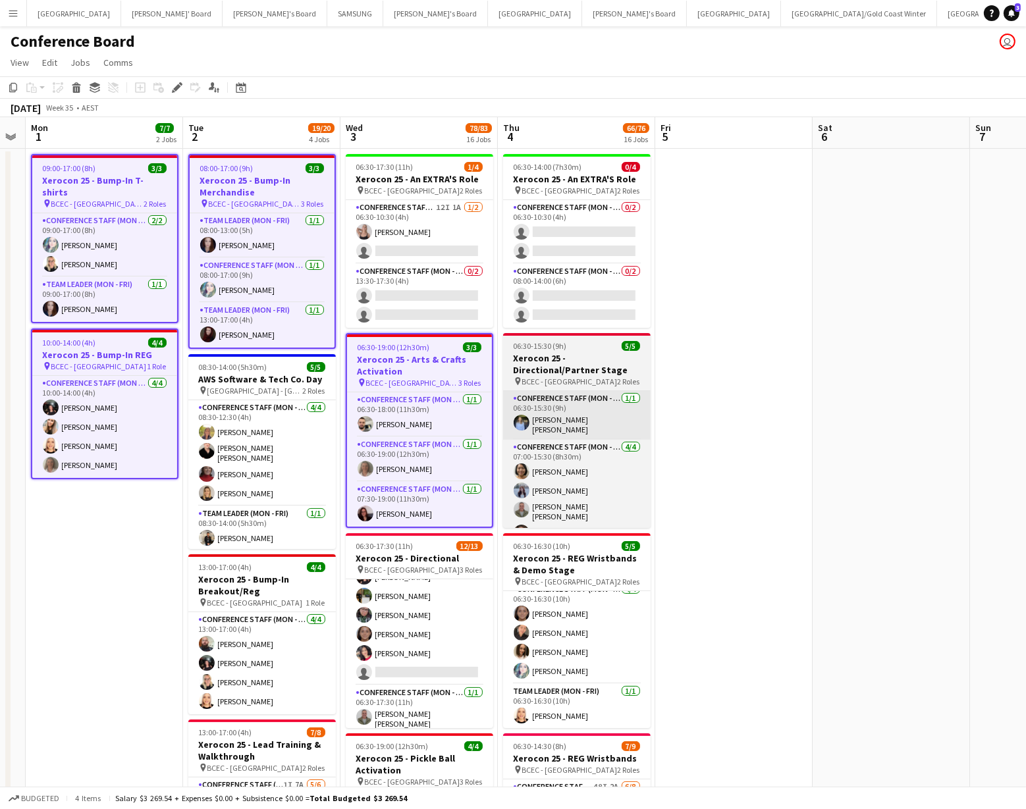
drag, startPoint x: 569, startPoint y: 378, endPoint x: 569, endPoint y: 393, distance: 15.1
click at [568, 379] on span "BCEC - [GEOGRAPHIC_DATA]" at bounding box center [570, 382] width 96 height 10
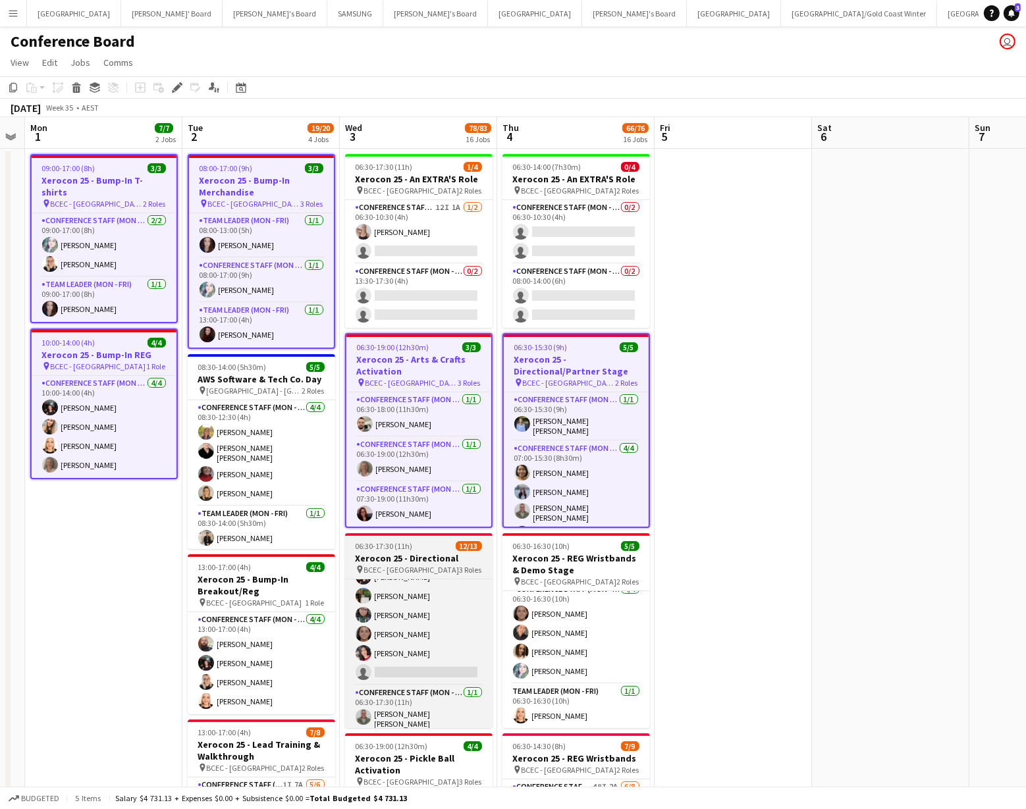
drag, startPoint x: 562, startPoint y: 568, endPoint x: 487, endPoint y: 565, distance: 75.2
click at [562, 568] on h3 "Xerocon 25 - REG Wristbands & Demo Stage" at bounding box center [577, 565] width 148 height 24
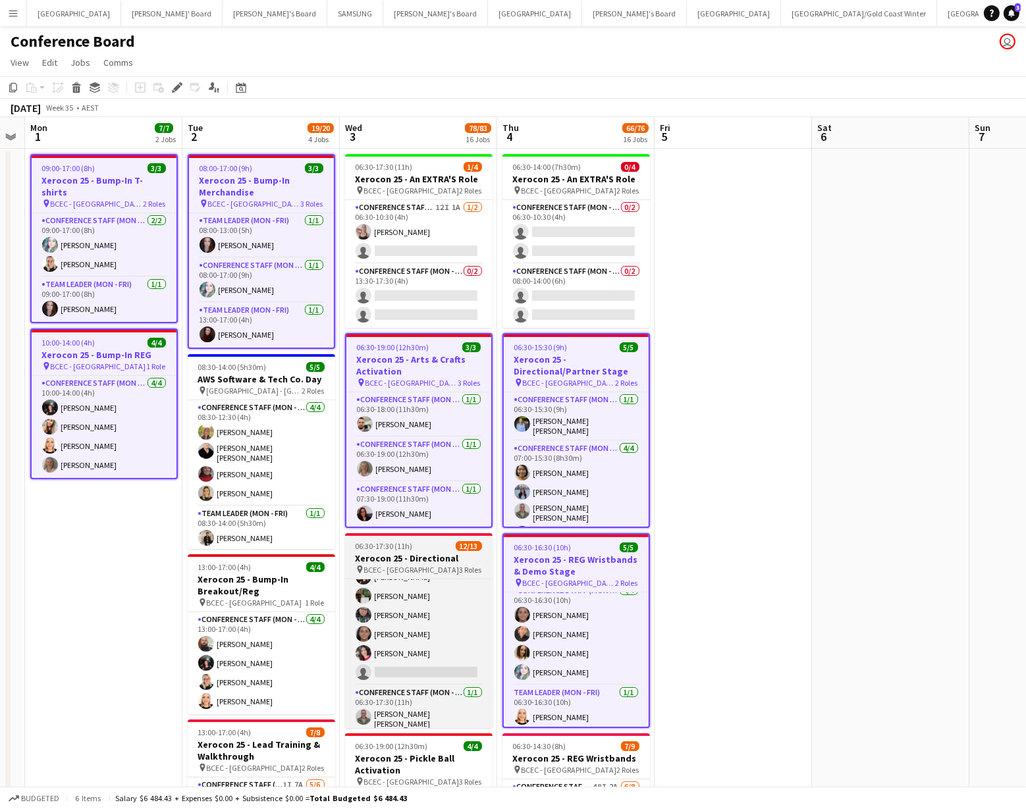
drag, startPoint x: 450, startPoint y: 563, endPoint x: 351, endPoint y: 576, distance: 100.3
click at [449, 563] on app-job-card "06:30-17:30 (11h) 12/13 Xerocon 25 - Directional pin BCEC - Brisbane 3 Roles Co…" at bounding box center [419, 630] width 148 height 195
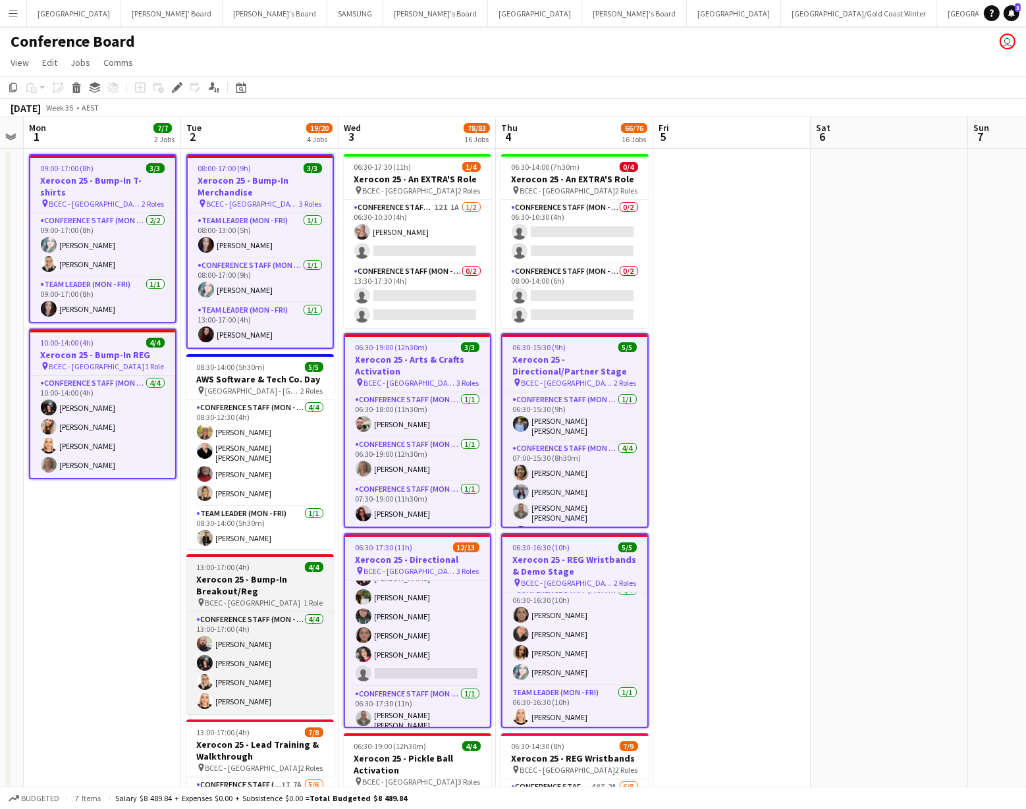
scroll to position [0, 292]
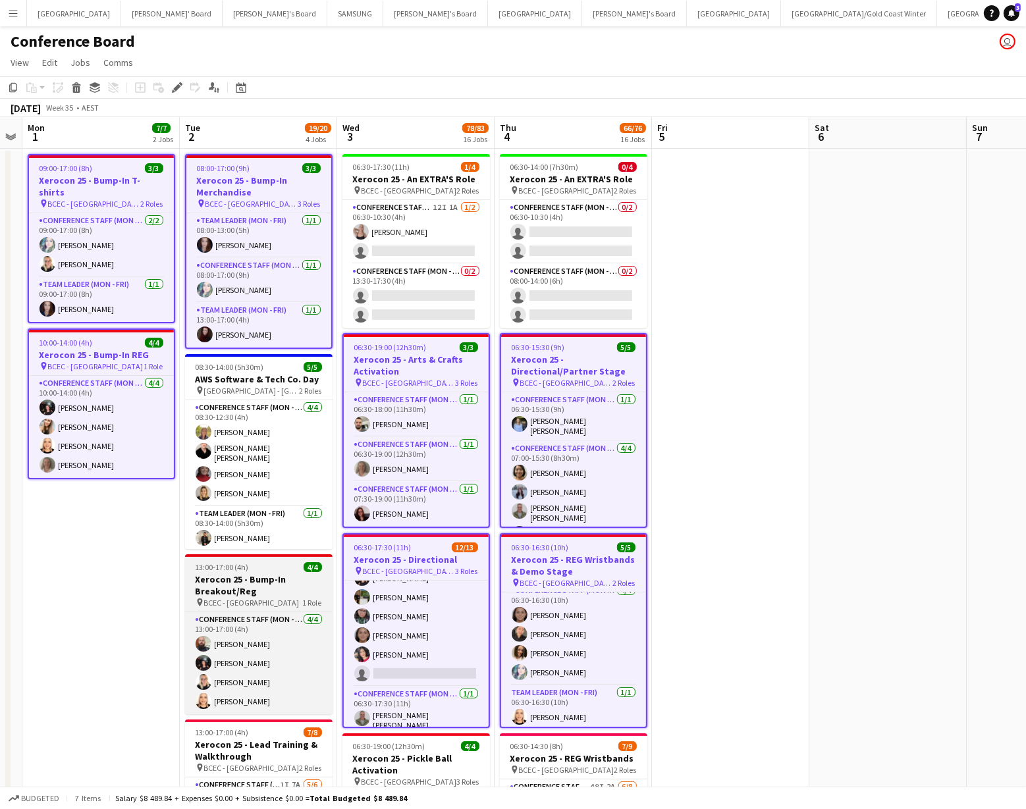
click at [315, 588] on h3 "Xerocon 25 - Bump-In Breakout/Reg" at bounding box center [259, 586] width 148 height 24
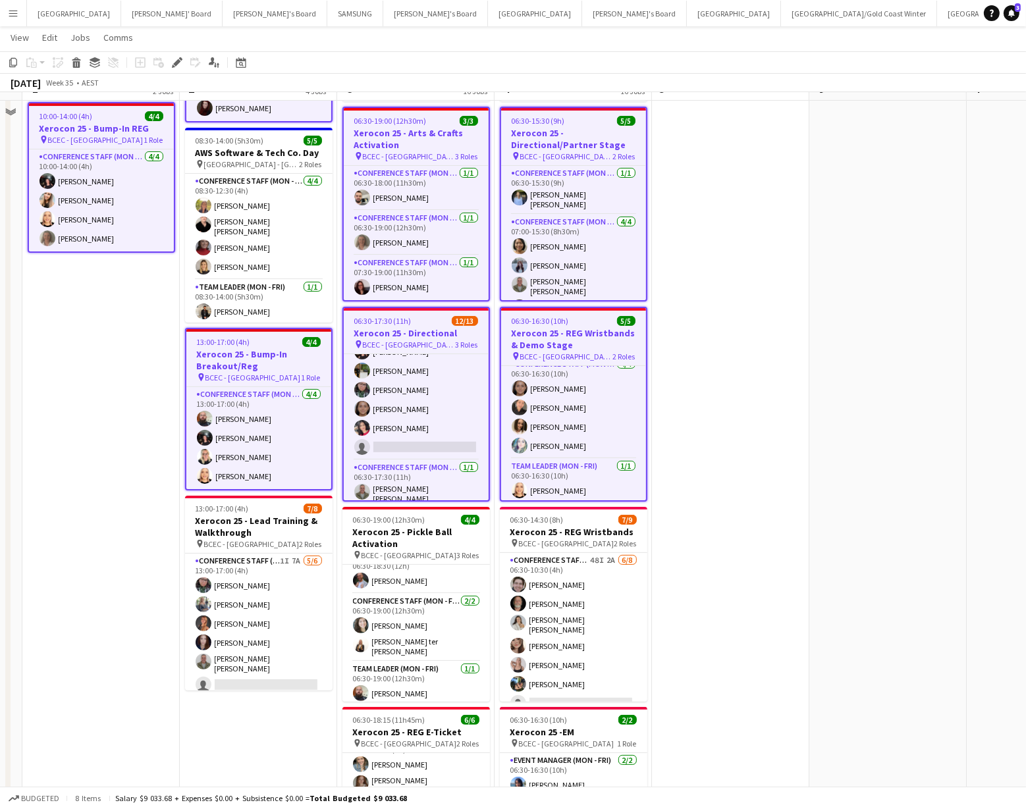
scroll to position [235, 0]
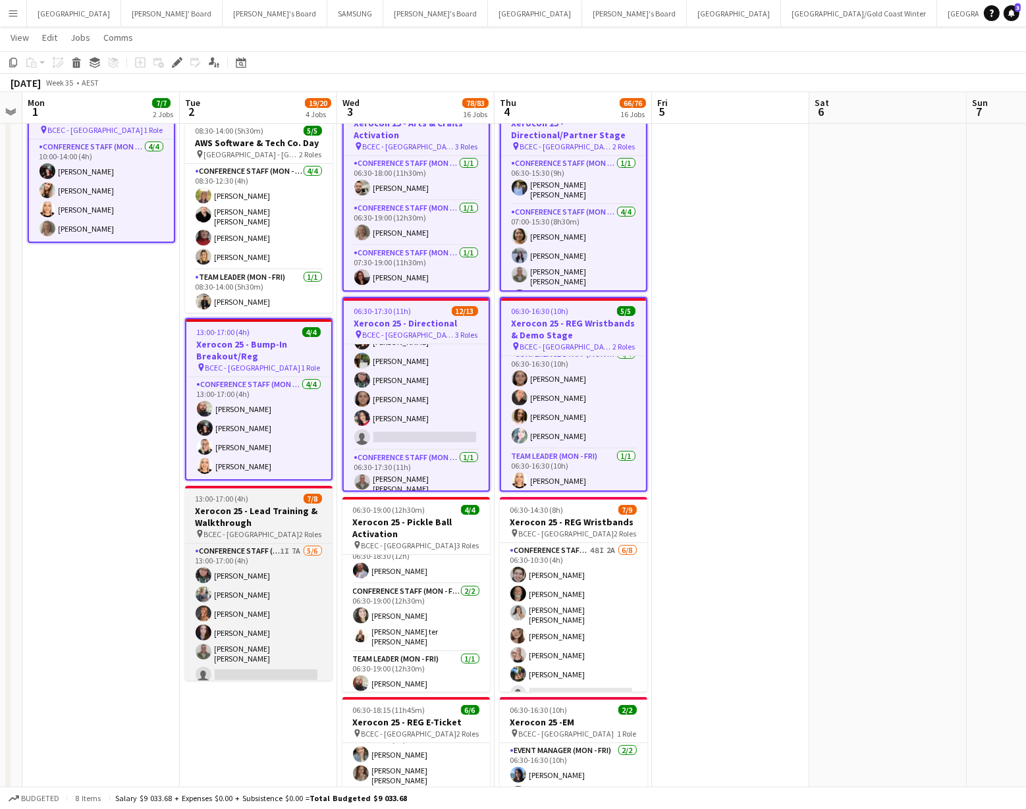
click at [270, 522] on h3 "Xerocon 25 - Lead Training & Walkthrough" at bounding box center [259, 517] width 148 height 24
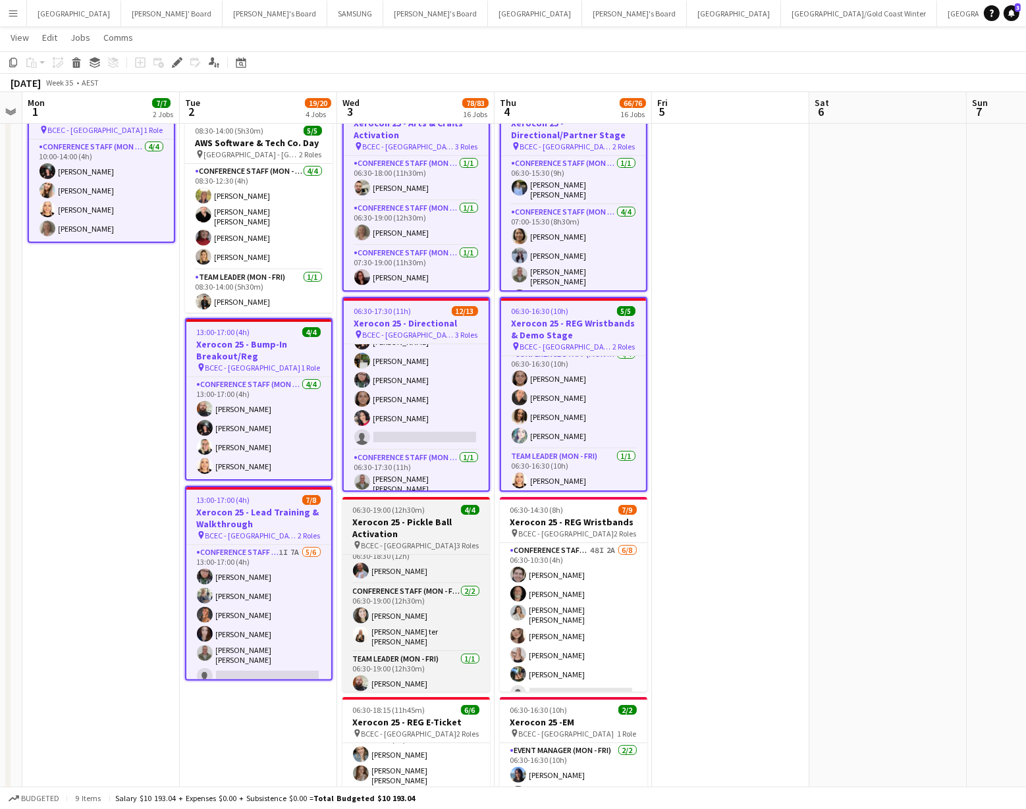
click at [428, 545] on div "pin BCEC - [GEOGRAPHIC_DATA] 3 Roles" at bounding box center [416, 545] width 148 height 11
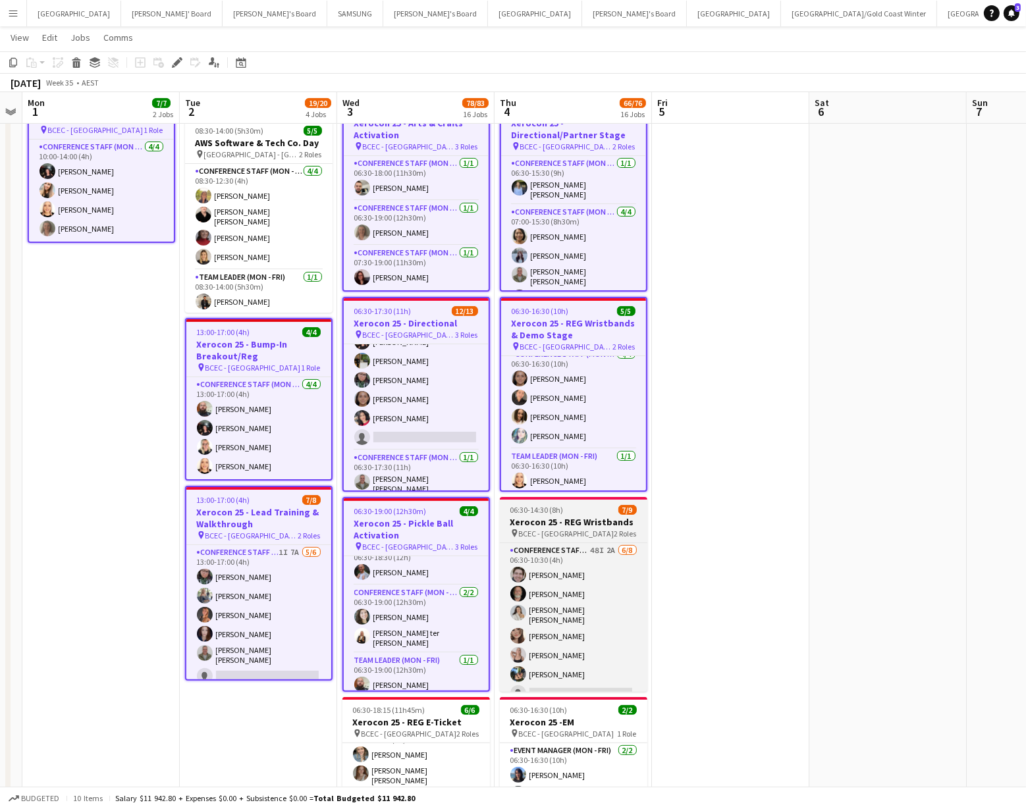
click at [593, 533] on div "pin BCEC - [GEOGRAPHIC_DATA] 2 Roles" at bounding box center [574, 533] width 148 height 11
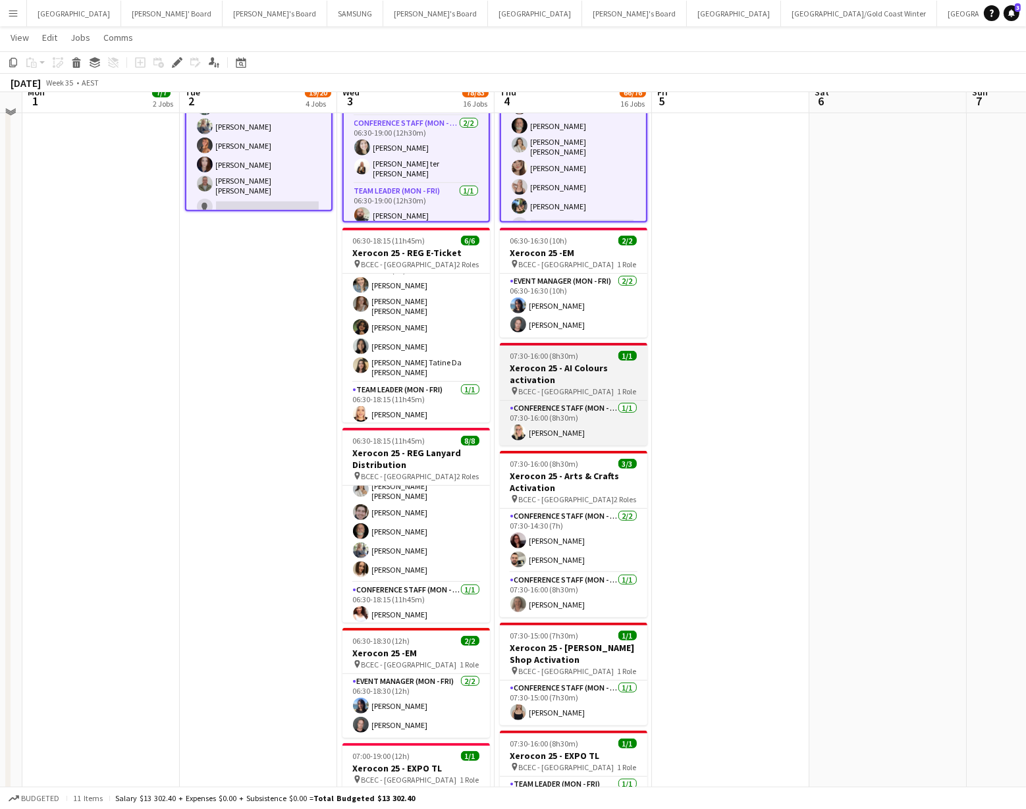
scroll to position [749, 0]
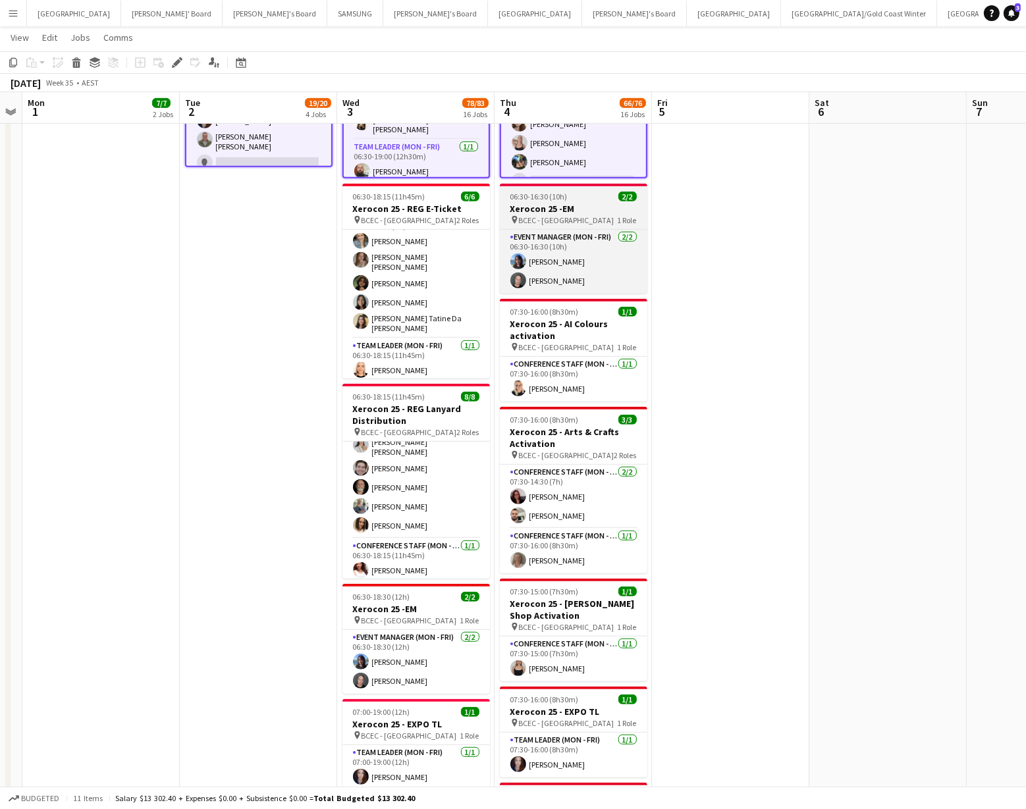
click at [563, 211] on h3 "Xerocon 25 -EM" at bounding box center [574, 209] width 148 height 12
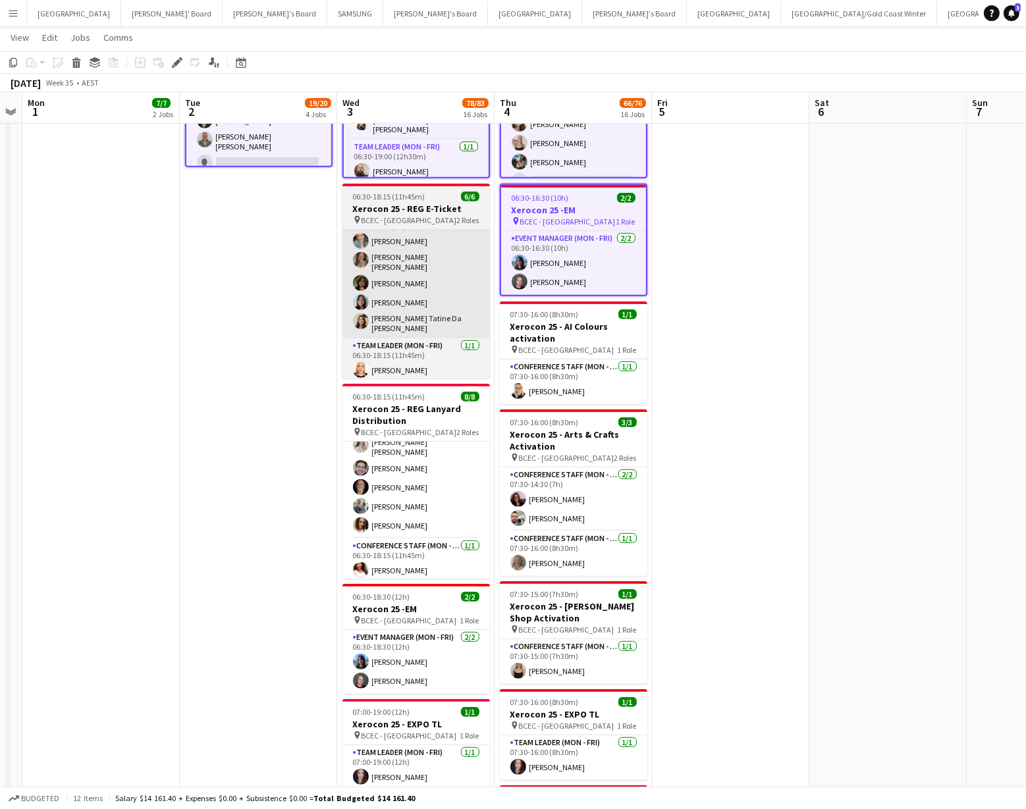
drag, startPoint x: 433, startPoint y: 212, endPoint x: 414, endPoint y: 272, distance: 63.1
click at [433, 212] on h3 "Xerocon 25 - REG E-Ticket" at bounding box center [416, 209] width 148 height 12
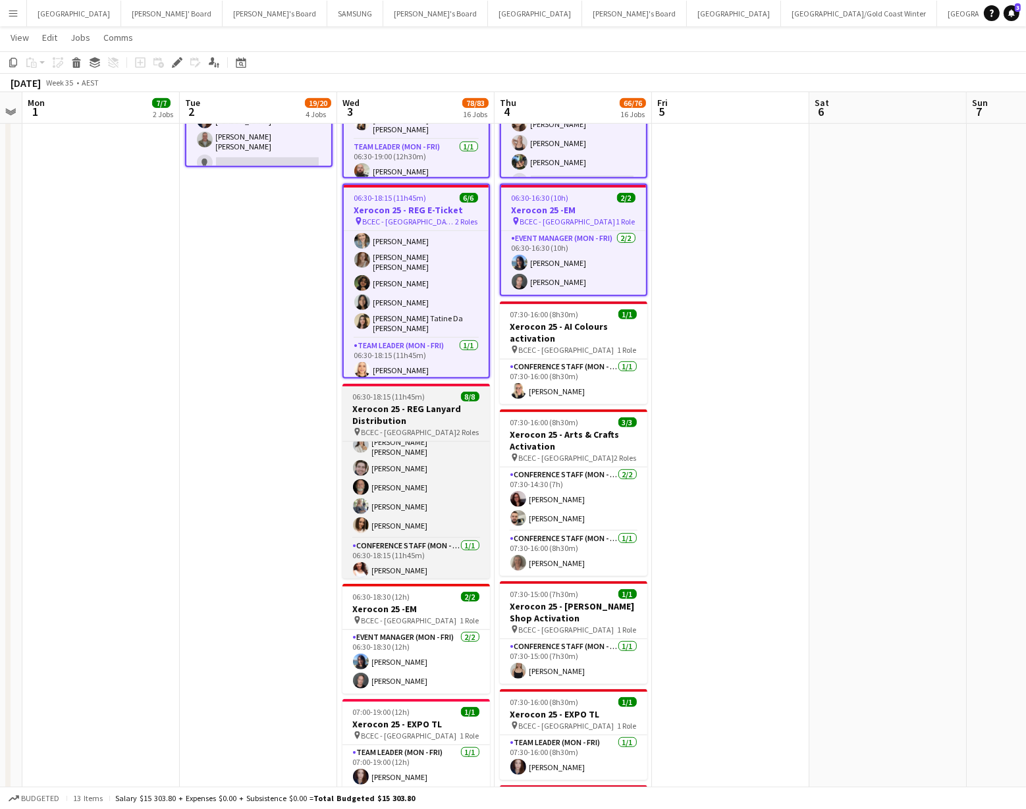
click at [393, 396] on span "06:30-18:15 (11h45m)" at bounding box center [389, 397] width 72 height 10
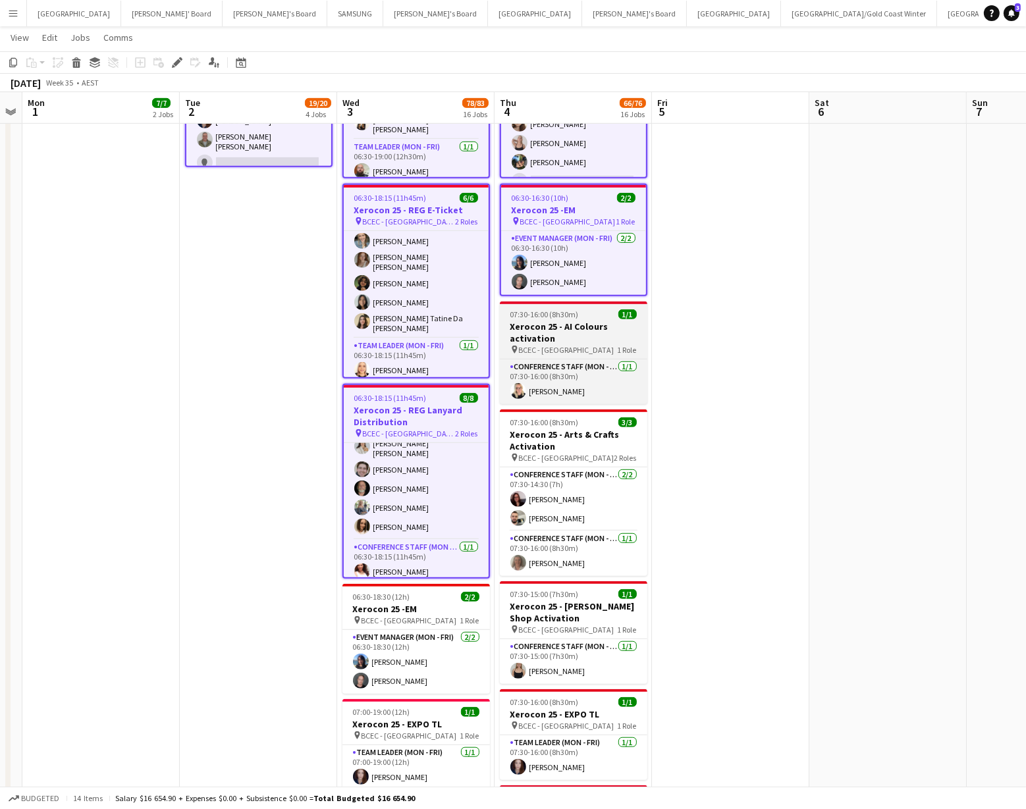
scroll to position [69, 0]
click at [562, 328] on h3 "Xerocon 25 - AI Colours activation" at bounding box center [574, 333] width 148 height 24
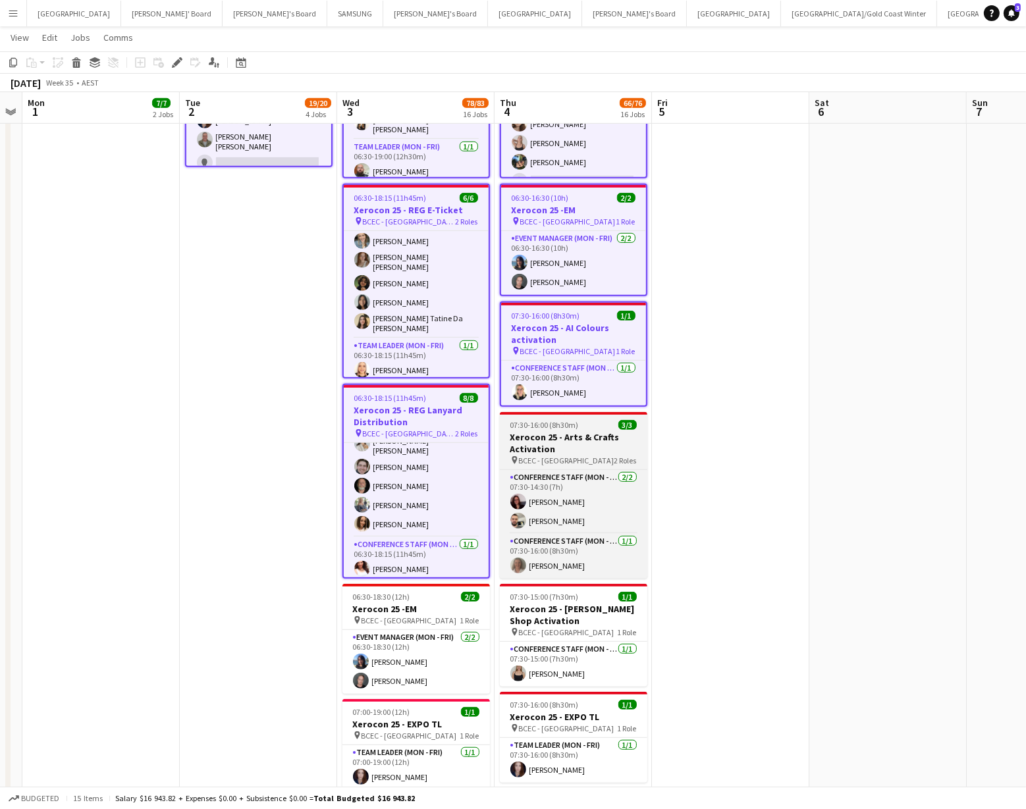
click at [562, 447] on h3 "Xerocon 25 - Arts & Crafts Activation" at bounding box center [574, 443] width 148 height 24
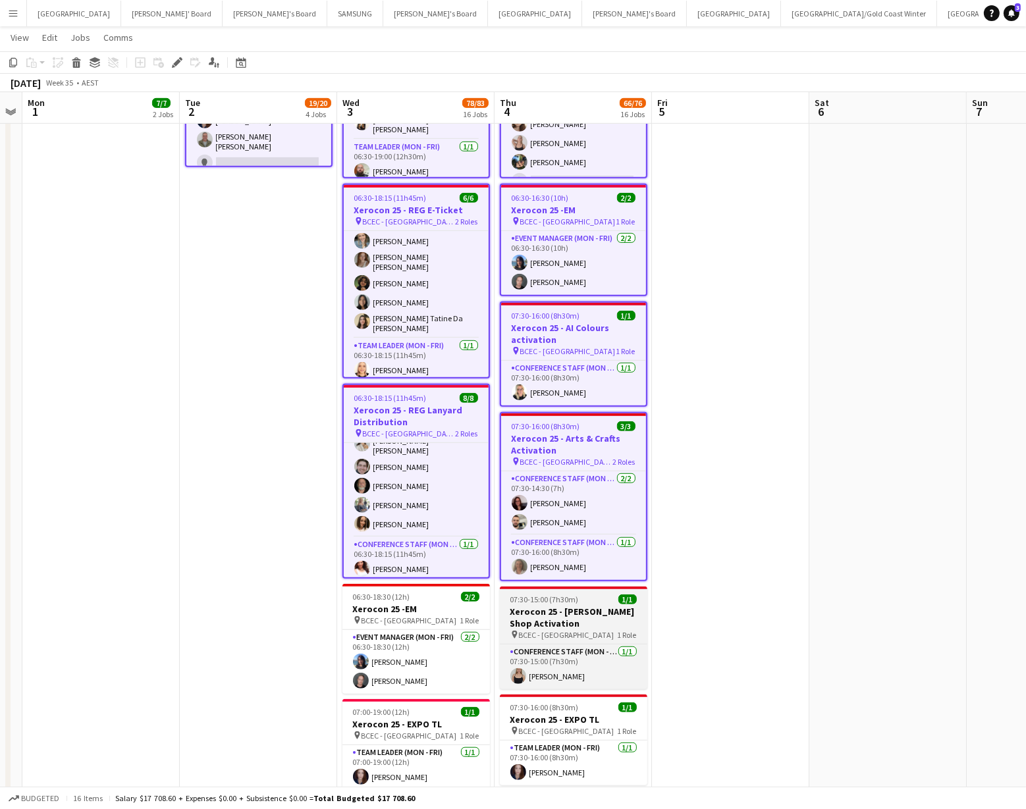
drag, startPoint x: 406, startPoint y: 607, endPoint x: 505, endPoint y: 606, distance: 98.1
click at [406, 607] on h3 "Xerocon 25 -EM" at bounding box center [416, 609] width 148 height 12
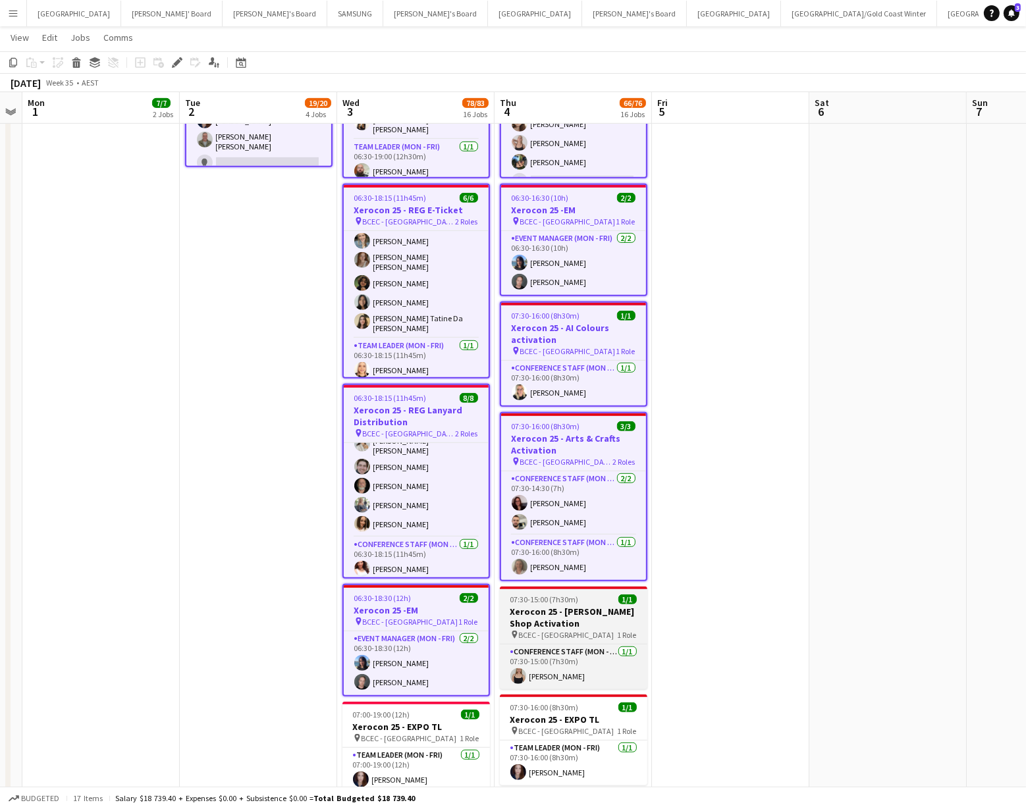
click at [574, 607] on h3 "Xerocon 25 - [PERSON_NAME] Shop Activation" at bounding box center [574, 618] width 148 height 24
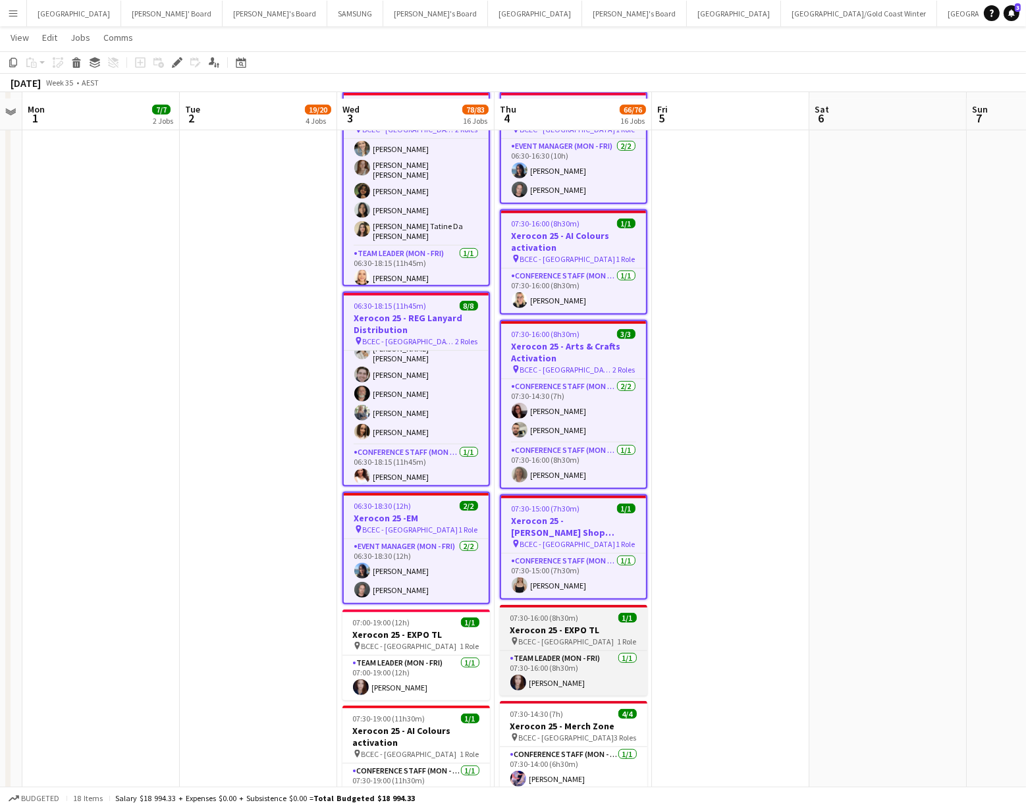
scroll to position [852, 0]
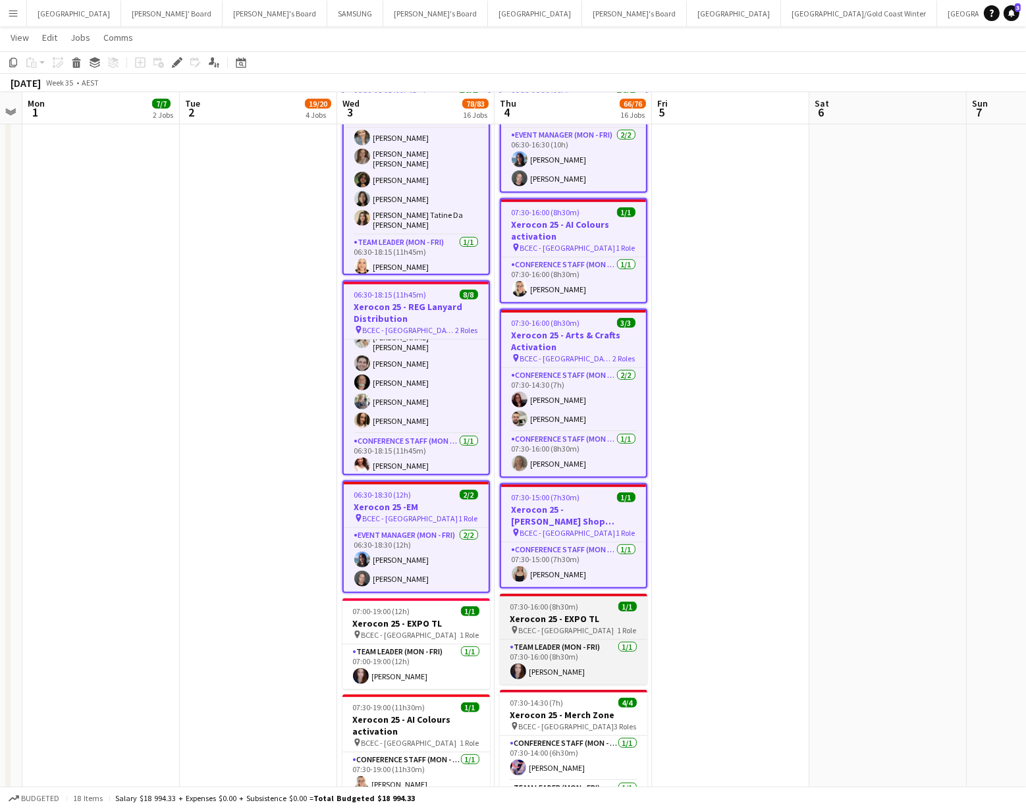
drag, startPoint x: 556, startPoint y: 626, endPoint x: 516, endPoint y: 624, distance: 39.5
click at [553, 626] on span "BCEC - [GEOGRAPHIC_DATA]" at bounding box center [567, 631] width 96 height 10
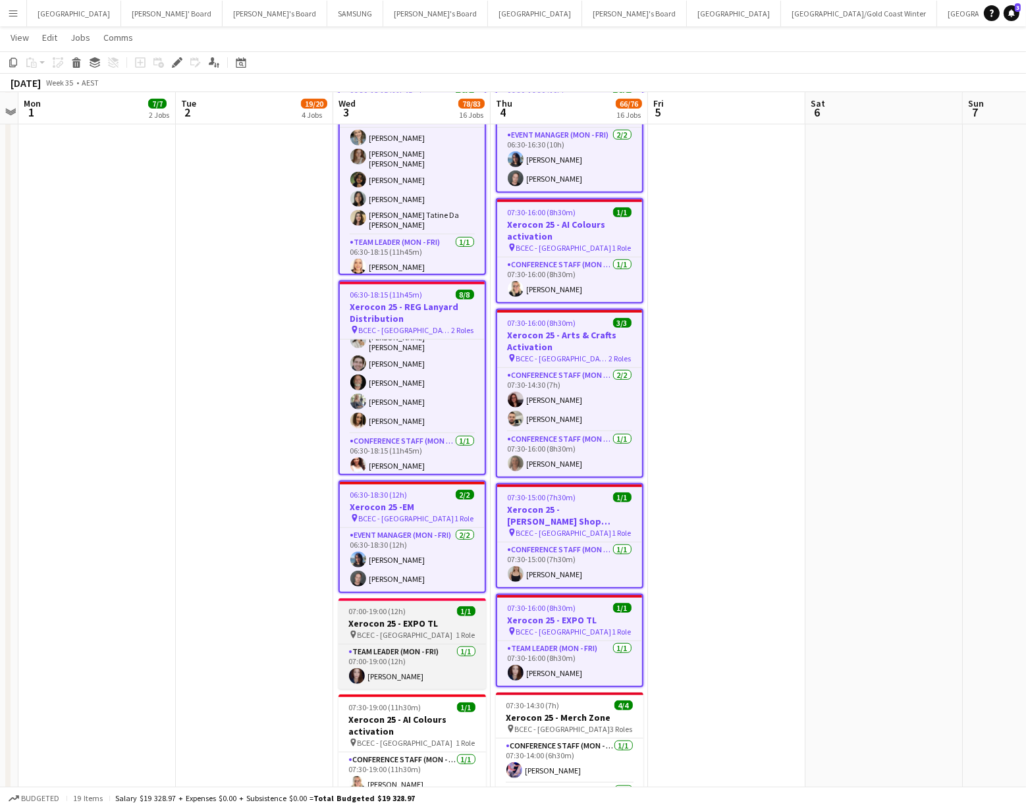
drag, startPoint x: 429, startPoint y: 628, endPoint x: 431, endPoint y: 621, distance: 7.4
click at [429, 630] on div "pin BCEC - [GEOGRAPHIC_DATA] 1 Role" at bounding box center [413, 635] width 148 height 11
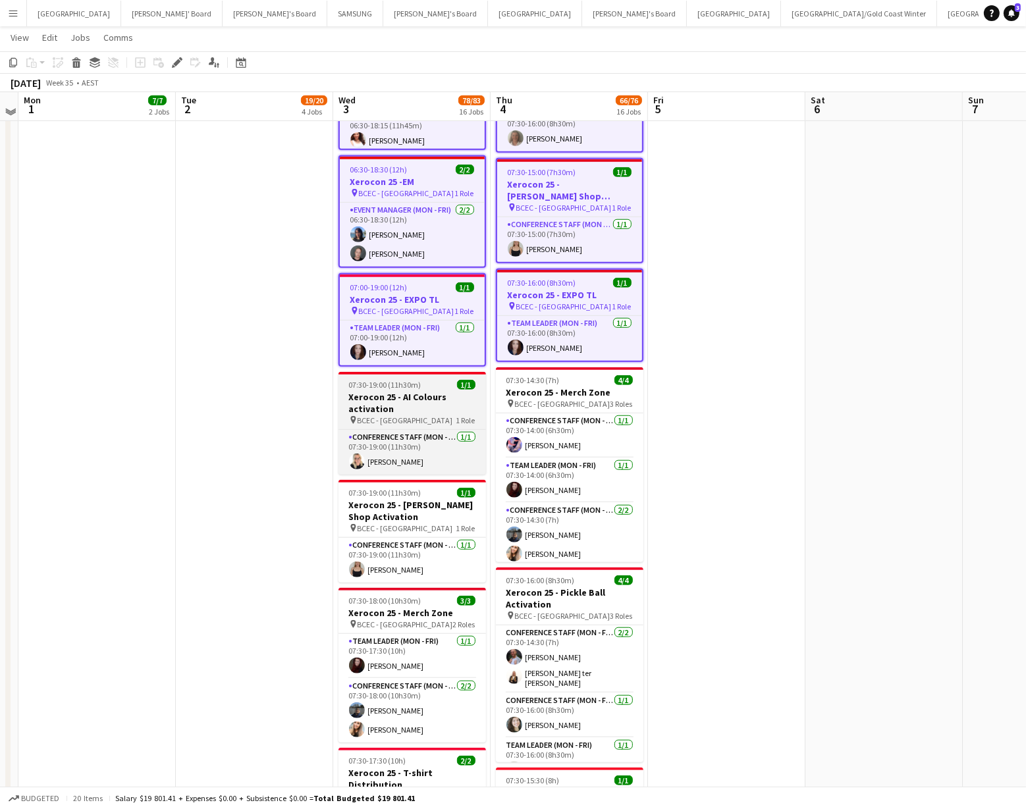
scroll to position [1180, 0]
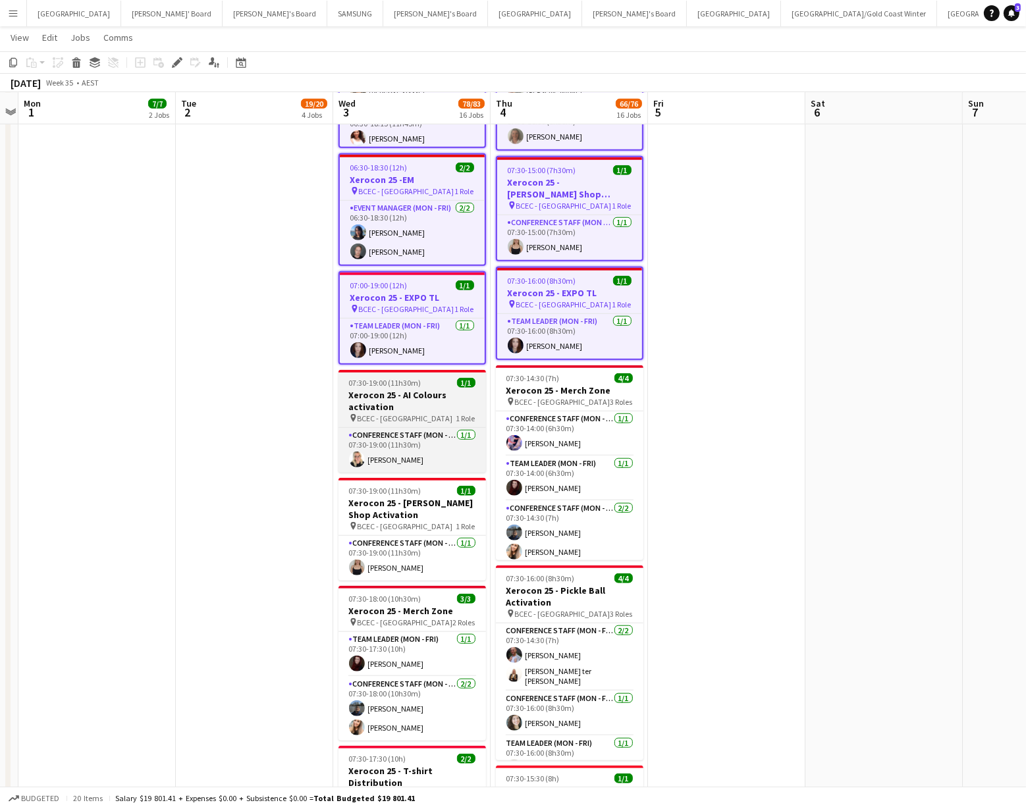
click at [410, 413] on div "pin BCEC - [GEOGRAPHIC_DATA] 1 Role" at bounding box center [413, 418] width 148 height 11
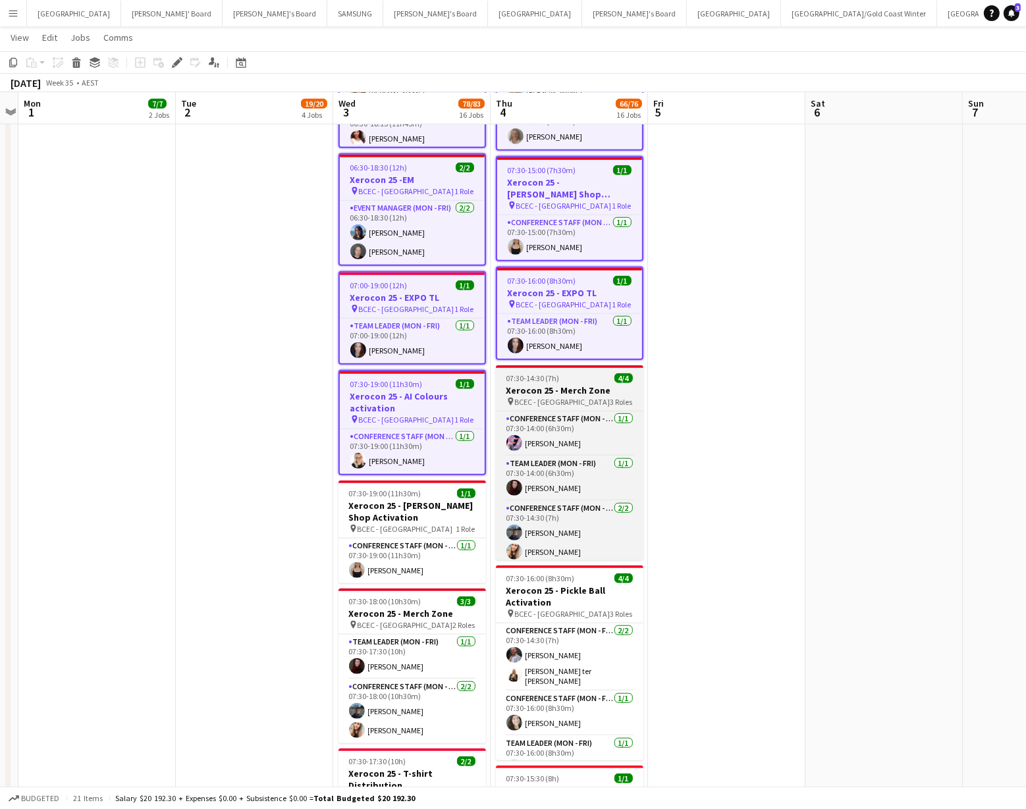
click at [564, 385] on h3 "Xerocon 25 - Merch Zone" at bounding box center [570, 391] width 148 height 12
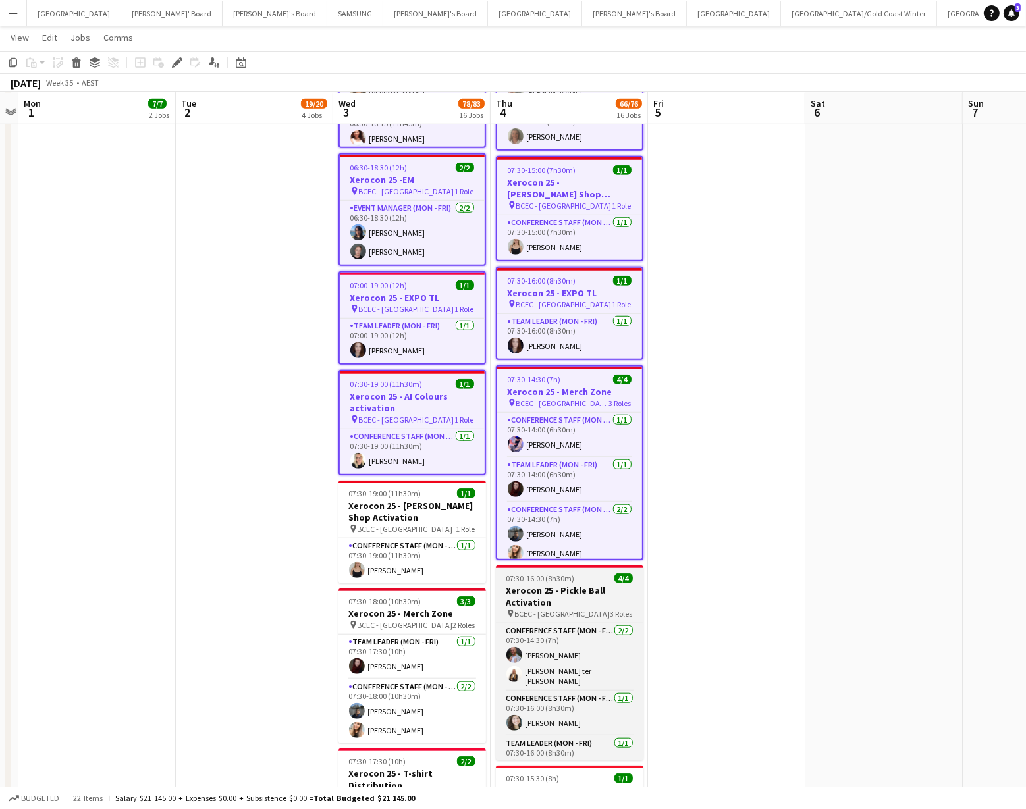
drag, startPoint x: 545, startPoint y: 595, endPoint x: 523, endPoint y: 584, distance: 24.8
click at [545, 595] on h3 "Xerocon 25 - Pickle Ball Activation" at bounding box center [570, 597] width 148 height 24
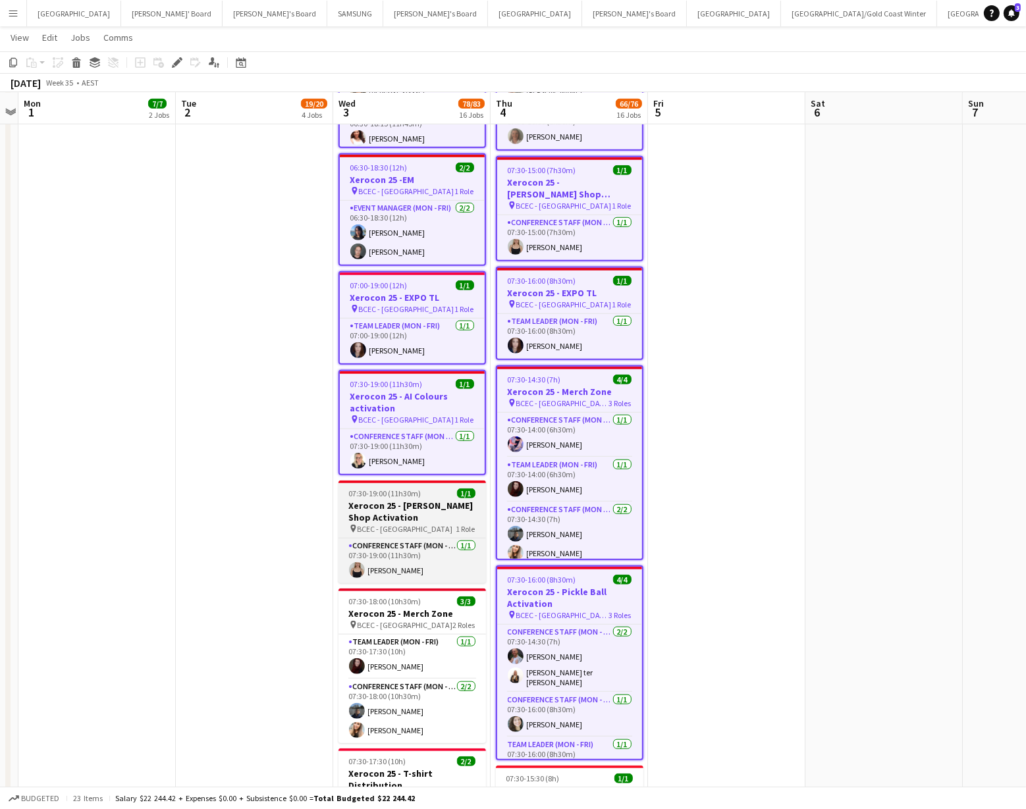
click at [429, 506] on h3 "Xerocon 25 - [PERSON_NAME] Shop Activation" at bounding box center [413, 512] width 148 height 24
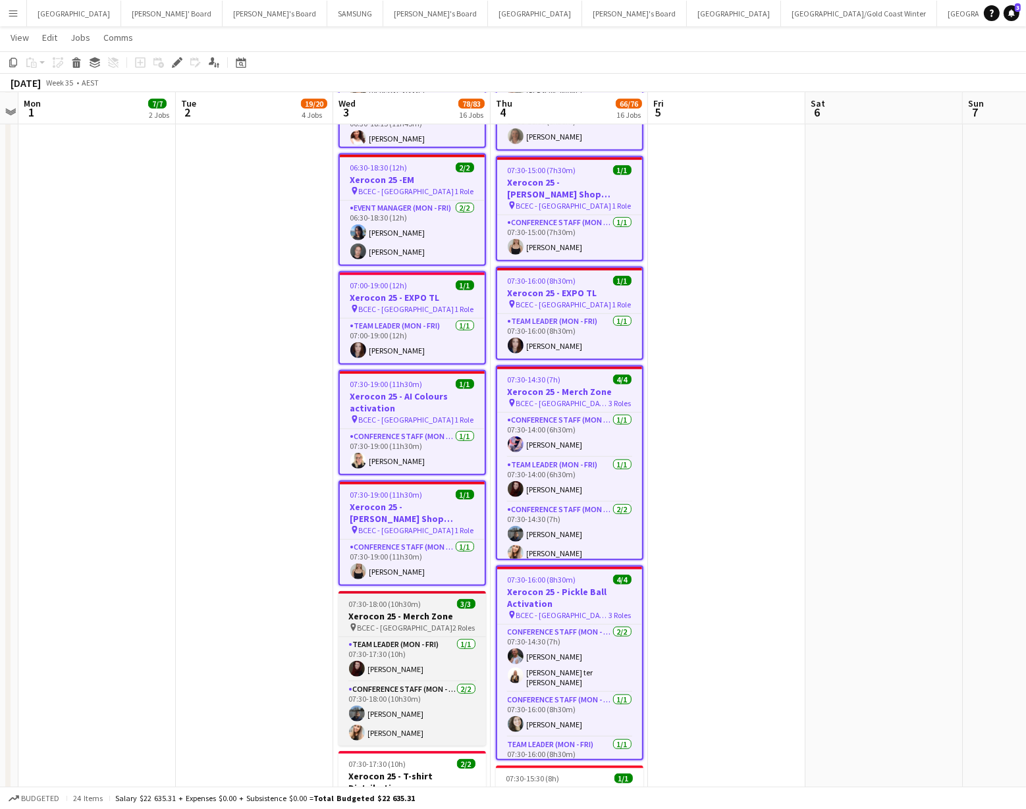
click at [397, 614] on h3 "Xerocon 25 - Merch Zone" at bounding box center [413, 617] width 148 height 12
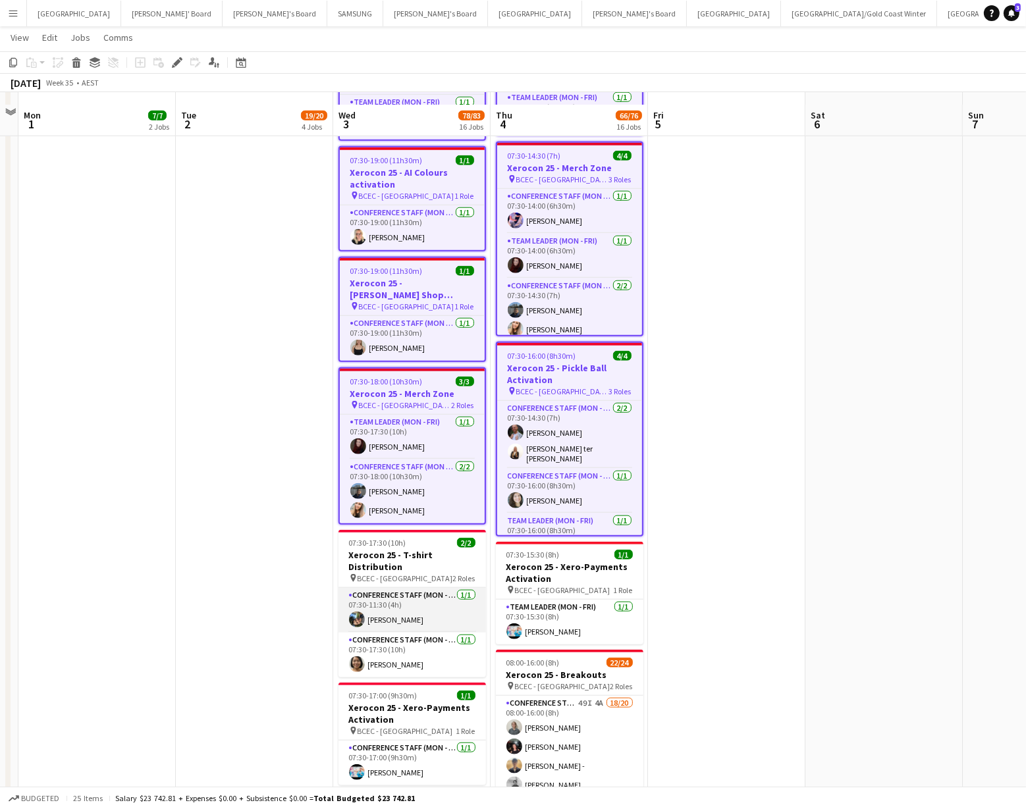
scroll to position [1420, 0]
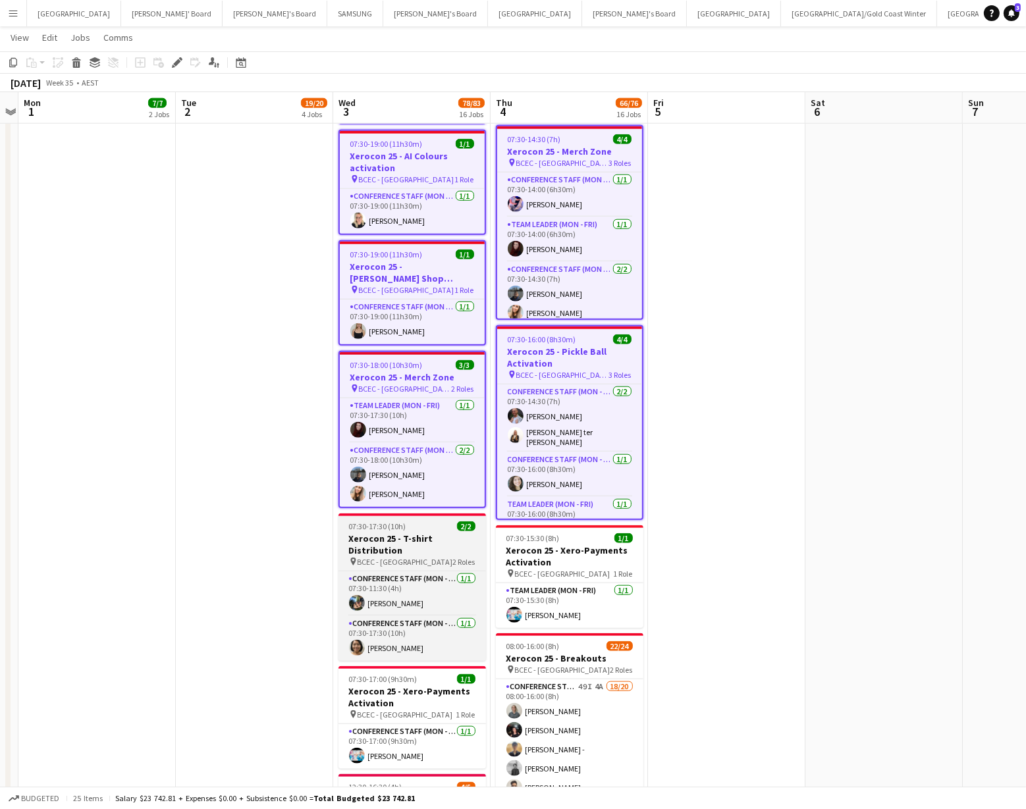
click at [402, 544] on h3 "Xerocon 25 - T-shirt Distribution" at bounding box center [413, 545] width 148 height 24
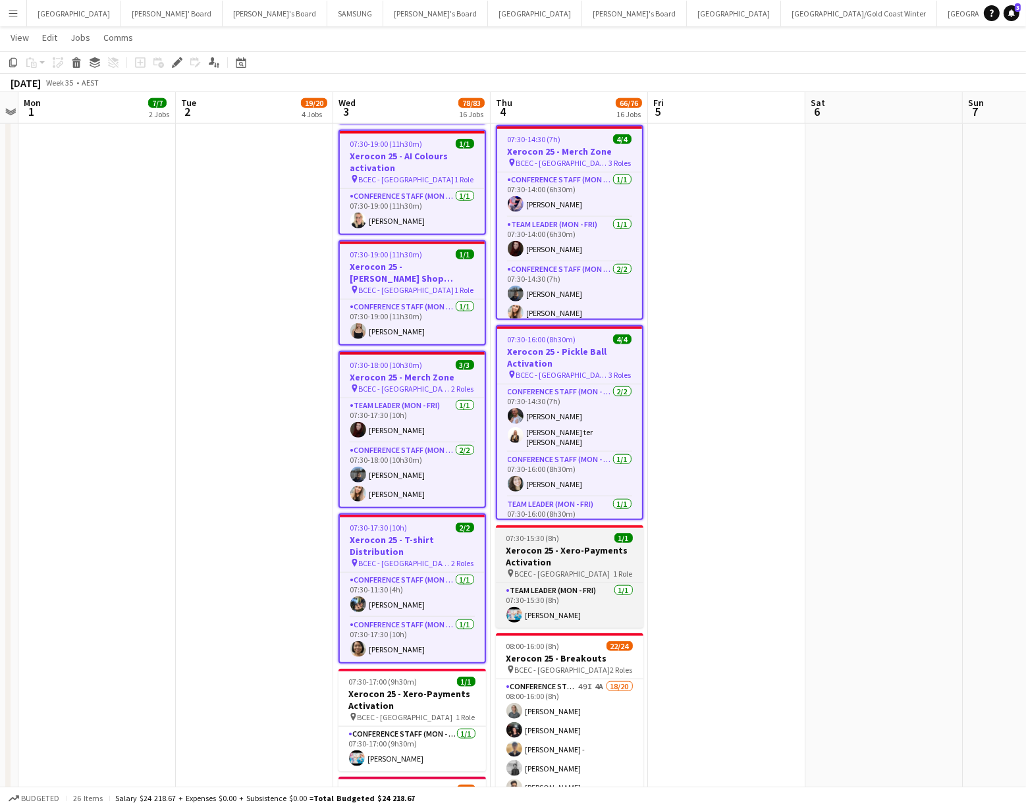
click at [589, 568] on div "pin BCEC - [GEOGRAPHIC_DATA] 1 Role" at bounding box center [570, 573] width 148 height 11
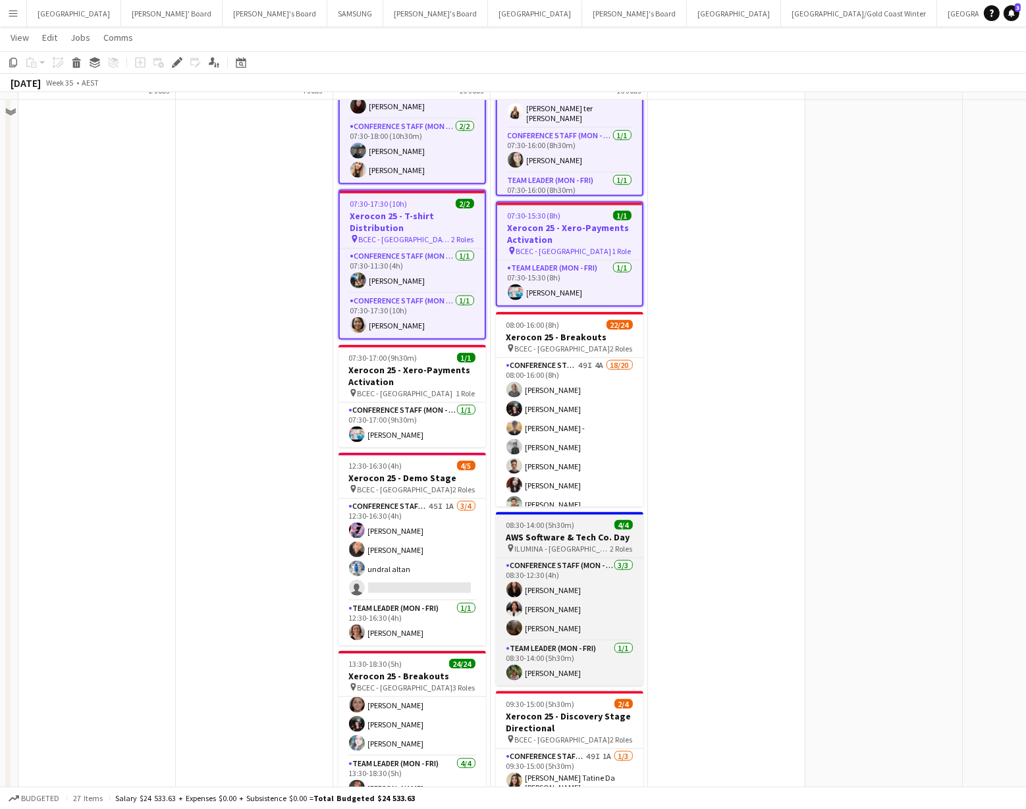
scroll to position [1773, 0]
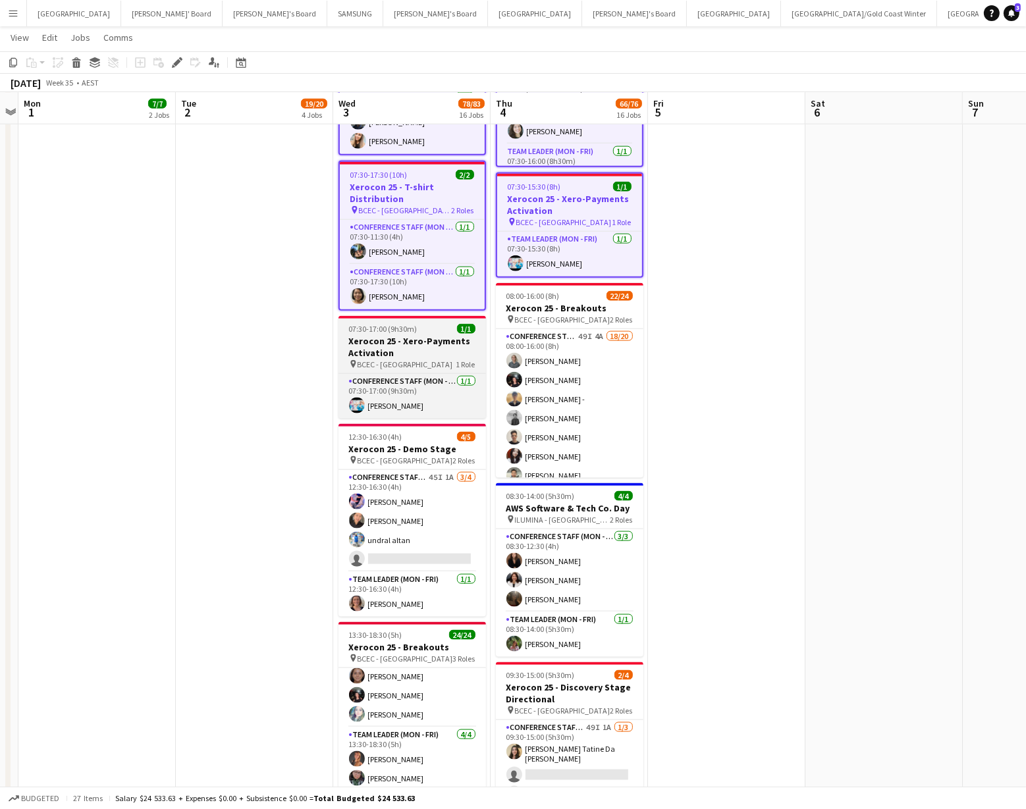
click at [408, 348] on h3 "Xerocon 25 - Xero-Payments Activation" at bounding box center [413, 347] width 148 height 24
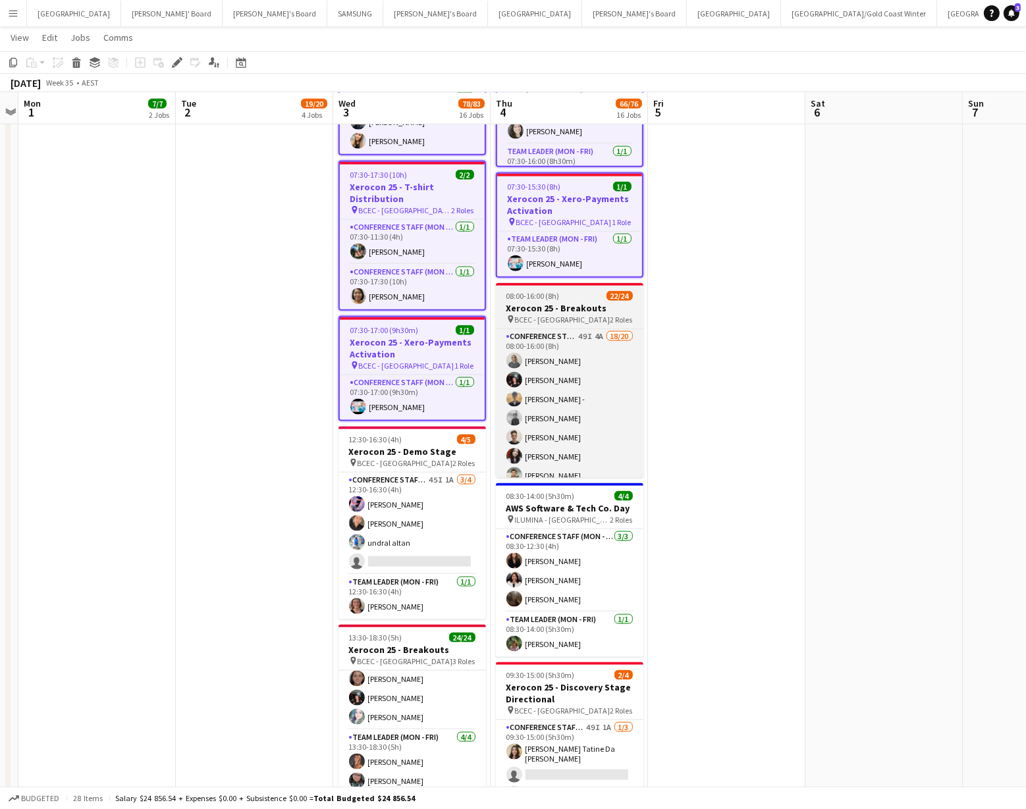
click at [560, 298] on app-job-card "08:00-16:00 (8h) 22/24 Xerocon 25 - Breakouts pin BCEC - Brisbane 2 Roles Confe…" at bounding box center [570, 380] width 148 height 195
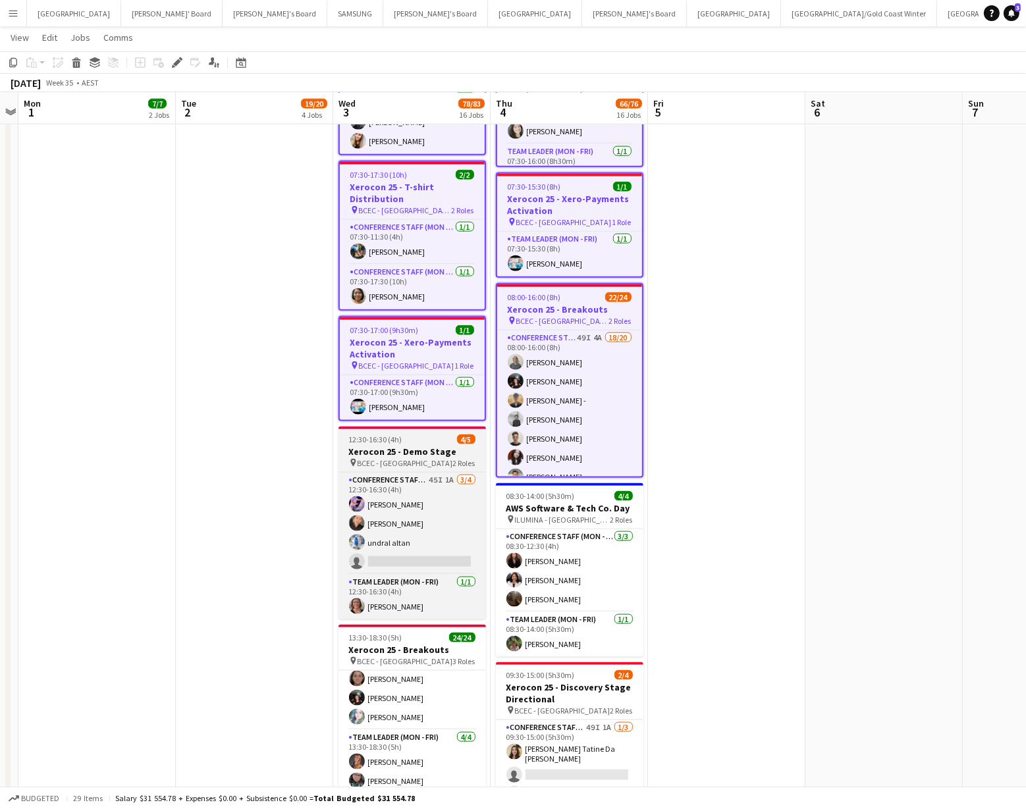
click at [391, 460] on span "BCEC - [GEOGRAPHIC_DATA]" at bounding box center [406, 463] width 96 height 10
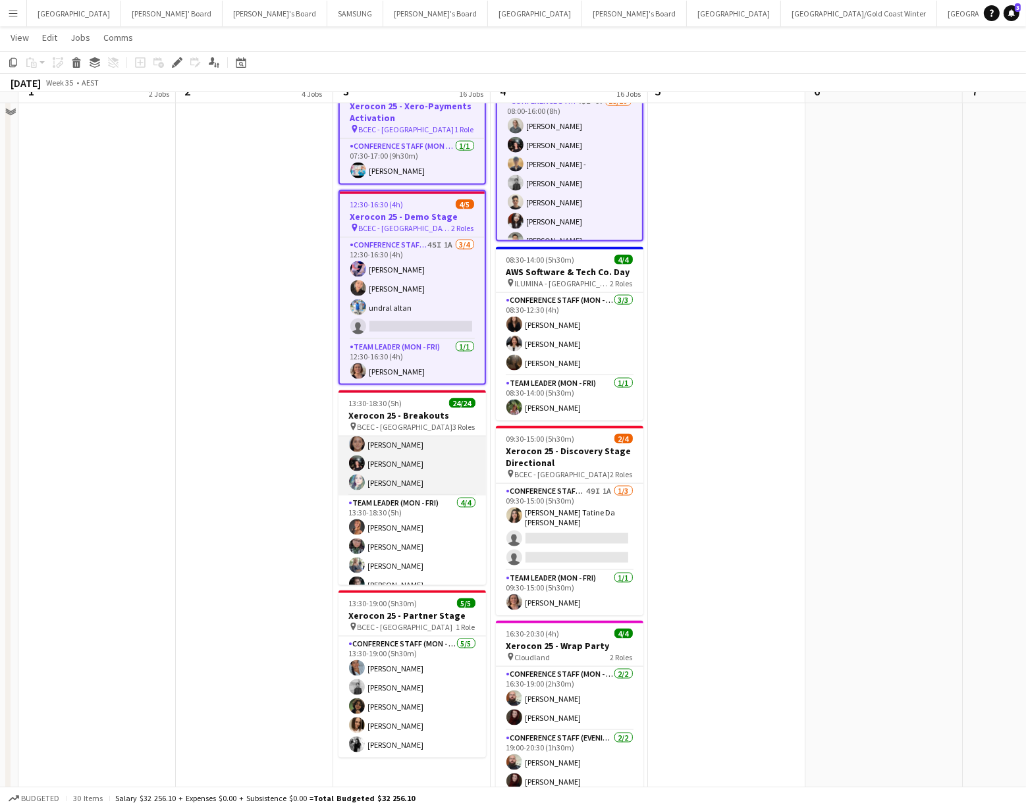
scroll to position [2029, 0]
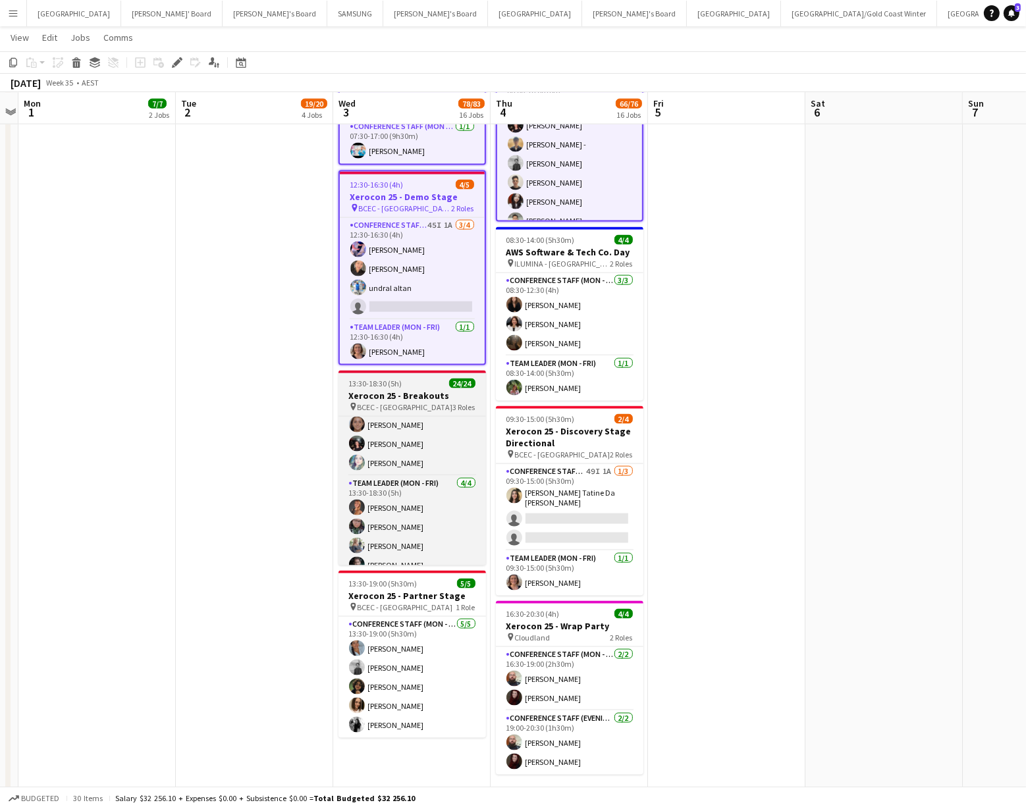
click at [387, 402] on span "BCEC - [GEOGRAPHIC_DATA]" at bounding box center [406, 407] width 96 height 10
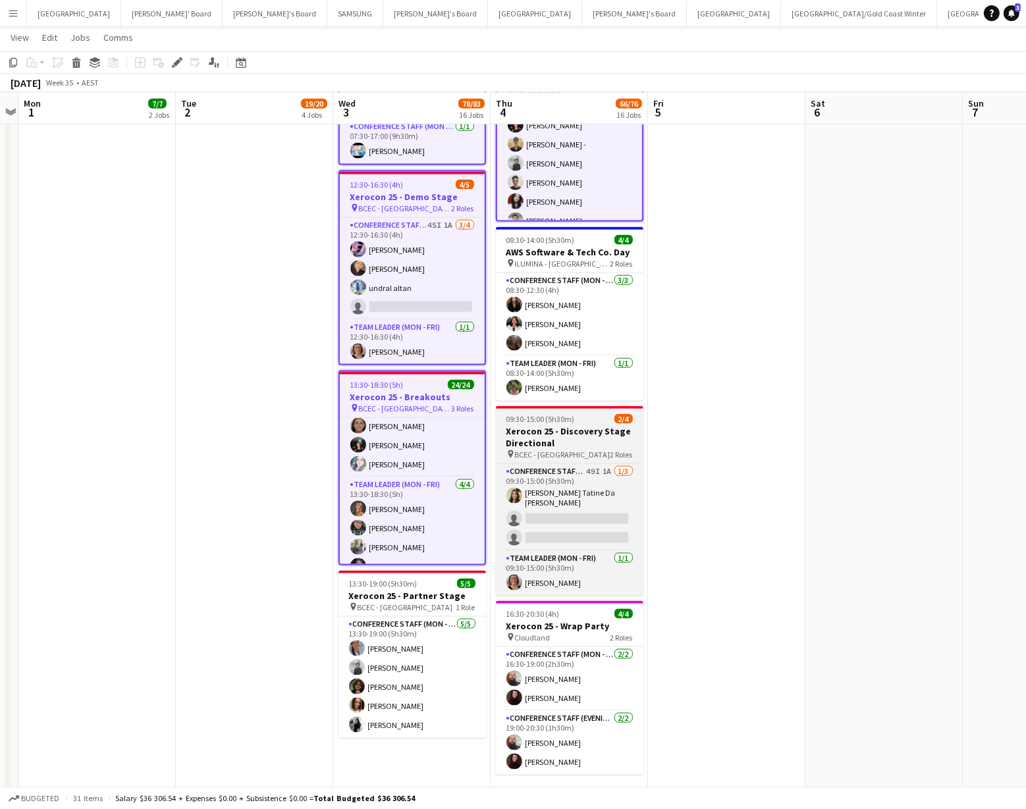
click at [571, 434] on h3 "Xerocon 25 - Discovery Stage Directional" at bounding box center [570, 437] width 148 height 24
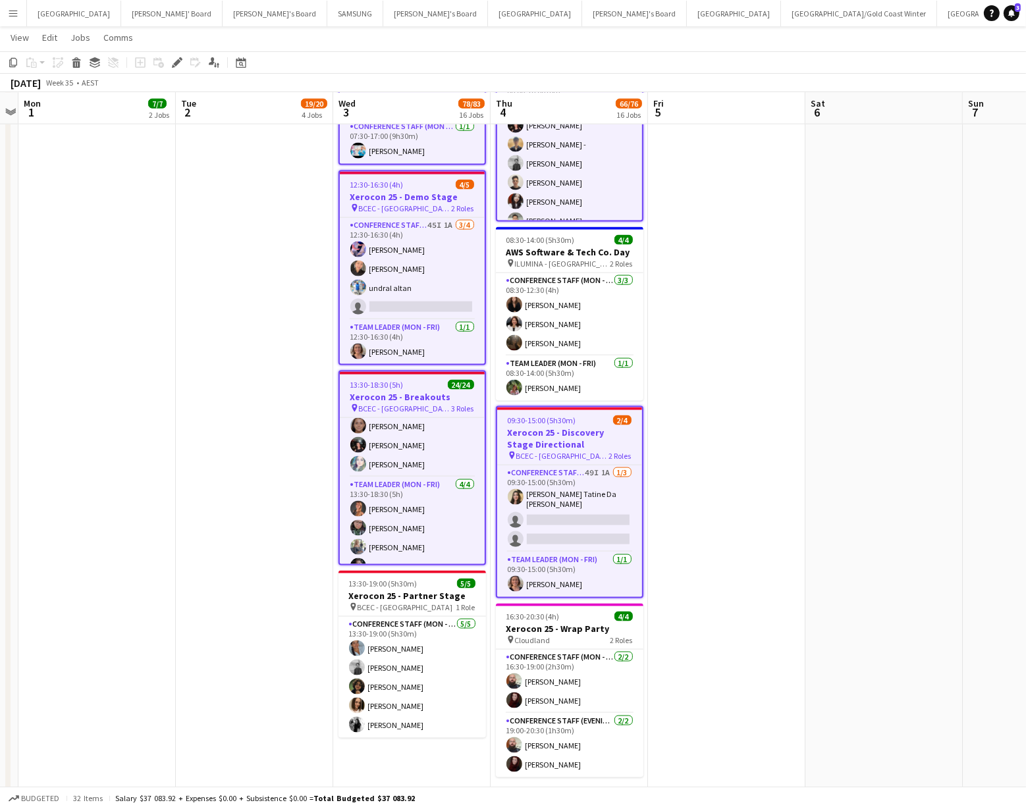
drag, startPoint x: 576, startPoint y: 621, endPoint x: 412, endPoint y: 563, distance: 174.6
click at [576, 623] on h3 "Xerocon 25 - Wrap Party" at bounding box center [570, 629] width 148 height 12
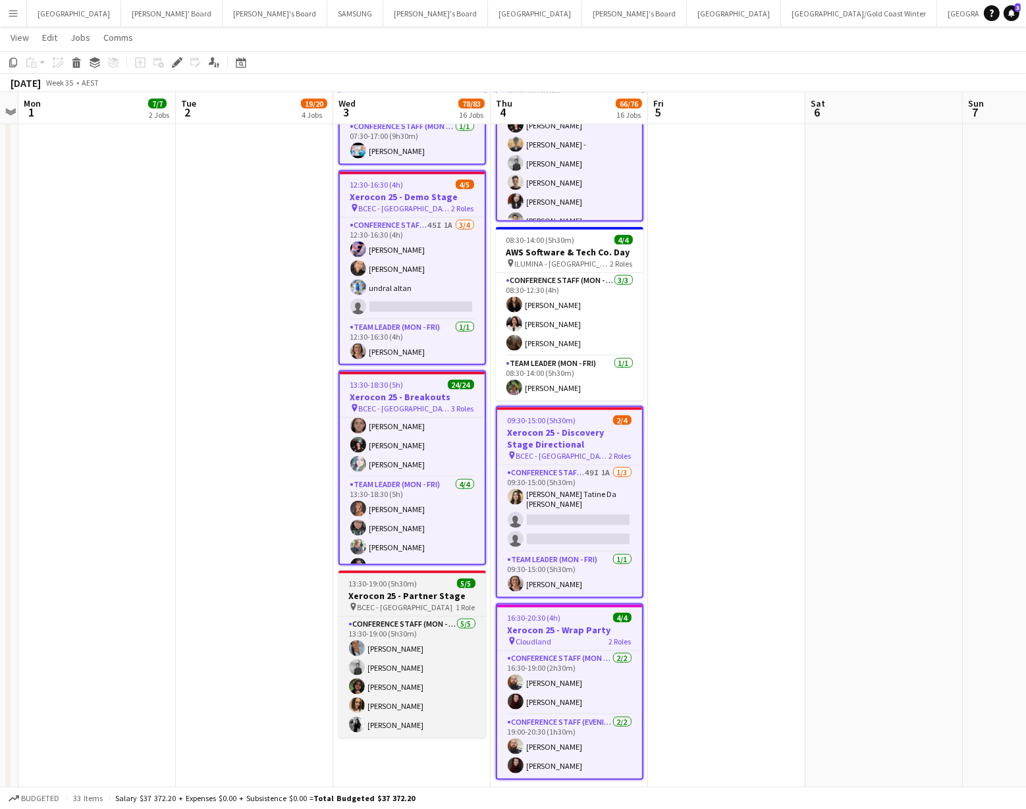
click at [406, 597] on h3 "Xerocon 25 - Partner Stage" at bounding box center [413, 596] width 148 height 12
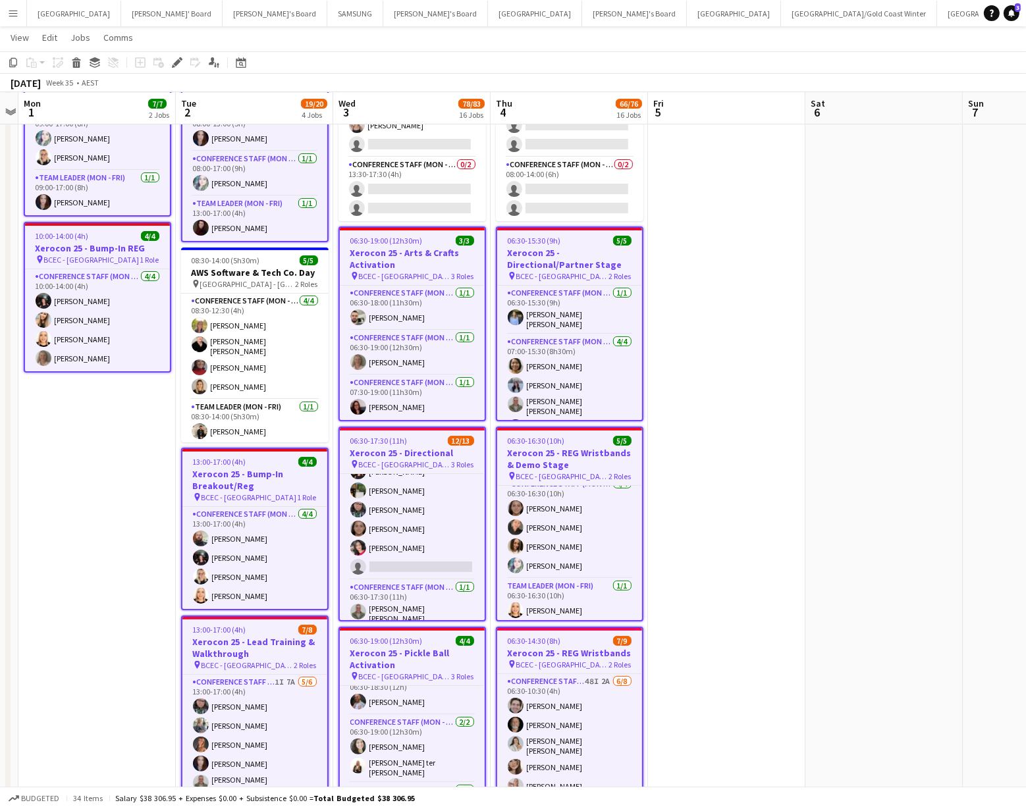
scroll to position [0, 0]
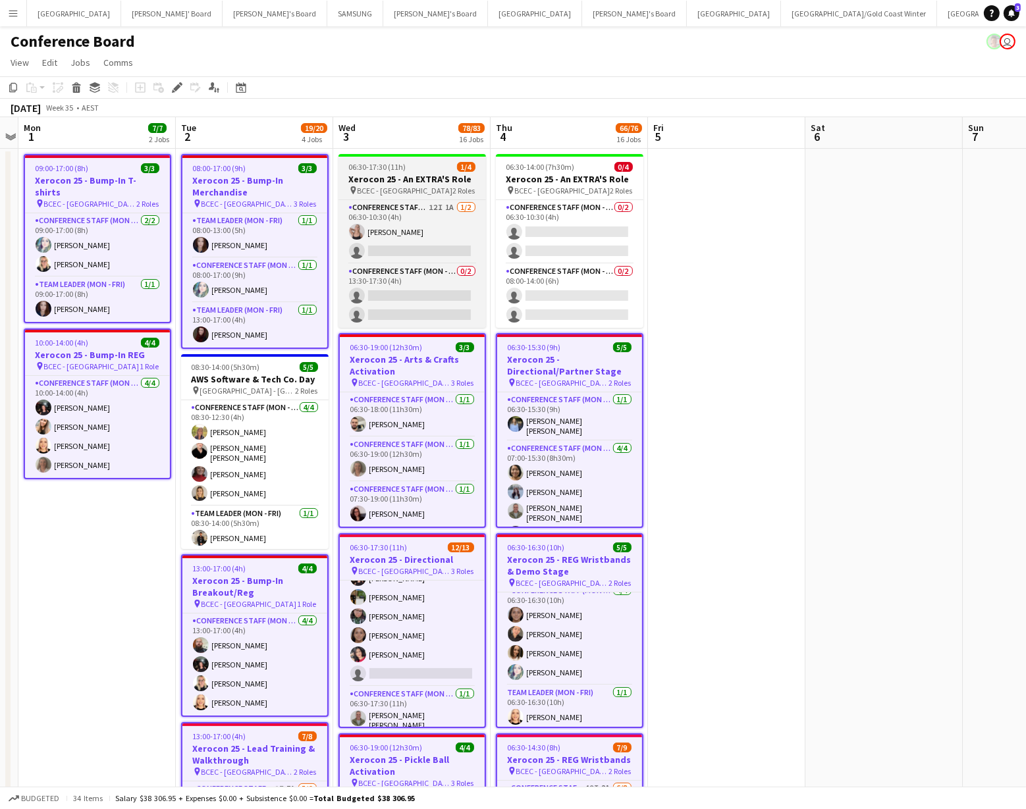
click at [380, 186] on span "BCEC - [GEOGRAPHIC_DATA]" at bounding box center [406, 191] width 96 height 10
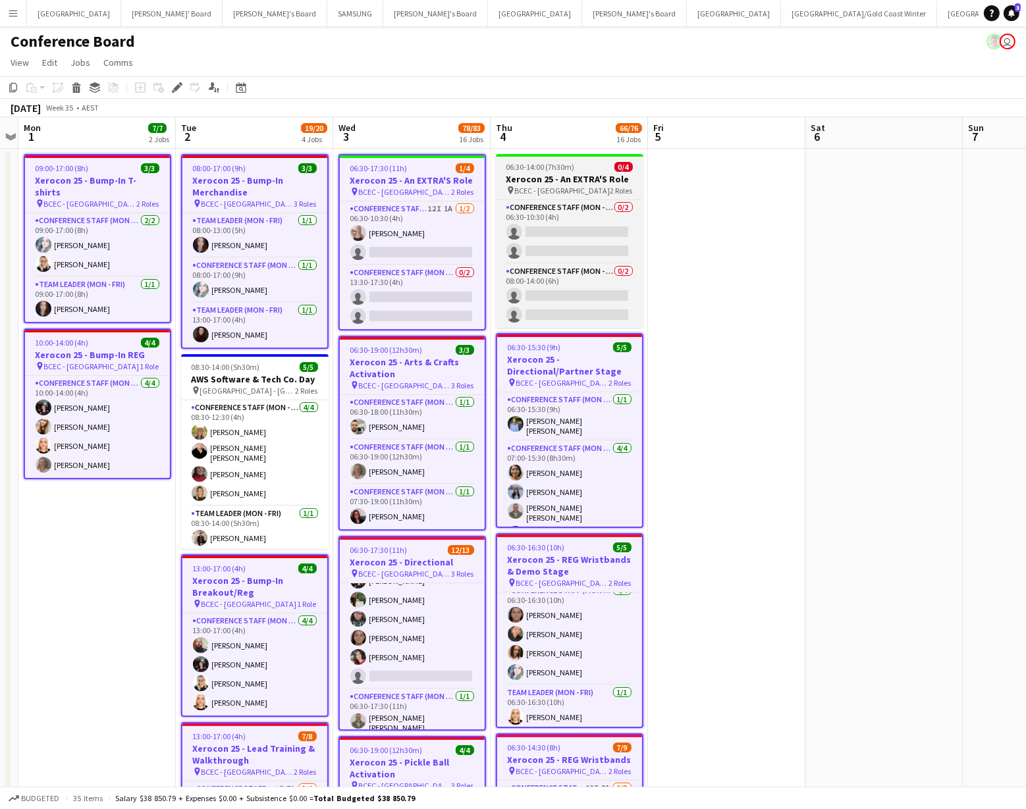
click at [559, 181] on h3 "Xerocon 25 - An EXTRA'S Role" at bounding box center [570, 179] width 148 height 12
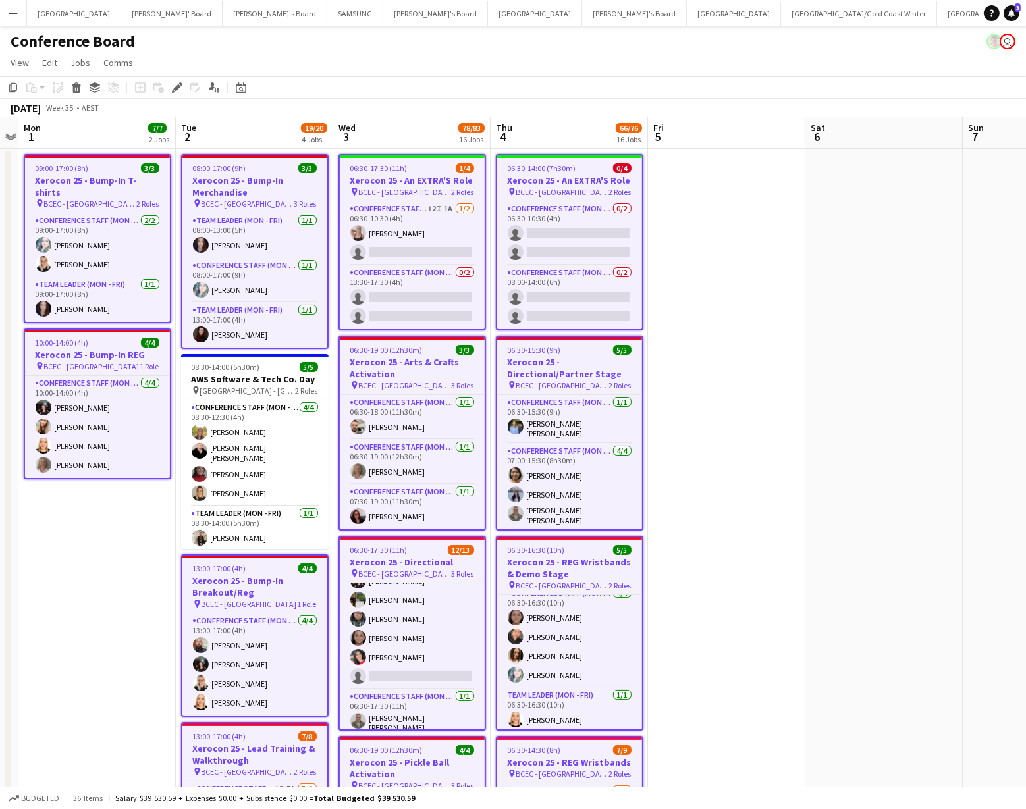
click at [391, 187] on span "BCEC - [GEOGRAPHIC_DATA]" at bounding box center [405, 192] width 93 height 10
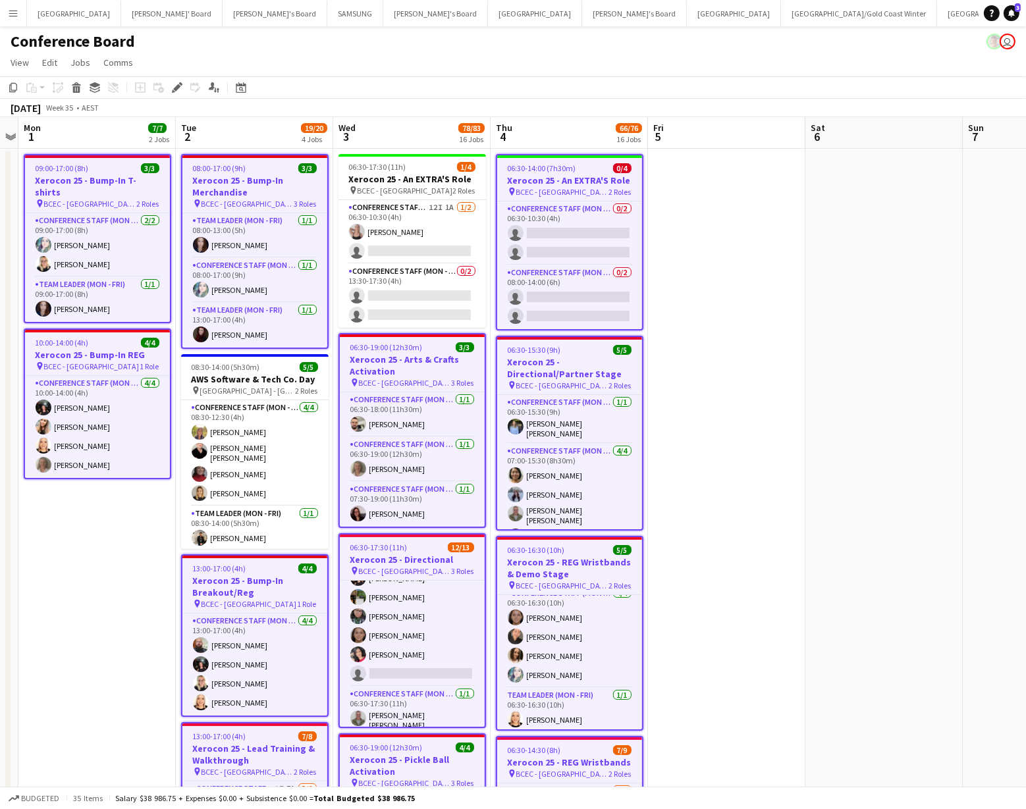
click at [545, 180] on h3 "Xerocon 25 - An EXTRA'S Role" at bounding box center [569, 181] width 145 height 12
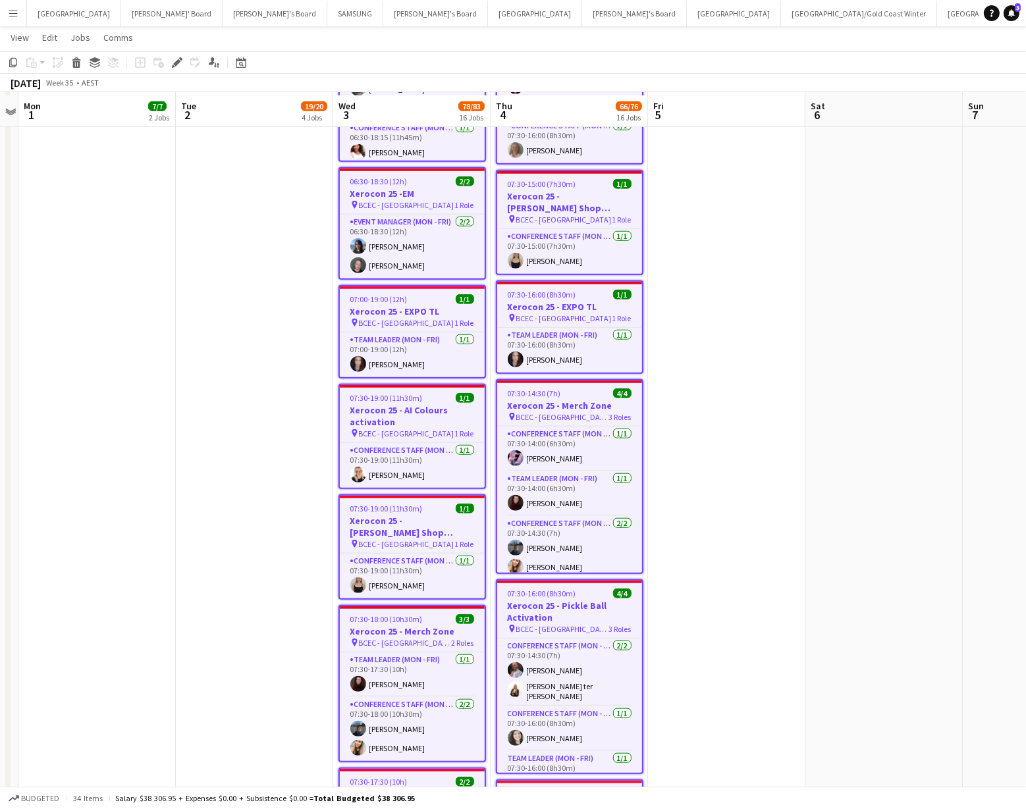
scroll to position [1169, 0]
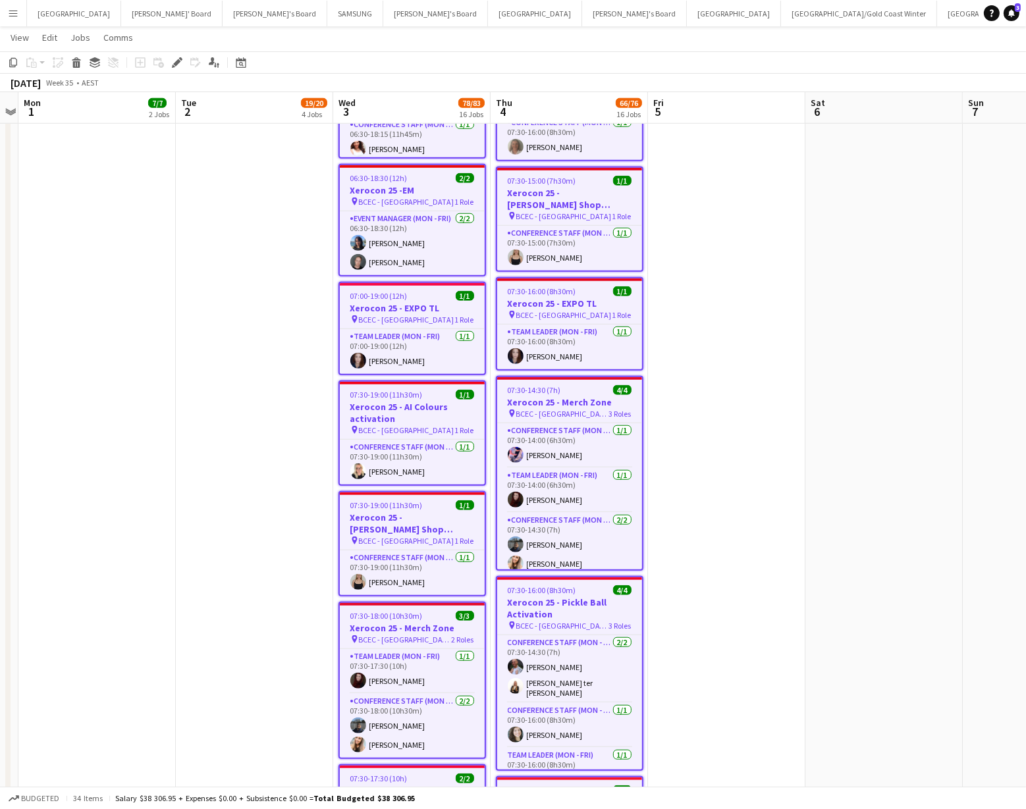
click at [252, 590] on app-date-cell "08:00-17:00 (9h) 3/3 Xerocon 25 - Bump-In Merchandise pin BCEC - Brisbane 3 Rol…" at bounding box center [254, 332] width 157 height 2709
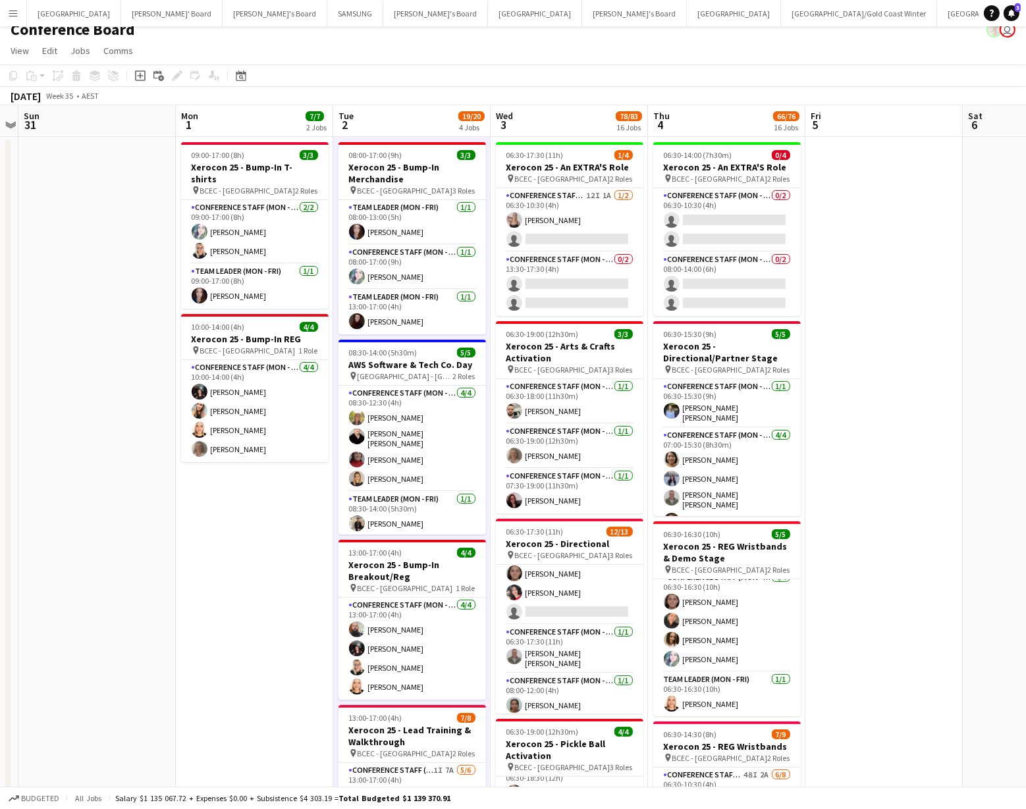
scroll to position [9, 0]
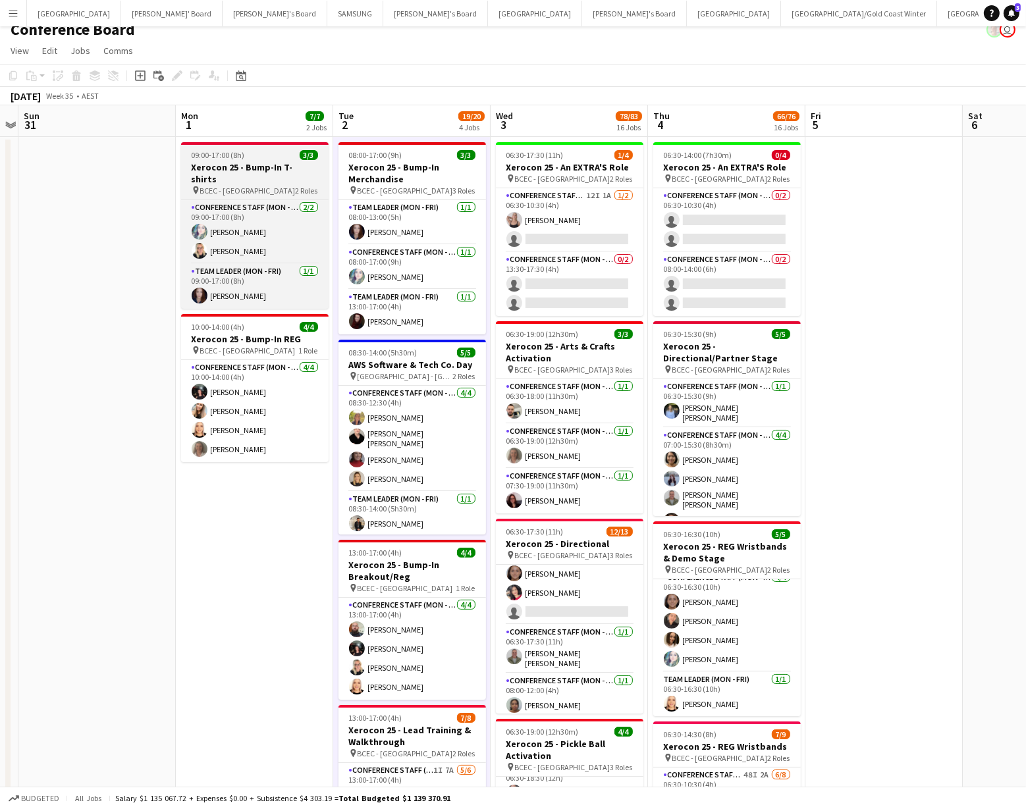
click at [229, 186] on span "BCEC - [GEOGRAPHIC_DATA]" at bounding box center [248, 191] width 96 height 10
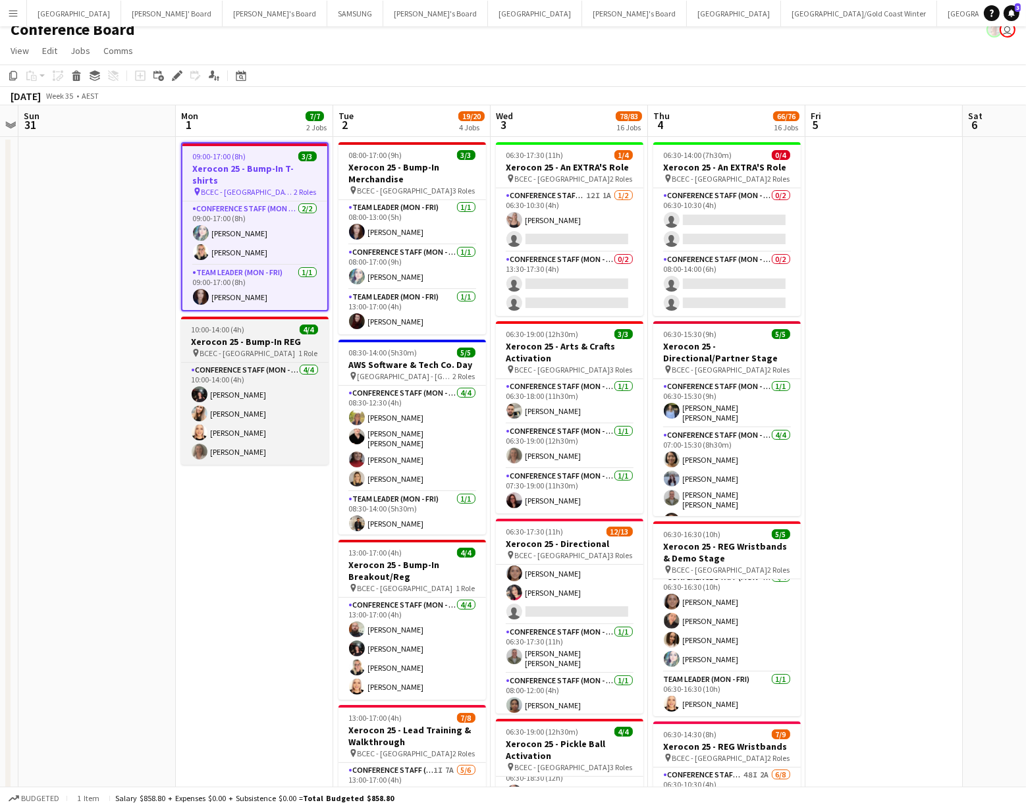
click at [254, 348] on div "pin BCEC - [GEOGRAPHIC_DATA] 1 Role" at bounding box center [255, 353] width 148 height 11
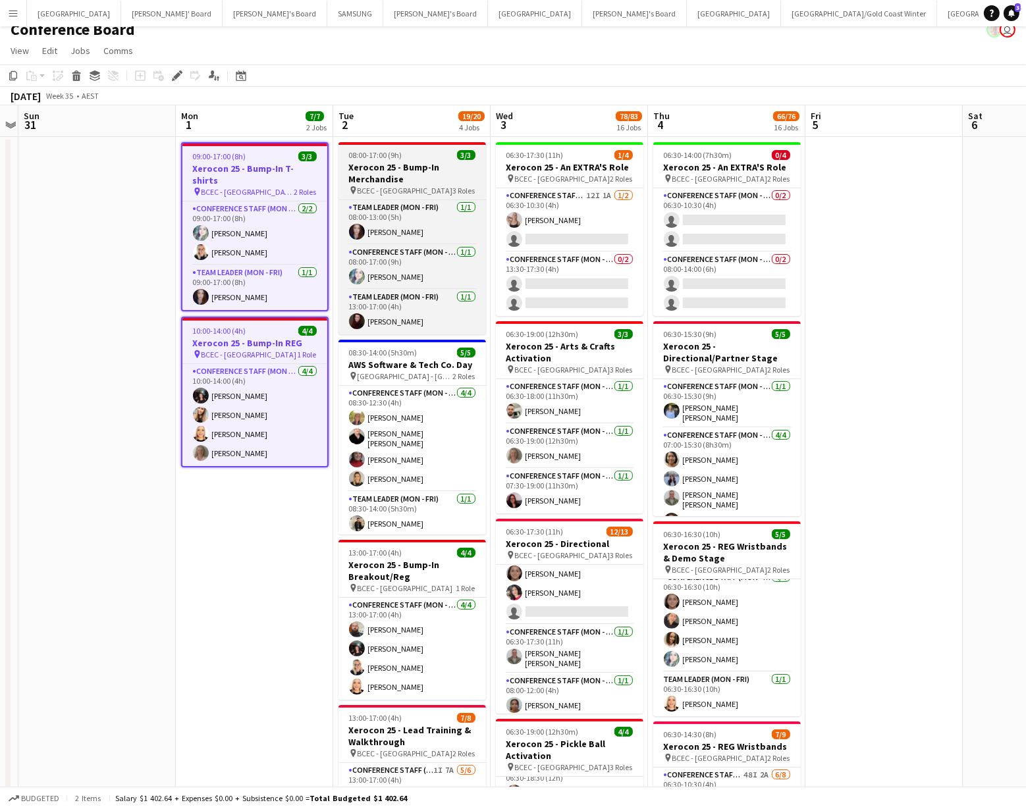
click at [374, 177] on h3 "Xerocon 25 - Bump-In Merchandise" at bounding box center [413, 173] width 148 height 24
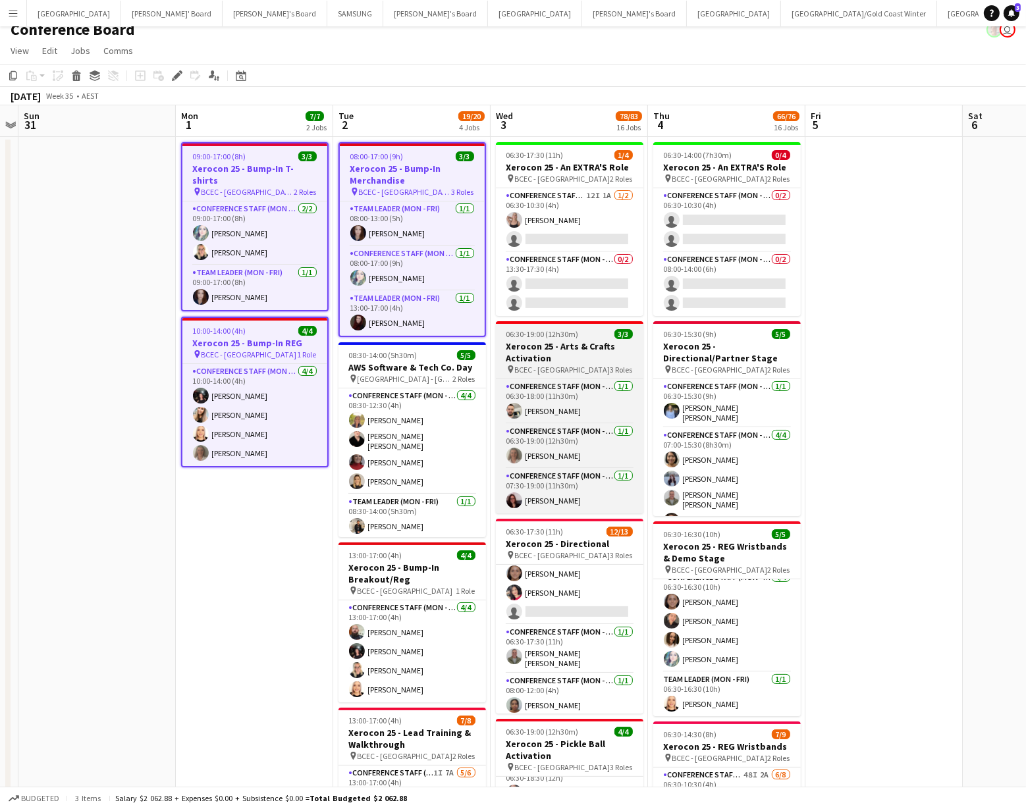
drag, startPoint x: 547, startPoint y: 353, endPoint x: 568, endPoint y: 352, distance: 21.1
click at [547, 353] on h3 "Xerocon 25 - Arts & Crafts Activation" at bounding box center [570, 353] width 148 height 24
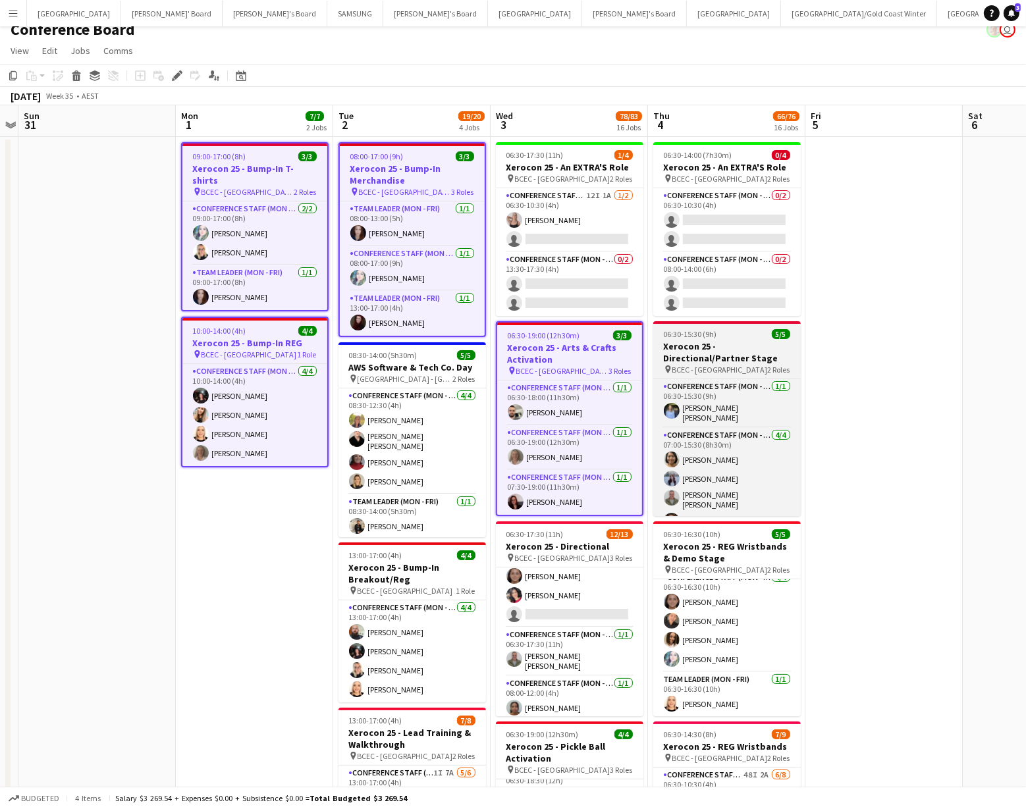
click at [721, 343] on h3 "Xerocon 25 - Directional/Partner Stage" at bounding box center [727, 353] width 148 height 24
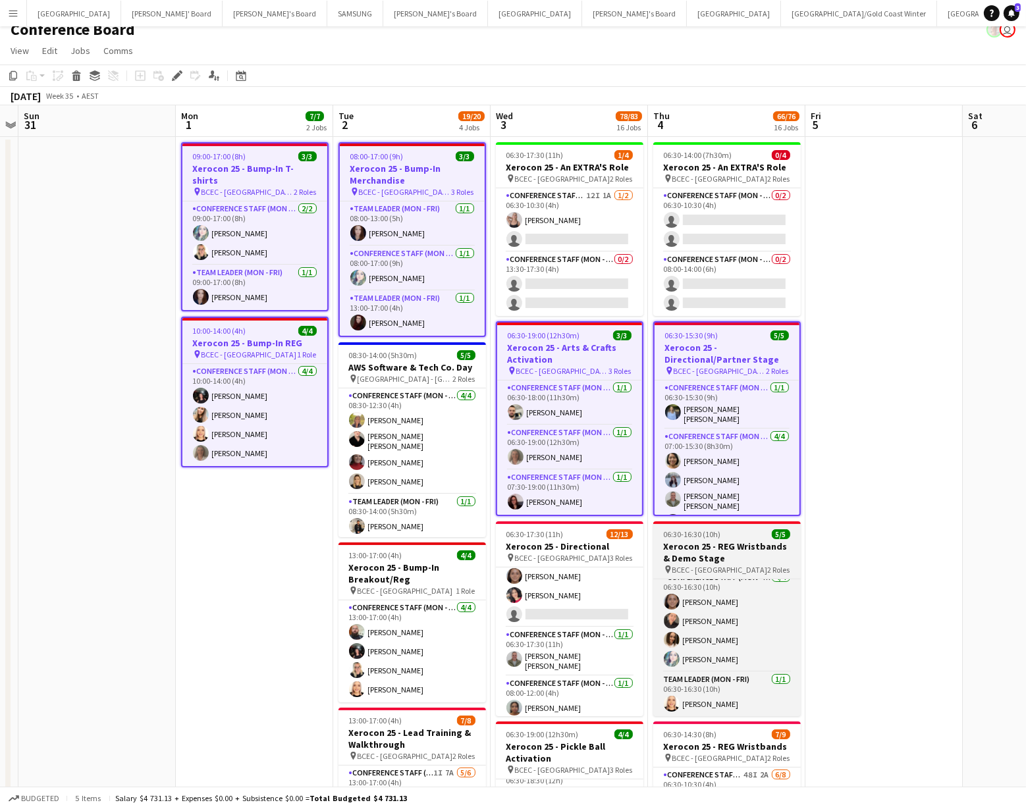
click at [704, 543] on h3 "Xerocon 25 - REG Wristbands & Demo Stage" at bounding box center [727, 553] width 148 height 24
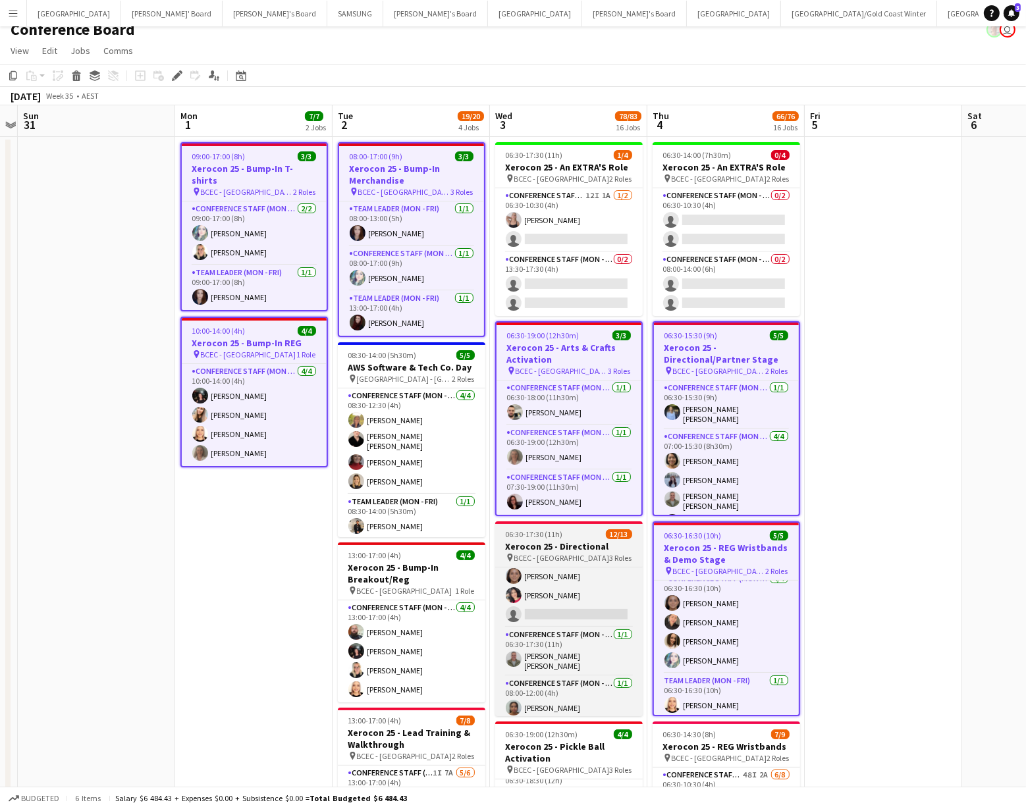
drag, startPoint x: 568, startPoint y: 560, endPoint x: 522, endPoint y: 564, distance: 45.6
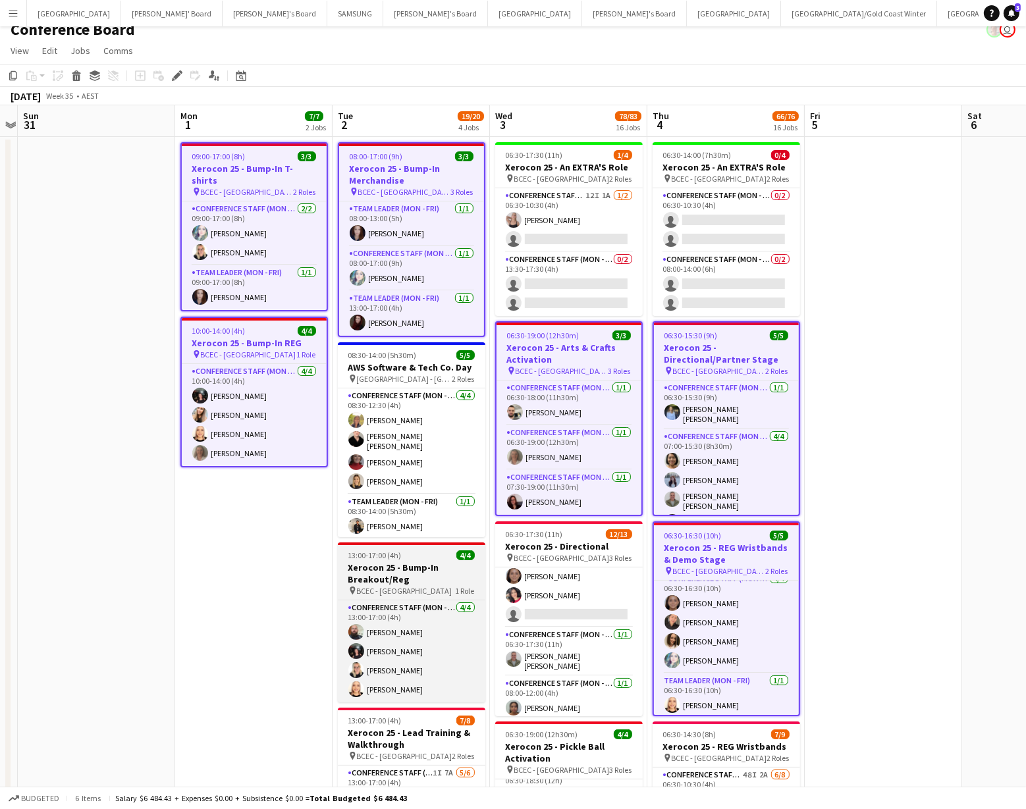
scroll to position [0, 302]
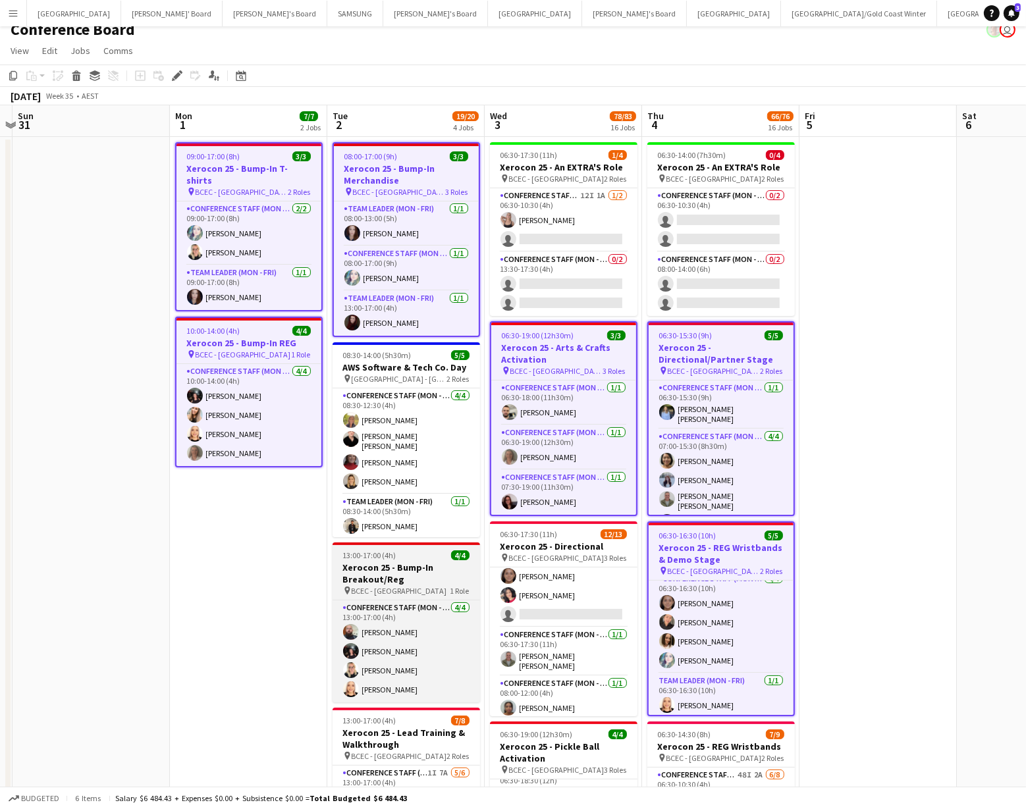
click at [442, 576] on h3 "Xerocon 25 - Bump-In Breakout/Reg" at bounding box center [407, 574] width 148 height 24
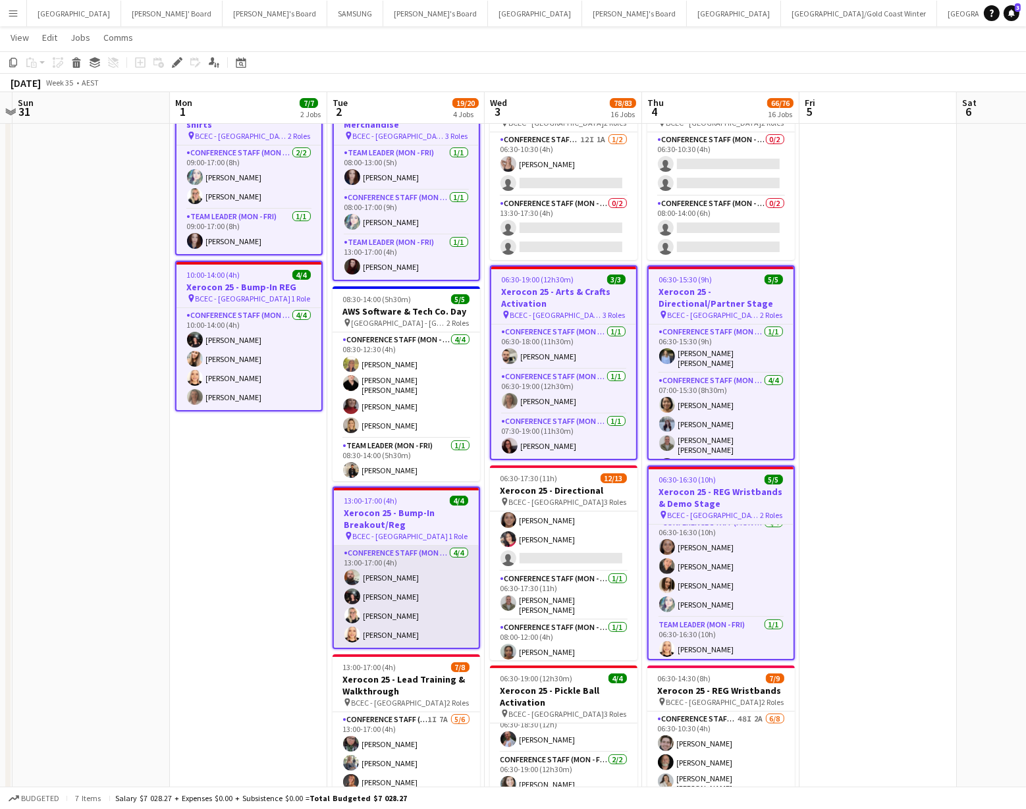
scroll to position [67, 0]
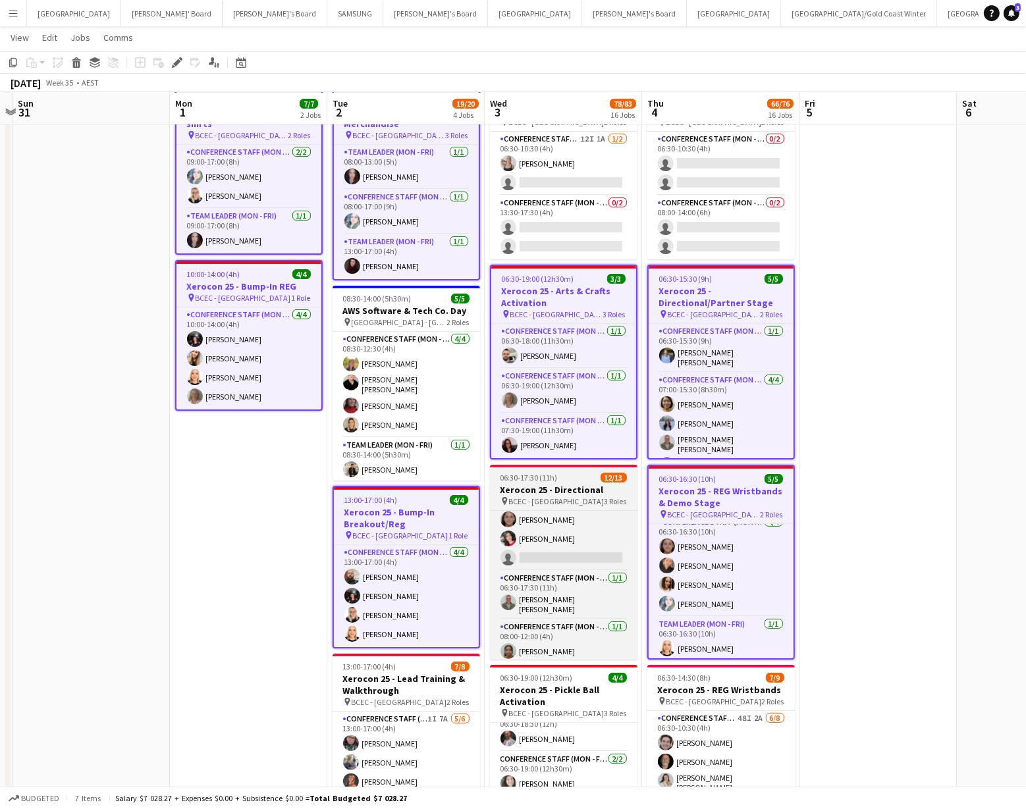
click at [539, 477] on span "06:30-17:30 (11h)" at bounding box center [529, 478] width 57 height 10
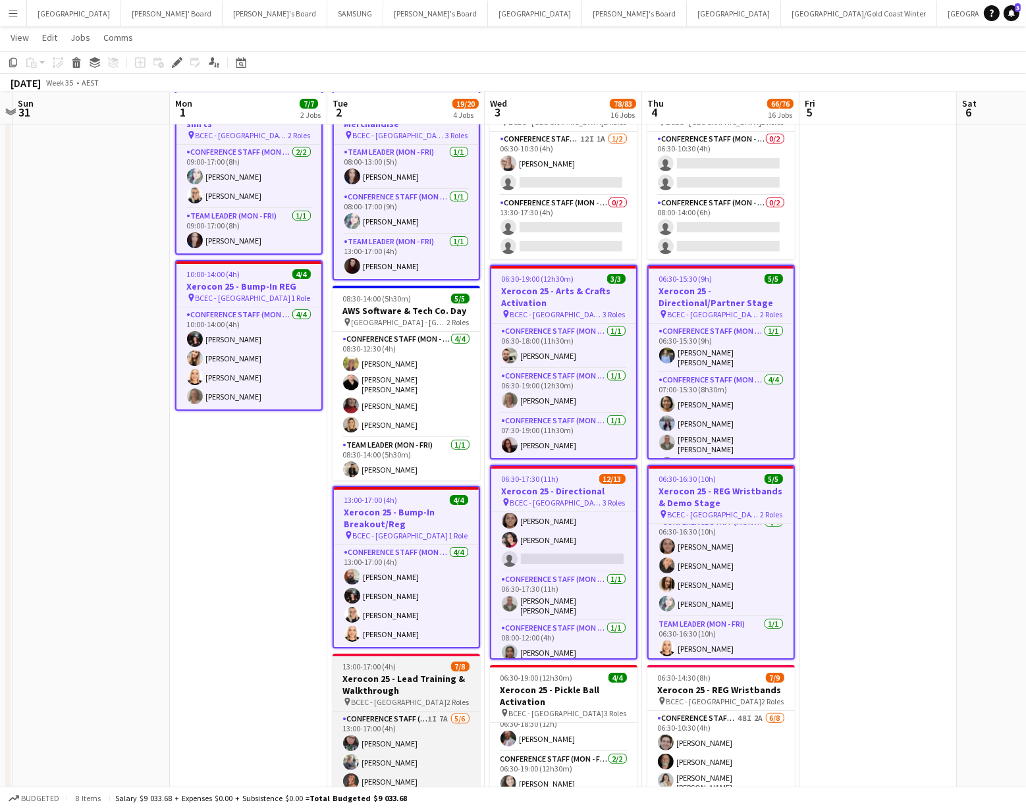
click at [419, 675] on h3 "Xerocon 25 - Lead Training & Walkthrough" at bounding box center [407, 685] width 148 height 24
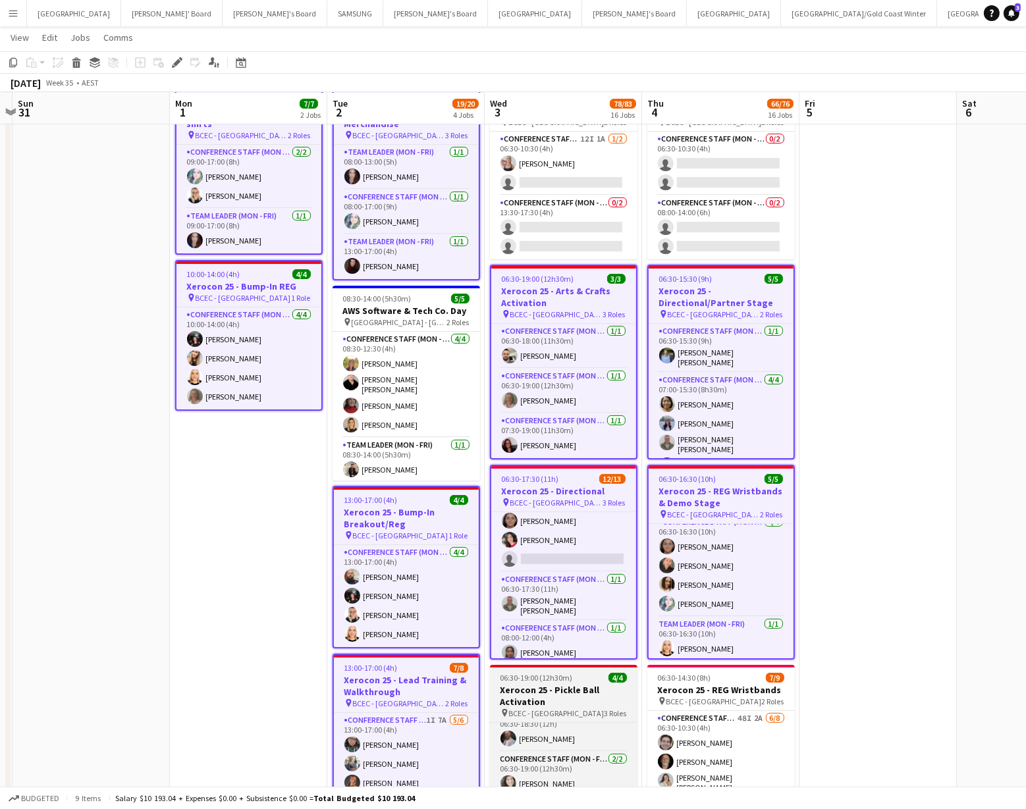
drag, startPoint x: 530, startPoint y: 691, endPoint x: 619, endPoint y: 692, distance: 89.6
click at [530, 691] on h3 "Xerocon 25 - Pickle Ball Activation" at bounding box center [564, 696] width 148 height 24
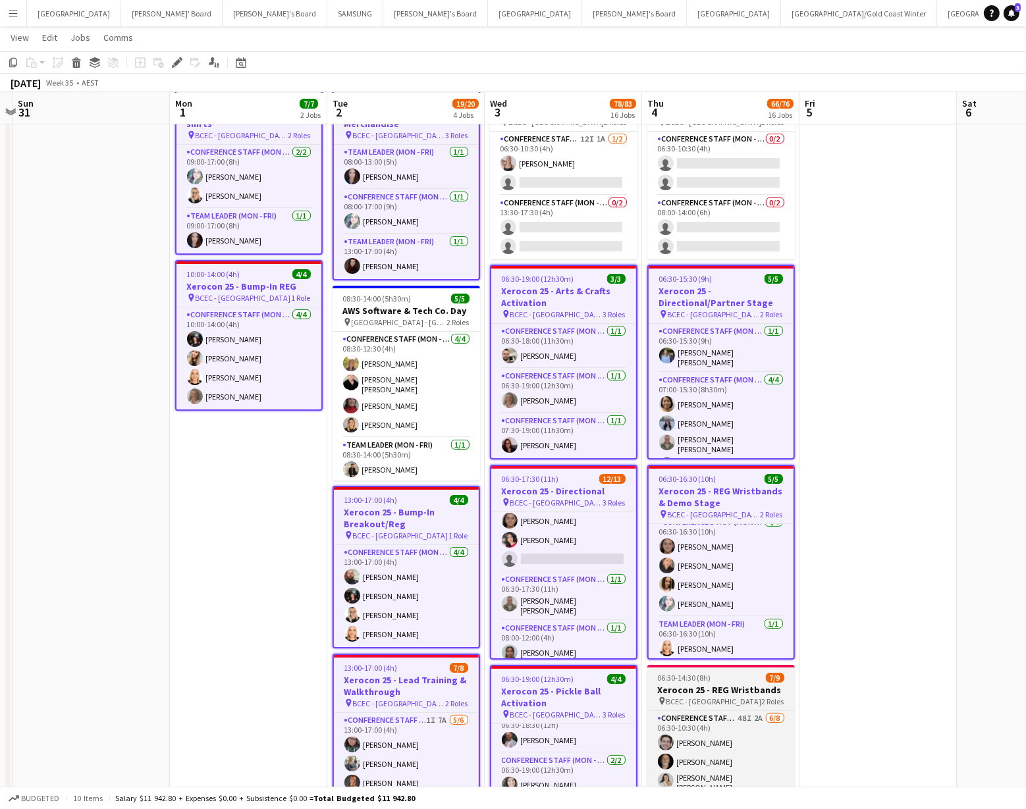
click at [683, 687] on h3 "Xerocon 25 - REG Wristbands" at bounding box center [721, 690] width 148 height 12
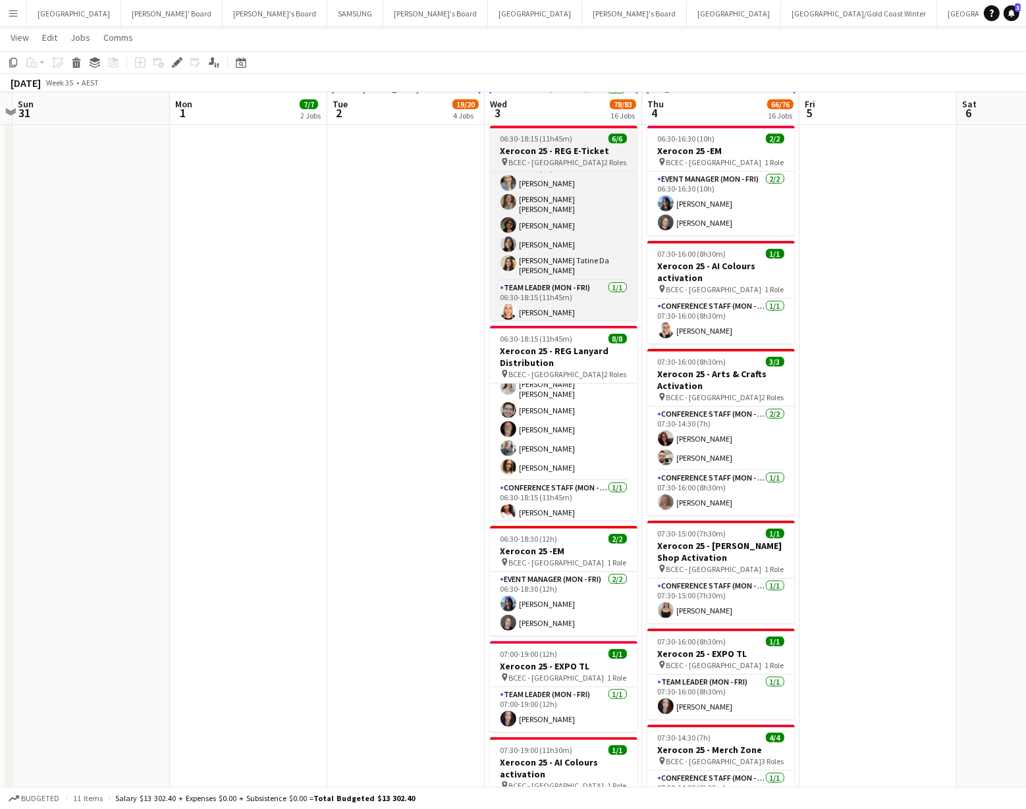
scroll to position [808, 0]
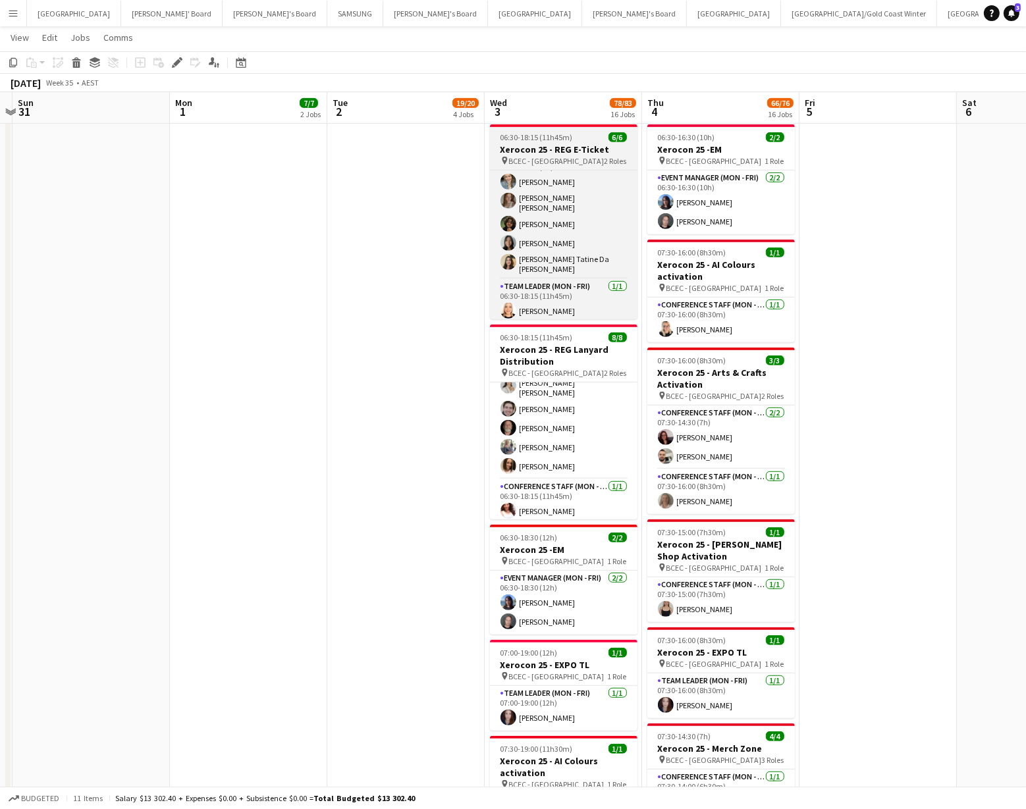
drag, startPoint x: 568, startPoint y: 155, endPoint x: 586, endPoint y: 151, distance: 19.0
click at [568, 155] on div "pin BCEC - [GEOGRAPHIC_DATA] 2 Roles" at bounding box center [564, 160] width 148 height 11
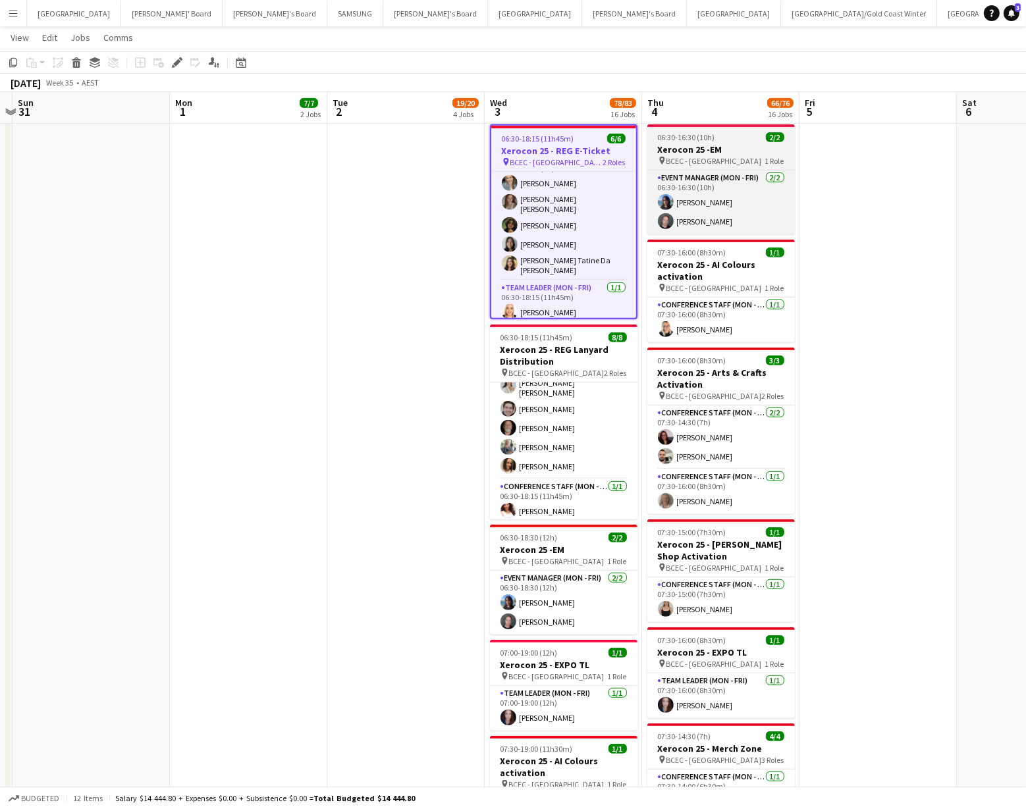
drag, startPoint x: 708, startPoint y: 130, endPoint x: 705, endPoint y: 136, distance: 6.8
click at [708, 130] on app-job-card "06:30-16:30 (10h) 2/2 Xerocon 25 -EM pin BCEC - [GEOGRAPHIC_DATA] 1 Role Event …" at bounding box center [721, 179] width 148 height 110
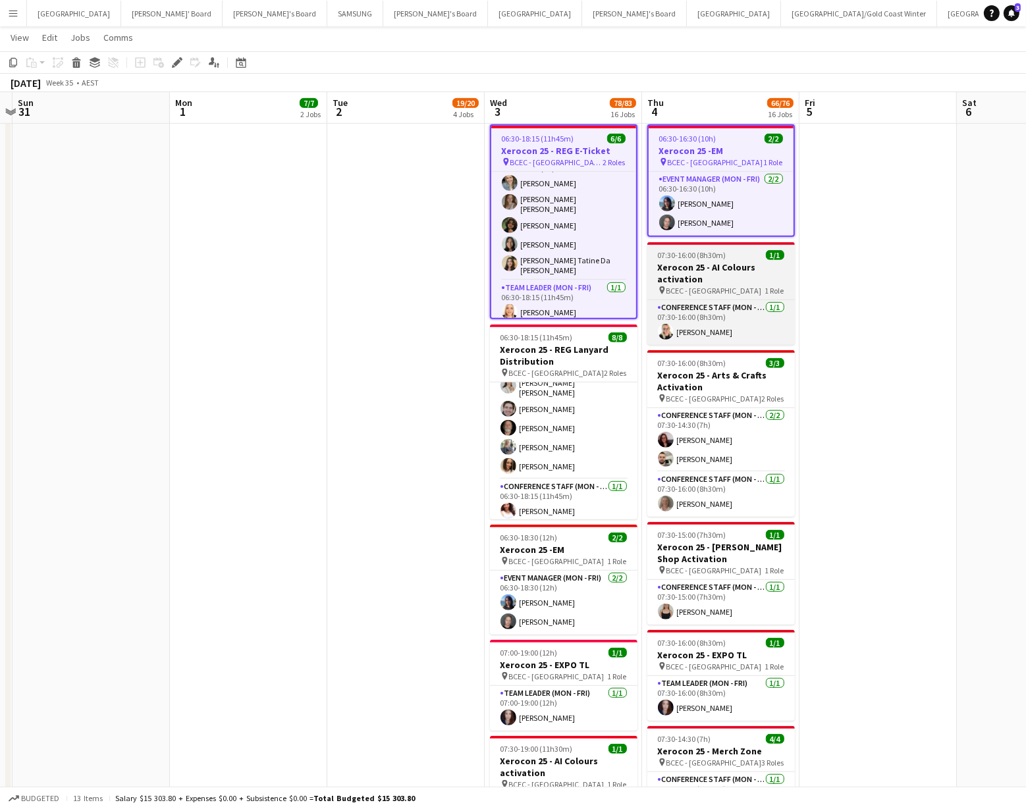
click at [718, 269] on h3 "Xerocon 25 - AI Colours activation" at bounding box center [721, 273] width 148 height 24
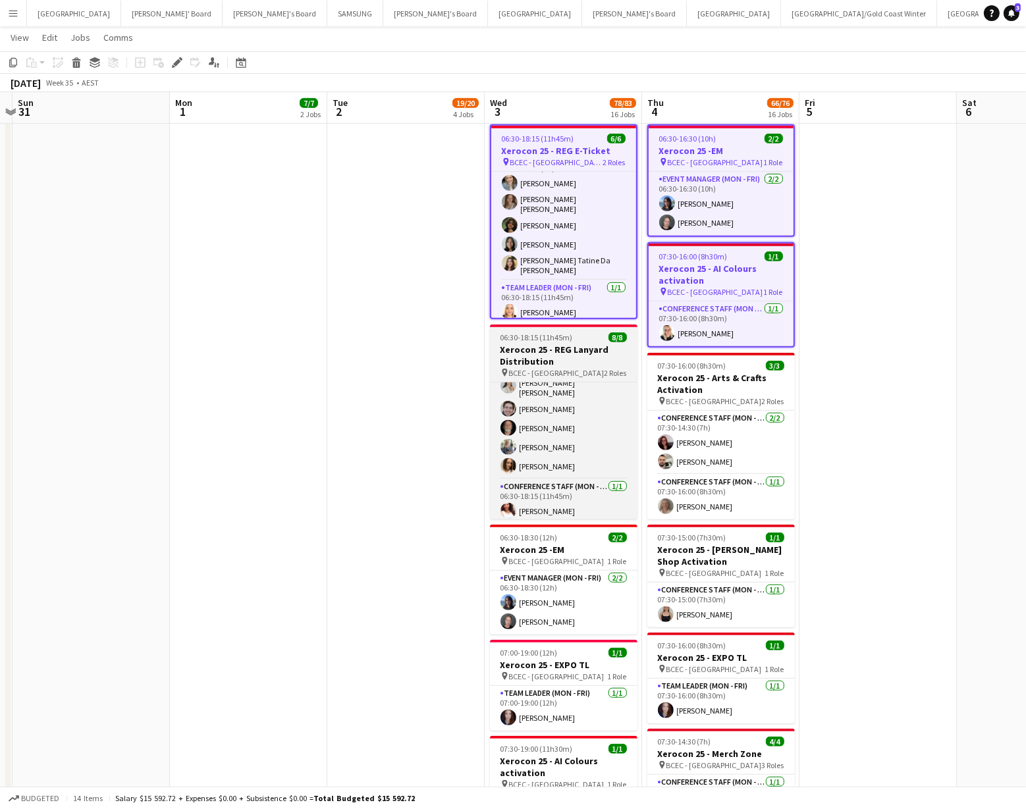
click at [573, 356] on h3 "Xerocon 25 - REG Lanyard Distribution" at bounding box center [564, 356] width 148 height 24
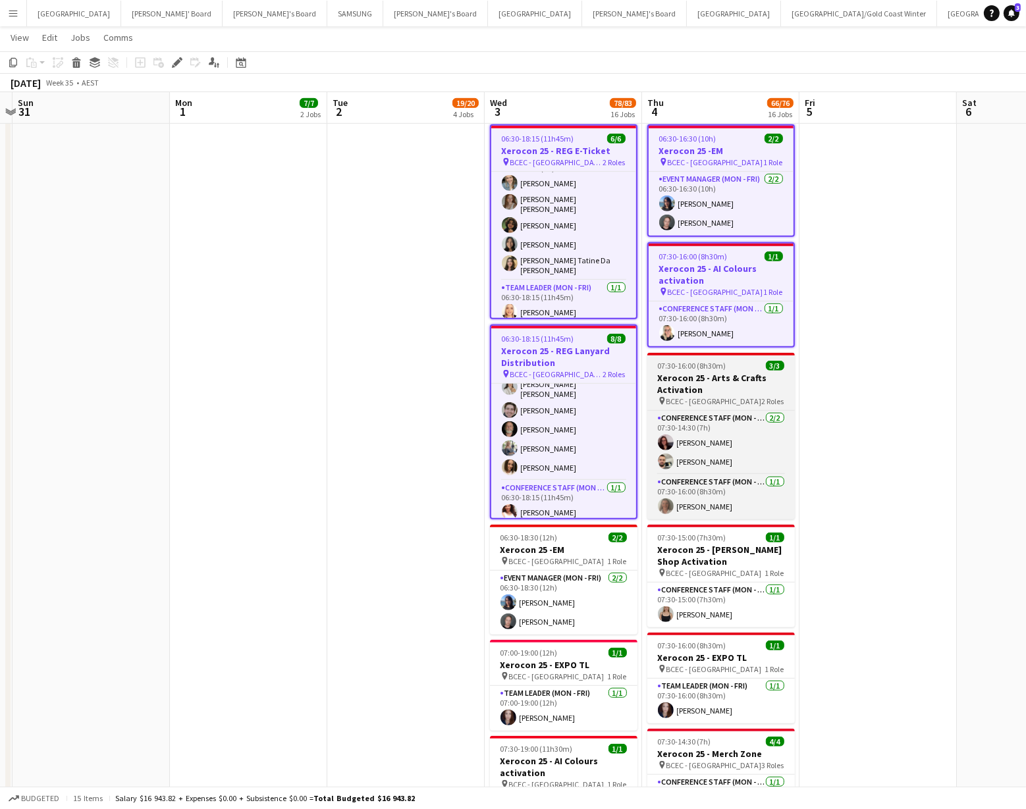
click at [692, 372] on h3 "Xerocon 25 - Arts & Crafts Activation" at bounding box center [721, 384] width 148 height 24
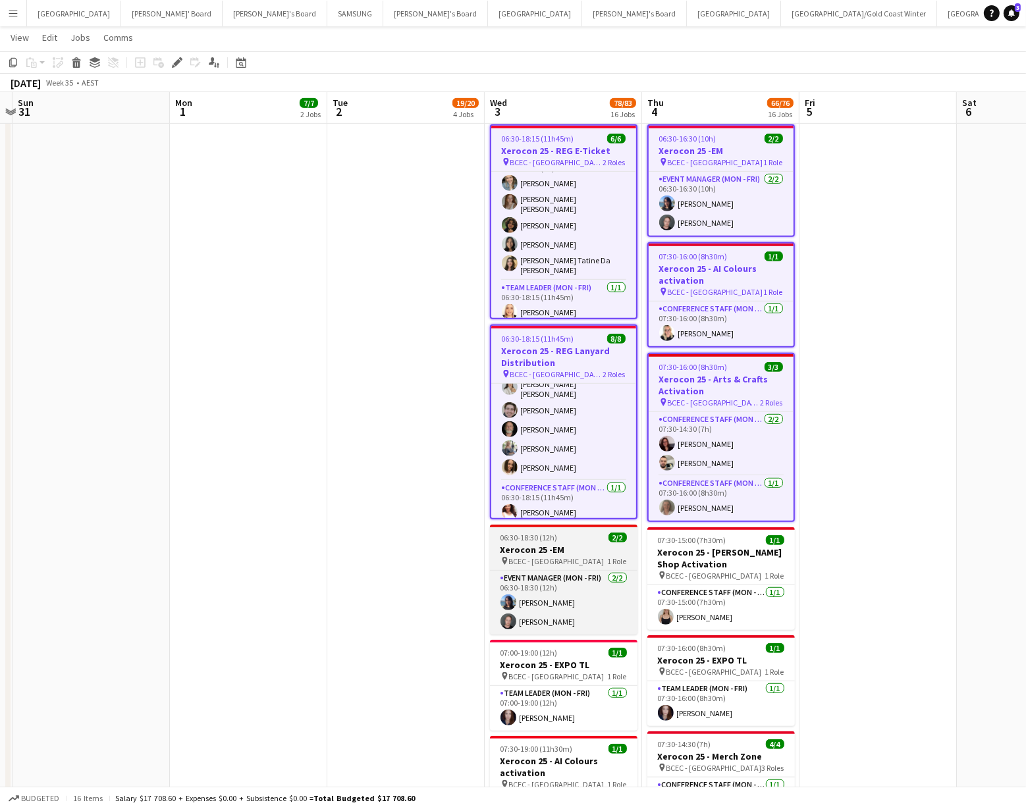
drag, startPoint x: 594, startPoint y: 535, endPoint x: 605, endPoint y: 535, distance: 10.5
click at [595, 535] on div "06:30-18:30 (12h) 2/2" at bounding box center [564, 538] width 148 height 10
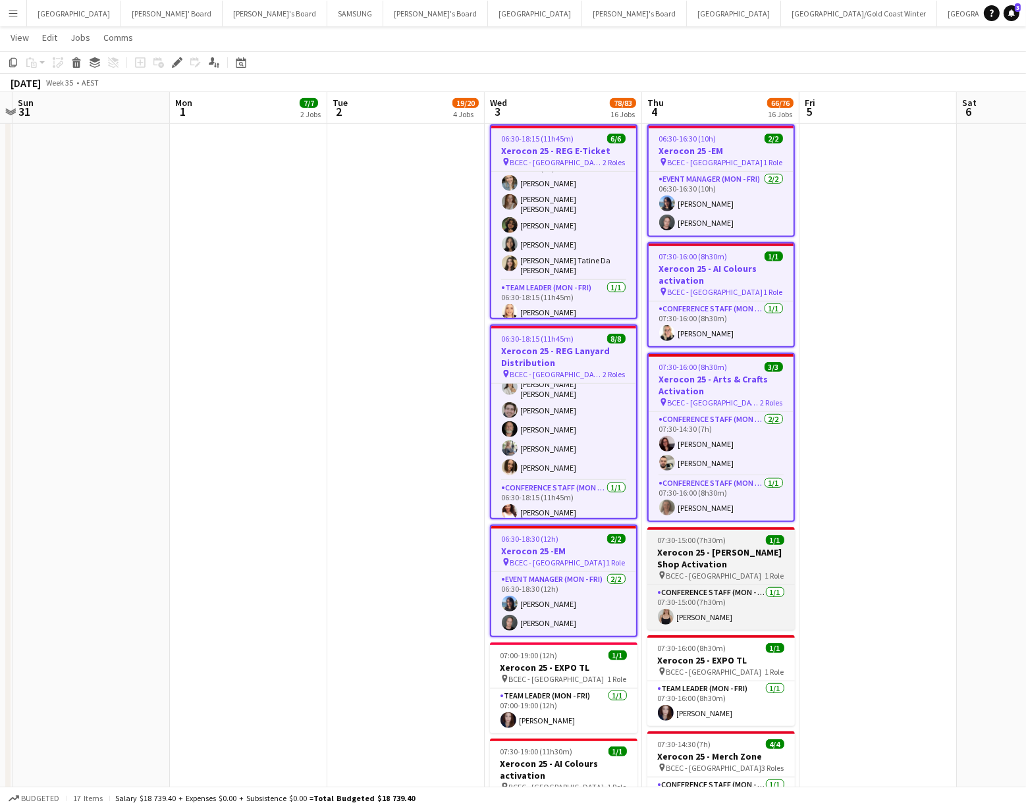
scroll to position [0, 302]
click at [688, 541] on span "07:30-15:00 (7h30m)" at bounding box center [693, 540] width 68 height 10
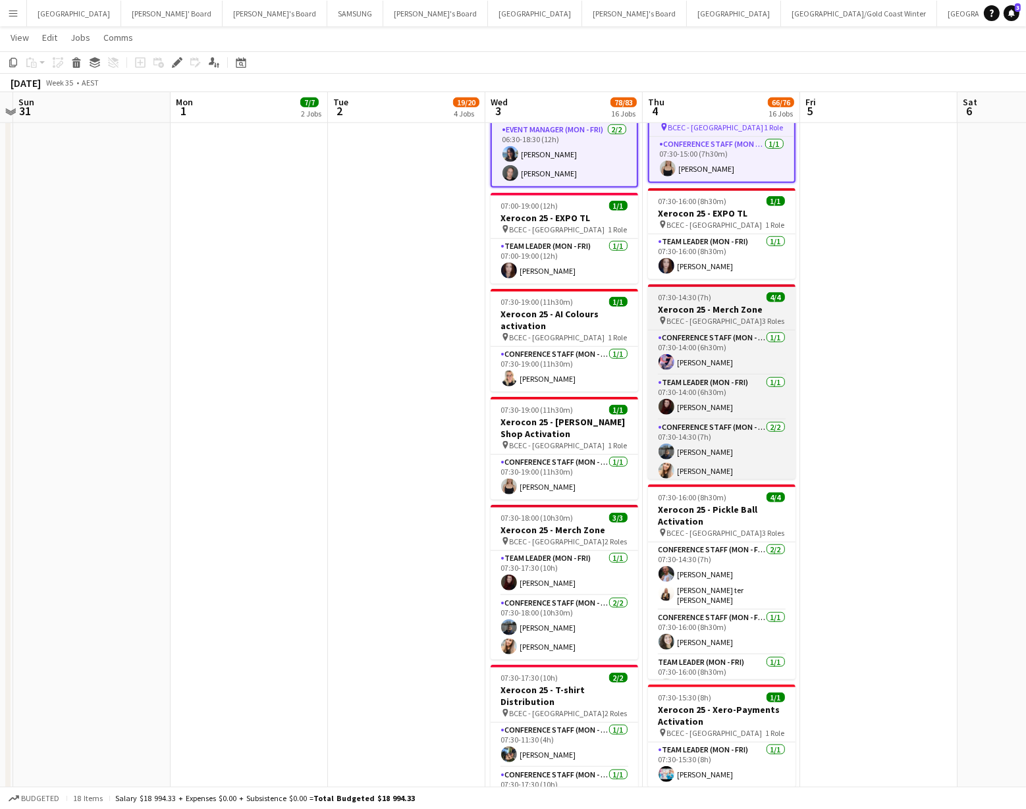
scroll to position [1257, 0]
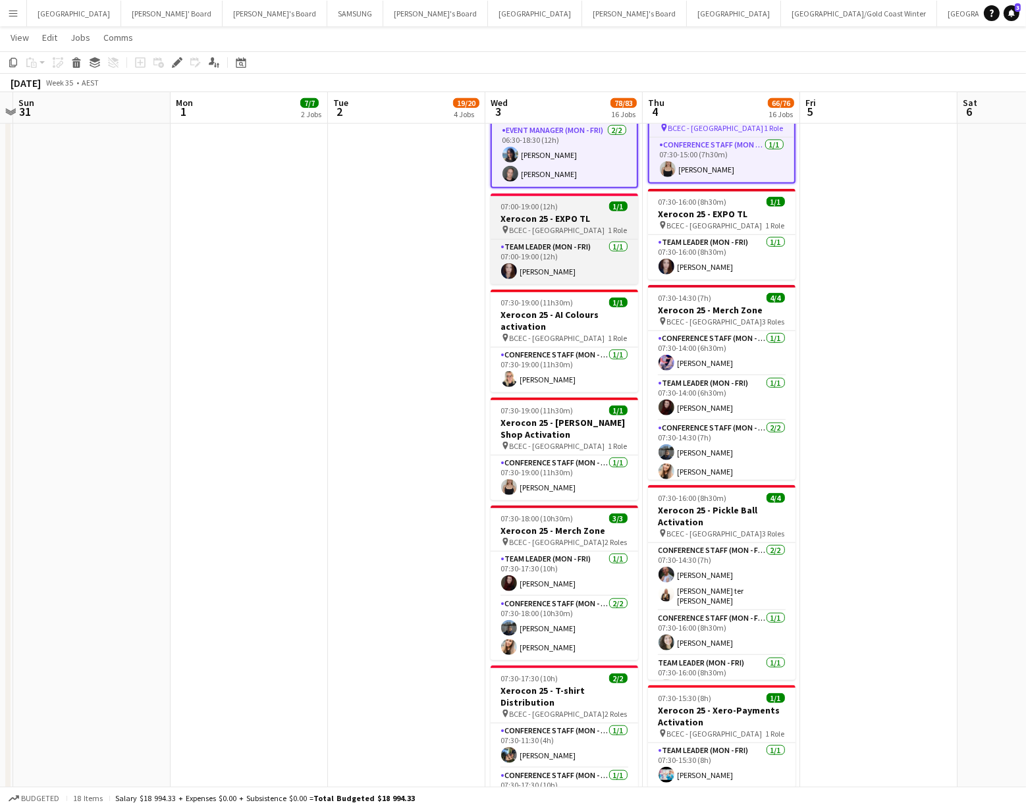
click at [590, 223] on h3 "Xerocon 25 - EXPO TL" at bounding box center [565, 219] width 148 height 12
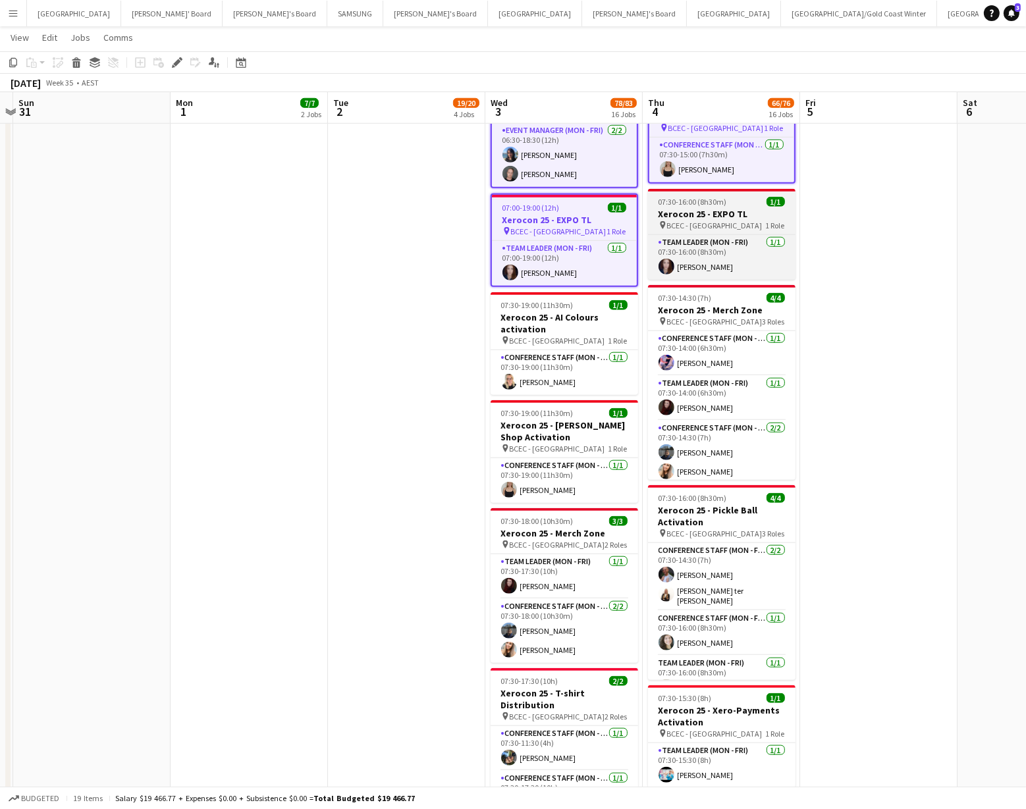
click at [697, 211] on h3 "Xerocon 25 - EXPO TL" at bounding box center [722, 214] width 148 height 12
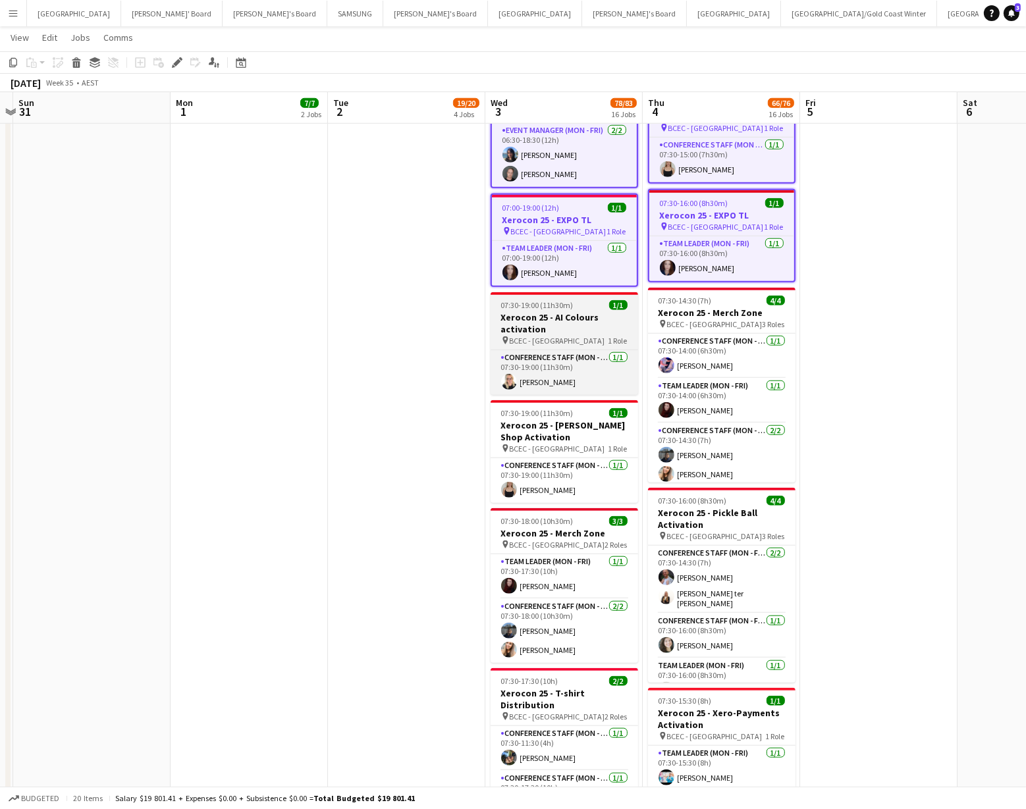
drag, startPoint x: 681, startPoint y: 304, endPoint x: 625, endPoint y: 313, distance: 56.7
click at [679, 304] on app-job-card "07:30-14:30 (7h) 4/4 Xerocon 25 - Merch Zone pin BCEC - Brisbane 3 Roles Confer…" at bounding box center [722, 385] width 148 height 195
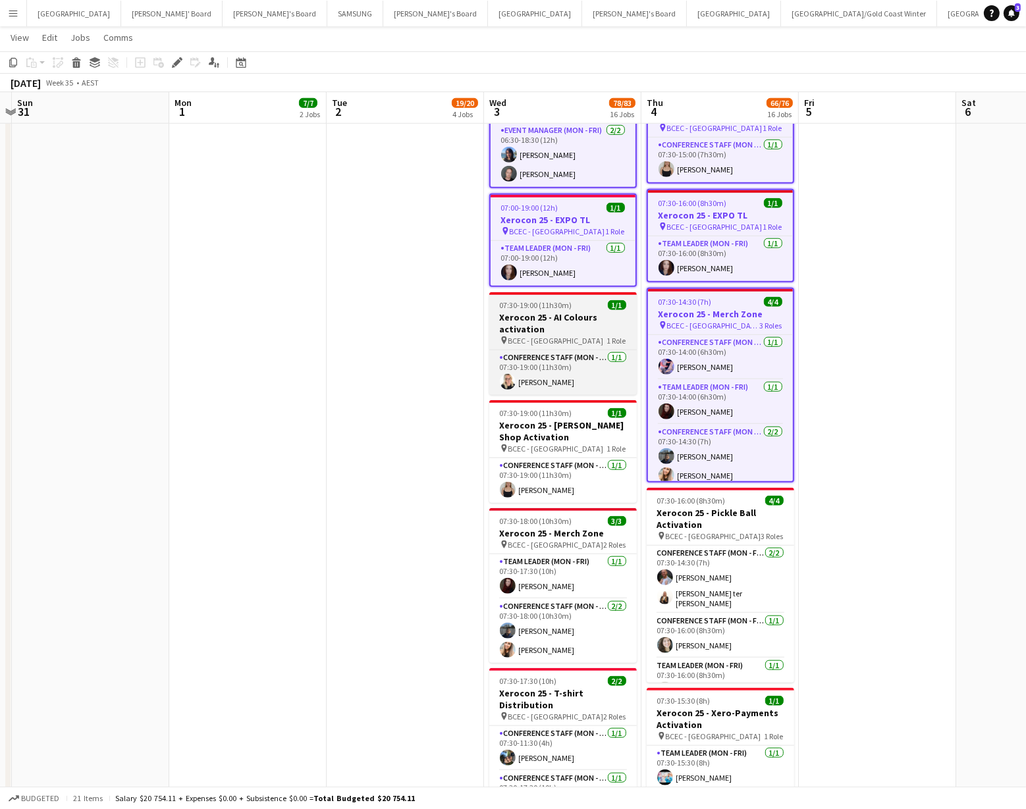
click at [578, 322] on h3 "Xerocon 25 - AI Colours activation" at bounding box center [563, 324] width 148 height 24
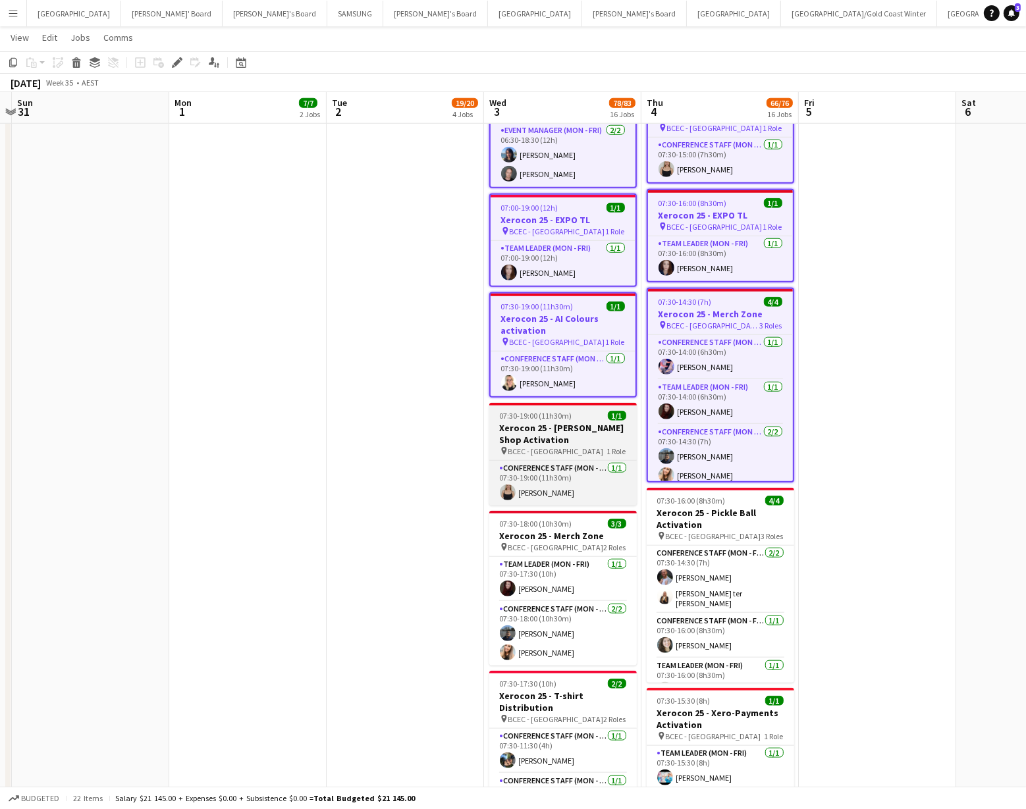
click at [592, 435] on h3 "Xerocon 25 - [PERSON_NAME] Shop Activation" at bounding box center [563, 434] width 148 height 24
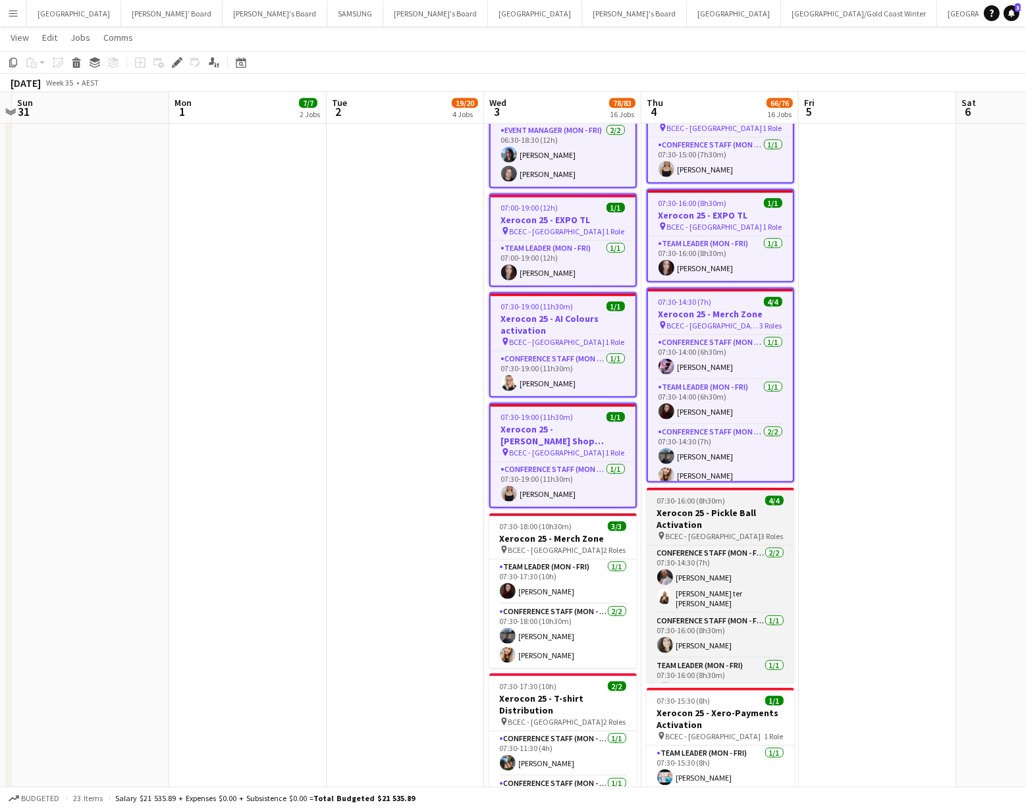
click at [680, 513] on h3 "Xerocon 25 - Pickle Ball Activation" at bounding box center [721, 519] width 148 height 24
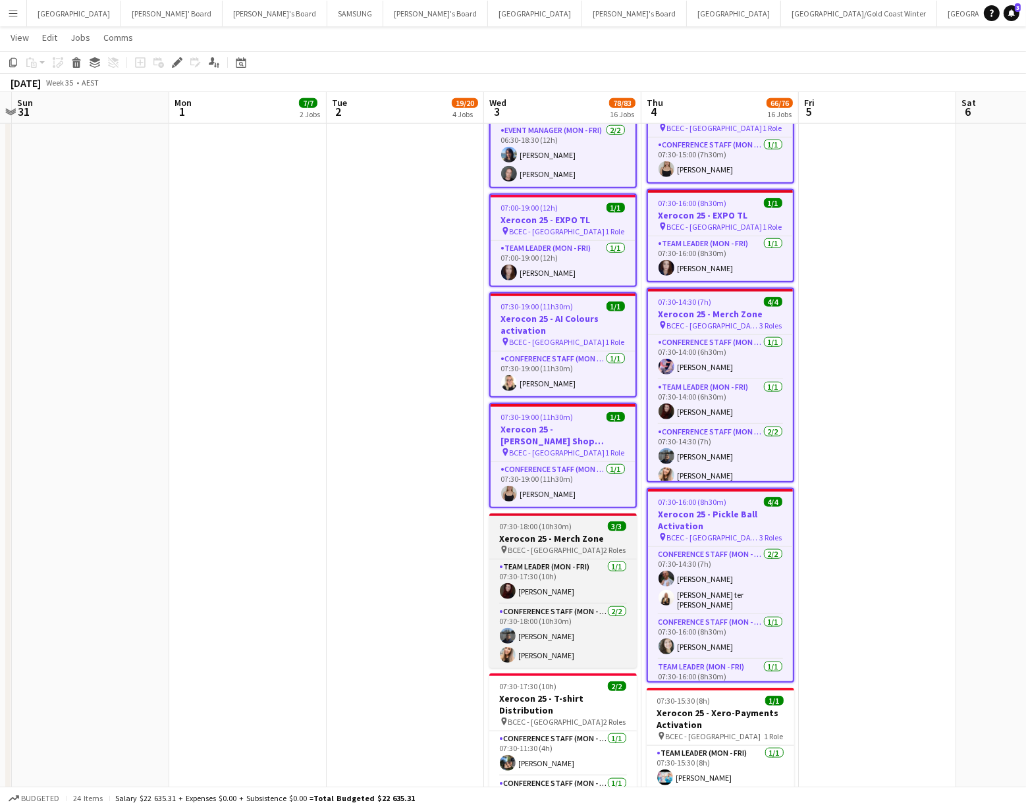
click at [602, 533] on h3 "Xerocon 25 - Merch Zone" at bounding box center [563, 539] width 148 height 12
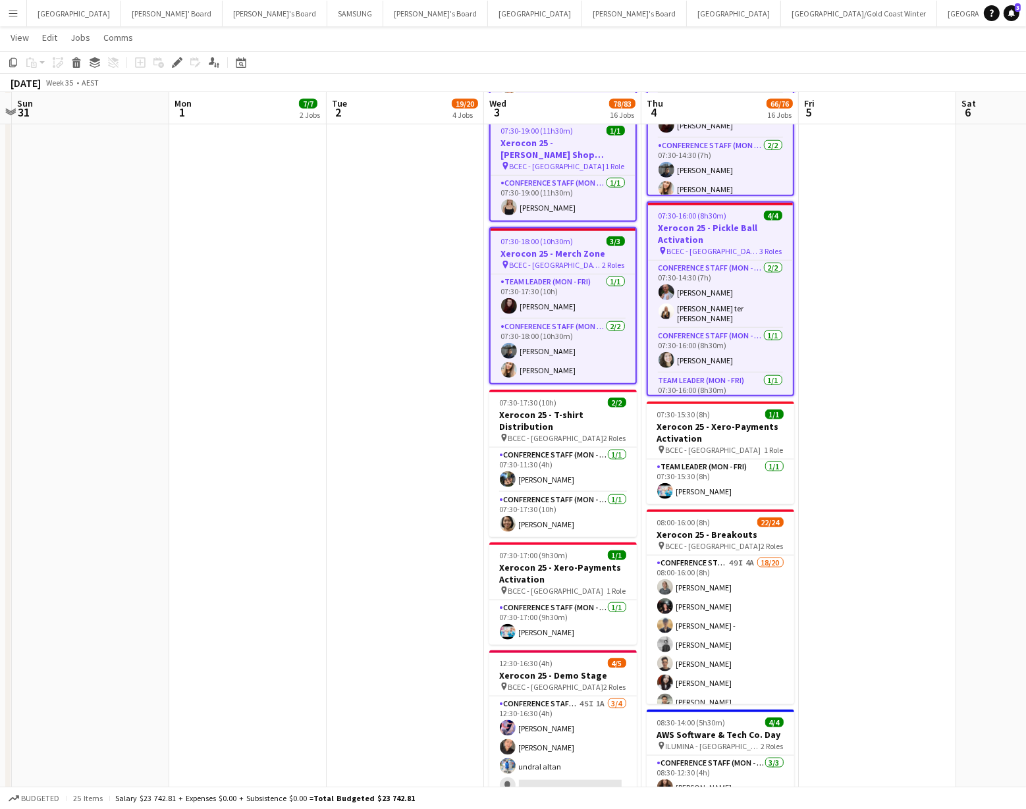
scroll to position [1544, 0]
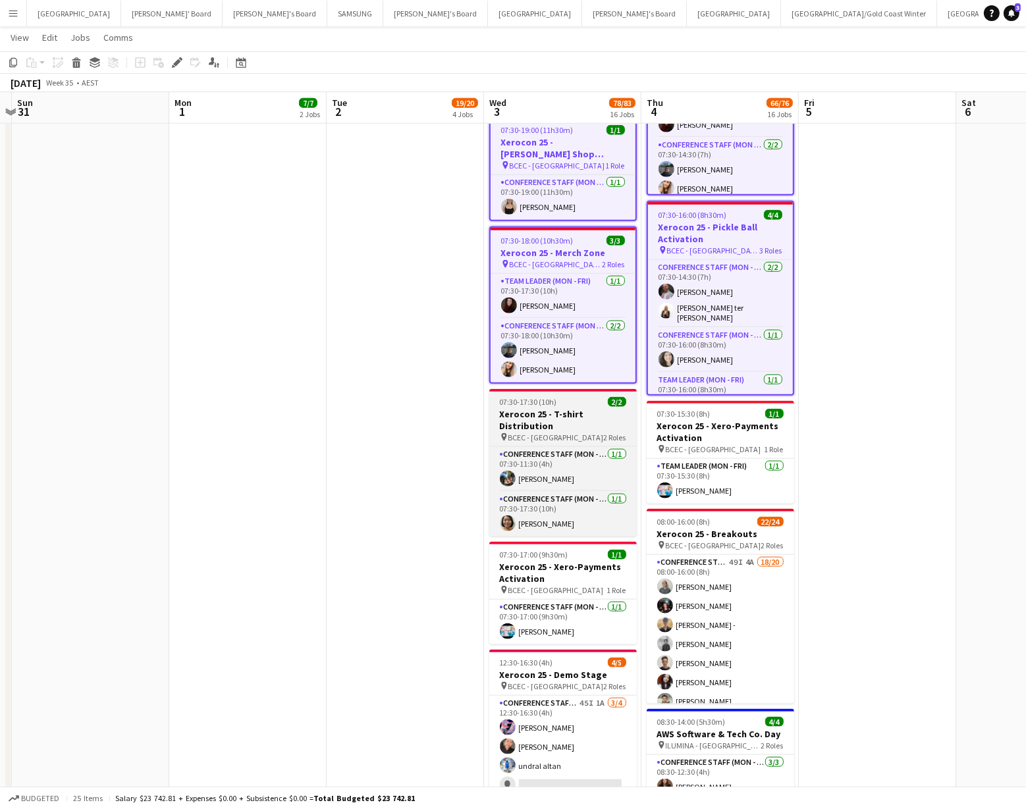
click at [557, 426] on h3 "Xerocon 25 - T-shirt Distribution" at bounding box center [563, 420] width 148 height 24
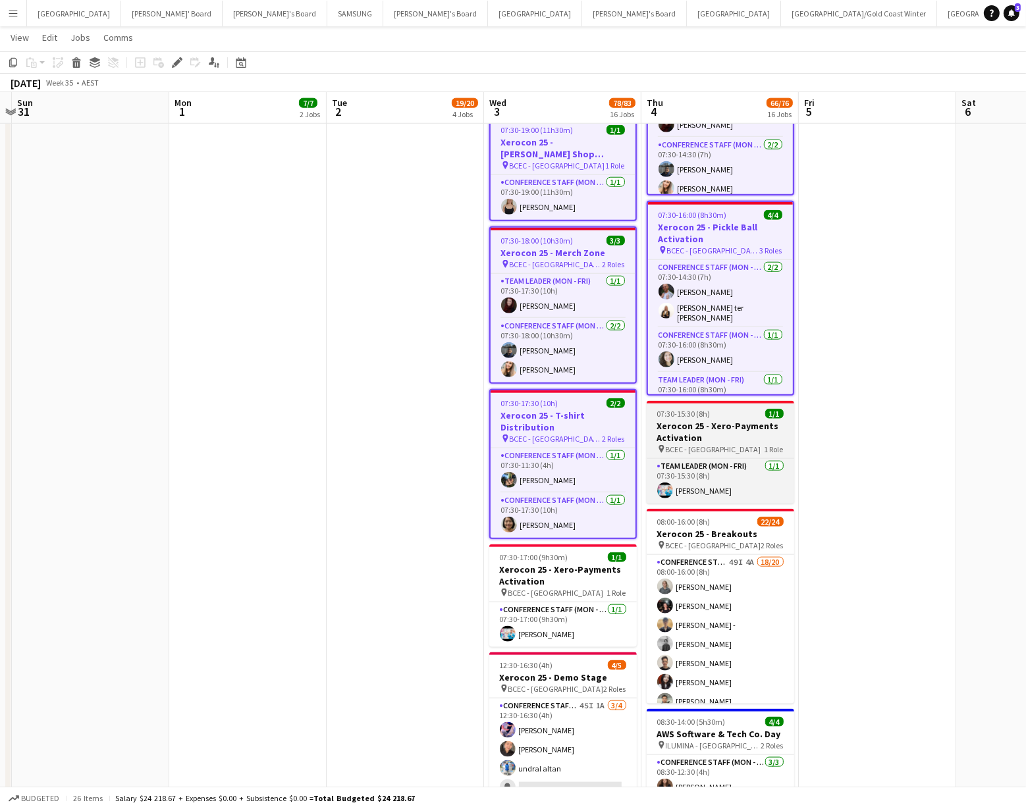
click at [677, 426] on h3 "Xerocon 25 - Xero-Payments Activation" at bounding box center [721, 432] width 148 height 24
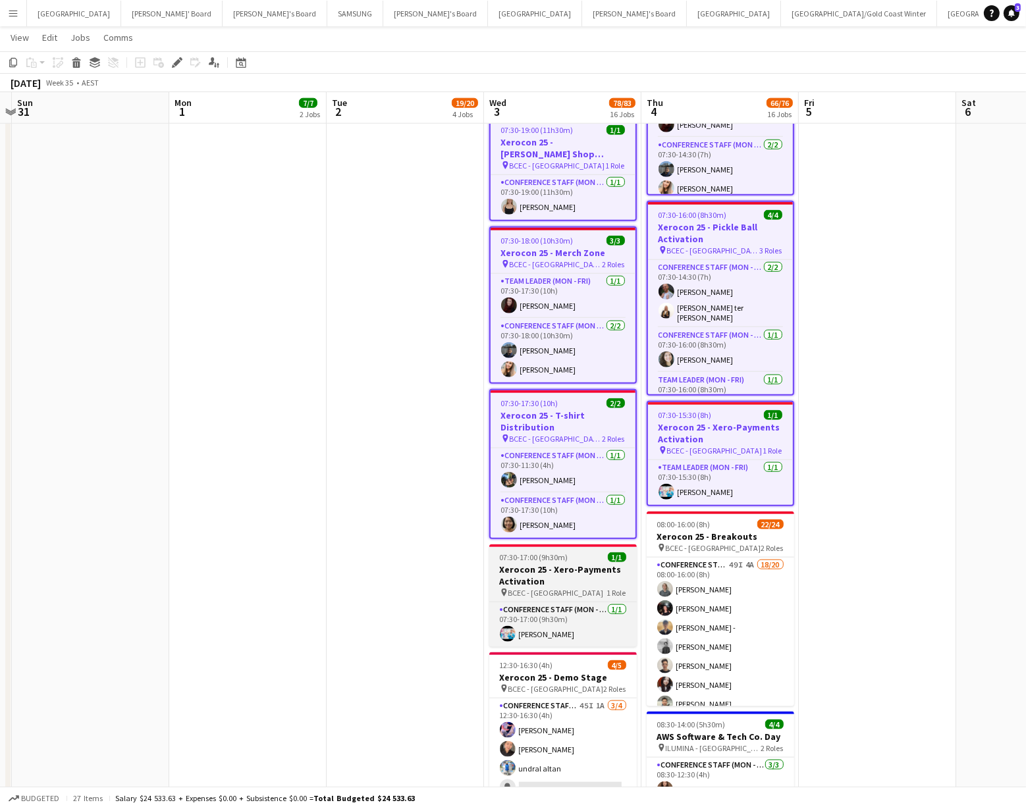
click at [564, 564] on h3 "Xerocon 25 - Xero-Payments Activation" at bounding box center [563, 576] width 148 height 24
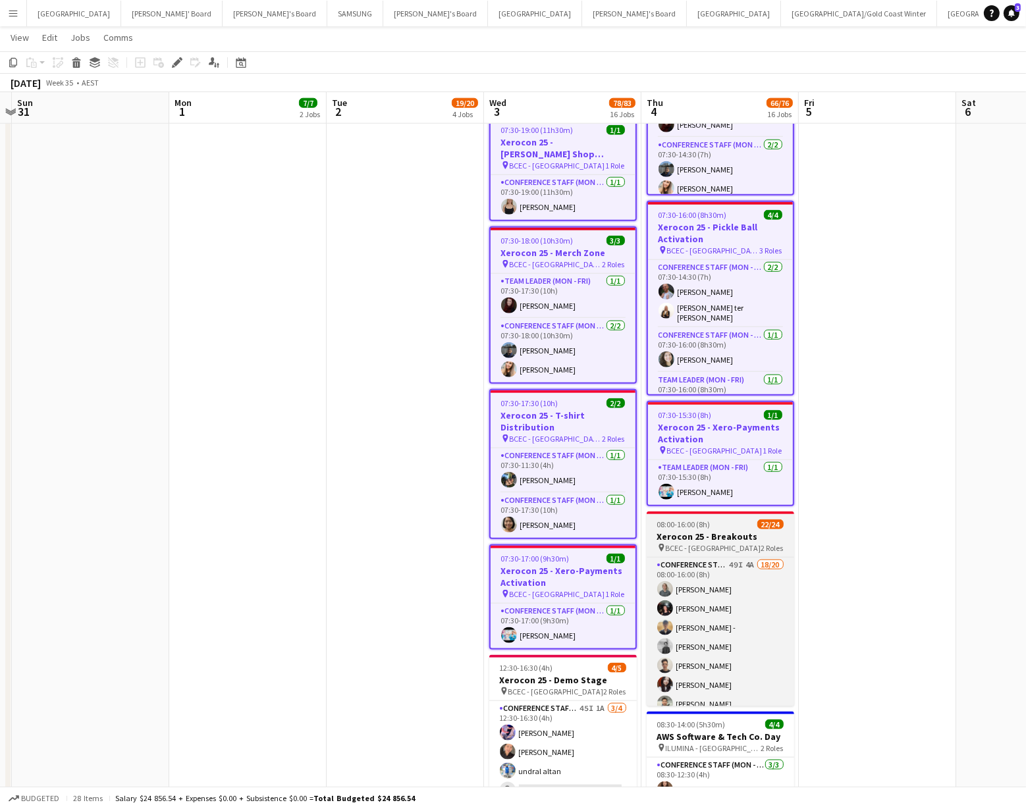
click at [704, 543] on span "BCEC - [GEOGRAPHIC_DATA]" at bounding box center [714, 548] width 96 height 10
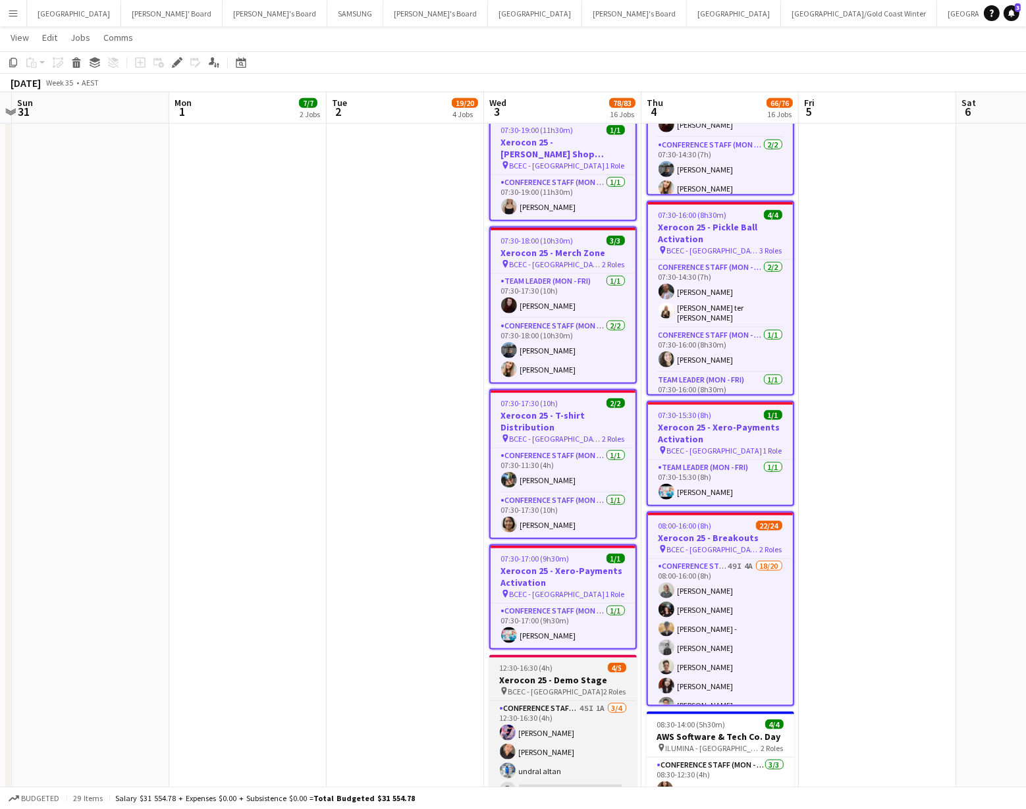
click at [576, 663] on div "12:30-16:30 (4h) 4/5" at bounding box center [563, 668] width 148 height 10
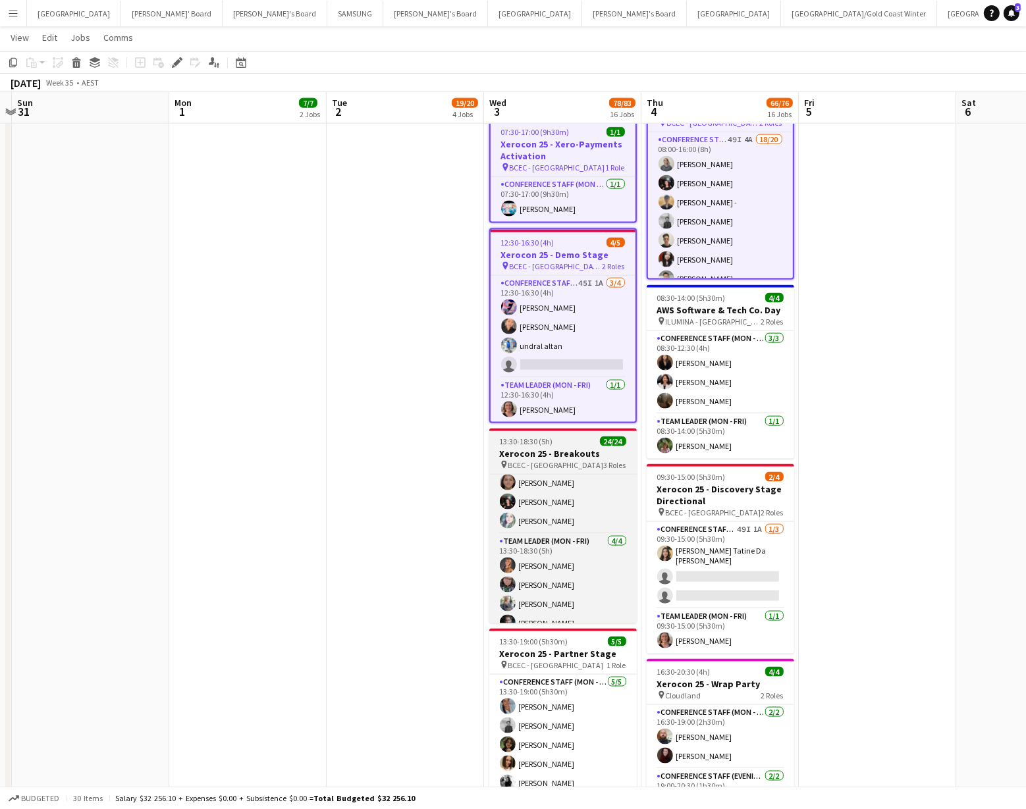
scroll to position [1973, 0]
click at [560, 442] on app-job-card "13:30-18:30 (5h) 24/24 Xerocon 25 - Breakouts pin BCEC - Brisbane 3 Roles Confe…" at bounding box center [563, 524] width 148 height 195
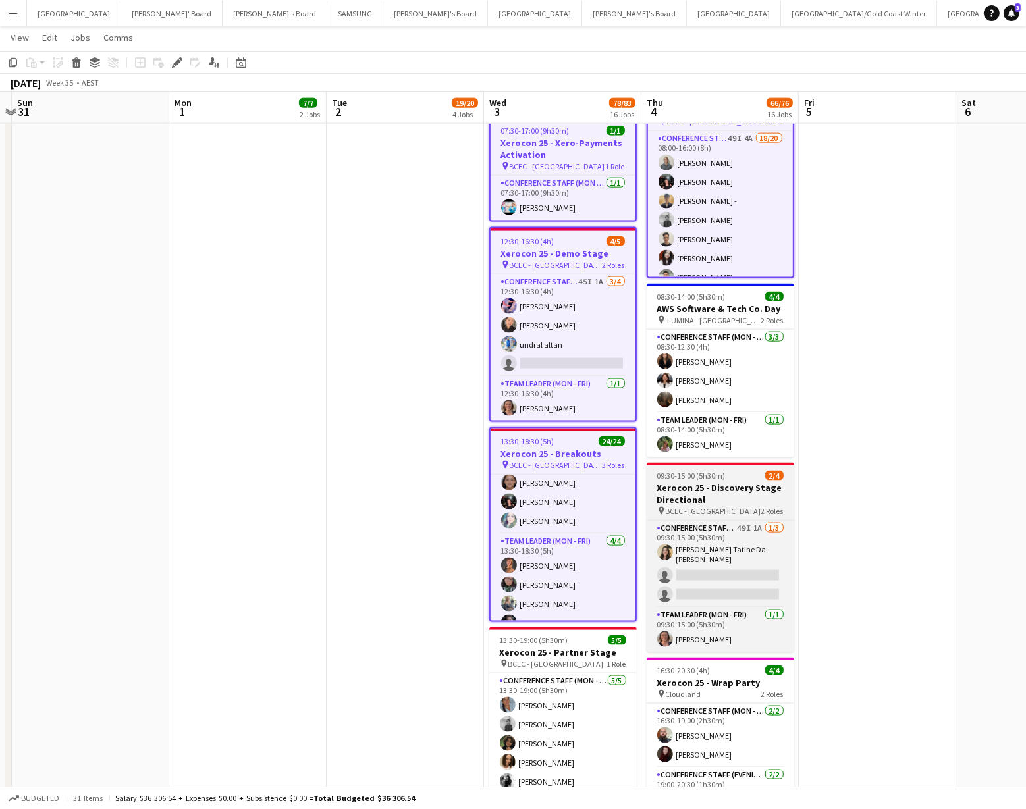
drag, startPoint x: 719, startPoint y: 498, endPoint x: 688, endPoint y: 518, distance: 37.3
click at [719, 498] on h3 "Xerocon 25 - Discovery Stage Directional" at bounding box center [721, 494] width 148 height 24
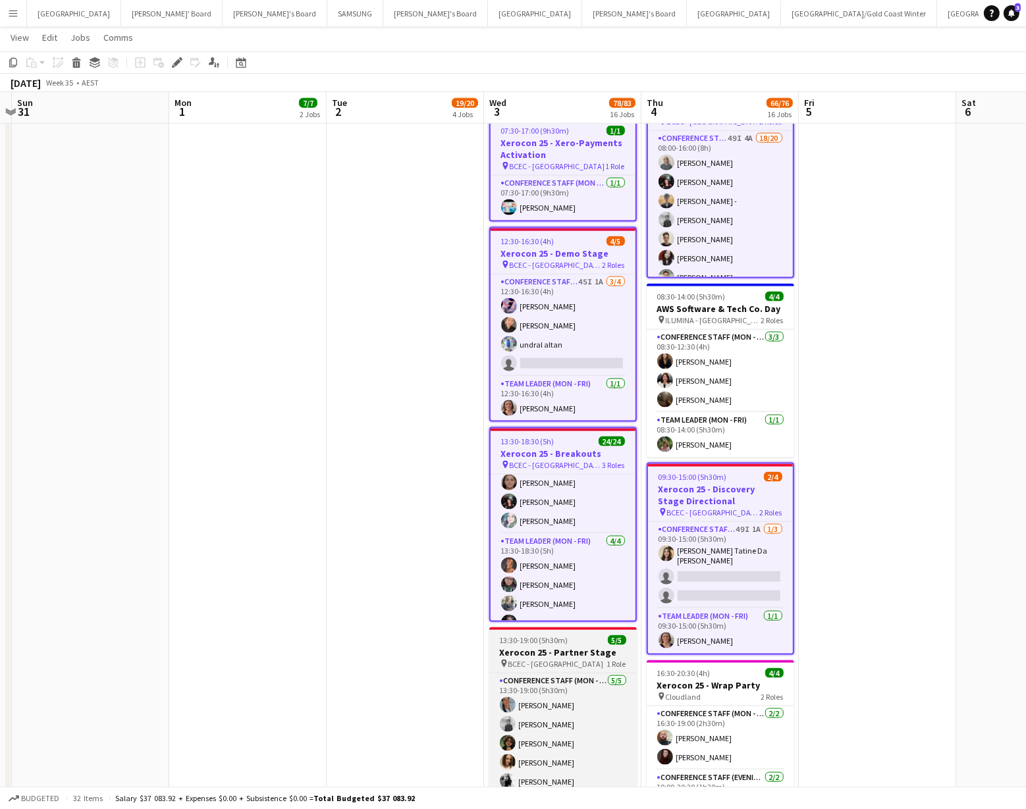
click at [575, 647] on h3 "Xerocon 25 - Partner Stage" at bounding box center [563, 653] width 148 height 12
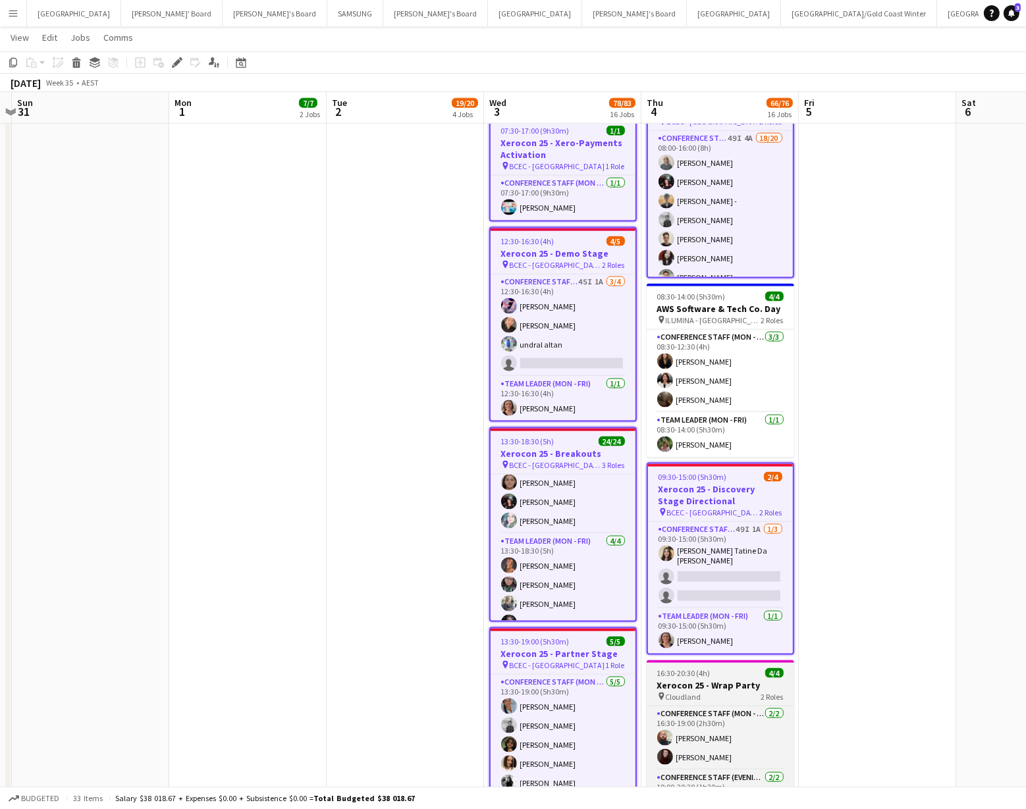
click at [703, 681] on h3 "Xerocon 25 - Wrap Party" at bounding box center [721, 686] width 148 height 12
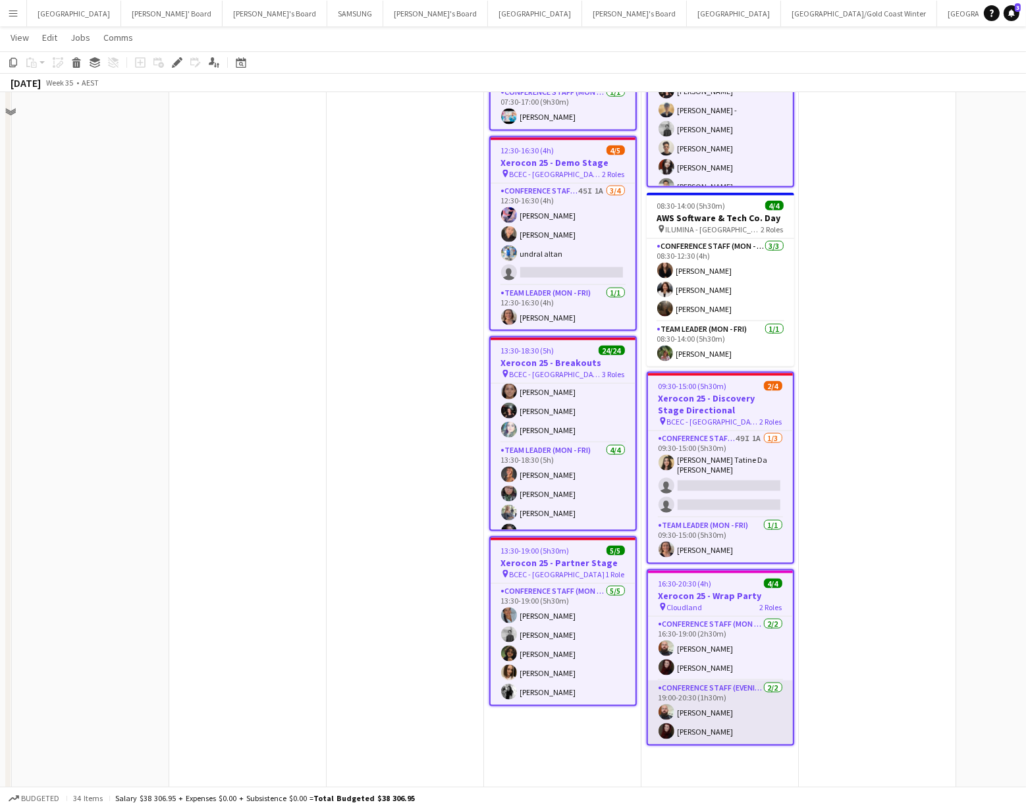
scroll to position [2069, 0]
